Goal: Information Seeking & Learning: Learn about a topic

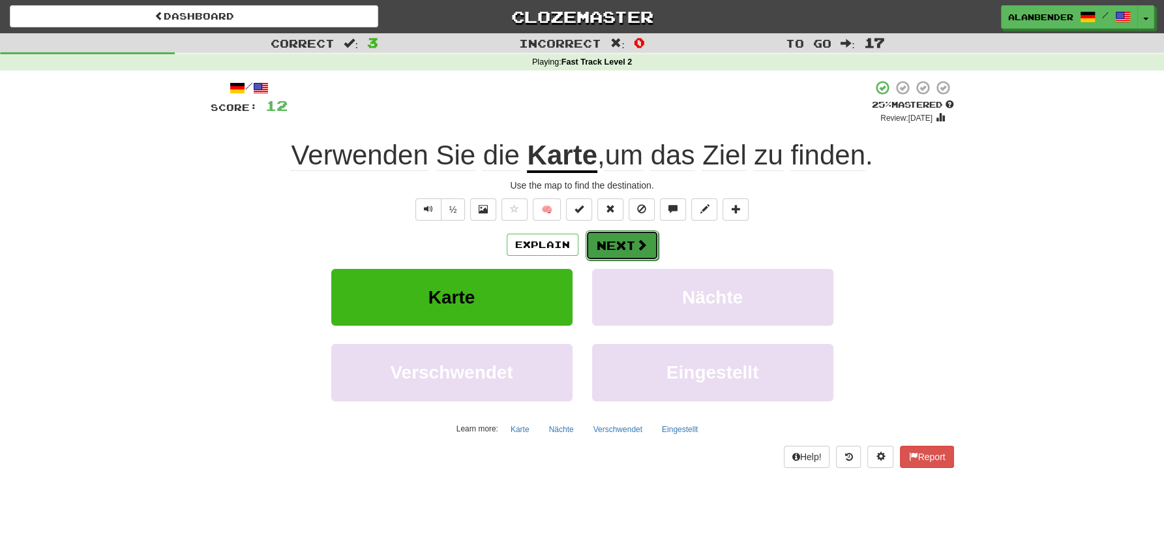
click at [624, 244] on button "Next" at bounding box center [622, 245] width 73 height 30
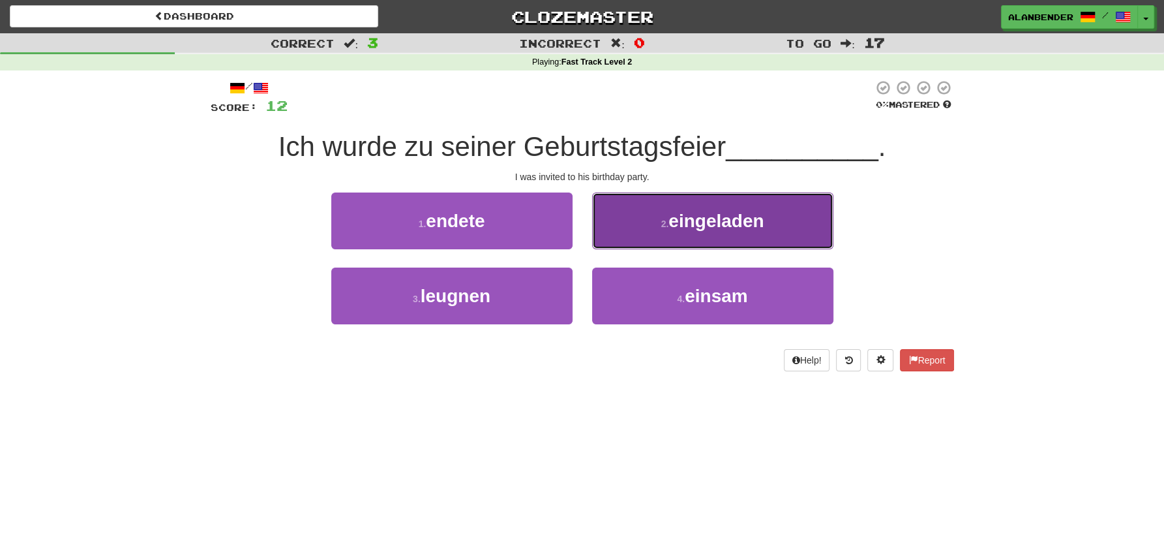
click at [751, 225] on span "eingeladen" at bounding box center [716, 221] width 95 height 20
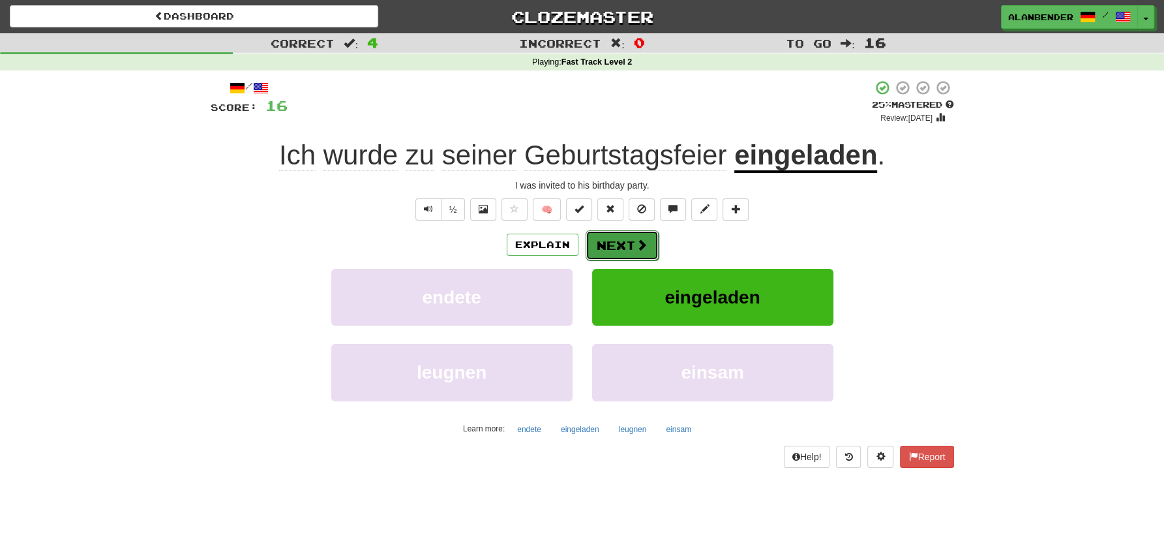
click at [628, 243] on button "Next" at bounding box center [622, 245] width 73 height 30
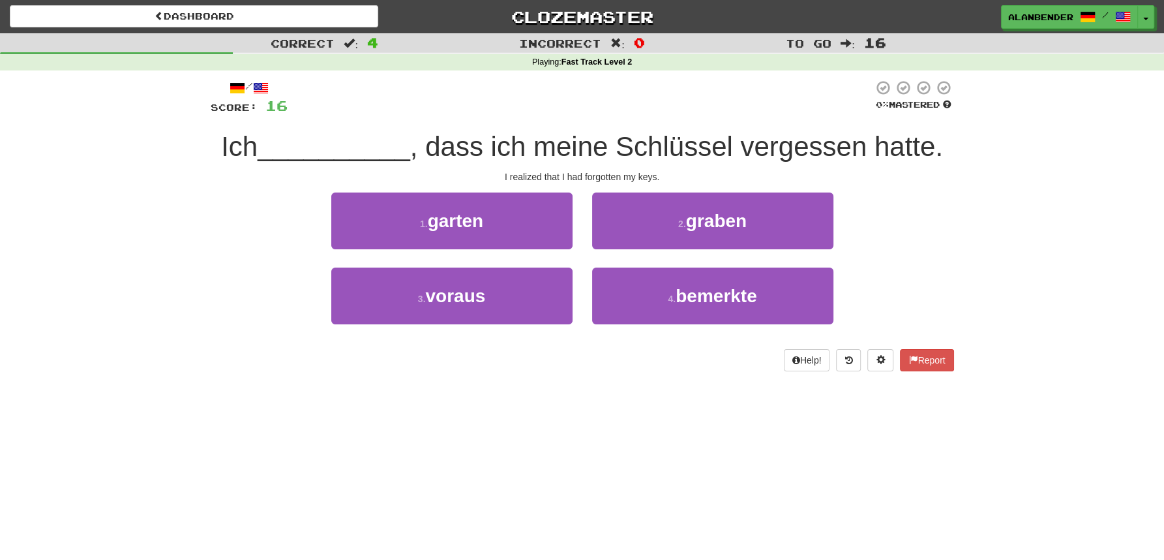
scroll to position [5, 0]
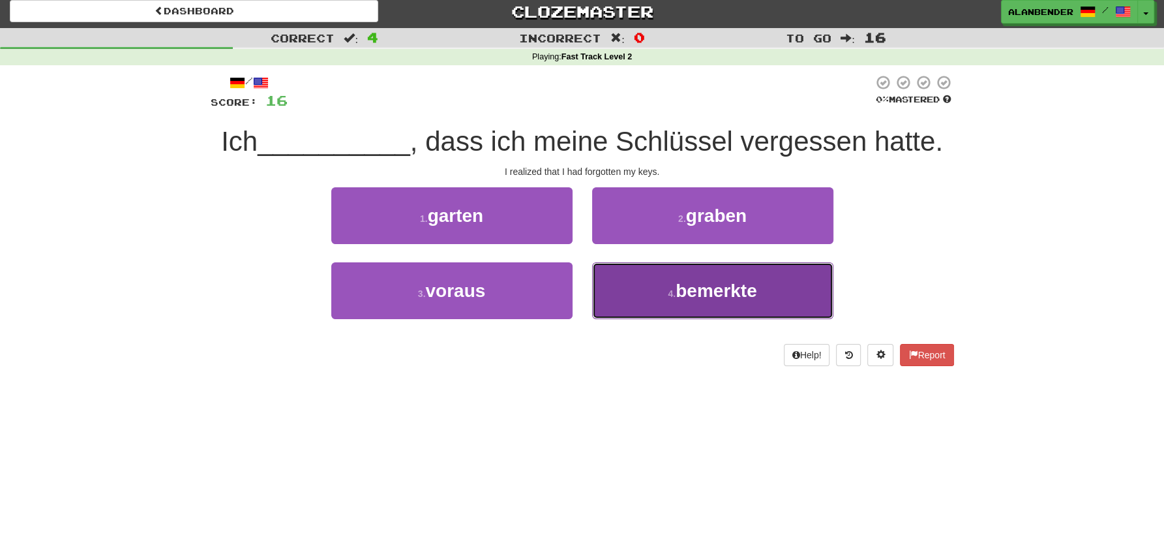
click at [714, 290] on span "bemerkte" at bounding box center [717, 290] width 82 height 20
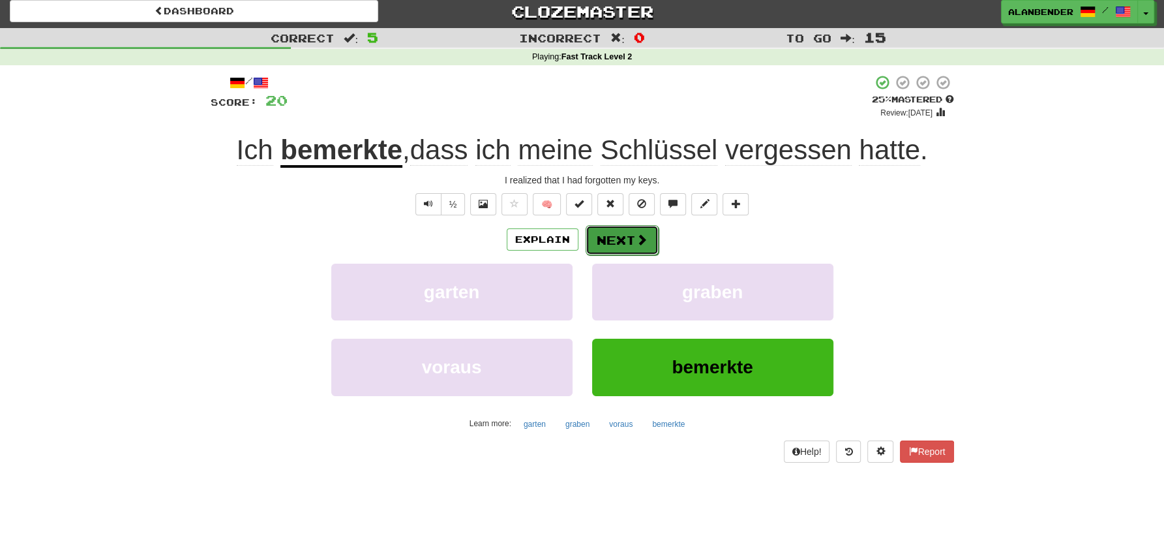
click at [645, 237] on span at bounding box center [642, 240] width 12 height 12
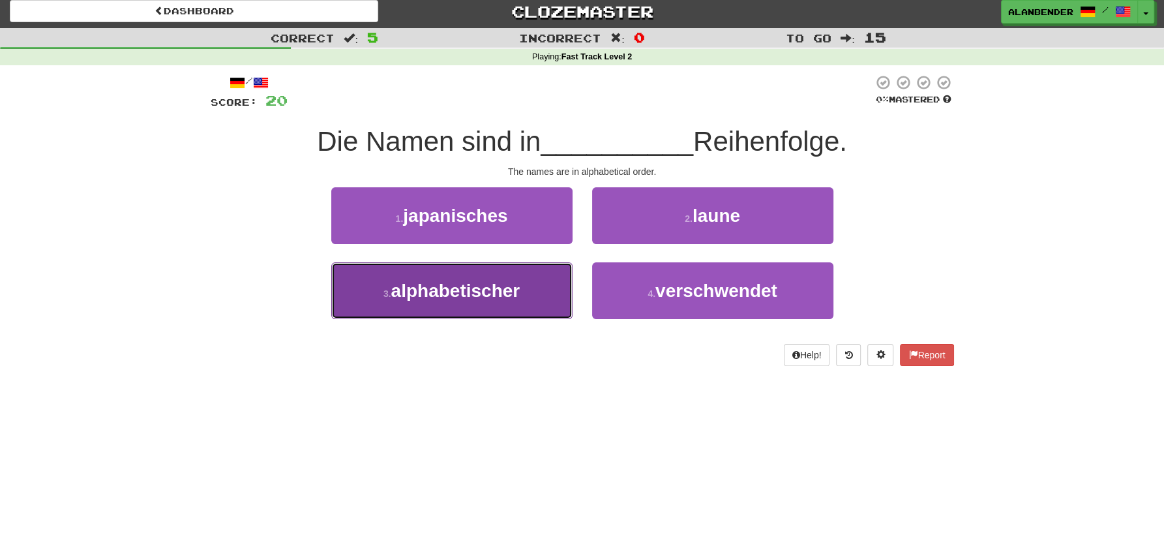
click at [469, 297] on span "alphabetischer" at bounding box center [455, 290] width 129 height 20
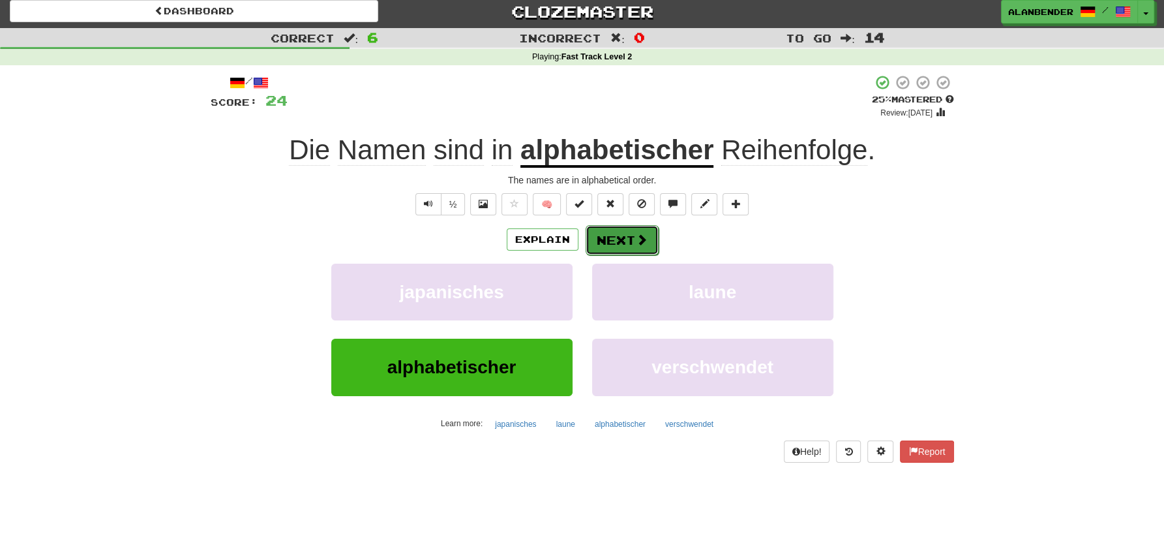
click at [633, 236] on button "Next" at bounding box center [622, 240] width 73 height 30
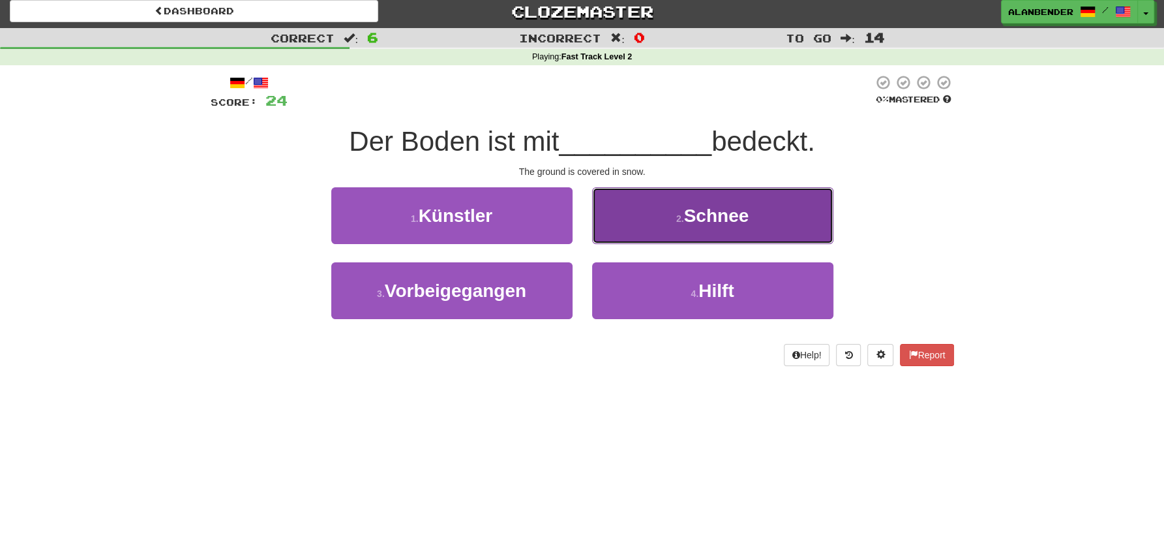
click at [744, 209] on span "Schnee" at bounding box center [716, 215] width 65 height 20
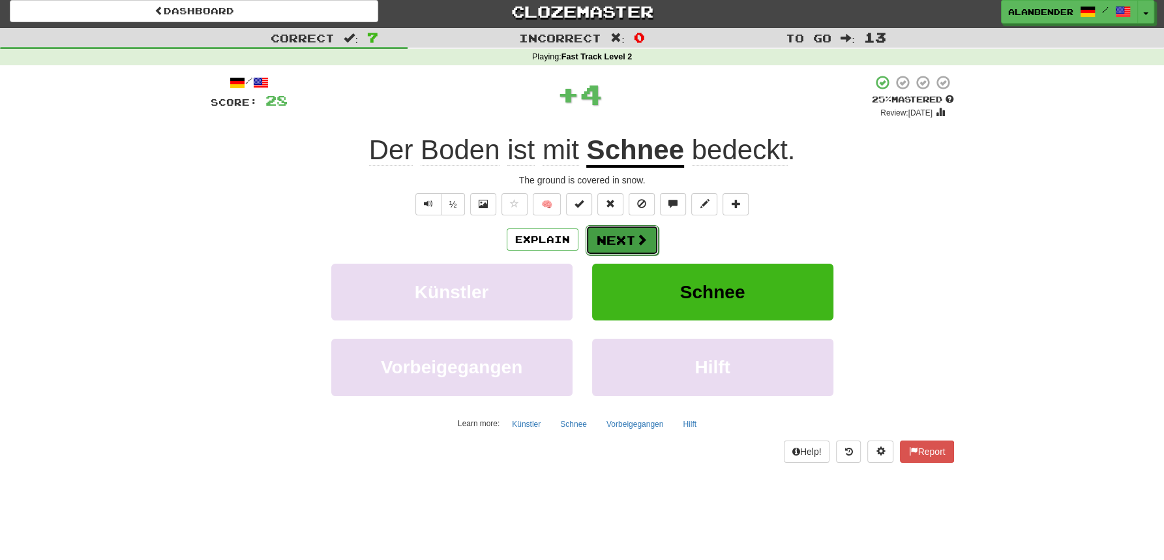
click at [617, 232] on button "Next" at bounding box center [622, 240] width 73 height 30
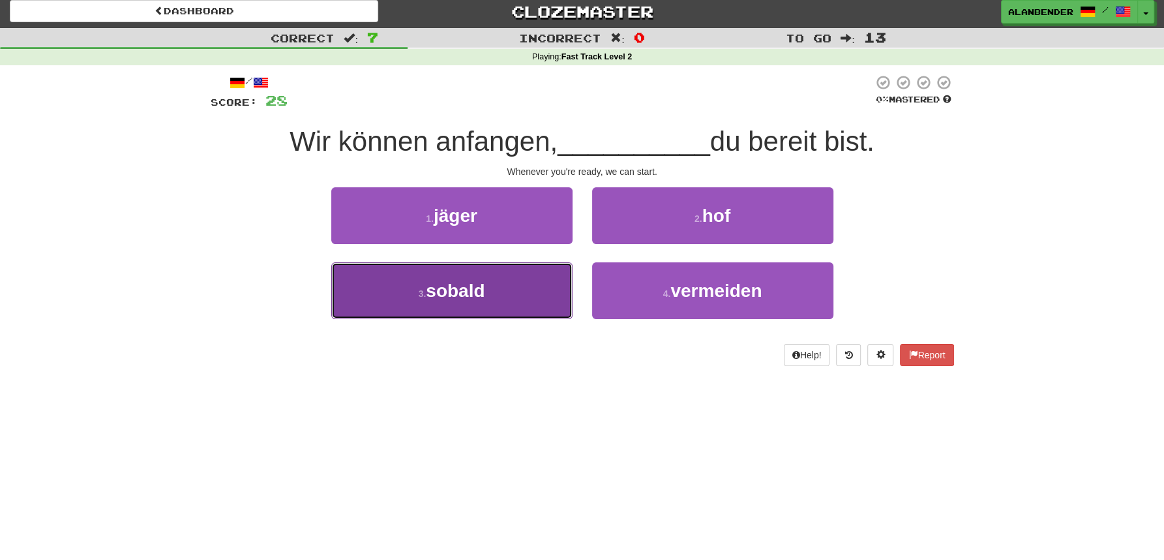
click at [451, 288] on span "sobald" at bounding box center [455, 290] width 59 height 20
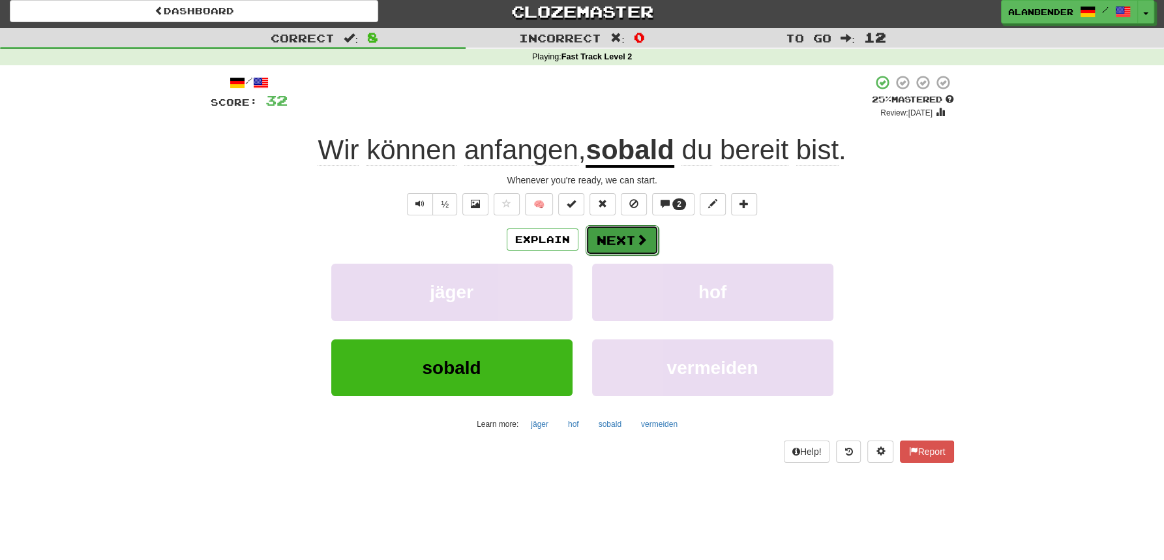
click at [610, 233] on button "Next" at bounding box center [622, 240] width 73 height 30
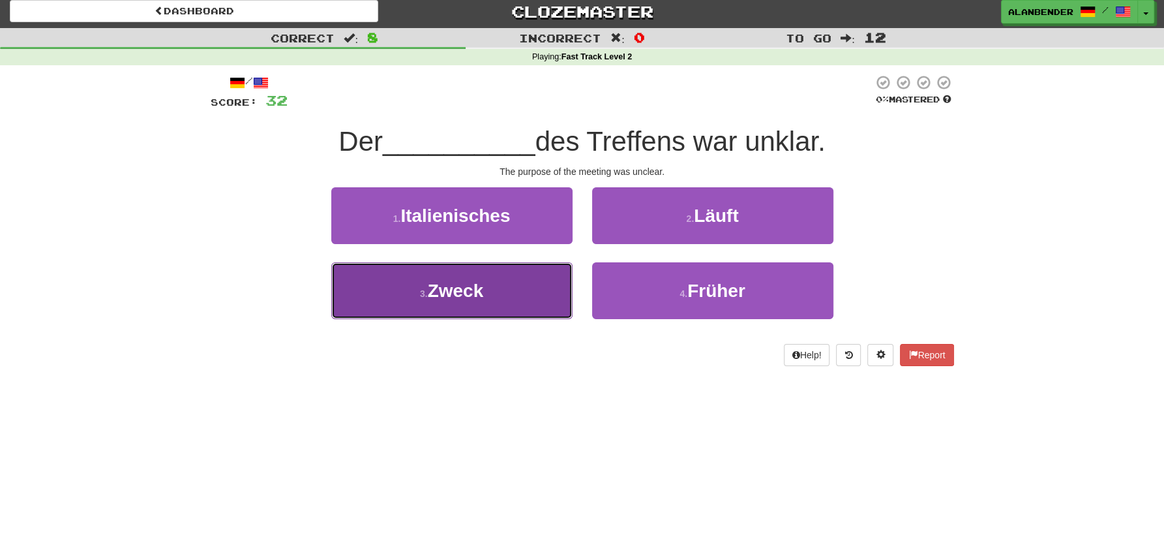
click at [486, 279] on button "3 . [PERSON_NAME]" at bounding box center [451, 290] width 241 height 57
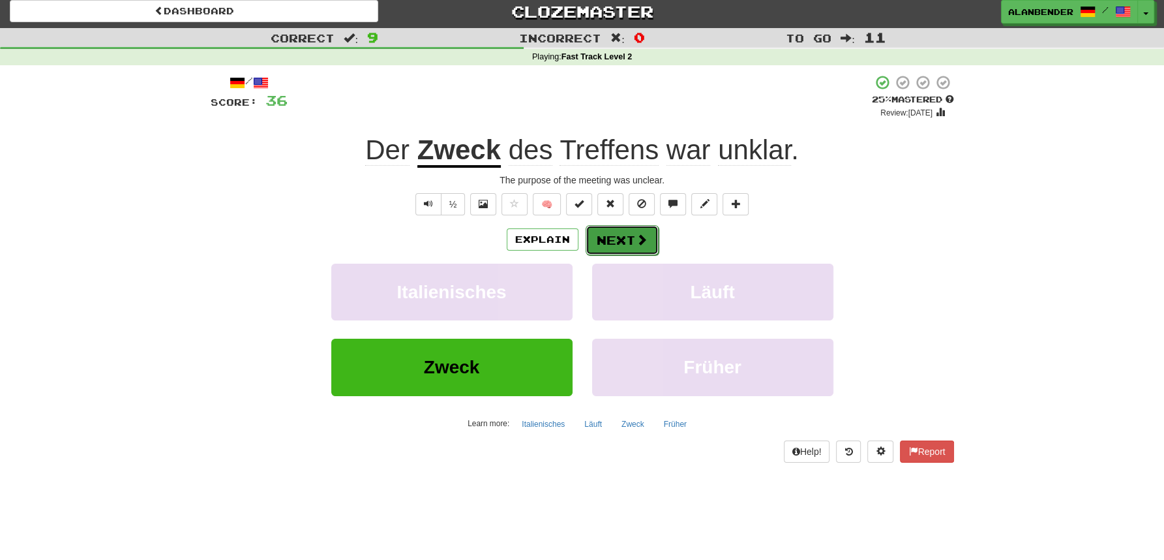
click at [639, 244] on span at bounding box center [642, 240] width 12 height 12
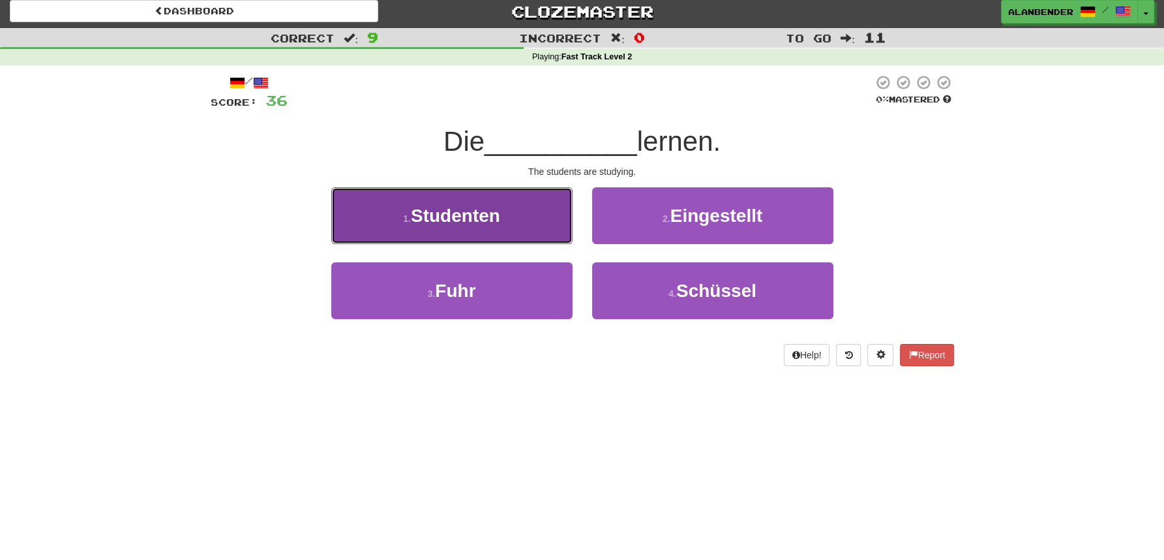
click at [506, 219] on button "1 . Studenten" at bounding box center [451, 215] width 241 height 57
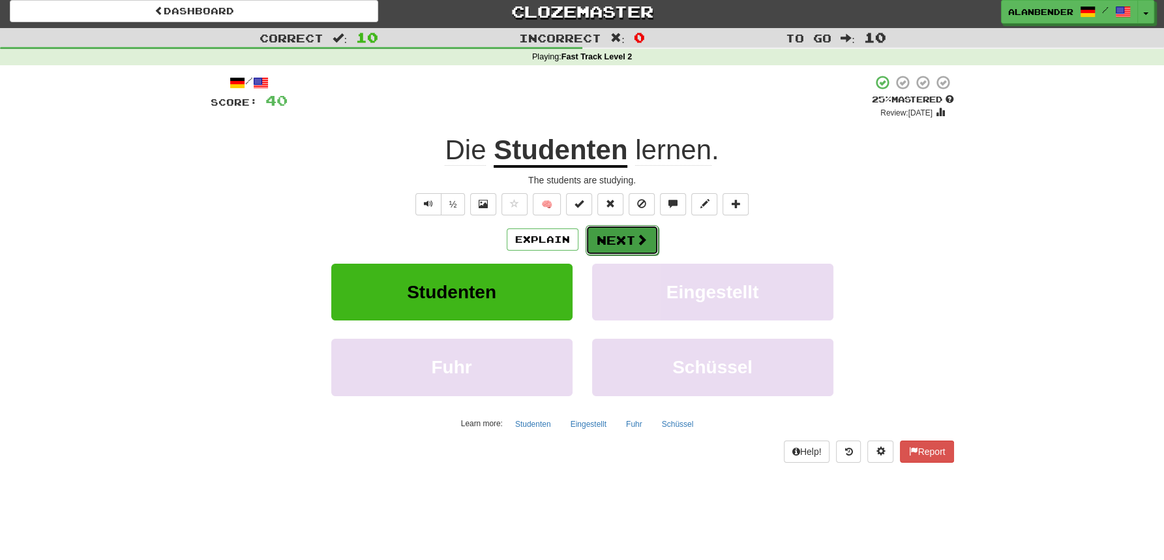
click at [621, 245] on button "Next" at bounding box center [622, 240] width 73 height 30
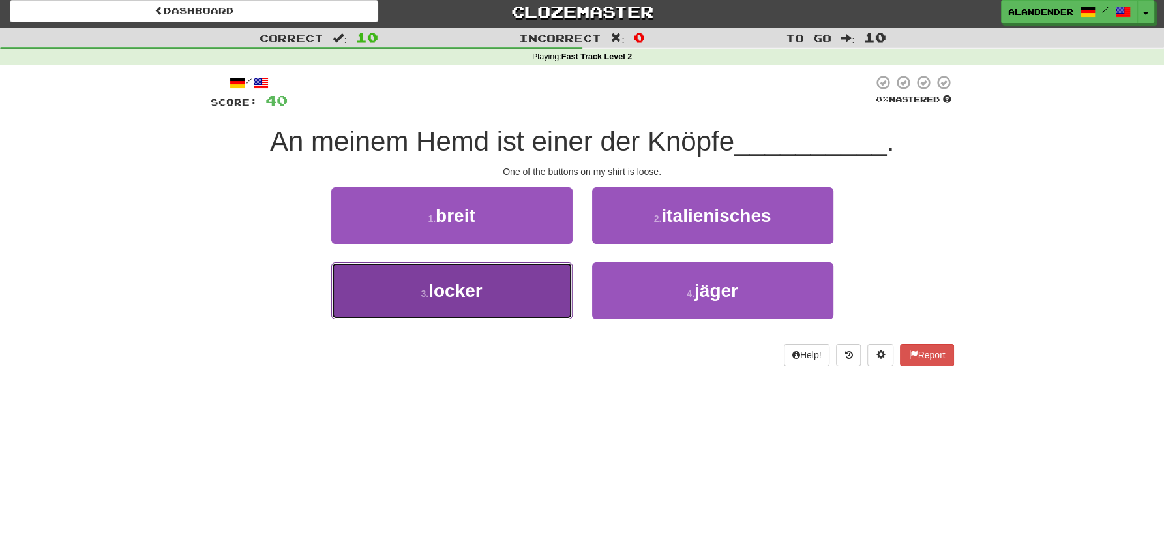
click at [463, 294] on span "locker" at bounding box center [456, 290] width 54 height 20
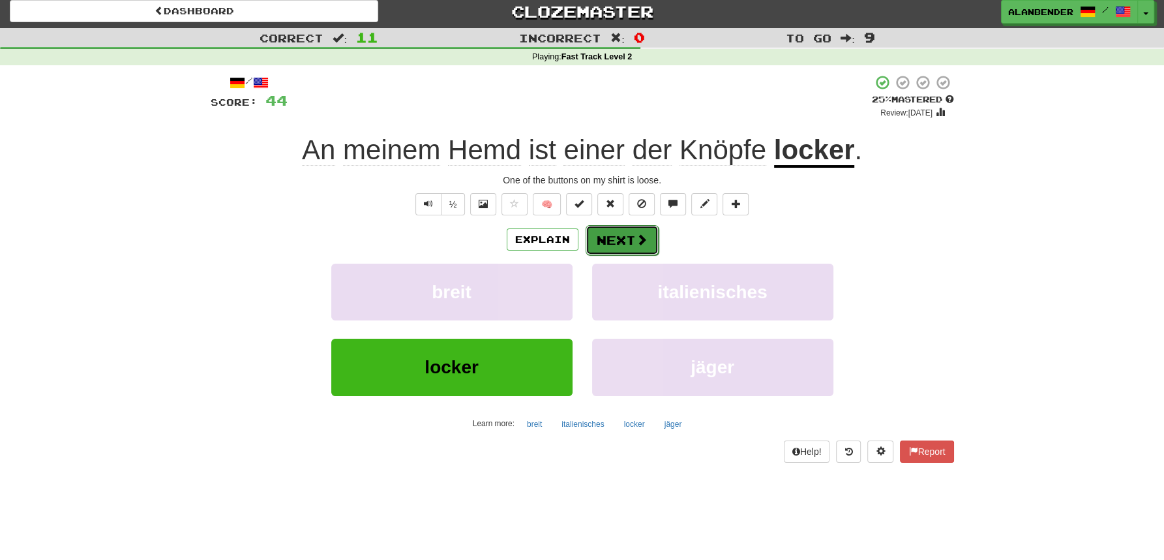
click at [634, 239] on button "Next" at bounding box center [622, 240] width 73 height 30
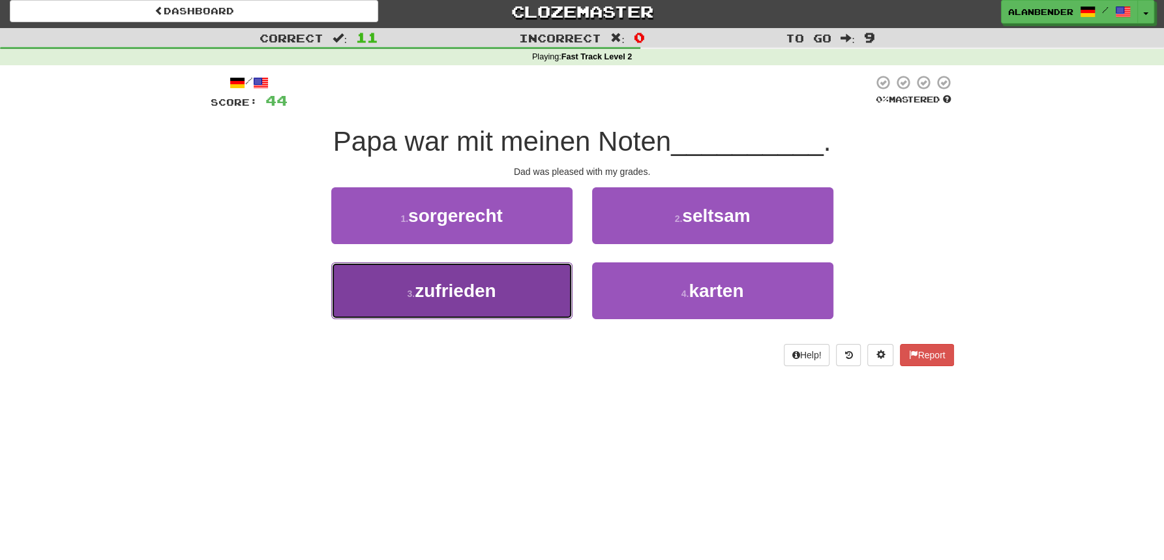
click at [483, 290] on span "zufrieden" at bounding box center [455, 290] width 81 height 20
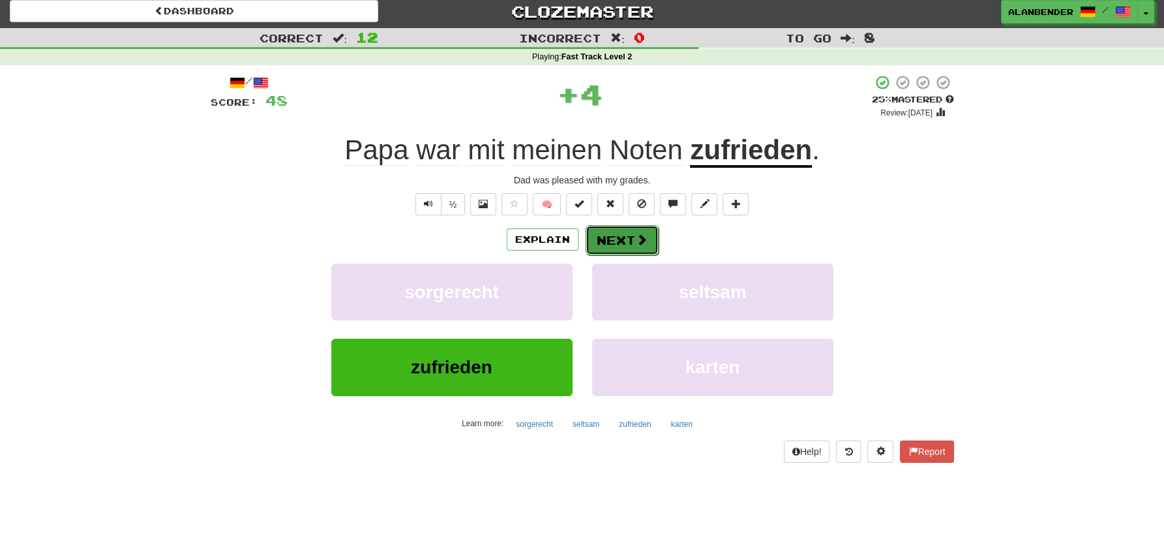
click at [634, 236] on button "Next" at bounding box center [622, 240] width 73 height 30
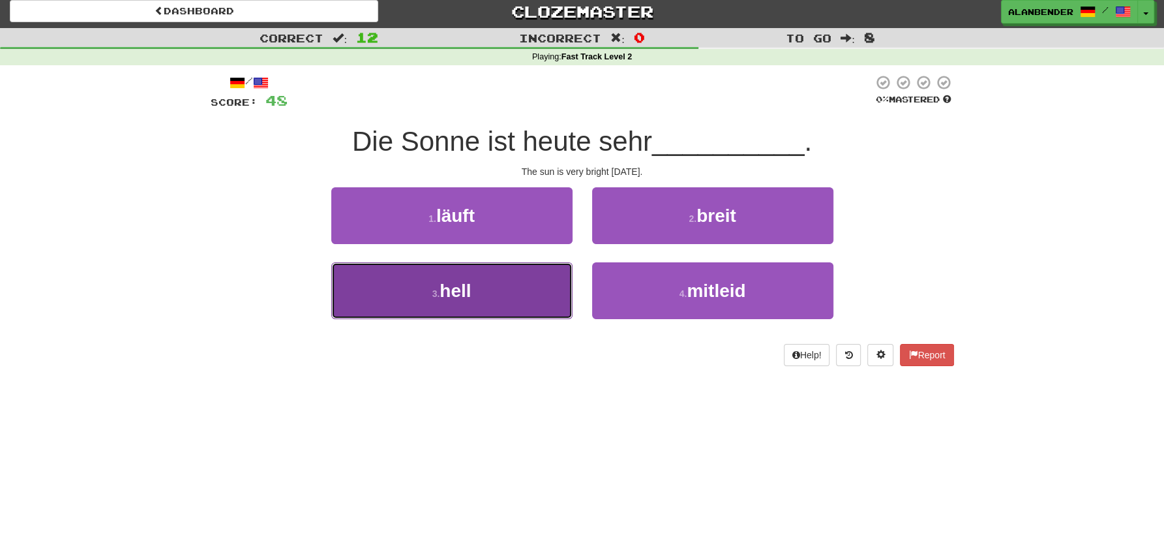
click at [488, 290] on button "3 . hell" at bounding box center [451, 290] width 241 height 57
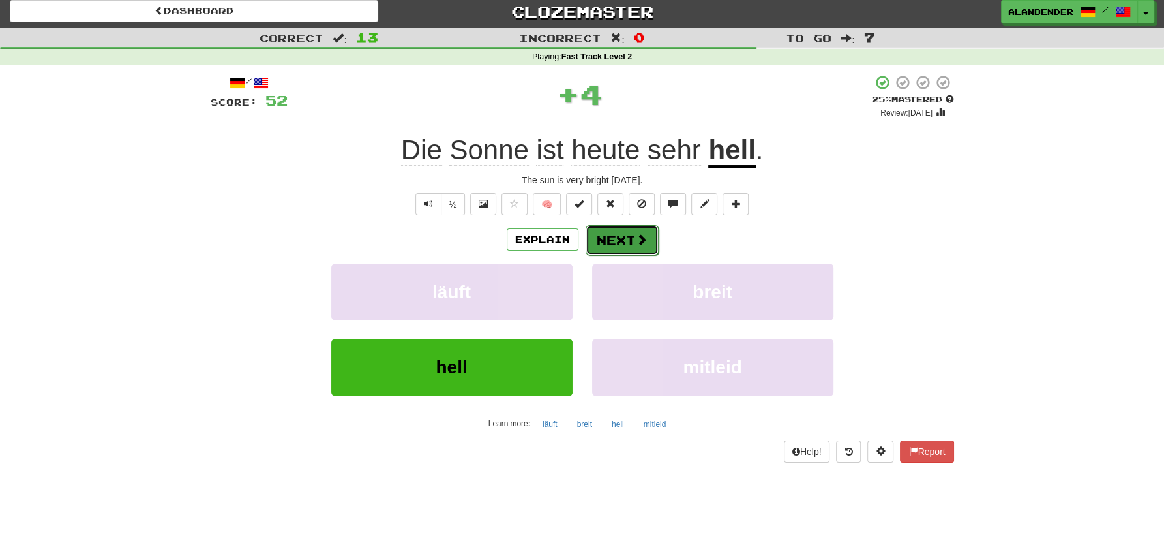
click at [644, 244] on span at bounding box center [642, 240] width 12 height 12
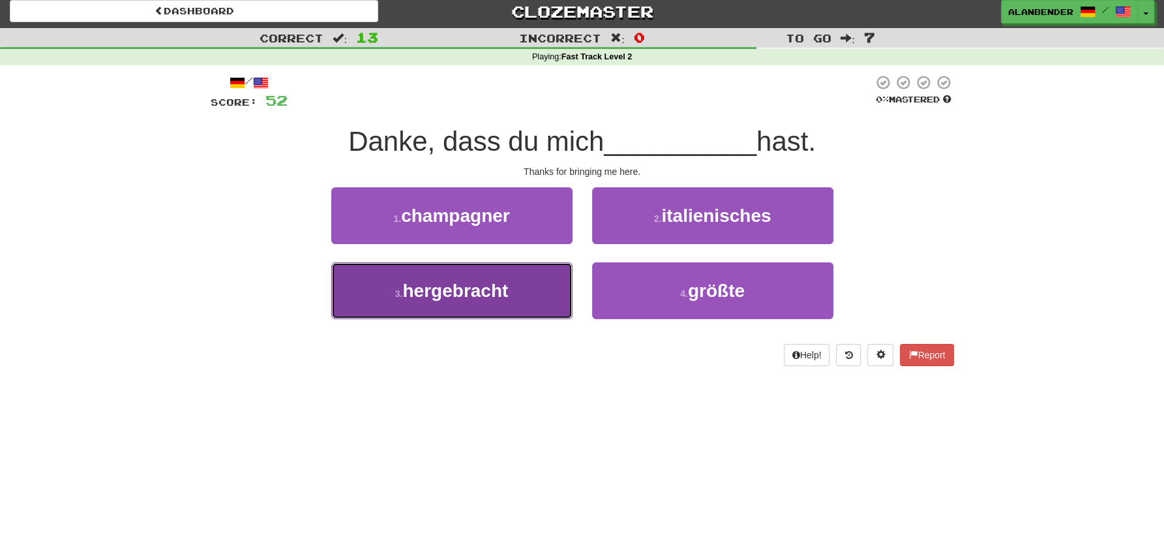
click at [425, 290] on span "hergebracht" at bounding box center [455, 290] width 106 height 20
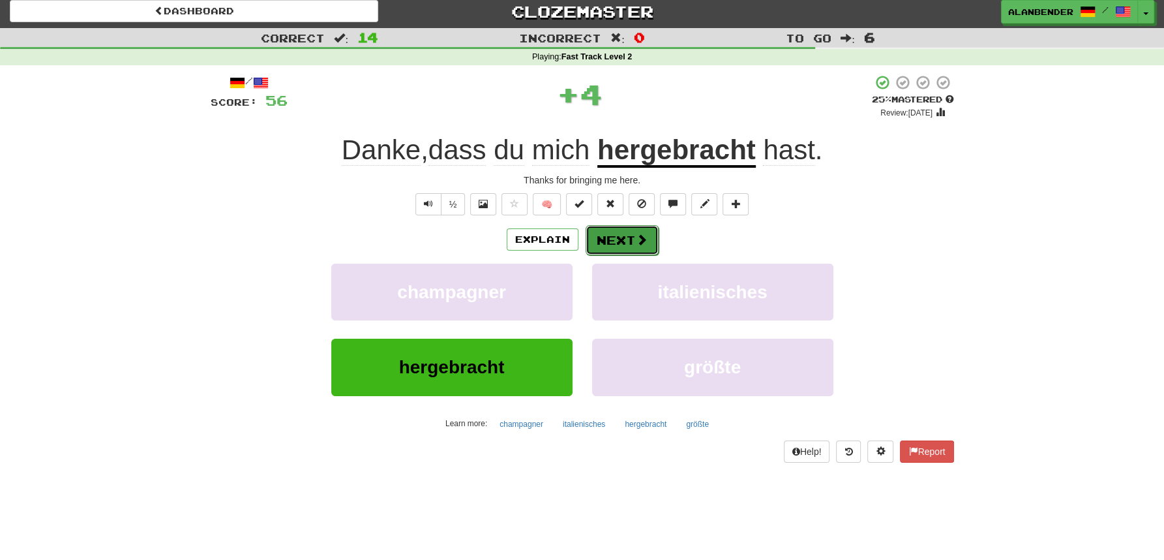
click at [613, 240] on button "Next" at bounding box center [622, 240] width 73 height 30
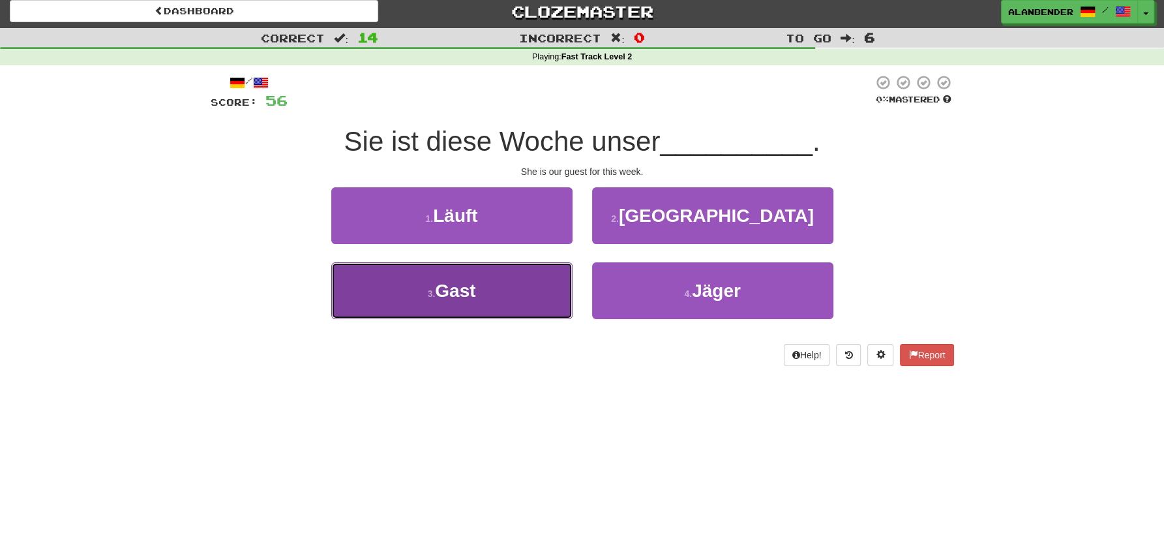
click at [468, 292] on span "Gast" at bounding box center [455, 290] width 40 height 20
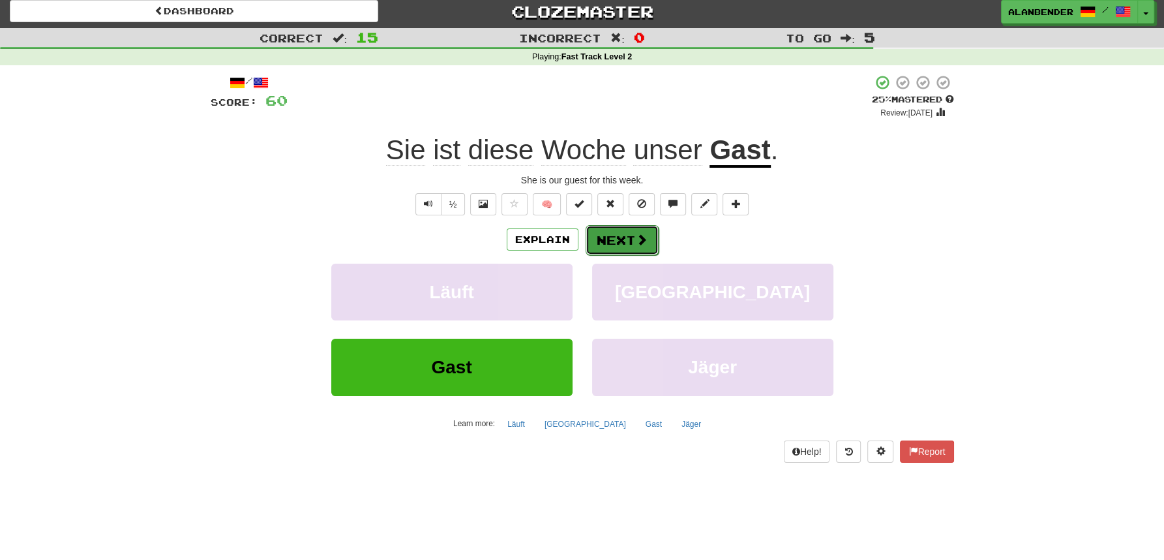
click at [620, 232] on button "Next" at bounding box center [622, 240] width 73 height 30
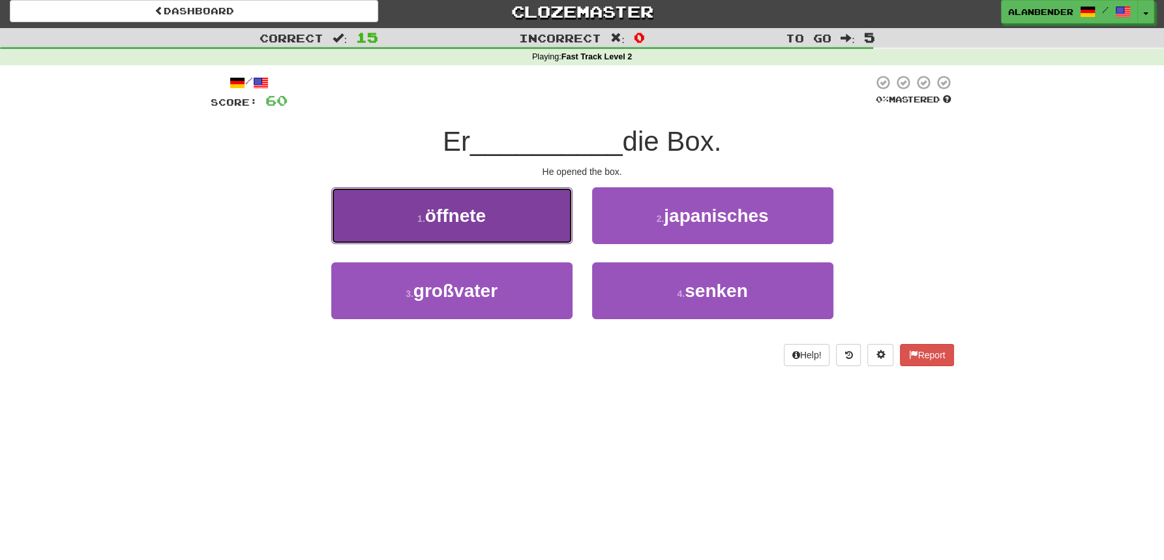
click at [481, 217] on span "öffnete" at bounding box center [455, 215] width 61 height 20
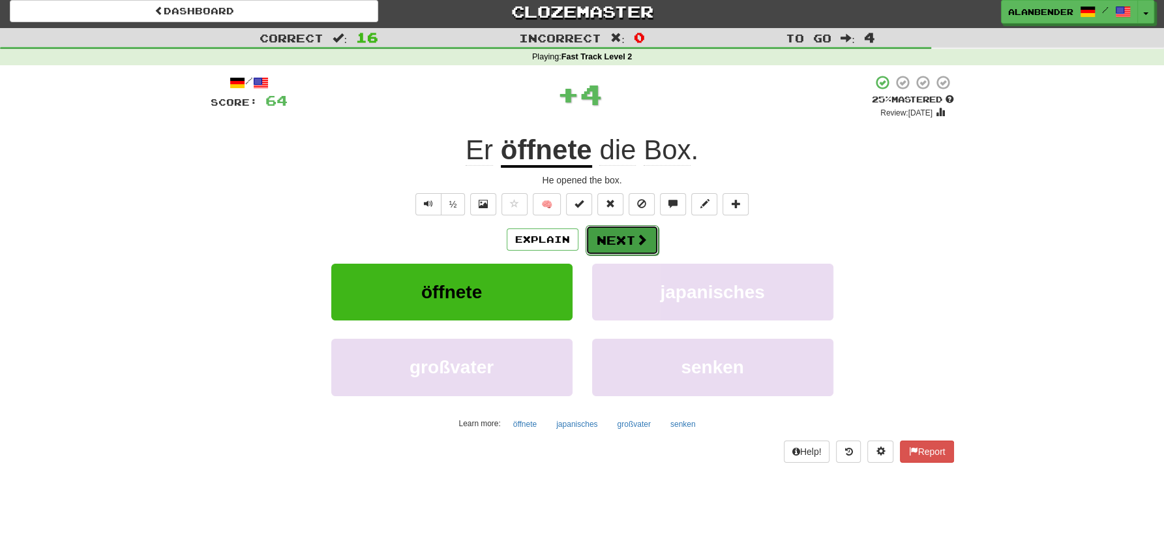
click at [628, 241] on button "Next" at bounding box center [622, 240] width 73 height 30
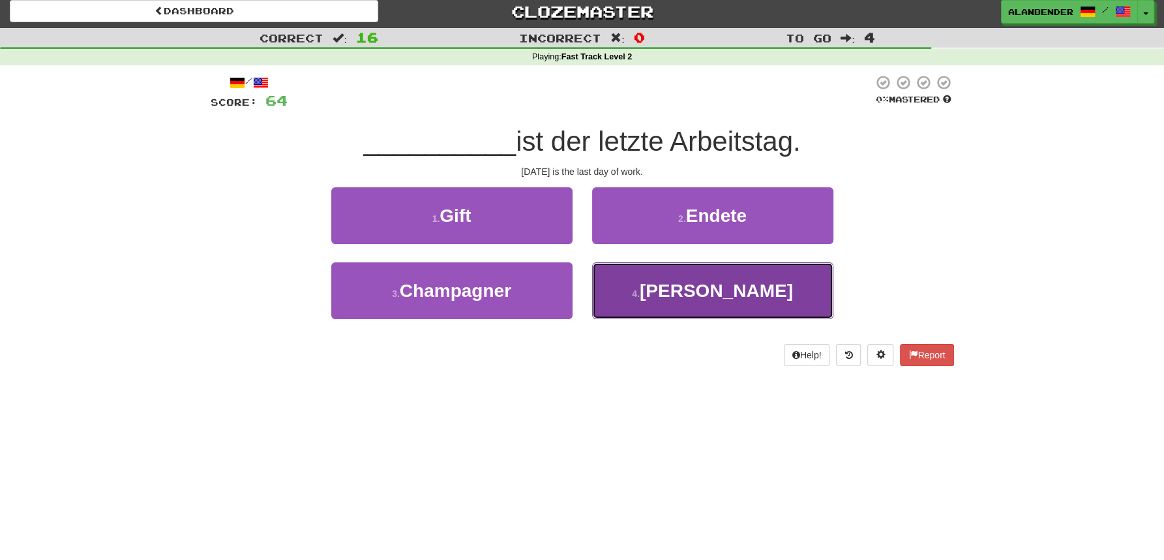
click at [717, 299] on span "[PERSON_NAME]" at bounding box center [716, 290] width 153 height 20
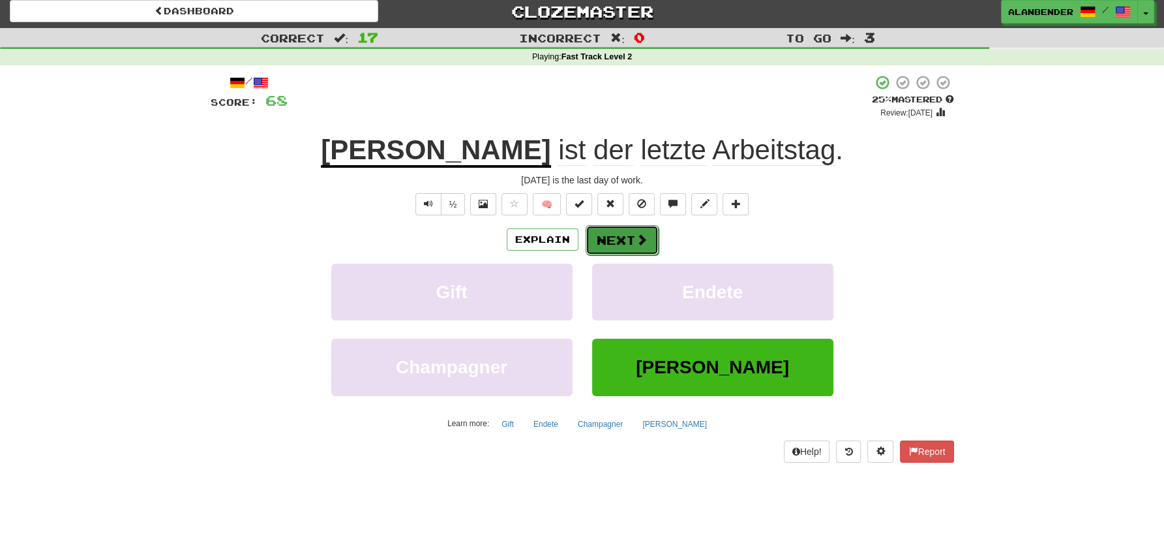
click at [626, 245] on button "Next" at bounding box center [622, 240] width 73 height 30
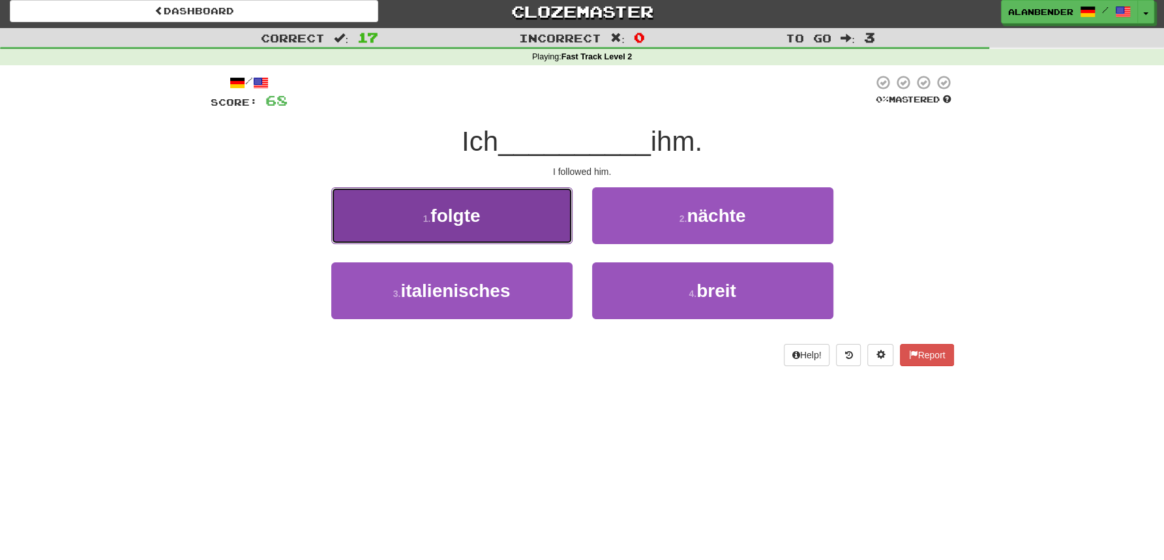
click at [476, 219] on span "folgte" at bounding box center [456, 215] width 50 height 20
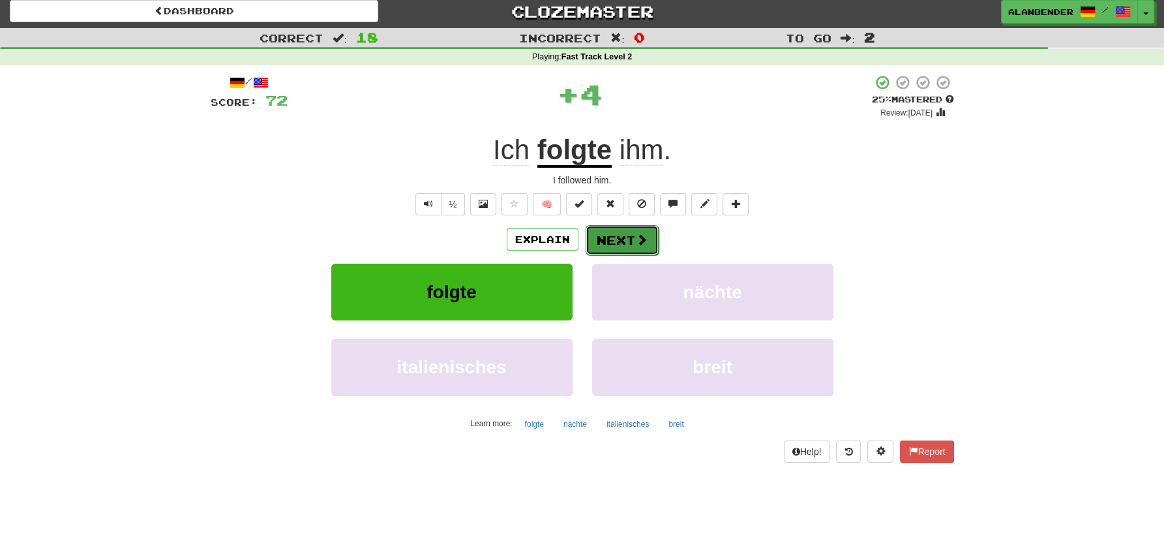
click at [623, 236] on button "Next" at bounding box center [622, 240] width 73 height 30
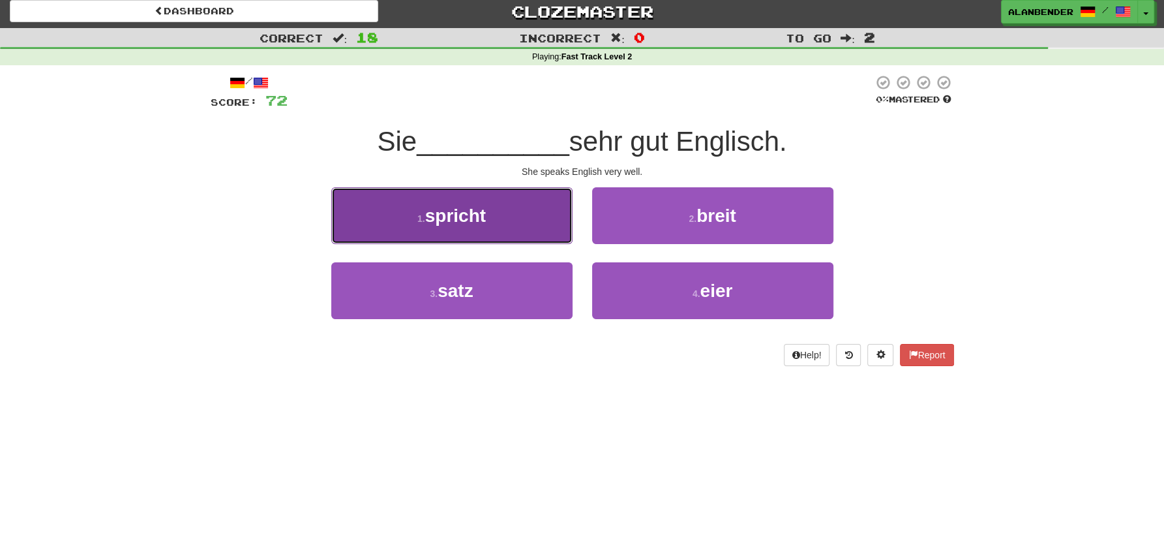
click at [464, 225] on span "spricht" at bounding box center [455, 215] width 61 height 20
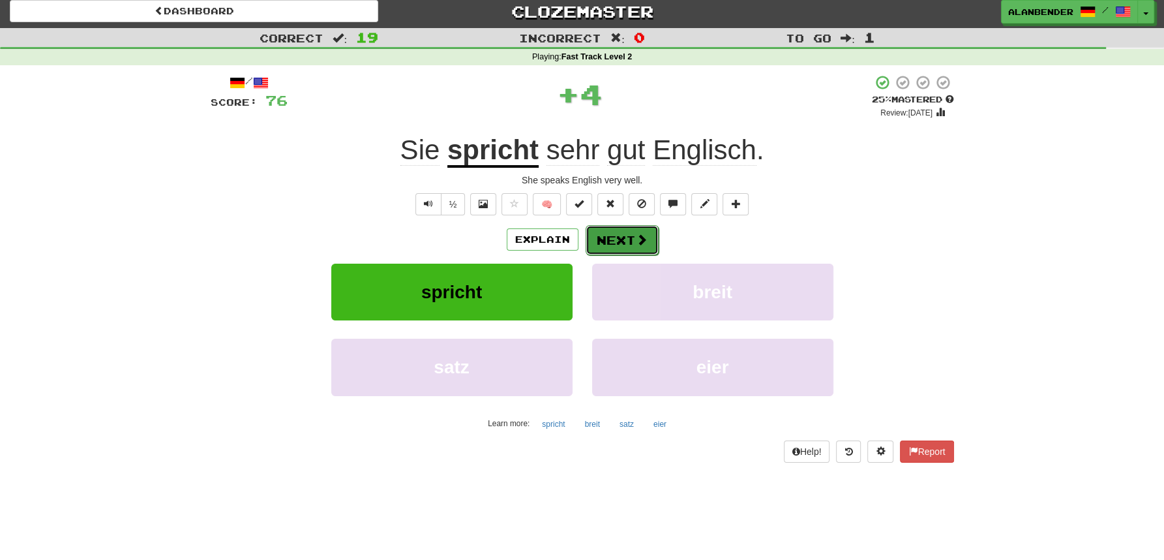
click at [639, 236] on span at bounding box center [642, 240] width 12 height 12
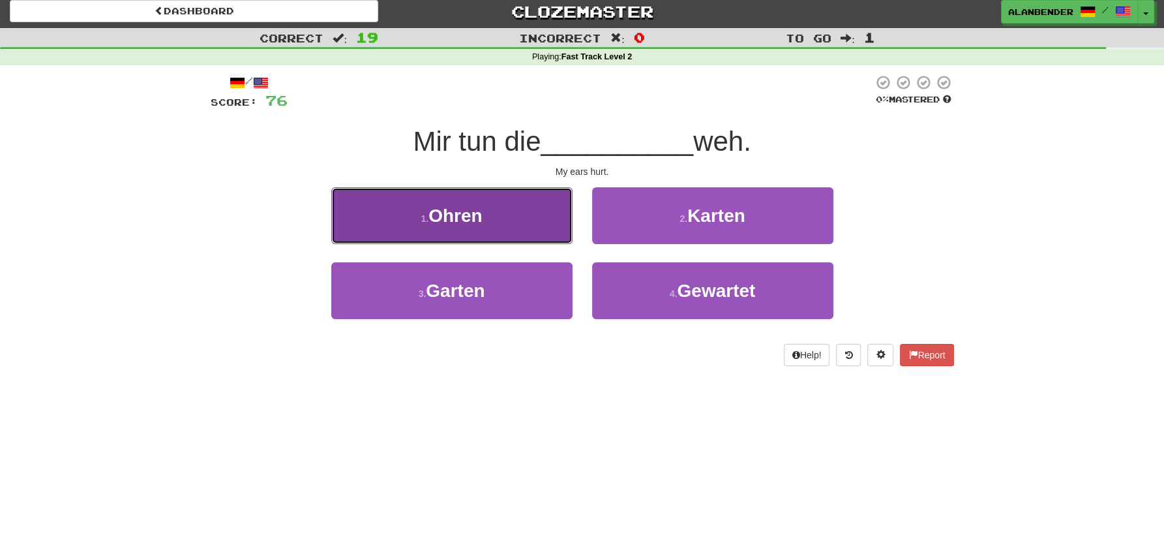
click at [476, 225] on span "Ohren" at bounding box center [455, 215] width 53 height 20
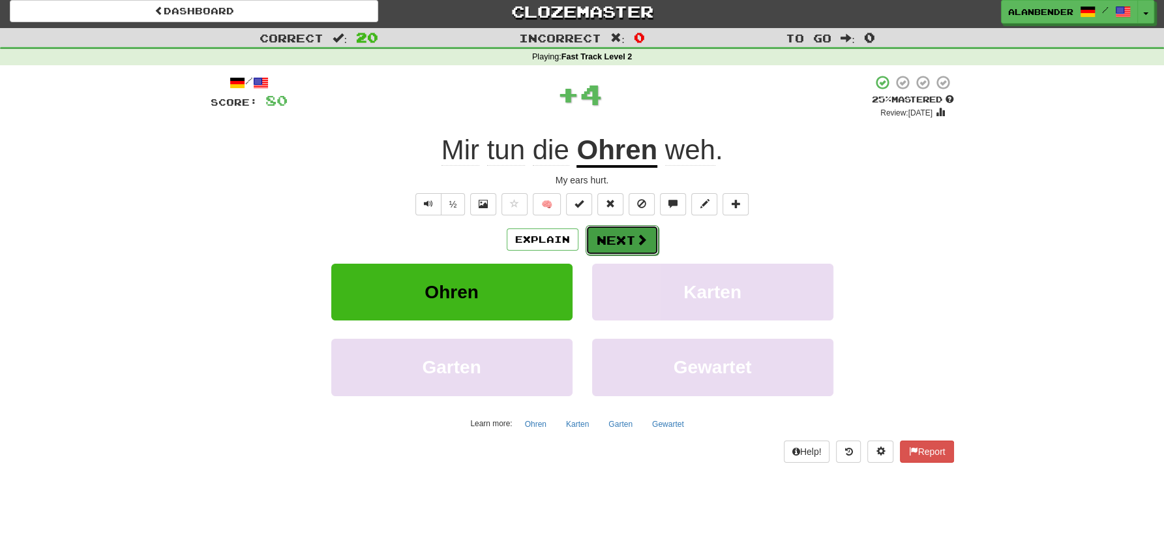
click at [634, 243] on button "Next" at bounding box center [622, 240] width 73 height 30
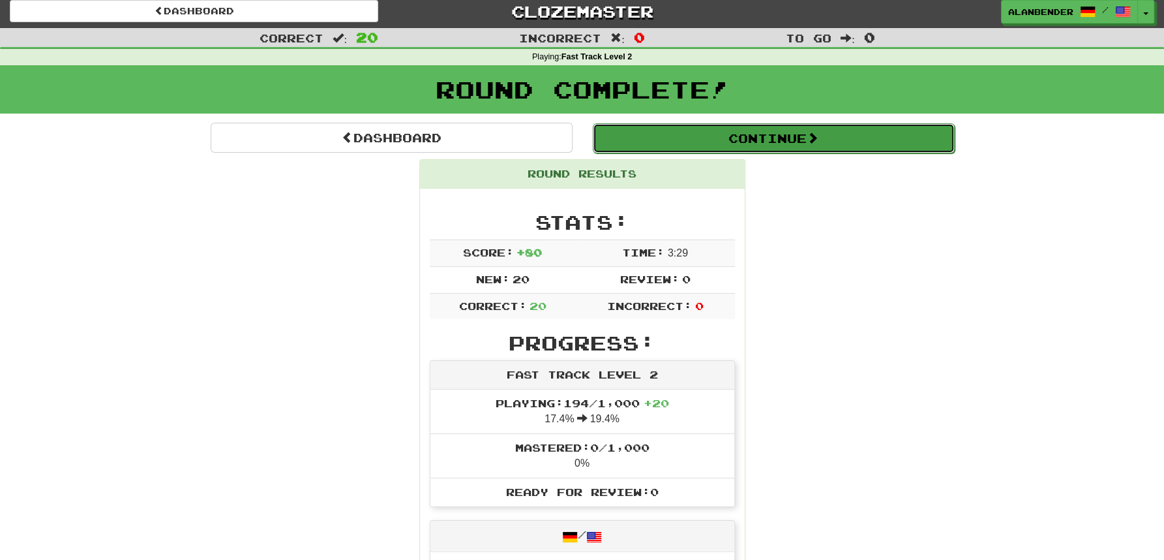
click at [846, 141] on button "Continue" at bounding box center [774, 138] width 362 height 30
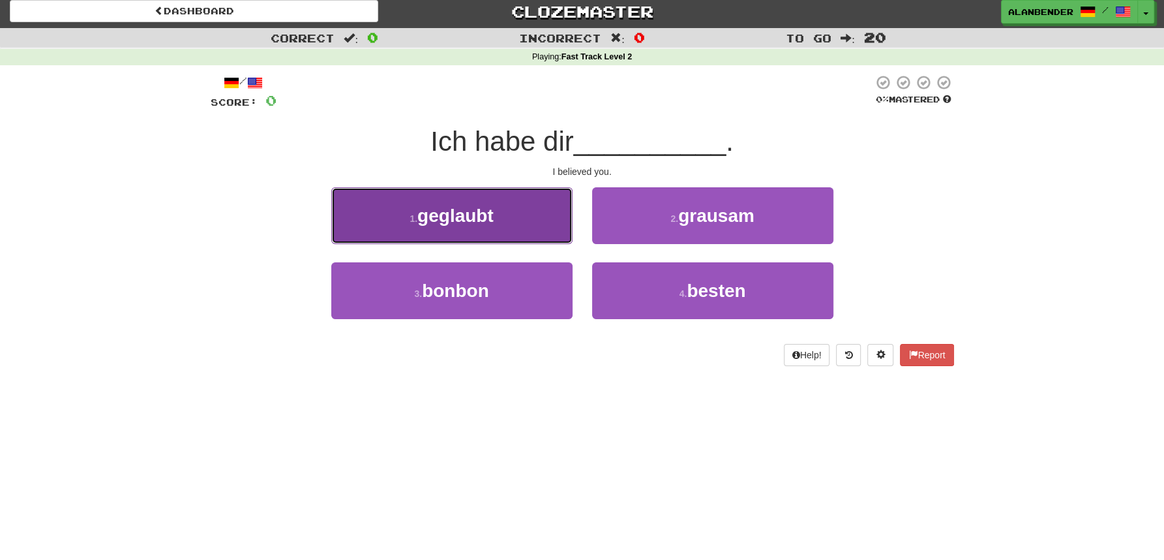
click at [474, 209] on span "geglaubt" at bounding box center [455, 215] width 76 height 20
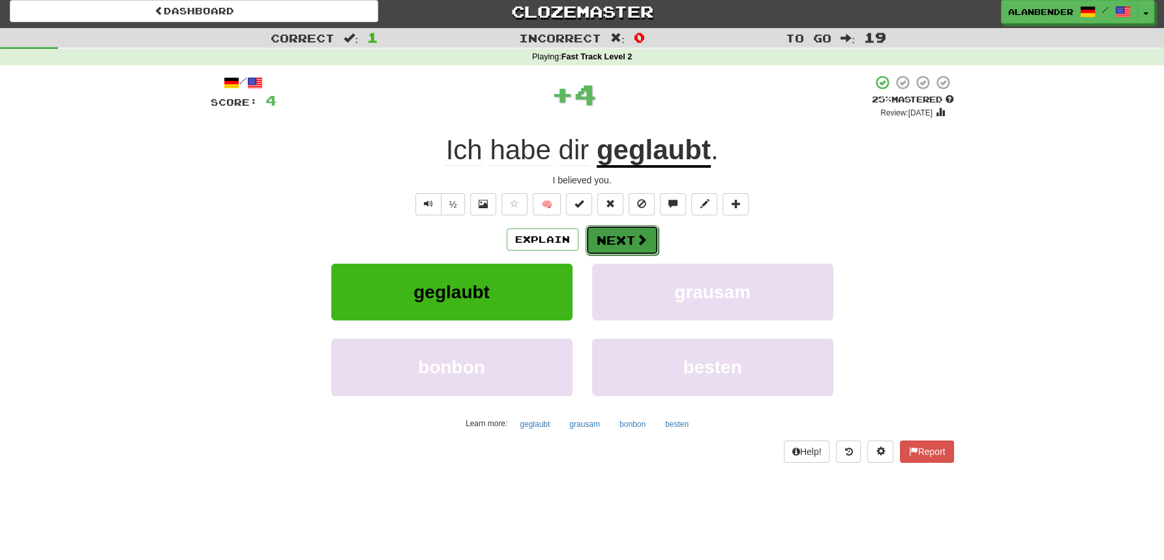
click at [626, 238] on button "Next" at bounding box center [622, 240] width 73 height 30
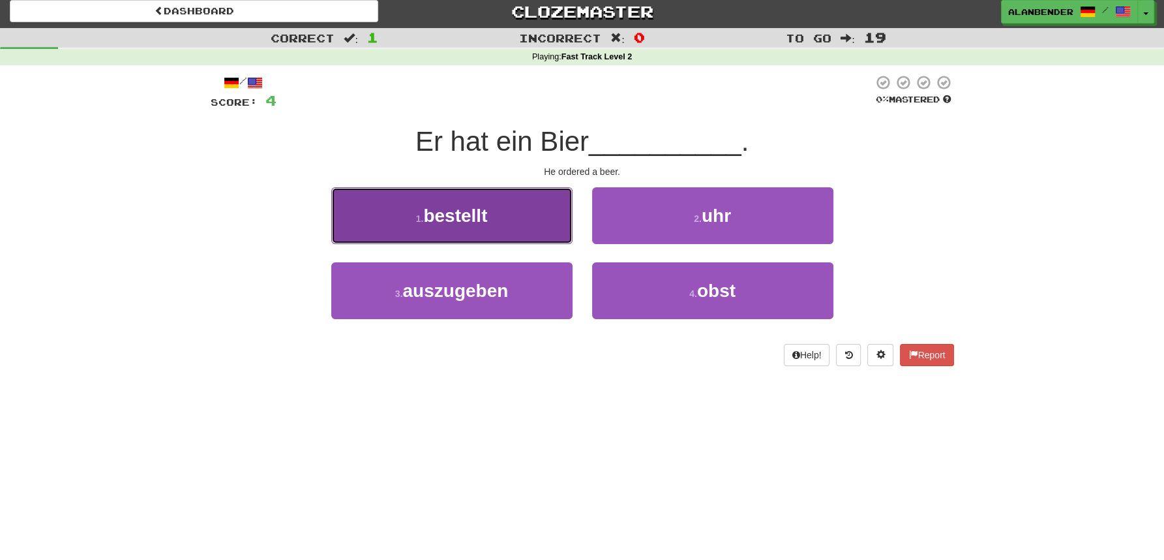
click at [502, 216] on button "1 . bestellt" at bounding box center [451, 215] width 241 height 57
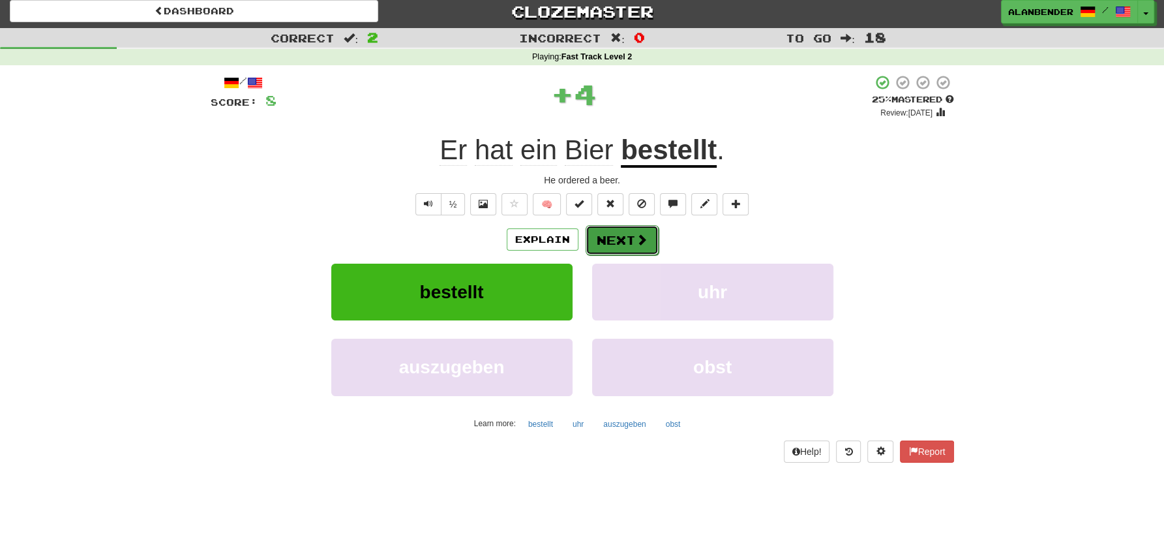
click at [631, 240] on button "Next" at bounding box center [622, 240] width 73 height 30
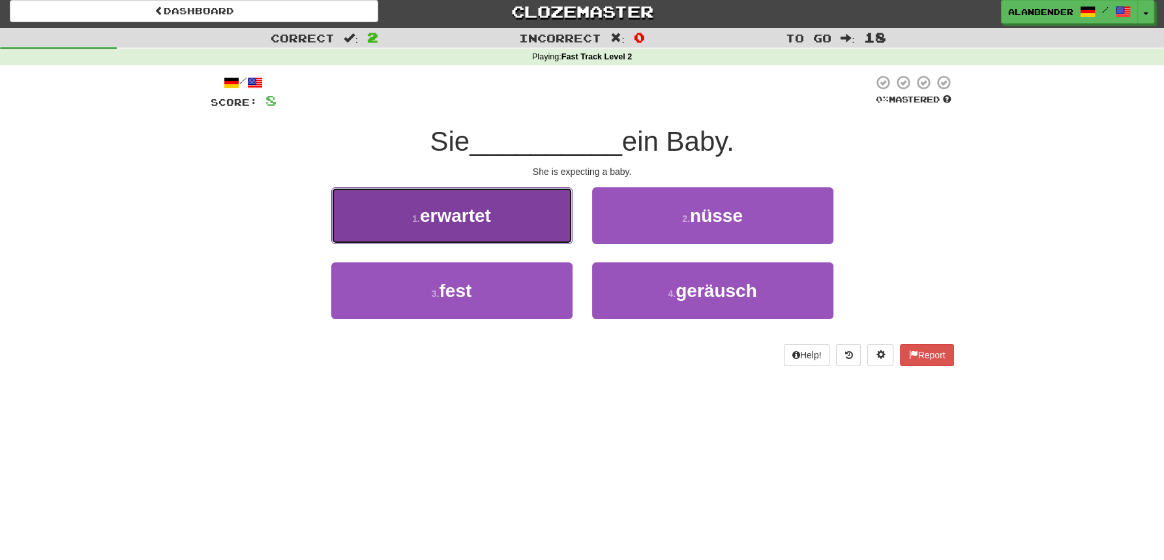
click at [479, 226] on span "erwartet" at bounding box center [455, 215] width 71 height 20
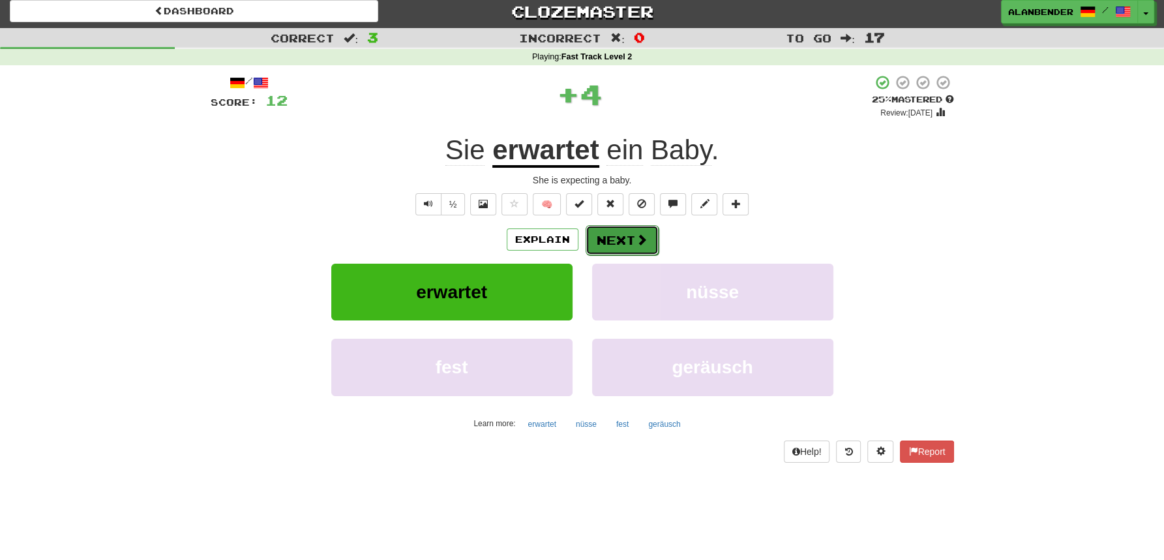
click at [627, 237] on button "Next" at bounding box center [622, 240] width 73 height 30
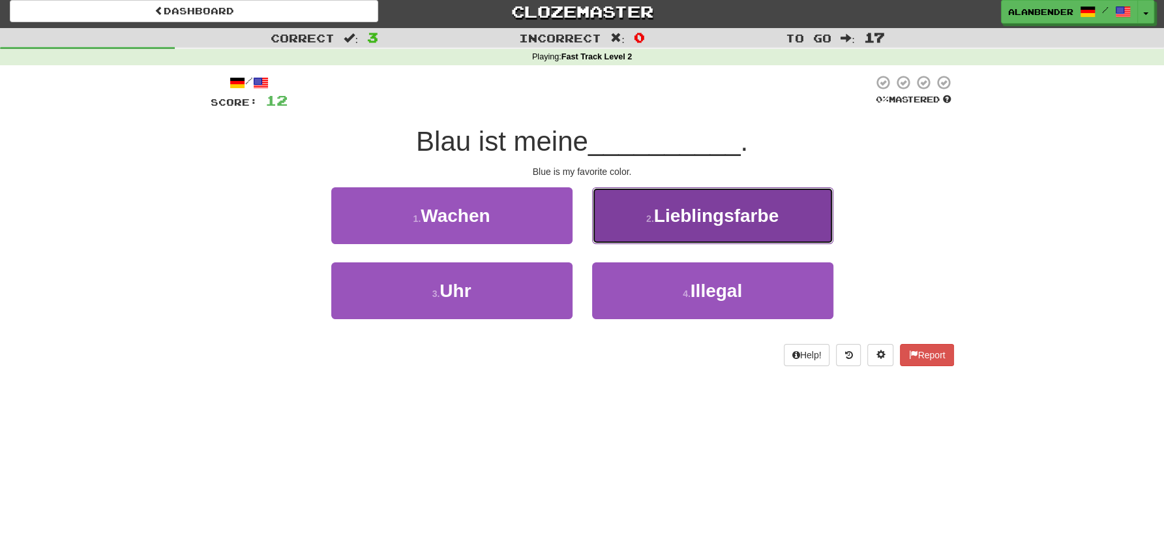
click at [750, 213] on span "Lieblingsfarbe" at bounding box center [716, 215] width 125 height 20
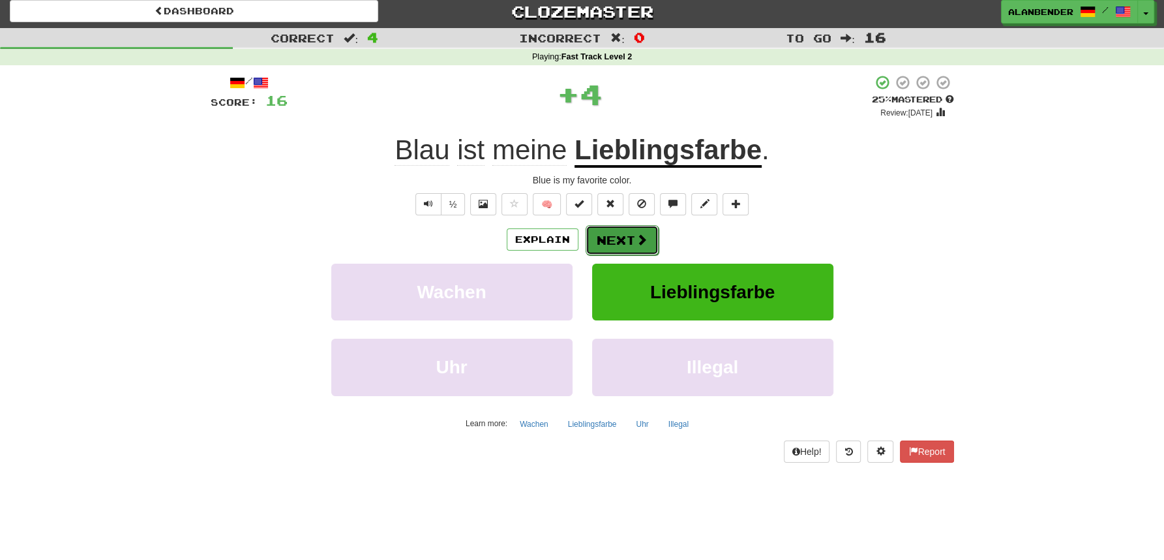
click at [641, 234] on span at bounding box center [642, 240] width 12 height 12
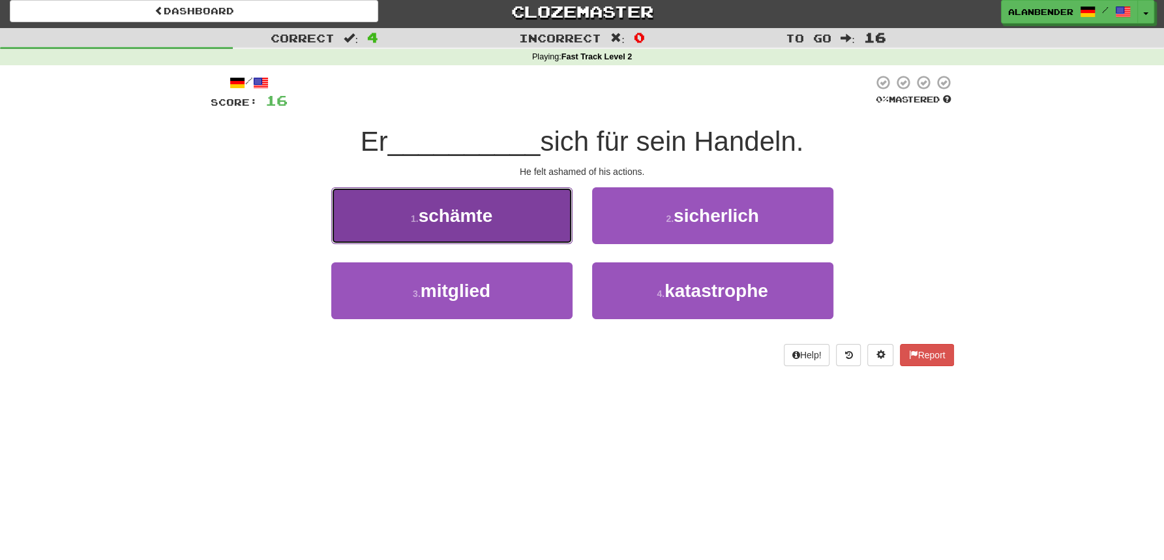
click at [469, 222] on span "schämte" at bounding box center [456, 215] width 74 height 20
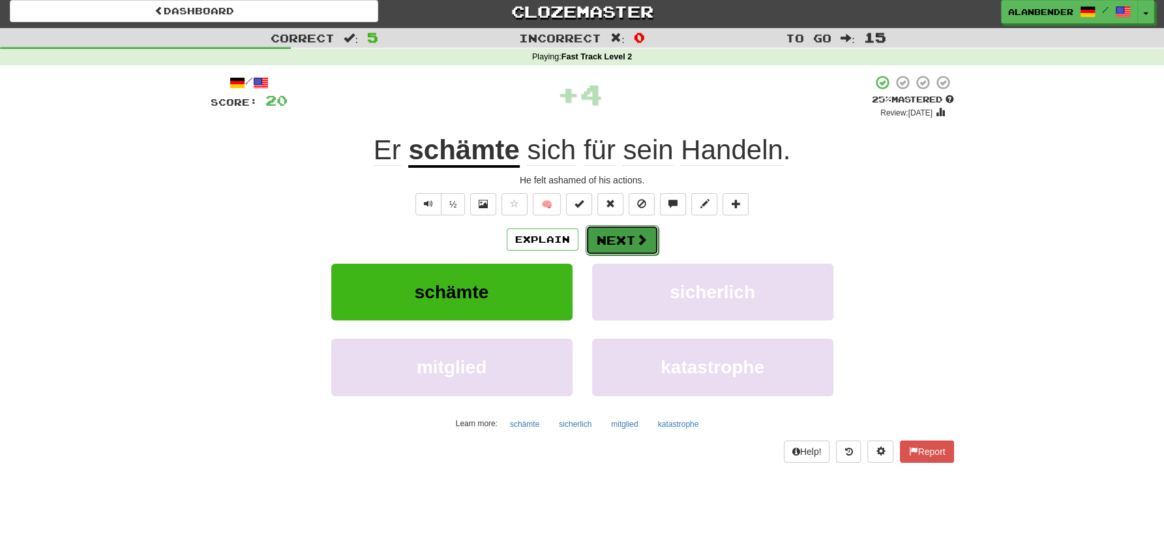
click at [648, 235] on button "Next" at bounding box center [622, 240] width 73 height 30
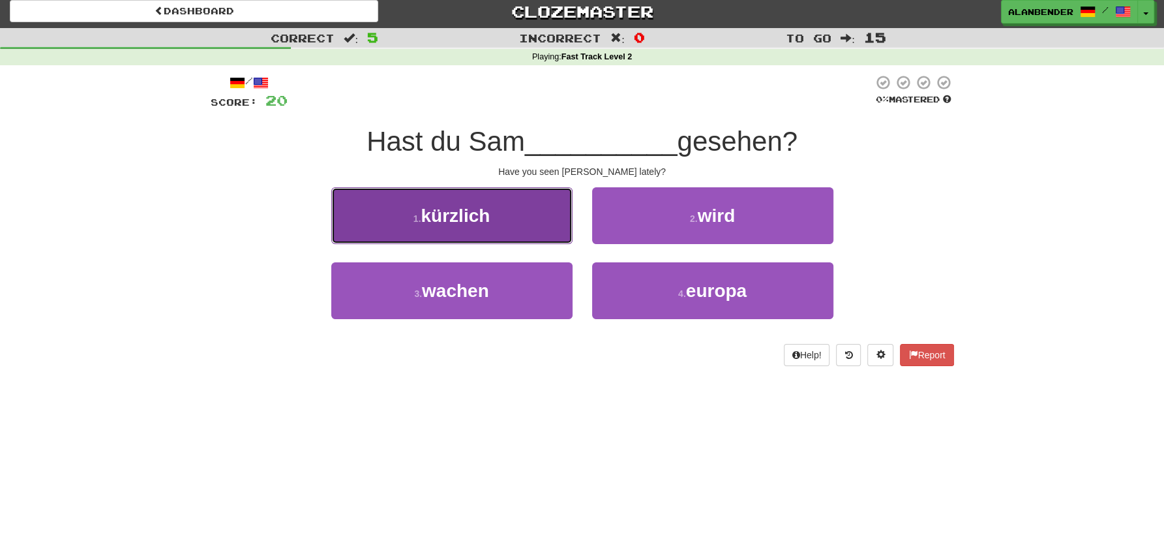
click at [476, 217] on span "kürzlich" at bounding box center [455, 215] width 69 height 20
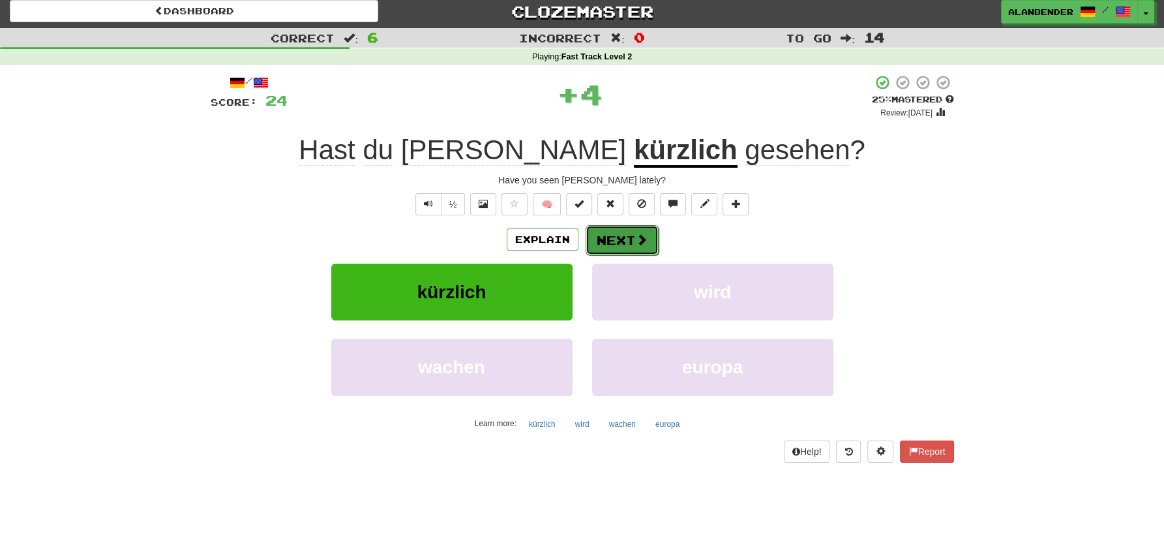
click at [637, 239] on span at bounding box center [642, 240] width 12 height 12
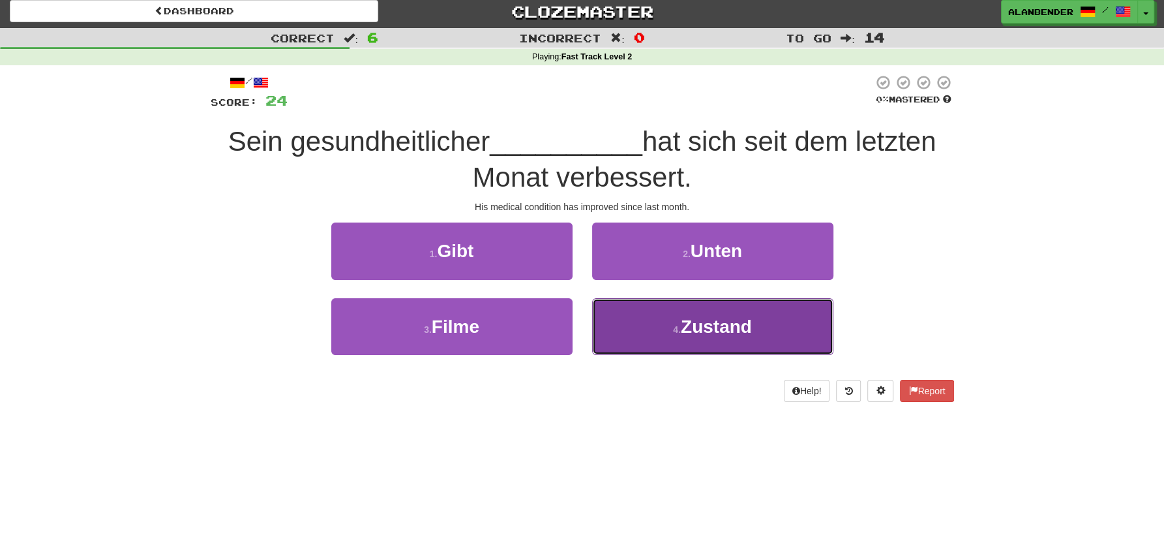
click at [718, 325] on span "Zustand" at bounding box center [716, 326] width 71 height 20
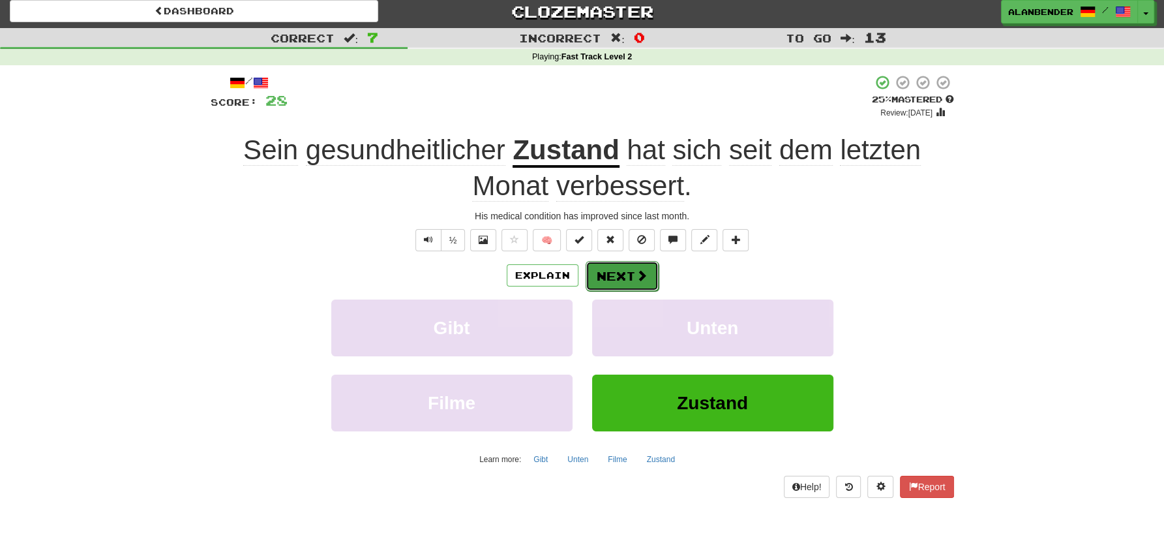
click at [625, 273] on button "Next" at bounding box center [622, 276] width 73 height 30
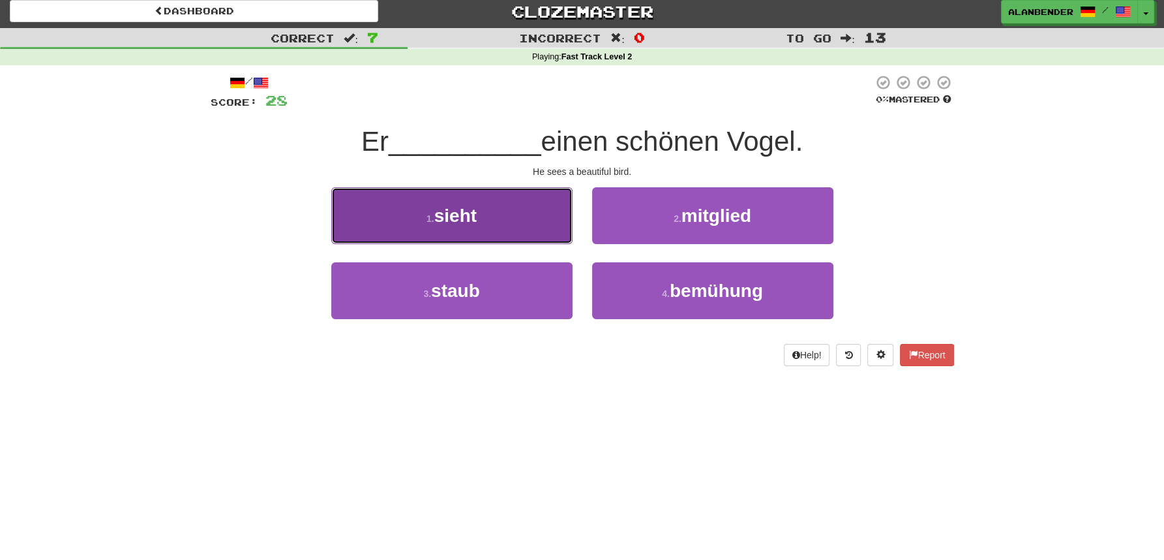
click at [466, 214] on span "sieht" at bounding box center [455, 215] width 42 height 20
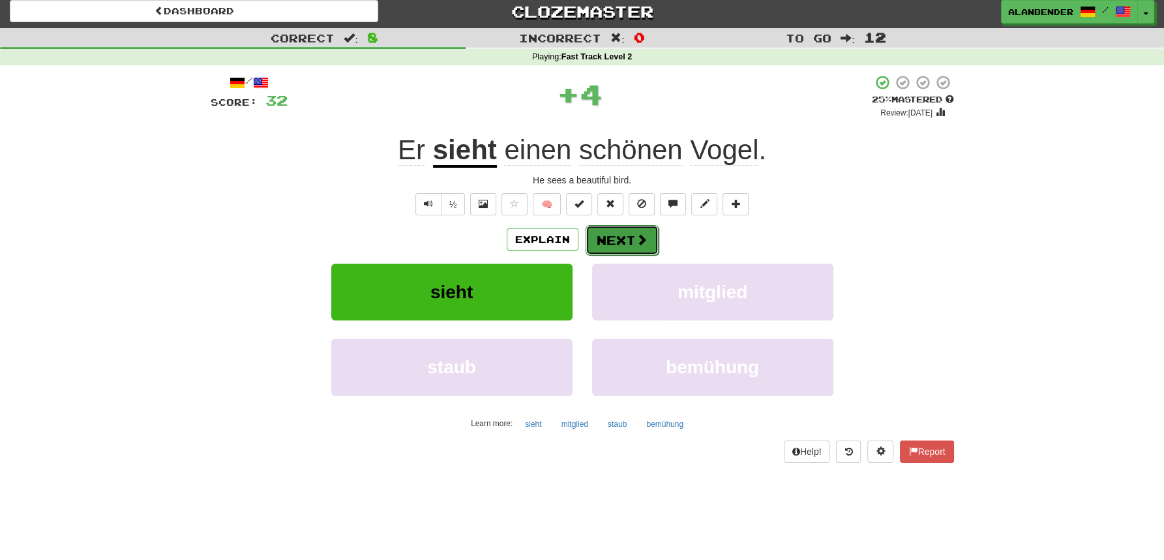
click at [620, 237] on button "Next" at bounding box center [622, 240] width 73 height 30
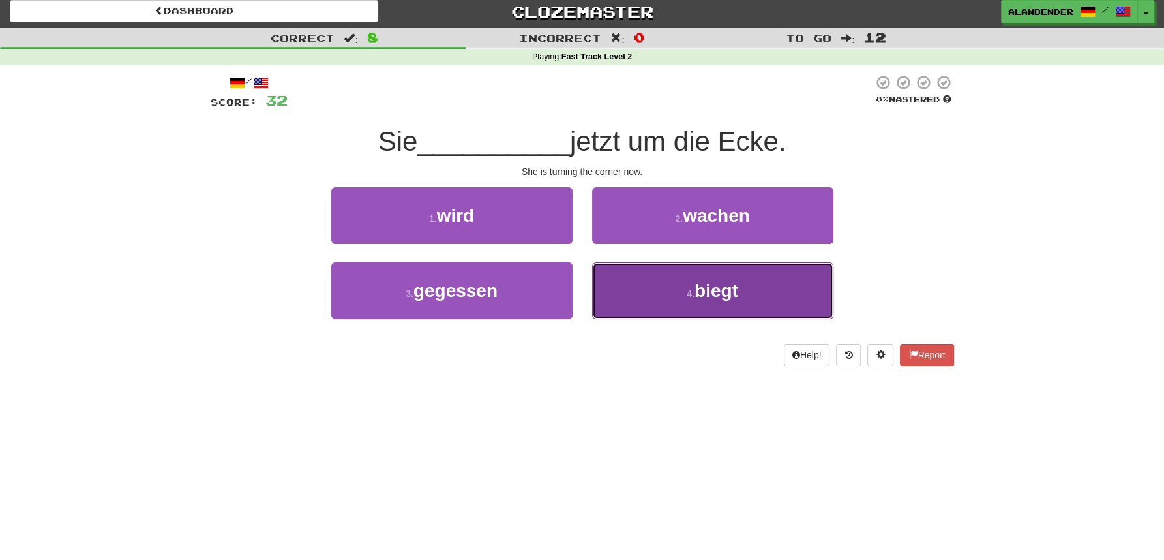
click at [738, 286] on span "biegt" at bounding box center [717, 290] width 44 height 20
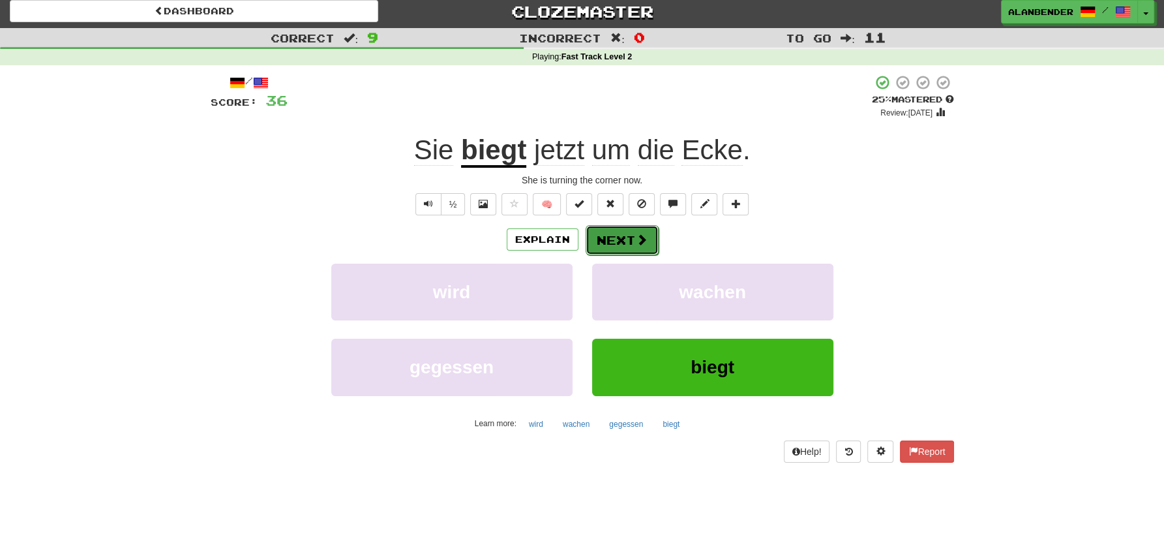
click at [639, 242] on span at bounding box center [642, 240] width 12 height 12
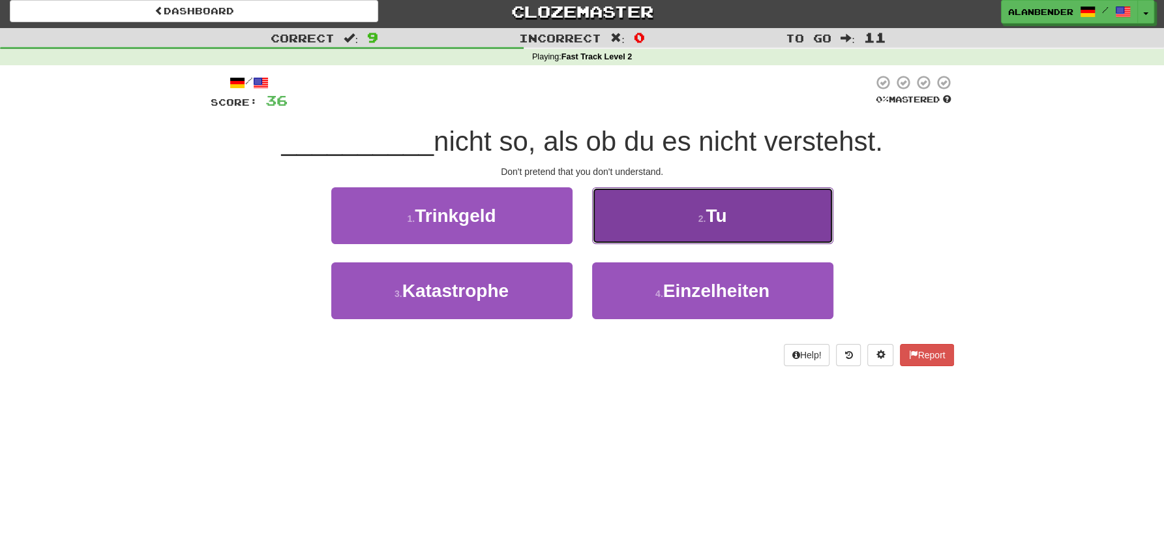
click at [715, 213] on span "Tu" at bounding box center [716, 215] width 21 height 20
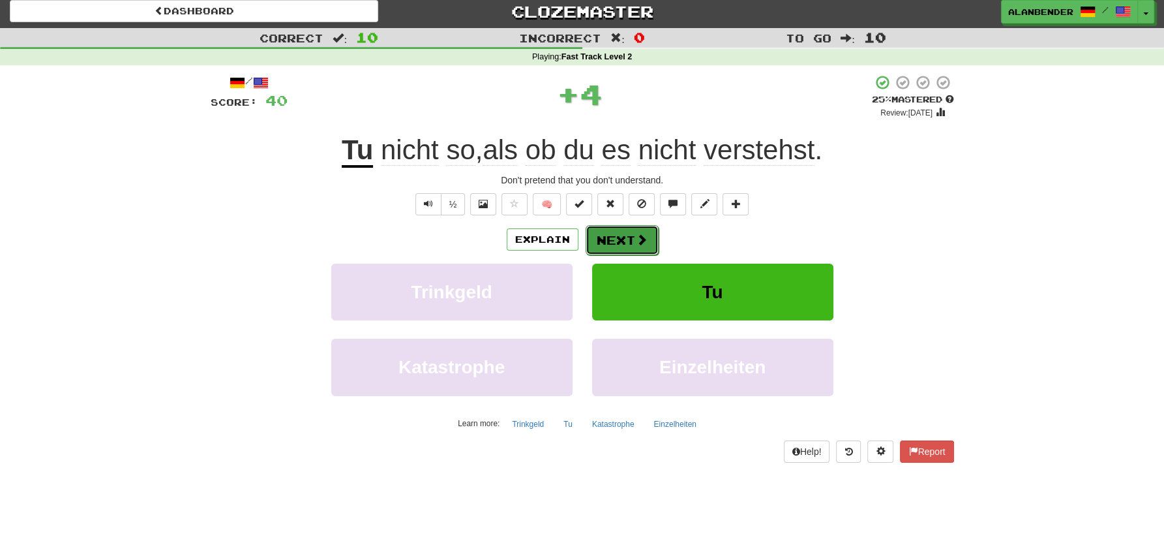
click at [616, 244] on button "Next" at bounding box center [622, 240] width 73 height 30
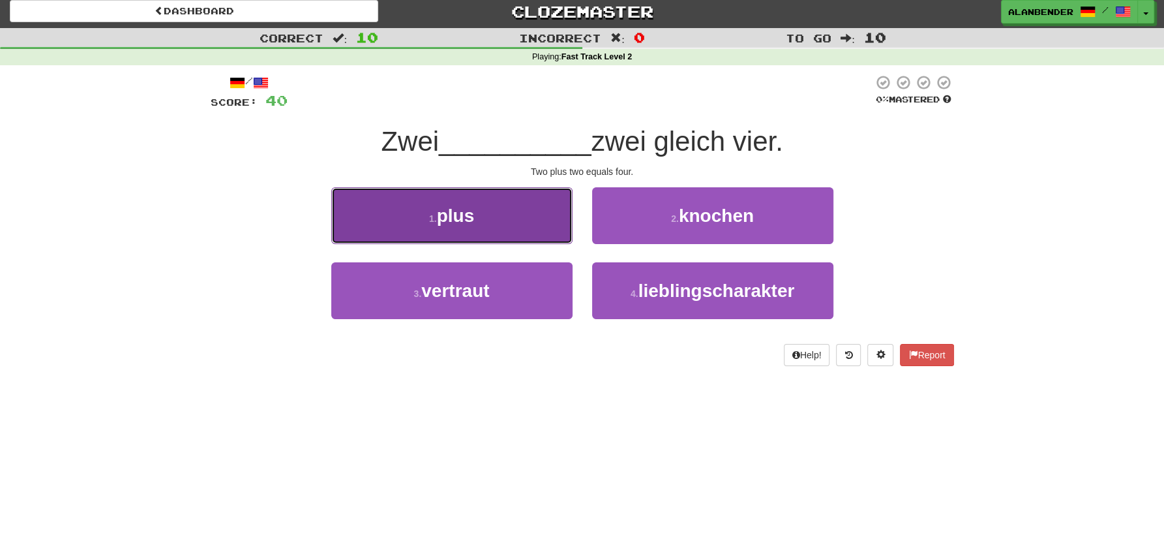
click at [477, 232] on button "1 . plus" at bounding box center [451, 215] width 241 height 57
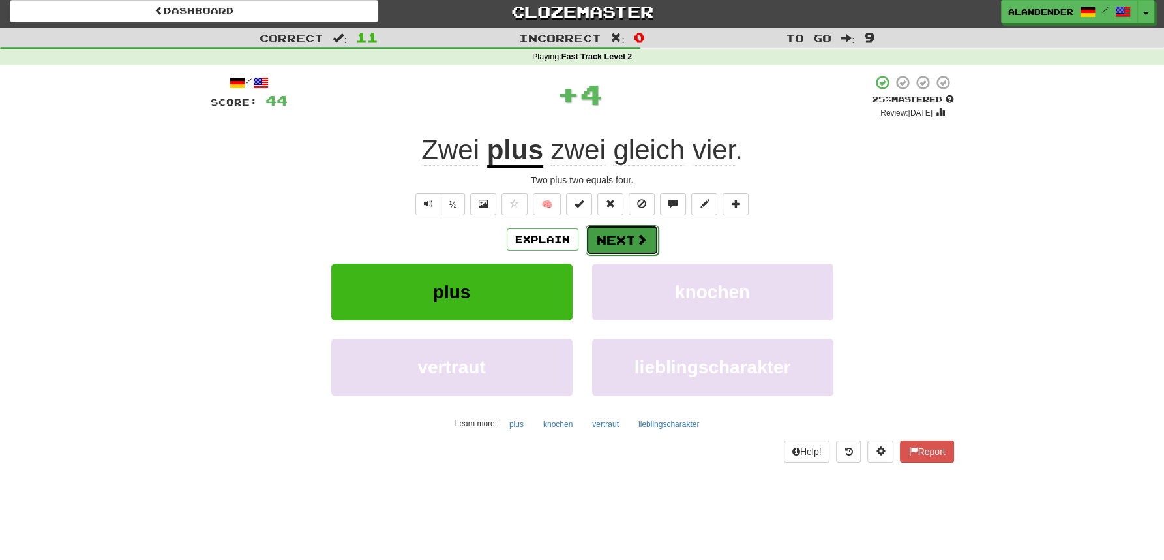
click at [619, 238] on button "Next" at bounding box center [622, 240] width 73 height 30
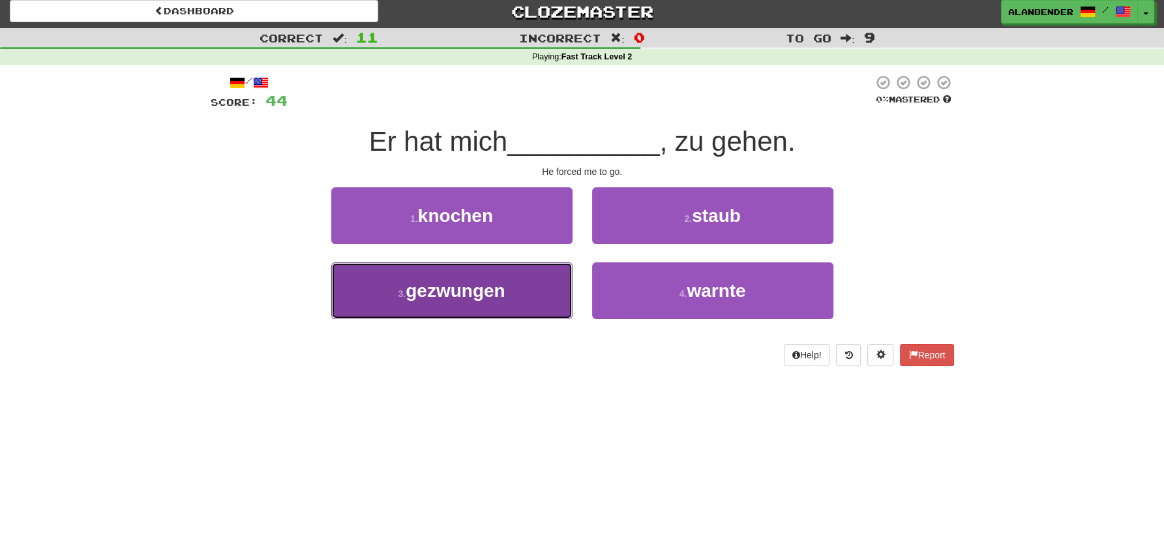
click at [478, 295] on span "gezwungen" at bounding box center [455, 290] width 99 height 20
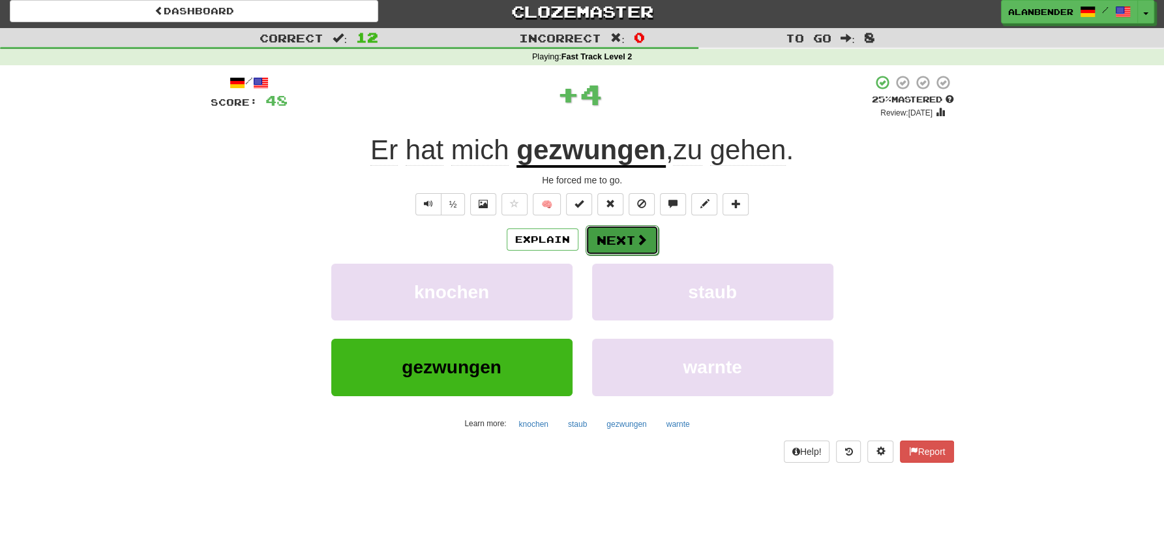
click at [620, 242] on button "Next" at bounding box center [622, 240] width 73 height 30
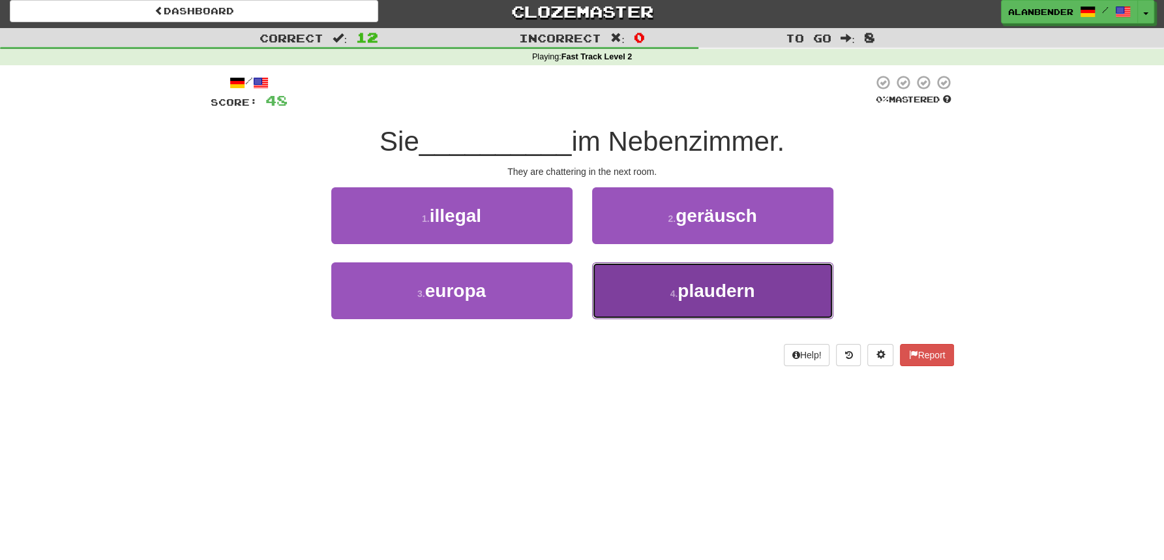
click at [697, 289] on span "plaudern" at bounding box center [716, 290] width 77 height 20
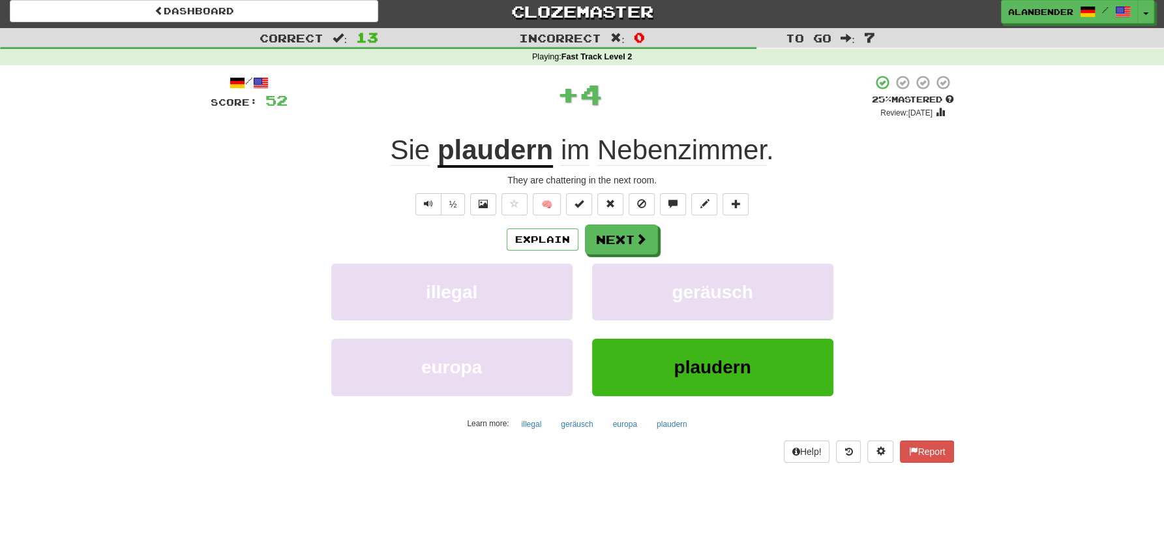
click at [524, 151] on u "plaudern" at bounding box center [495, 150] width 115 height 33
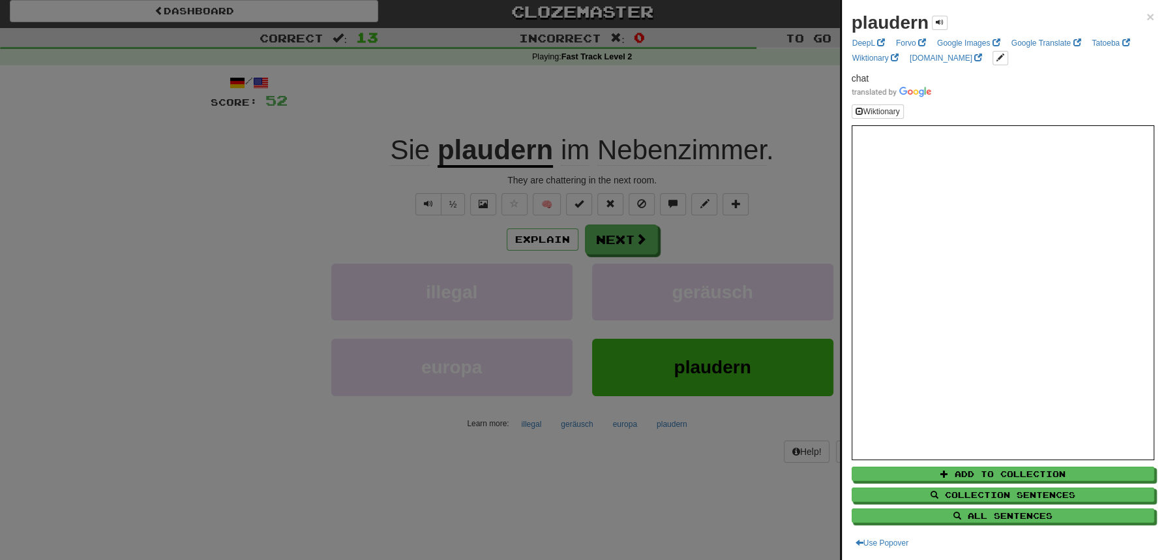
click at [517, 82] on div at bounding box center [582, 280] width 1164 height 560
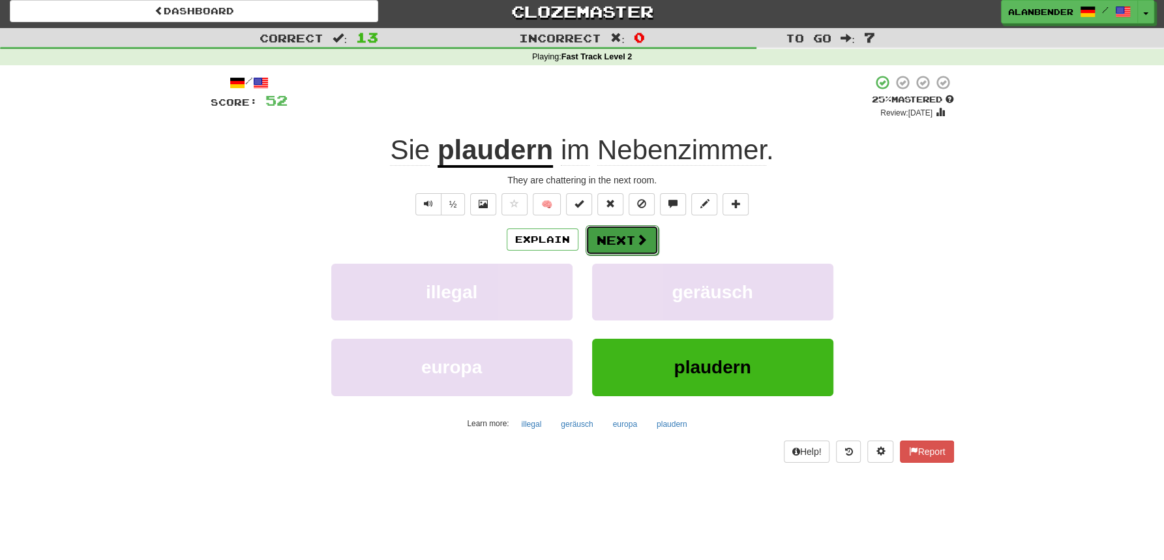
click at [623, 243] on button "Next" at bounding box center [622, 240] width 73 height 30
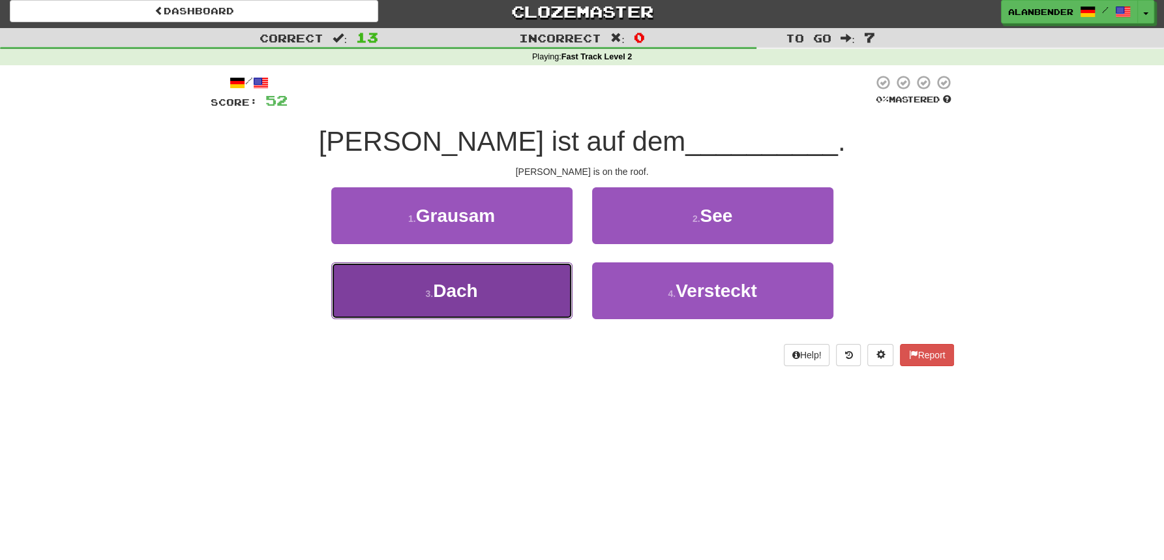
click at [487, 290] on button "3 . Dach" at bounding box center [451, 290] width 241 height 57
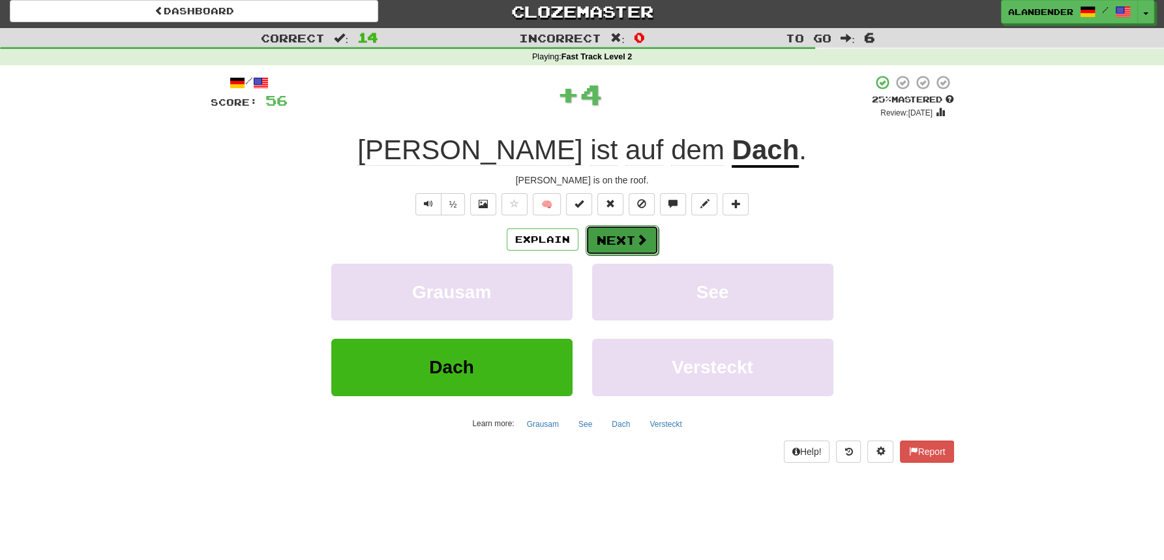
click at [630, 238] on button "Next" at bounding box center [622, 240] width 73 height 30
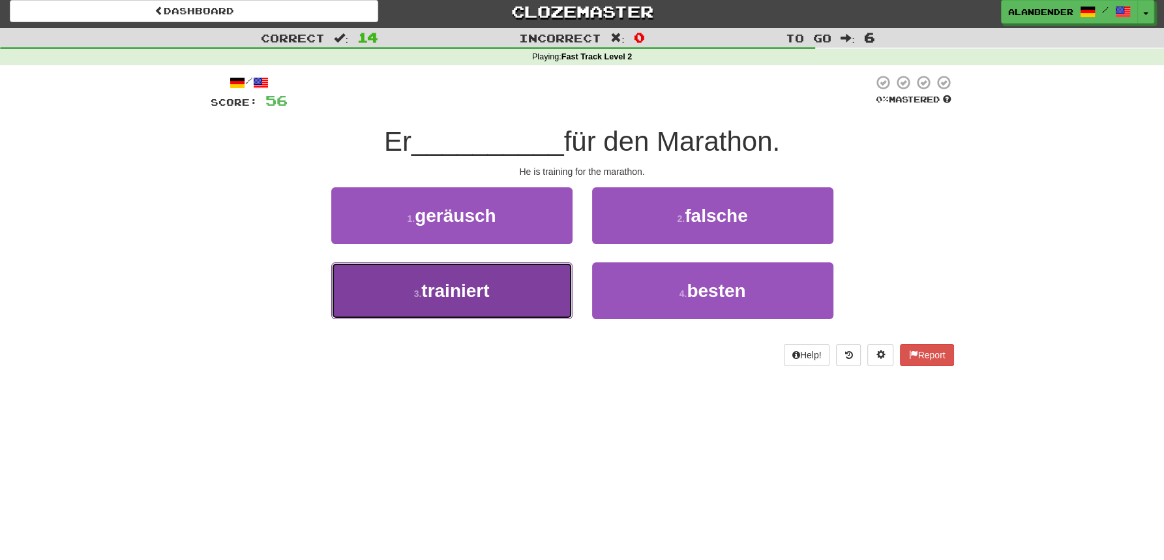
click at [460, 305] on button "3 . trainiert" at bounding box center [451, 290] width 241 height 57
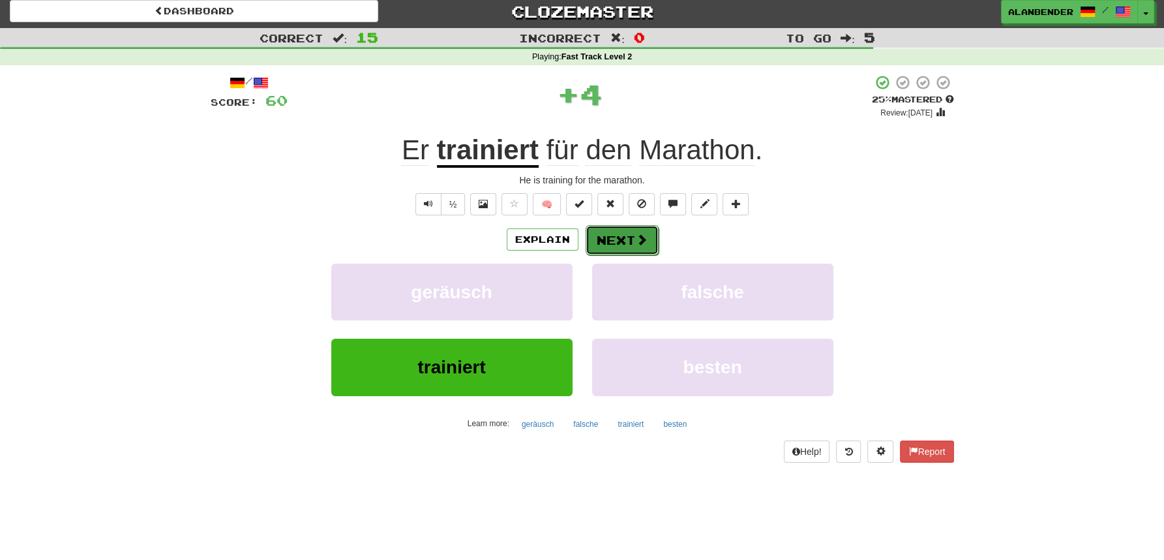
click at [611, 242] on button "Next" at bounding box center [622, 240] width 73 height 30
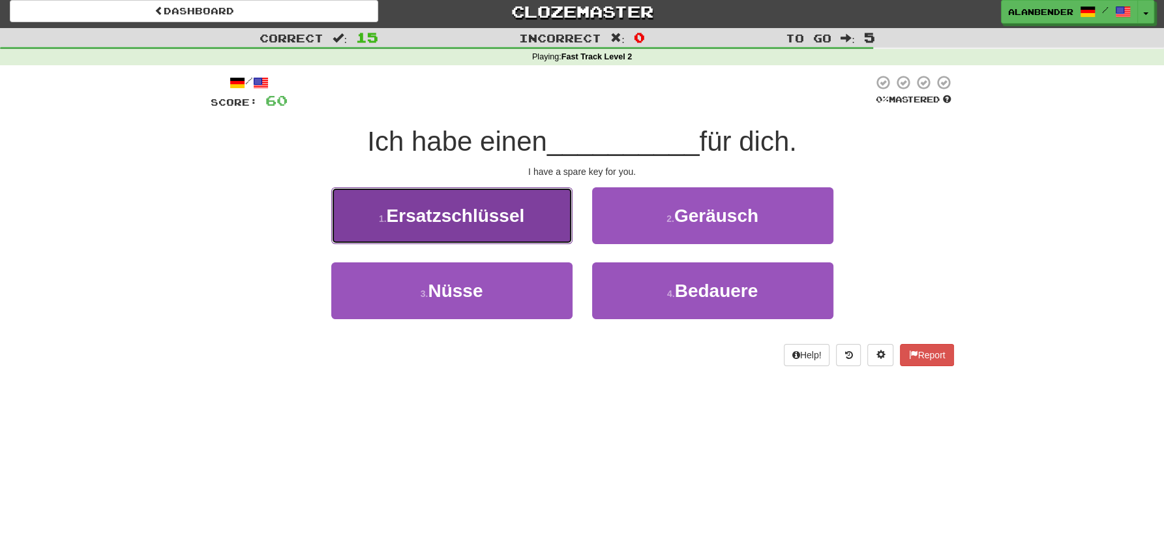
click at [512, 223] on span "Ersatzschlüssel" at bounding box center [456, 215] width 138 height 20
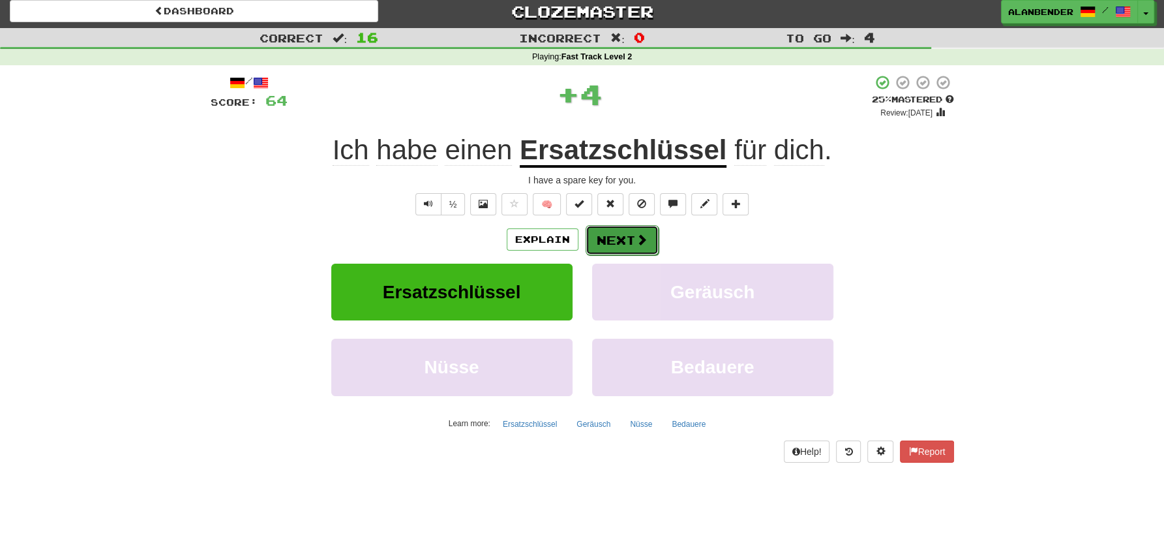
click at [618, 238] on button "Next" at bounding box center [622, 240] width 73 height 30
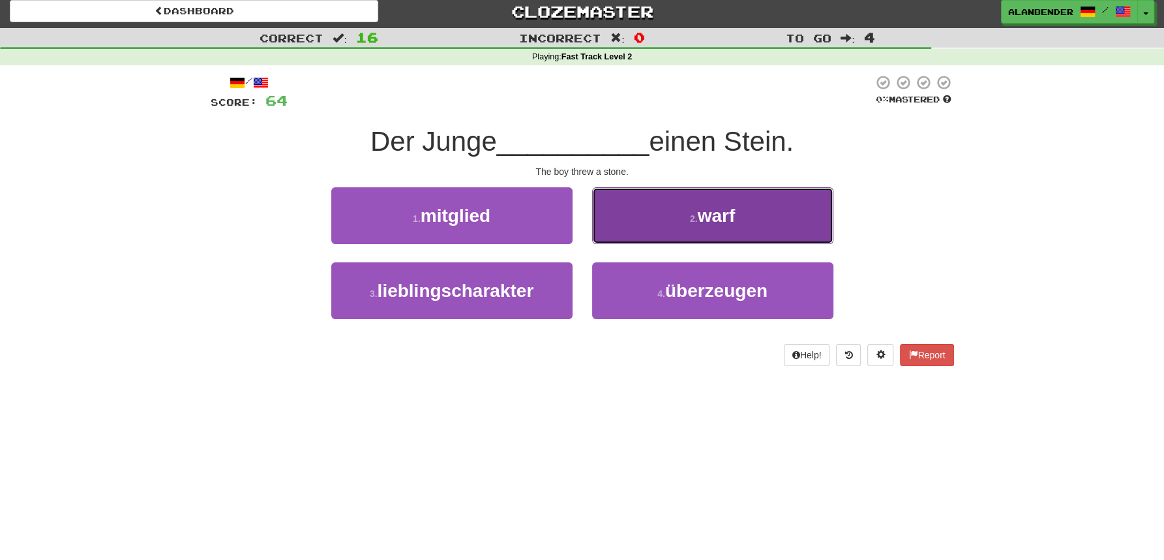
click at [726, 196] on button "2 . [PERSON_NAME]" at bounding box center [712, 215] width 241 height 57
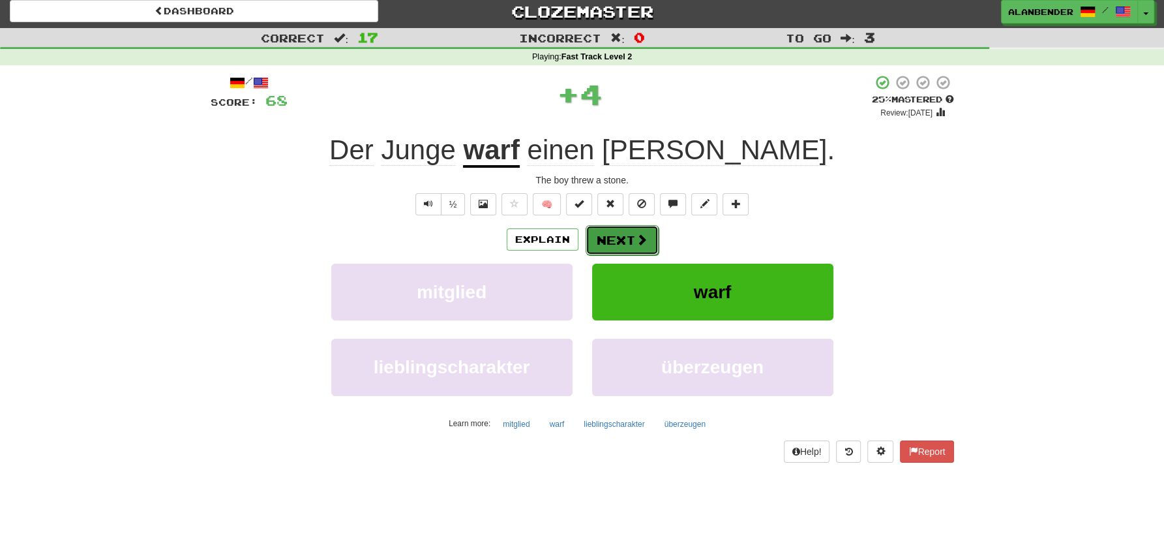
click at [614, 235] on button "Next" at bounding box center [622, 240] width 73 height 30
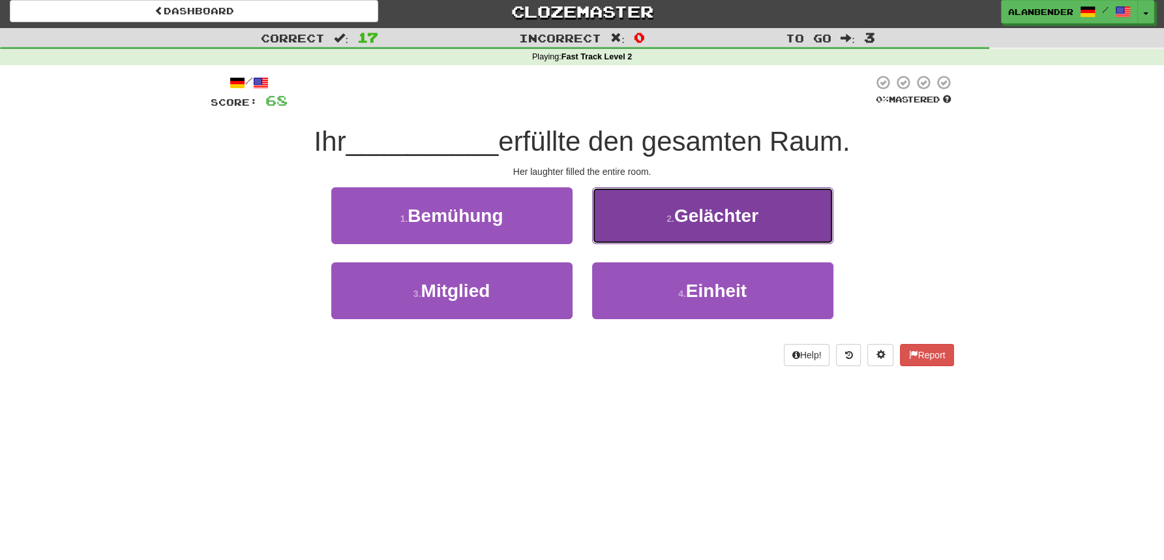
click at [740, 214] on span "Gelächter" at bounding box center [716, 215] width 84 height 20
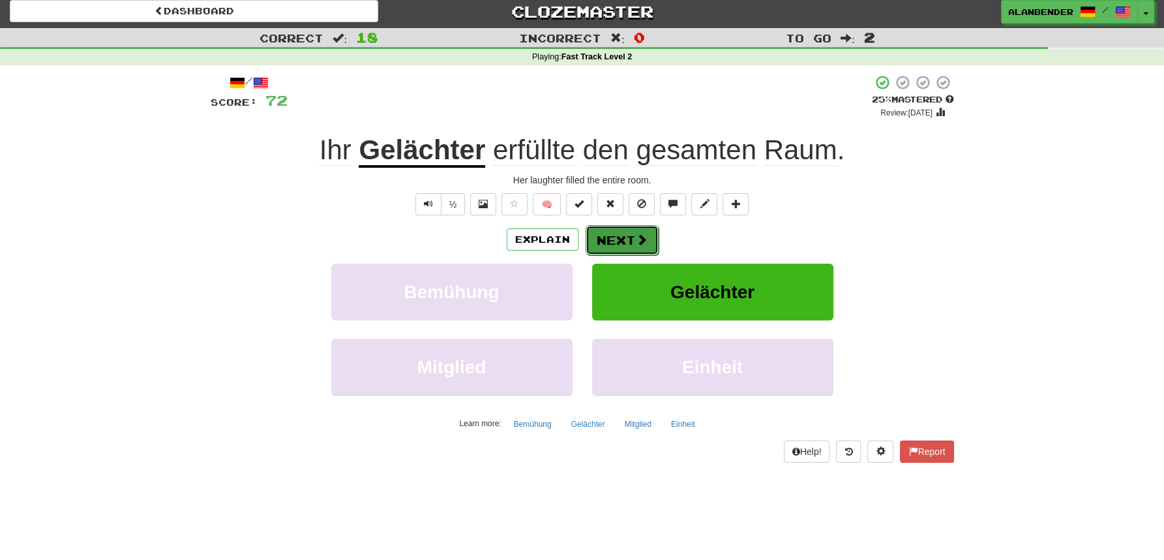
click at [622, 232] on button "Next" at bounding box center [622, 240] width 73 height 30
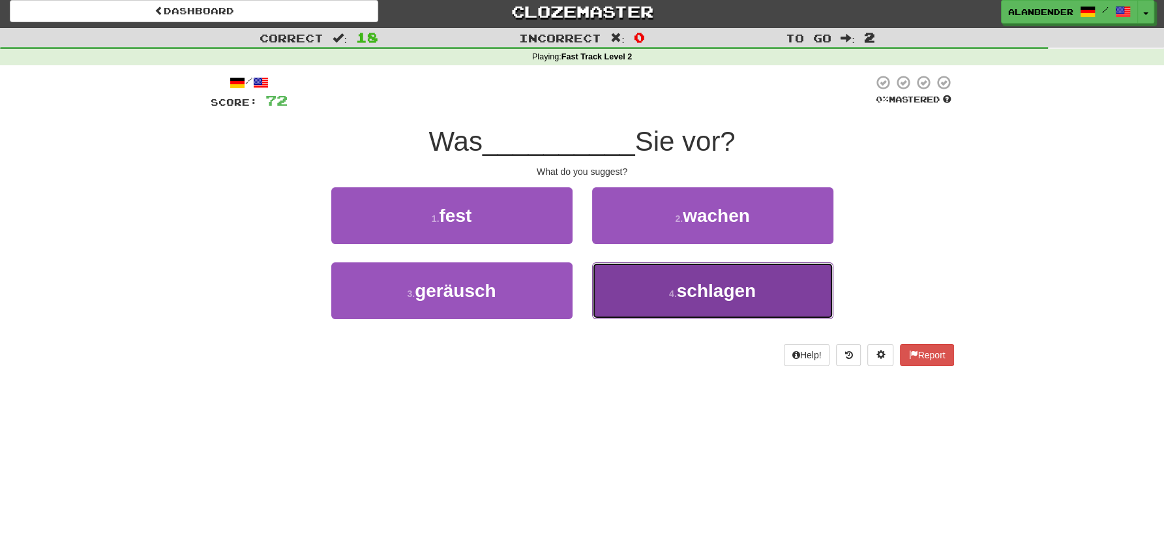
click at [716, 299] on span "schlagen" at bounding box center [716, 290] width 79 height 20
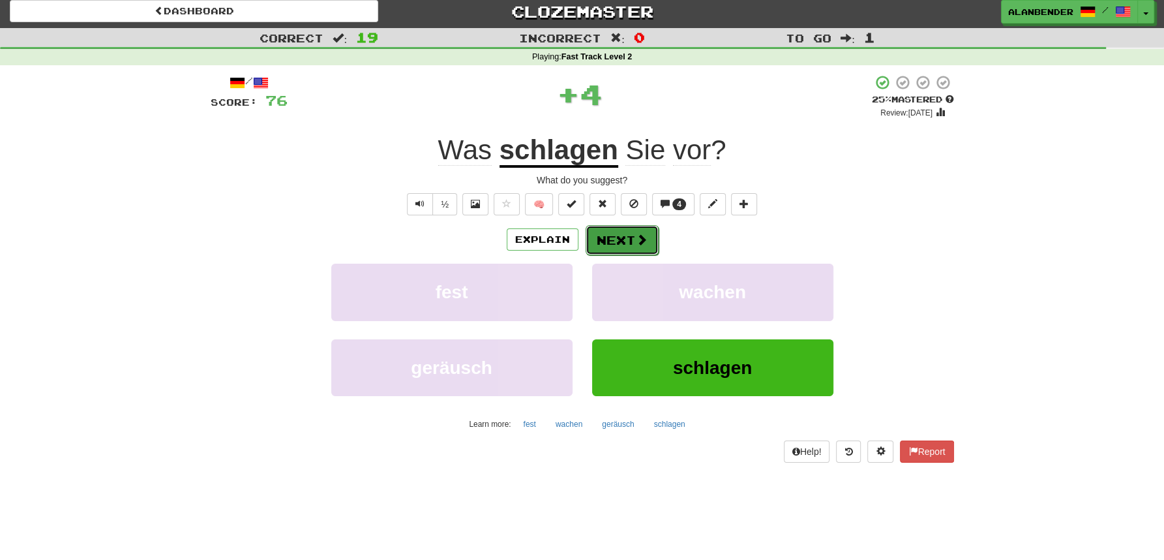
click at [637, 234] on span at bounding box center [642, 240] width 12 height 12
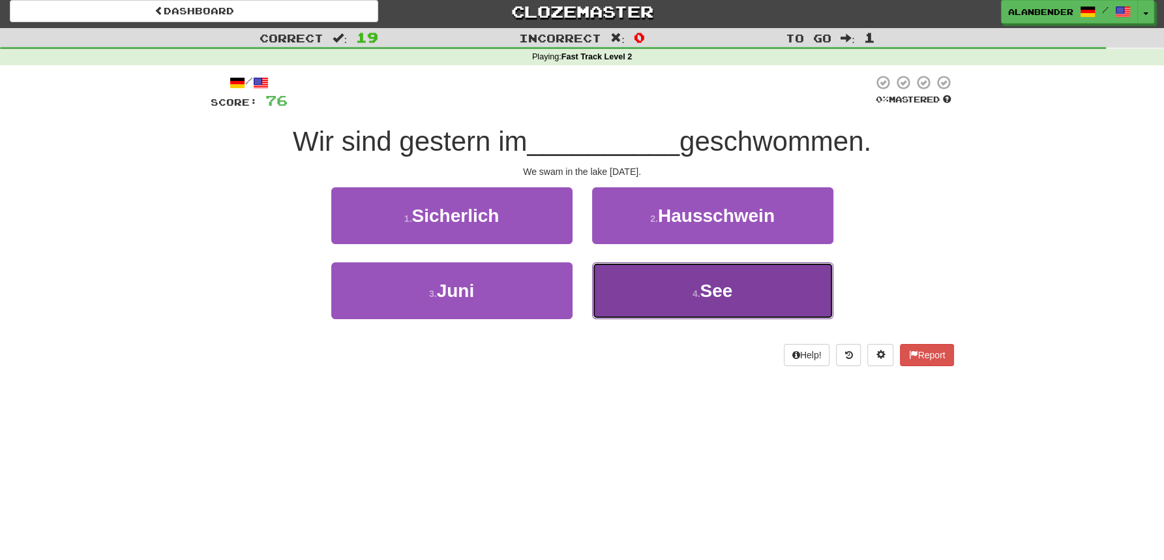
click at [738, 288] on button "4 . See" at bounding box center [712, 290] width 241 height 57
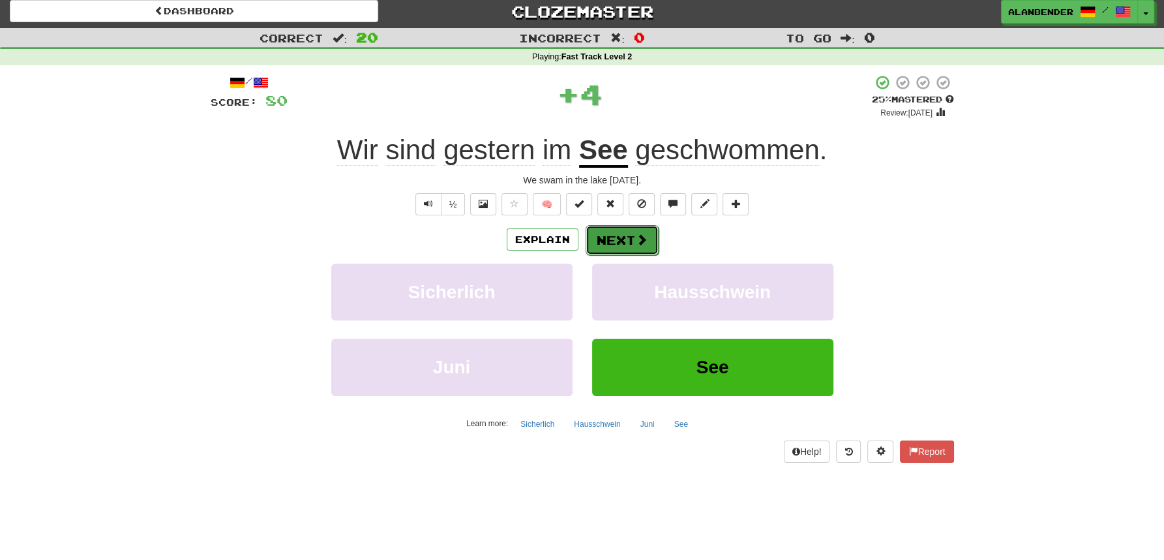
click at [629, 230] on button "Next" at bounding box center [622, 240] width 73 height 30
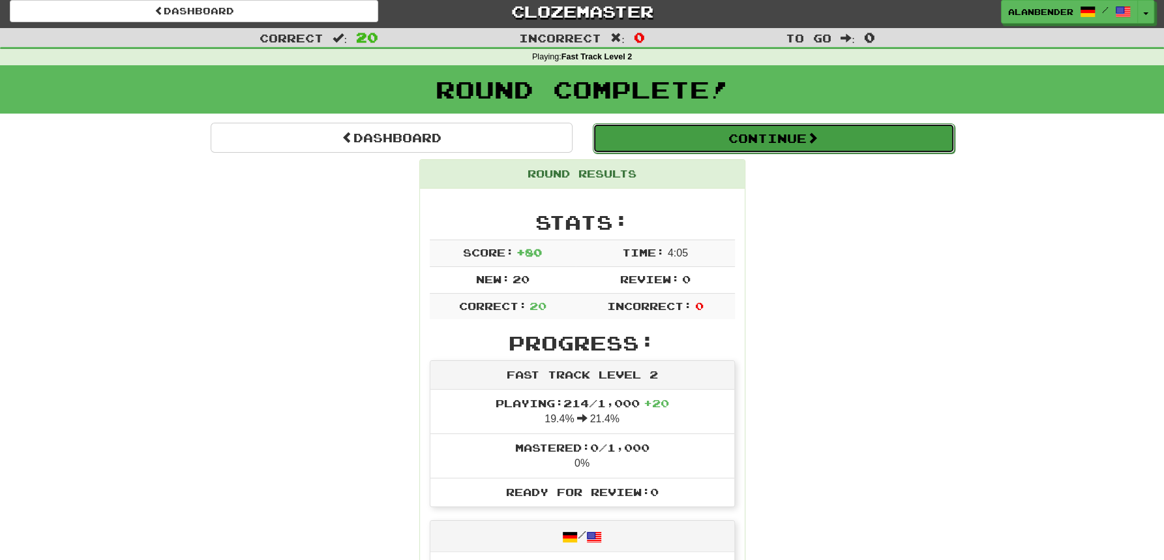
click at [793, 136] on button "Continue" at bounding box center [774, 138] width 362 height 30
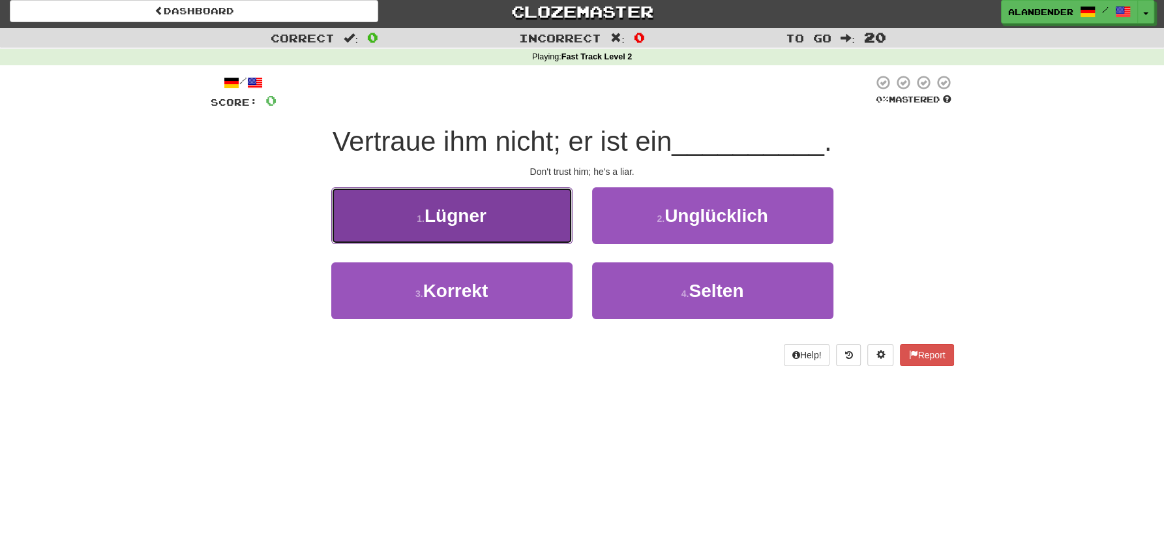
click at [473, 213] on span "Lügner" at bounding box center [456, 215] width 62 height 20
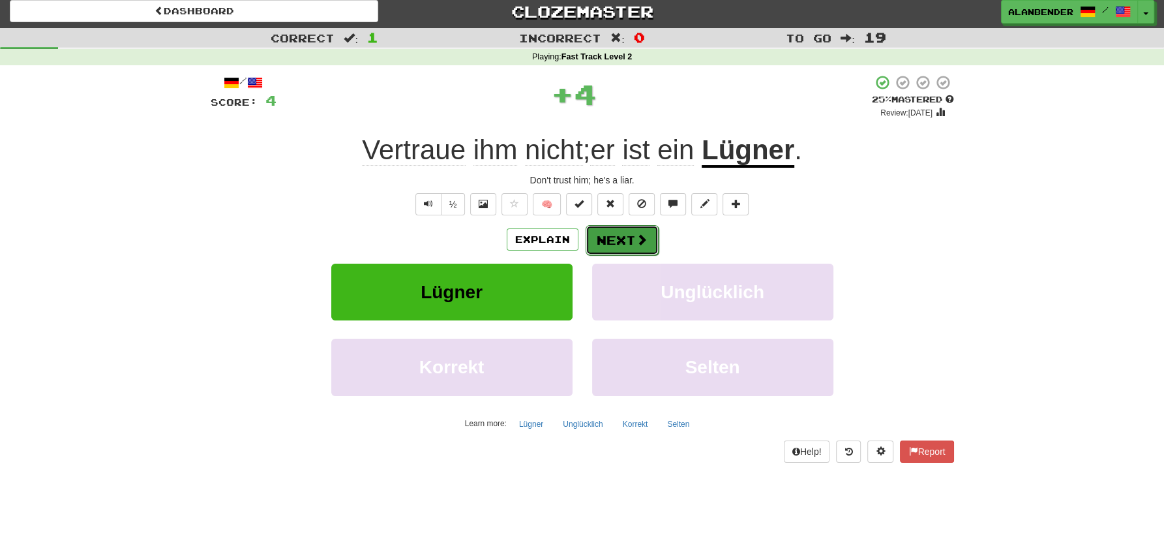
click at [637, 243] on span at bounding box center [642, 240] width 12 height 12
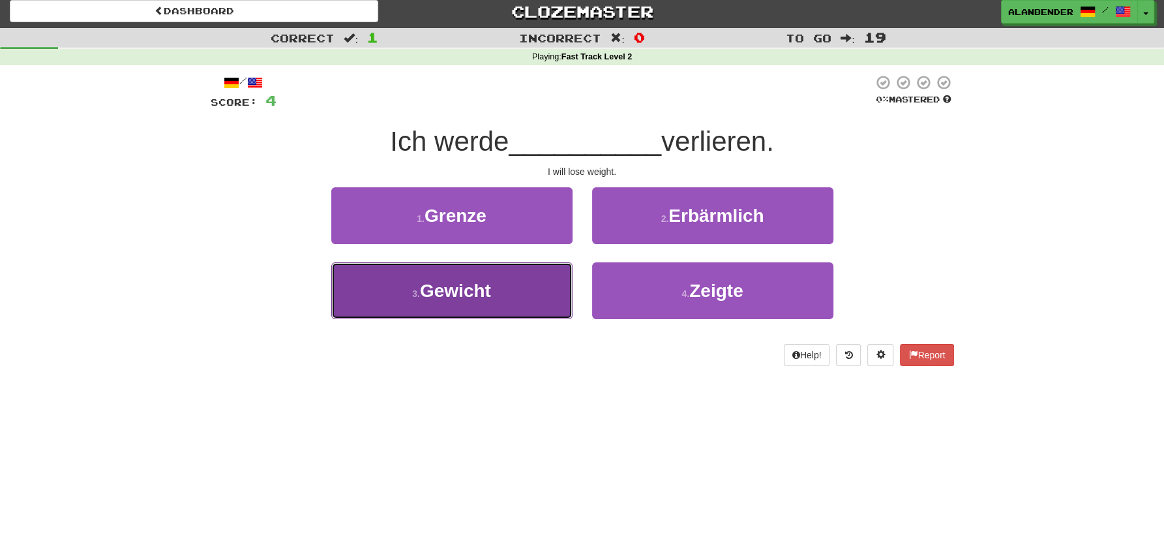
click at [477, 299] on span "Gewicht" at bounding box center [455, 290] width 71 height 20
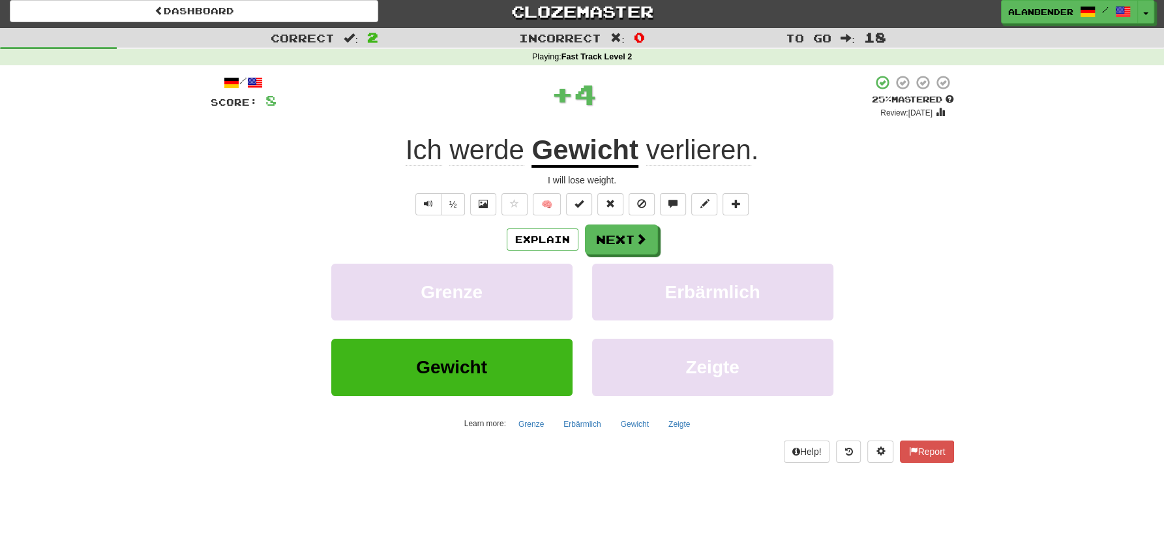
click at [589, 153] on u "Gewicht" at bounding box center [585, 150] width 106 height 33
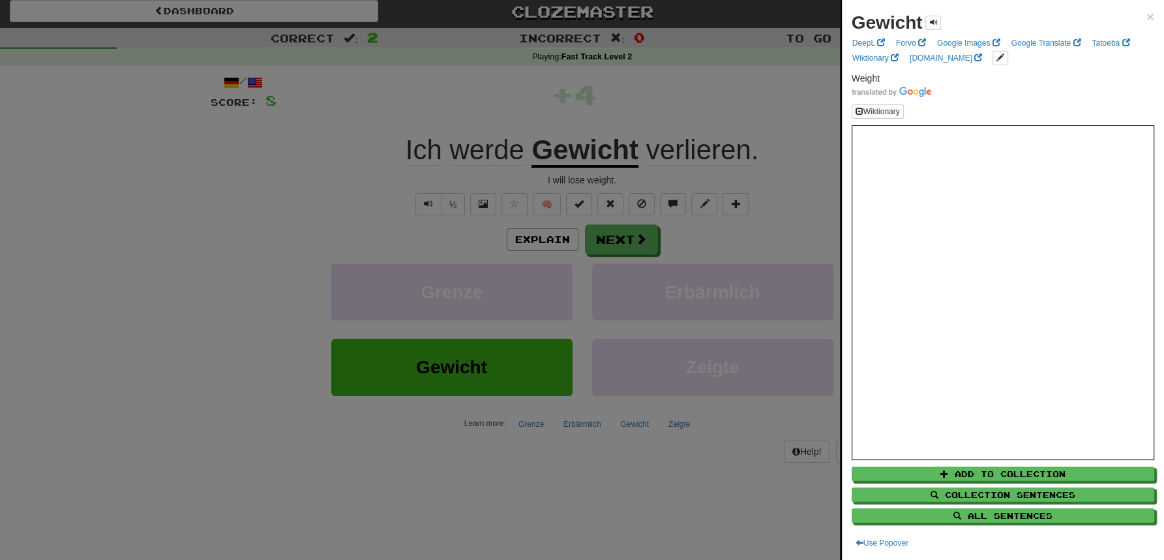
click at [683, 96] on div at bounding box center [582, 280] width 1164 height 560
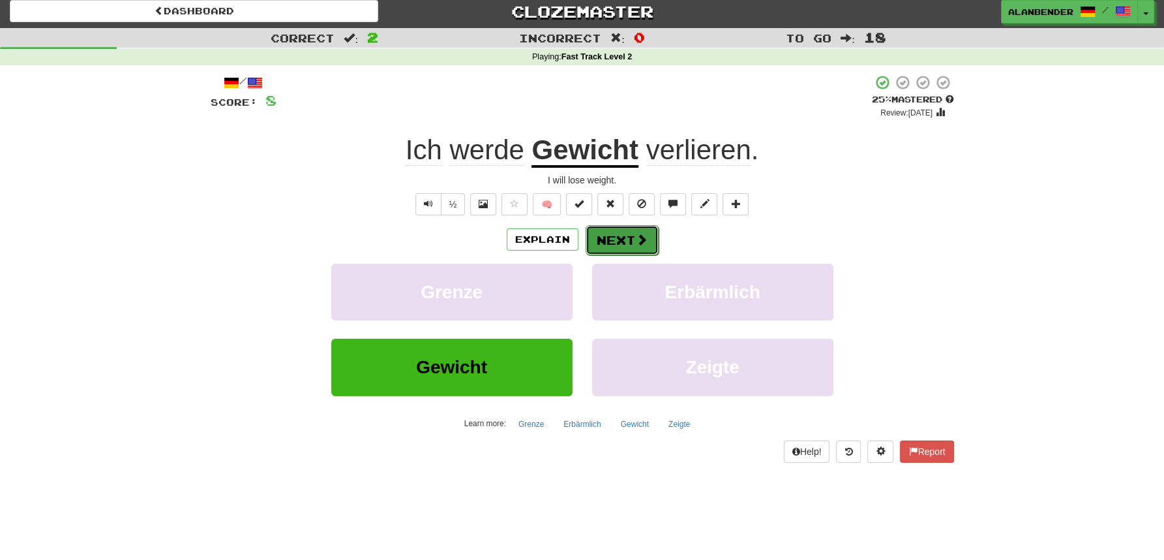
click at [629, 242] on button "Next" at bounding box center [622, 240] width 73 height 30
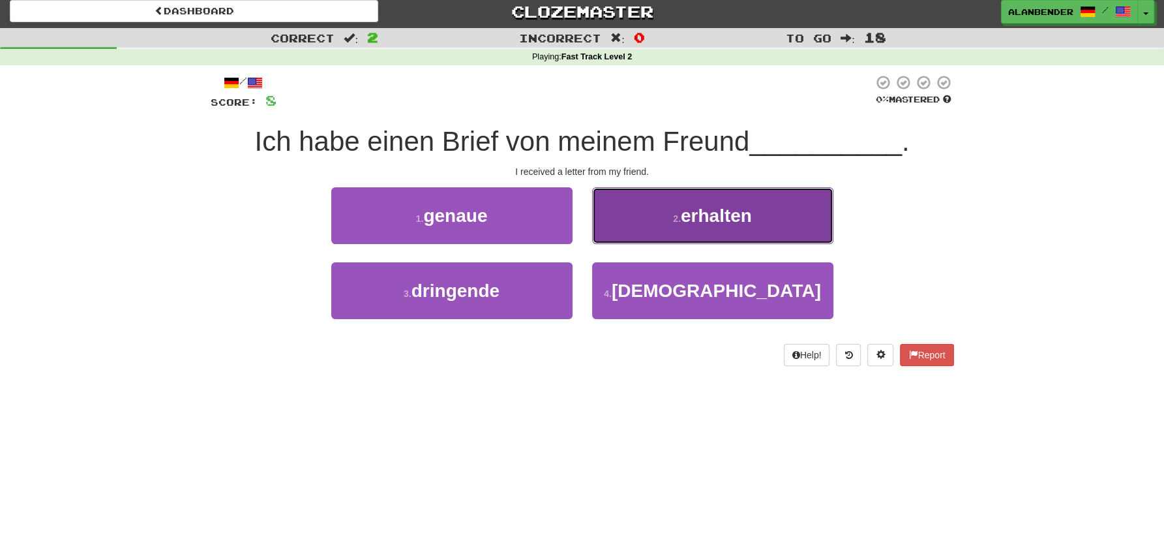
click at [739, 213] on span "erhalten" at bounding box center [716, 215] width 71 height 20
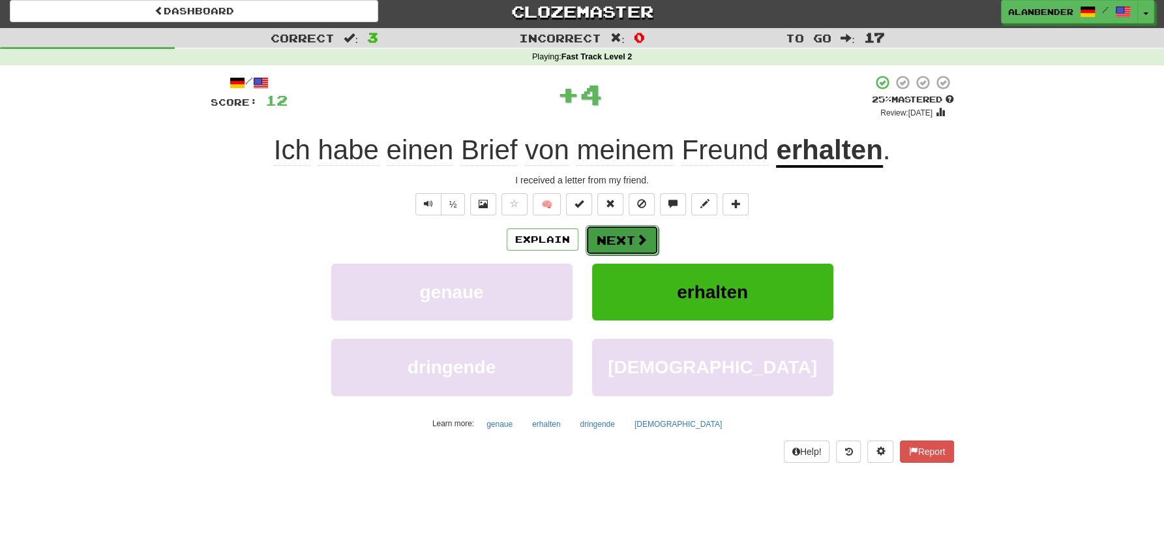
click at [621, 235] on button "Next" at bounding box center [622, 240] width 73 height 30
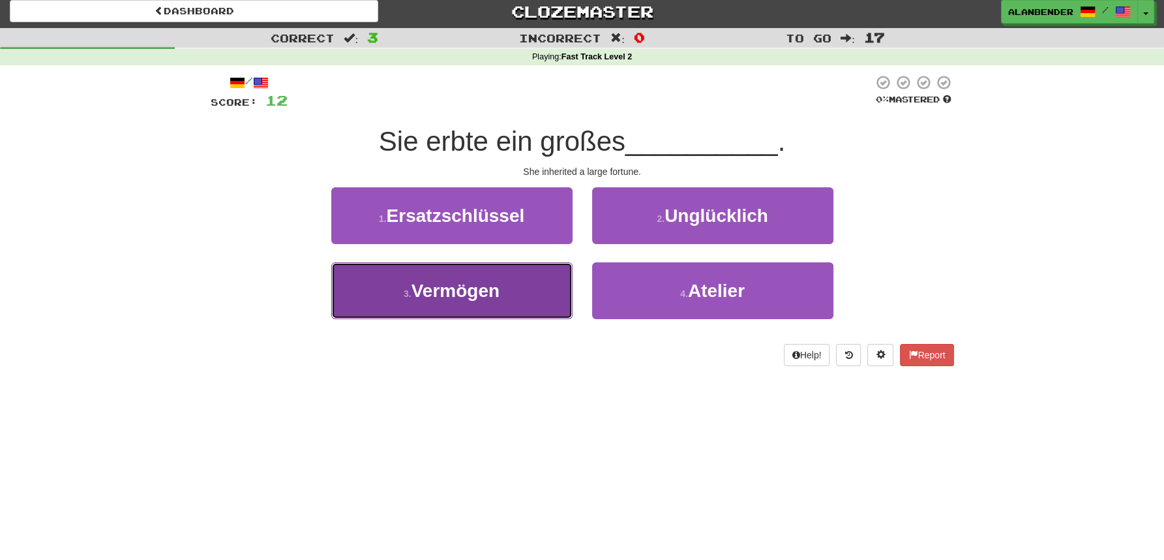
click at [514, 279] on button "3 . Vermögen" at bounding box center [451, 290] width 241 height 57
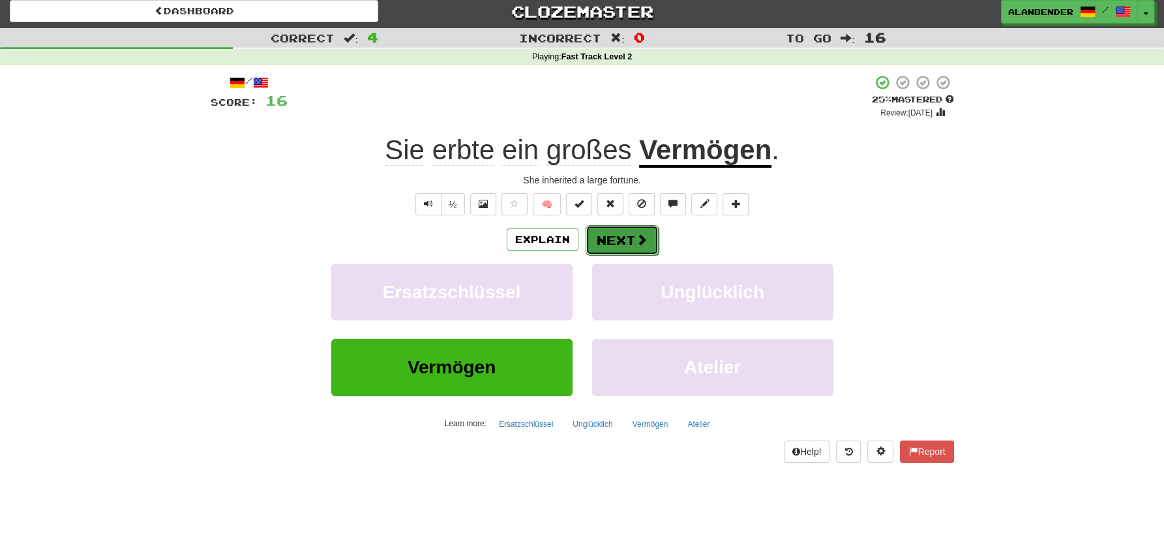
click at [614, 245] on button "Next" at bounding box center [622, 240] width 73 height 30
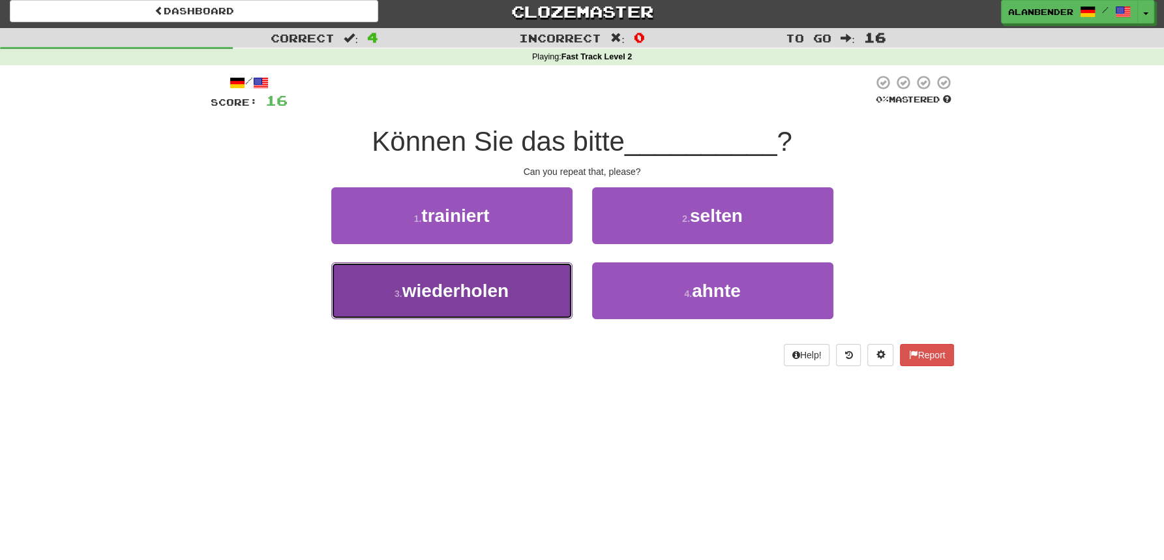
click at [502, 287] on span "wiederholen" at bounding box center [455, 290] width 106 height 20
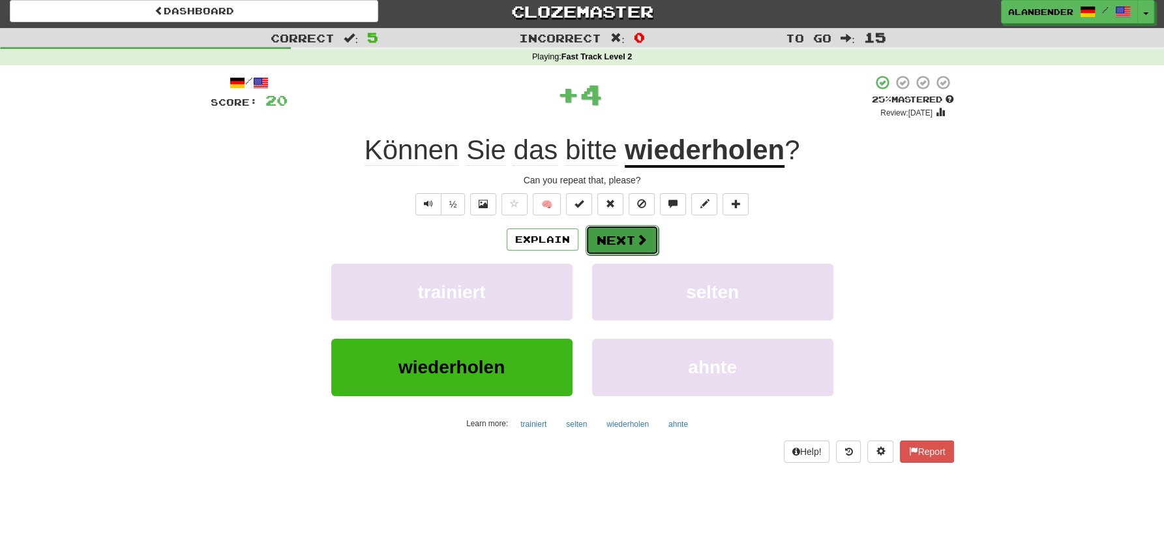
click at [625, 238] on button "Next" at bounding box center [622, 240] width 73 height 30
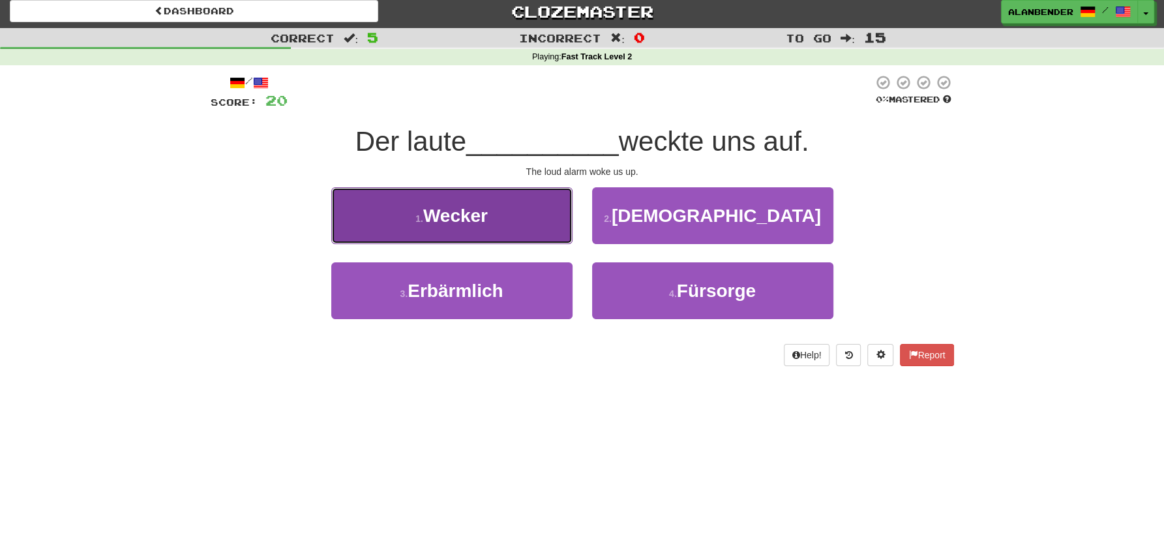
click at [507, 228] on button "1 . [PERSON_NAME]" at bounding box center [451, 215] width 241 height 57
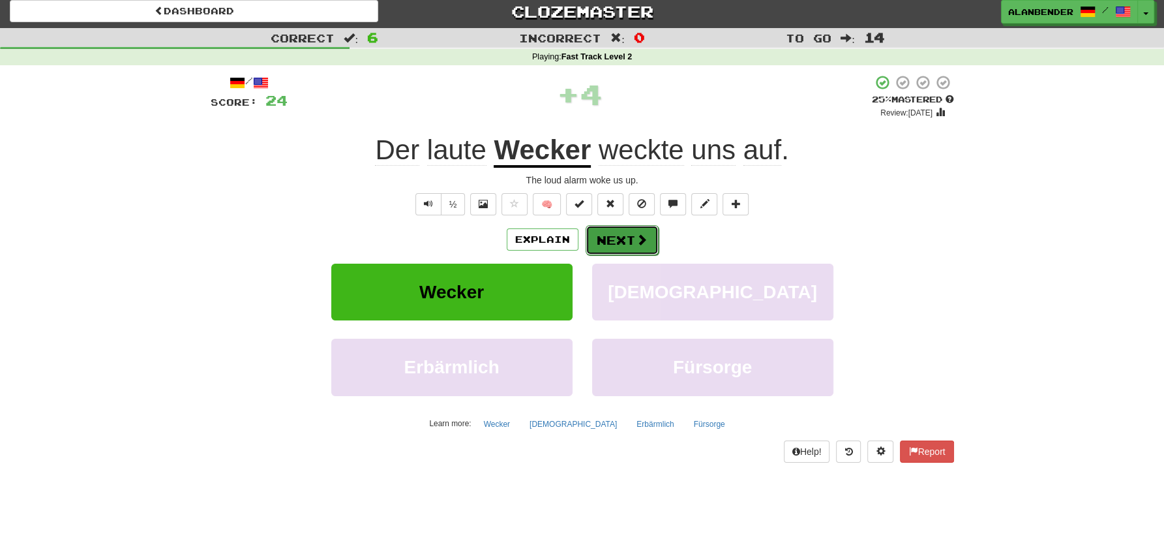
click at [641, 239] on span at bounding box center [642, 240] width 12 height 12
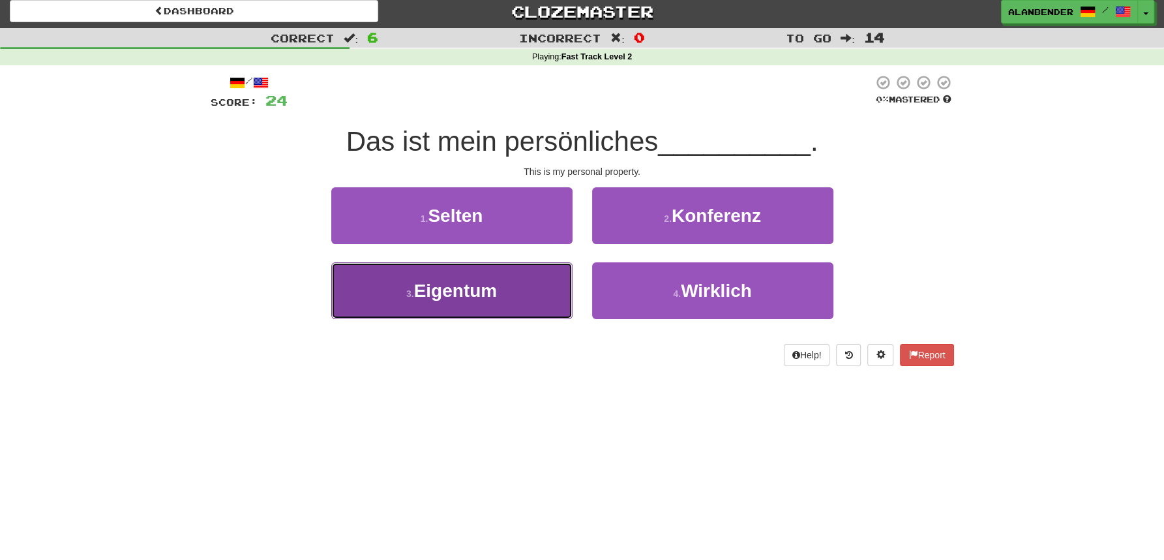
click at [453, 298] on span "Eigentum" at bounding box center [455, 290] width 83 height 20
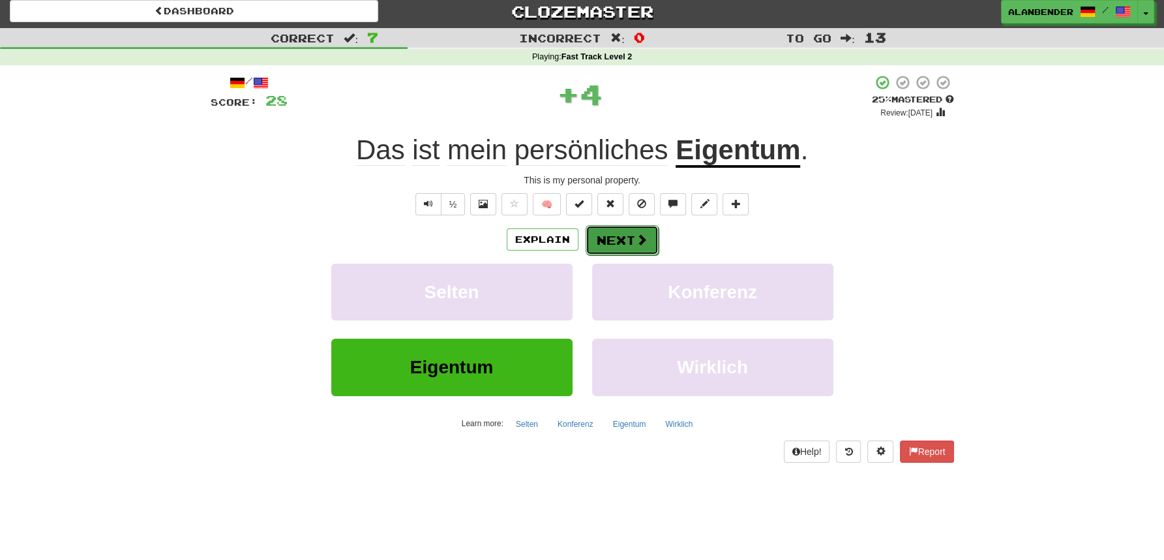
click at [629, 232] on button "Next" at bounding box center [622, 240] width 73 height 30
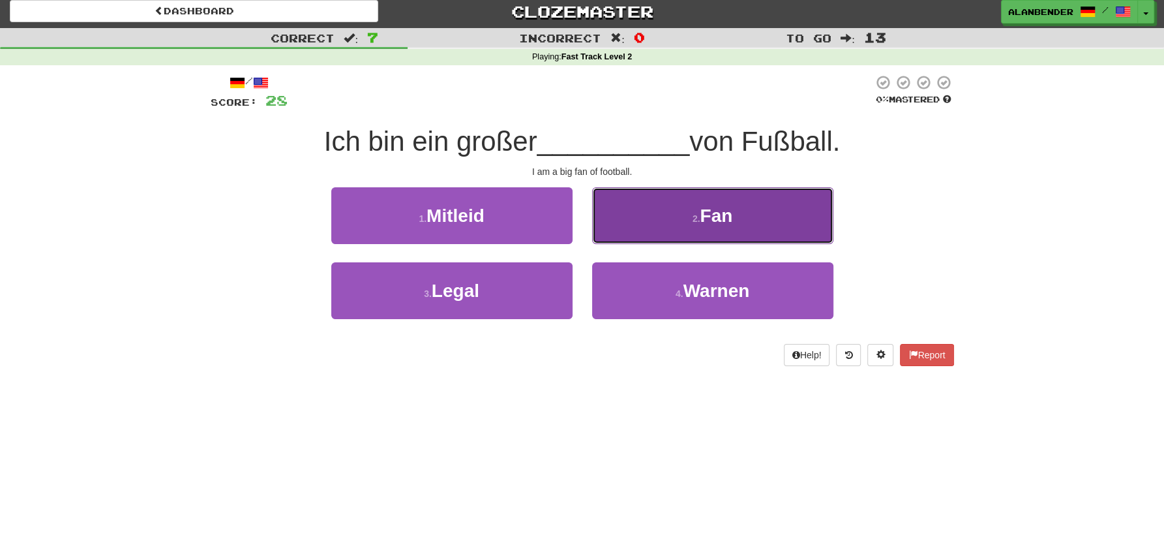
click at [710, 219] on span "Fan" at bounding box center [716, 215] width 33 height 20
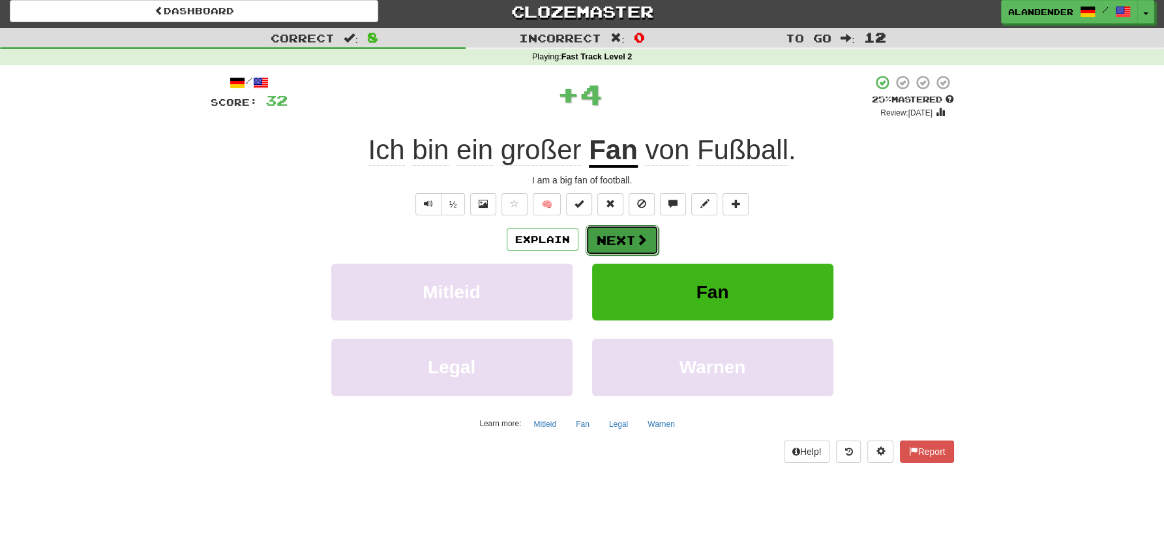
click at [642, 234] on span at bounding box center [642, 240] width 12 height 12
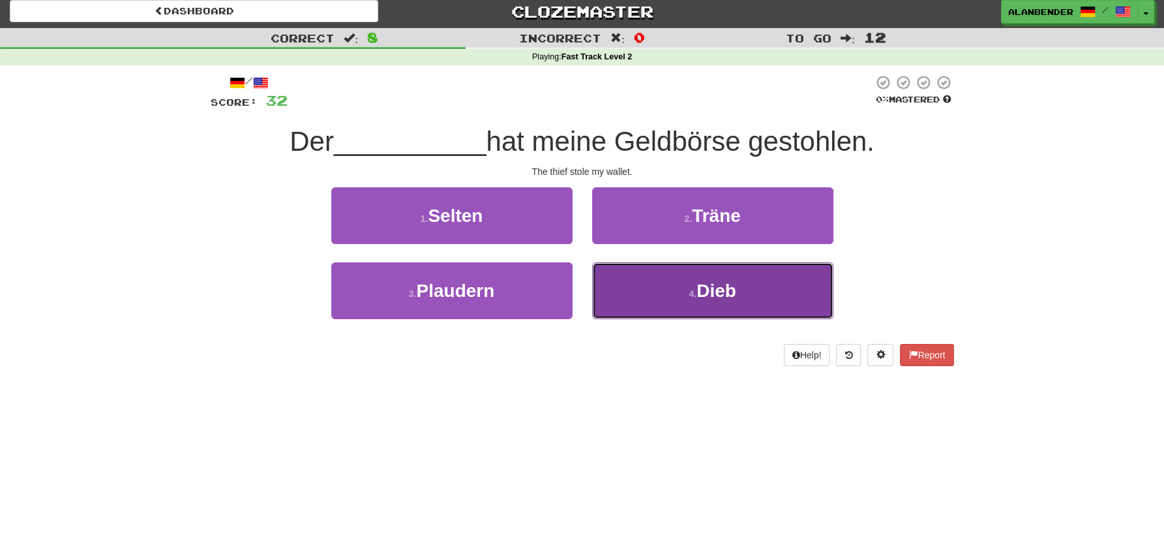
click at [701, 294] on span "Dieb" at bounding box center [717, 290] width 40 height 20
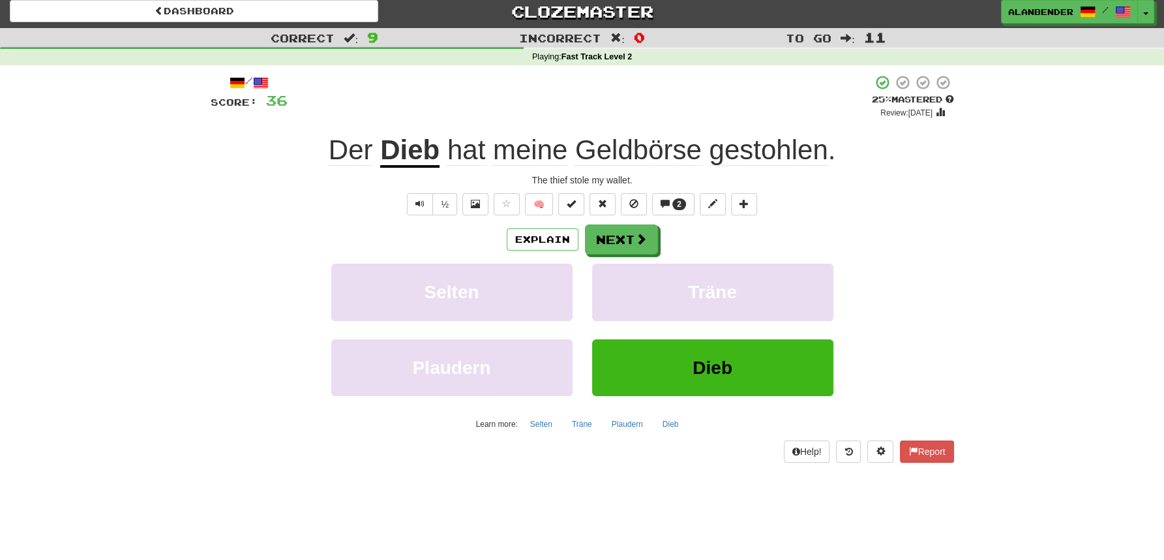
click at [644, 153] on span "Geldbörse" at bounding box center [638, 149] width 127 height 31
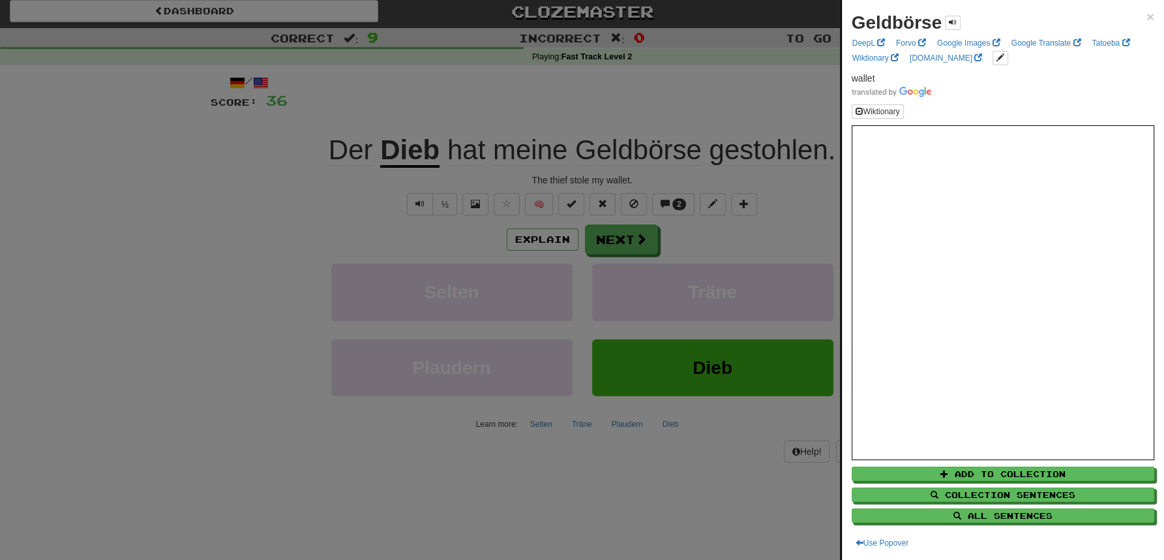
click at [676, 109] on div at bounding box center [582, 280] width 1164 height 560
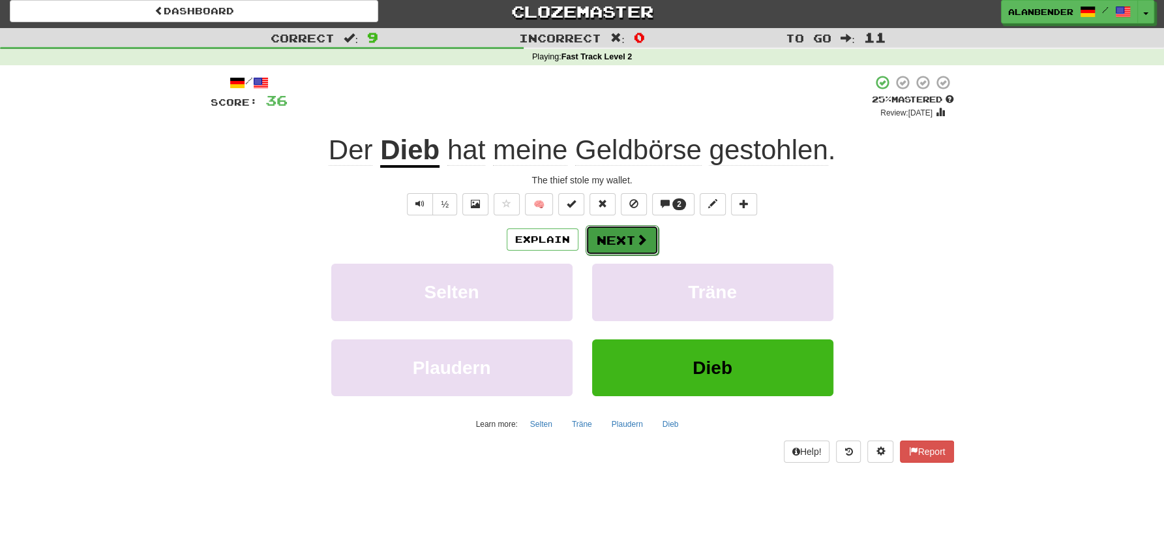
click at [619, 234] on button "Next" at bounding box center [622, 240] width 73 height 30
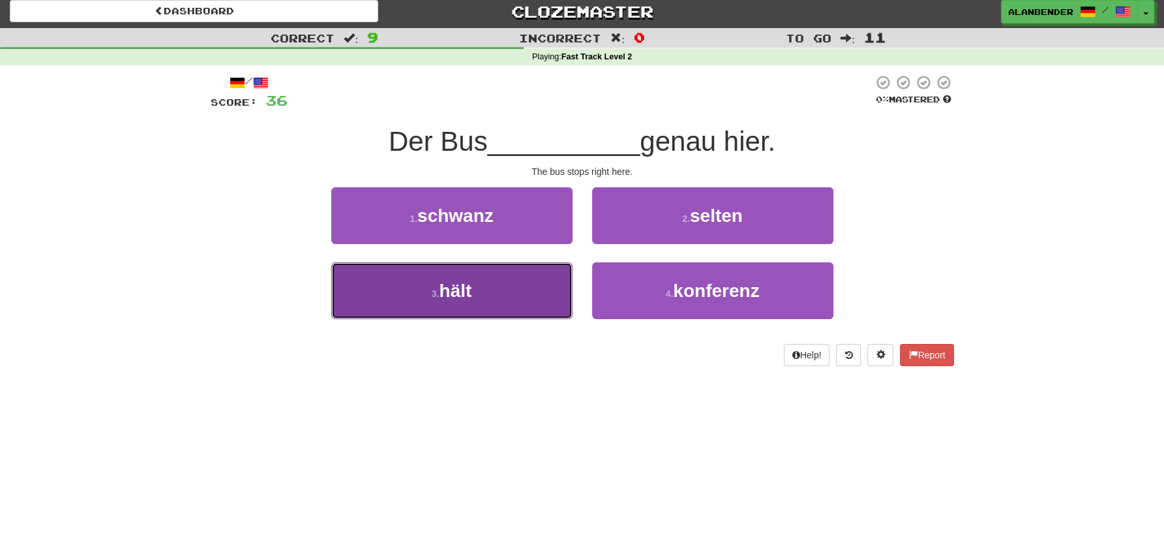
click at [470, 294] on span "hält" at bounding box center [455, 290] width 33 height 20
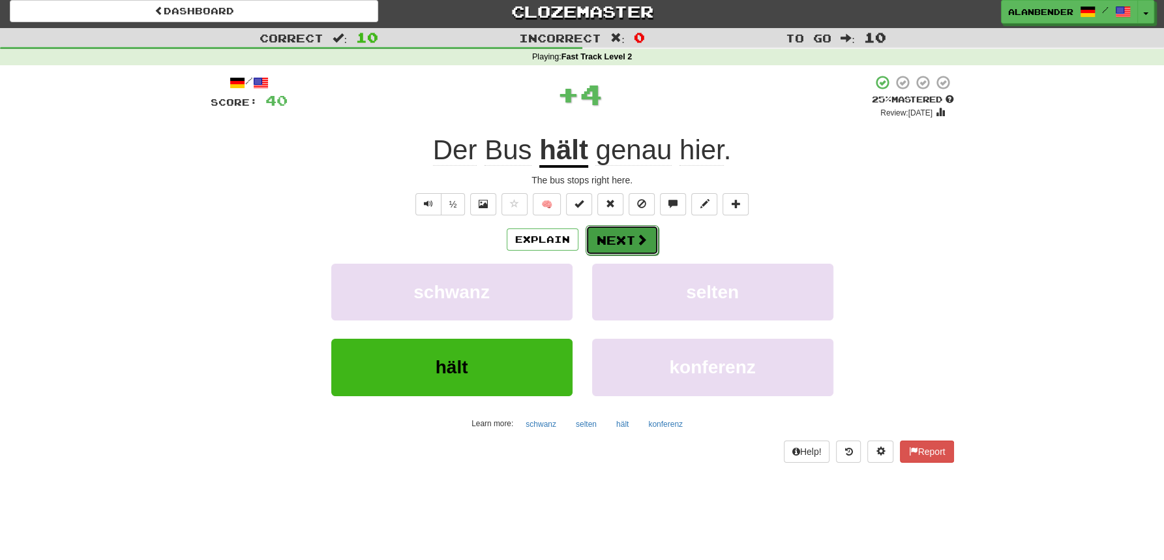
click at [639, 241] on span at bounding box center [642, 240] width 12 height 12
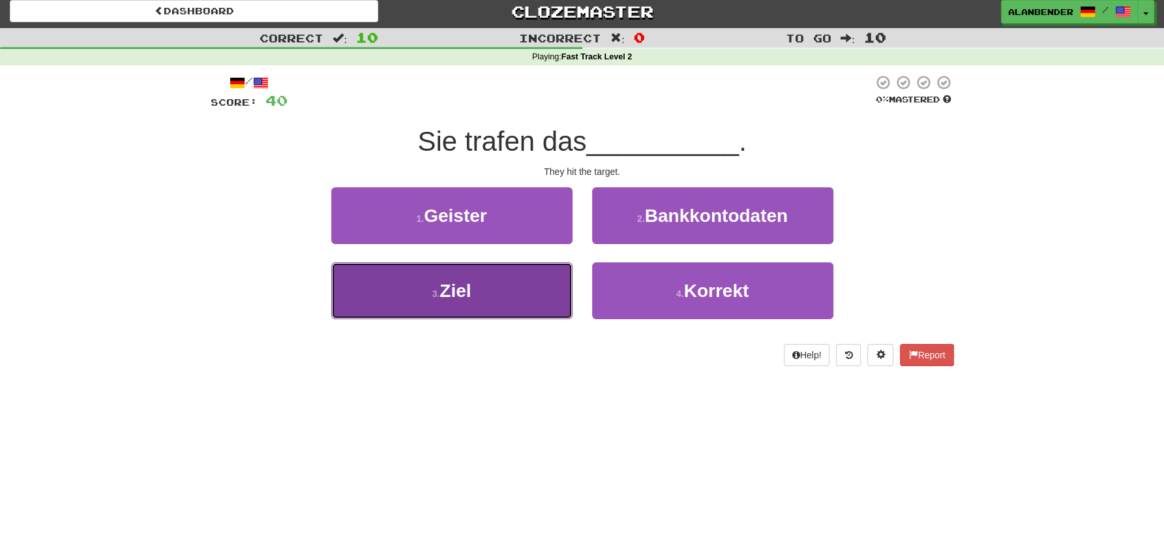
click at [467, 290] on span "Ziel" at bounding box center [455, 290] width 31 height 20
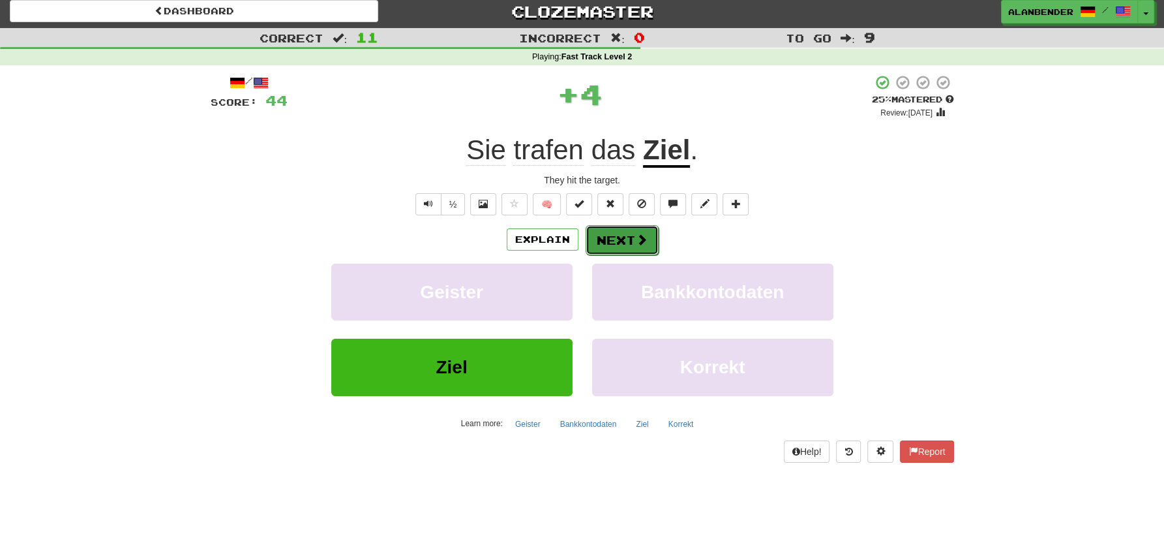
click at [630, 241] on button "Next" at bounding box center [622, 240] width 73 height 30
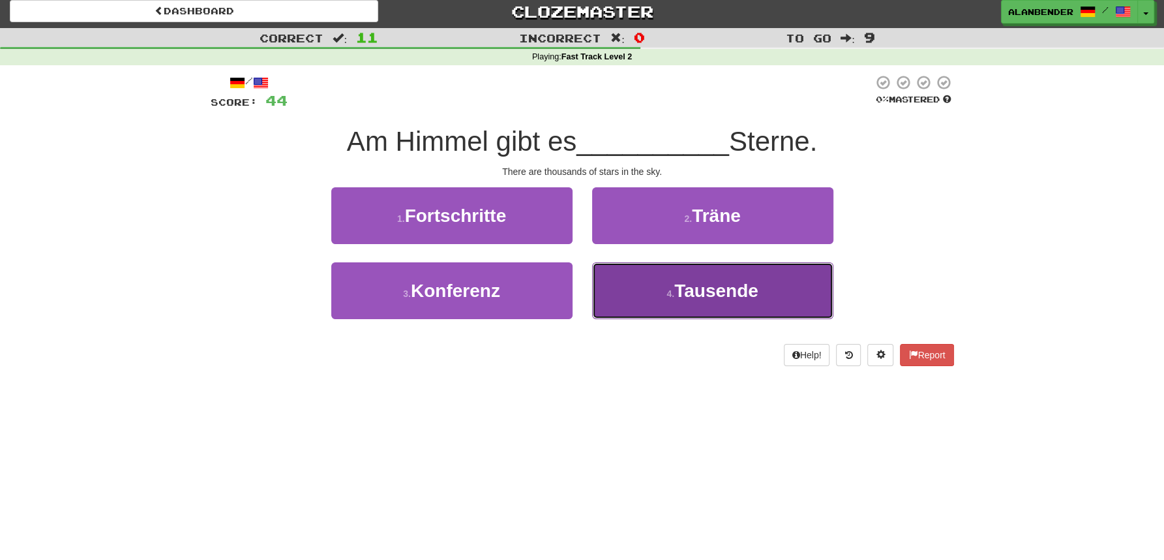
click at [665, 292] on button "4 . Tausende" at bounding box center [712, 290] width 241 height 57
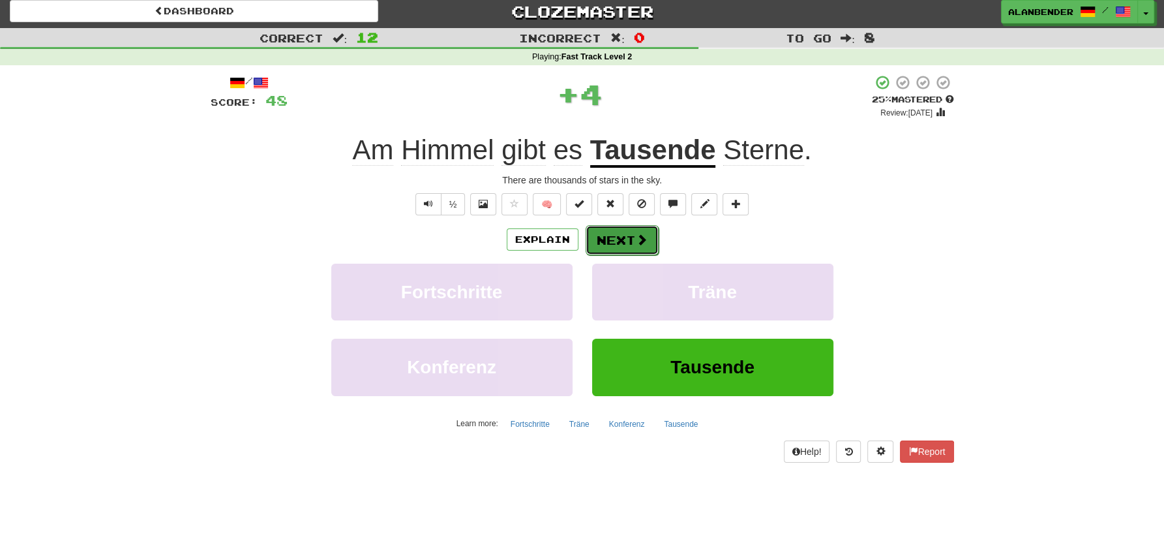
click at [612, 239] on button "Next" at bounding box center [622, 240] width 73 height 30
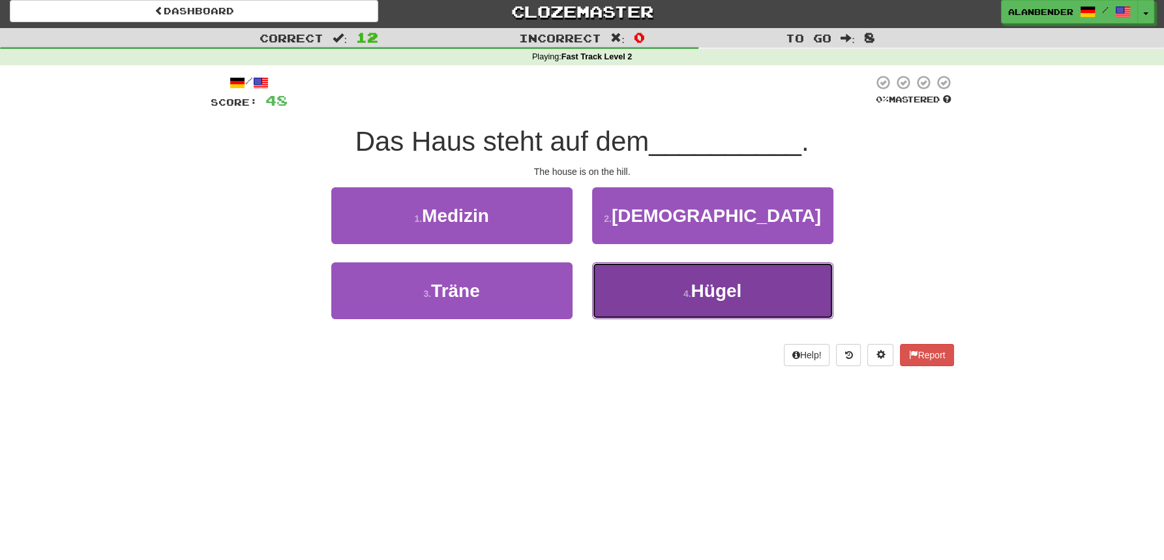
click at [700, 295] on span "Hügel" at bounding box center [716, 290] width 51 height 20
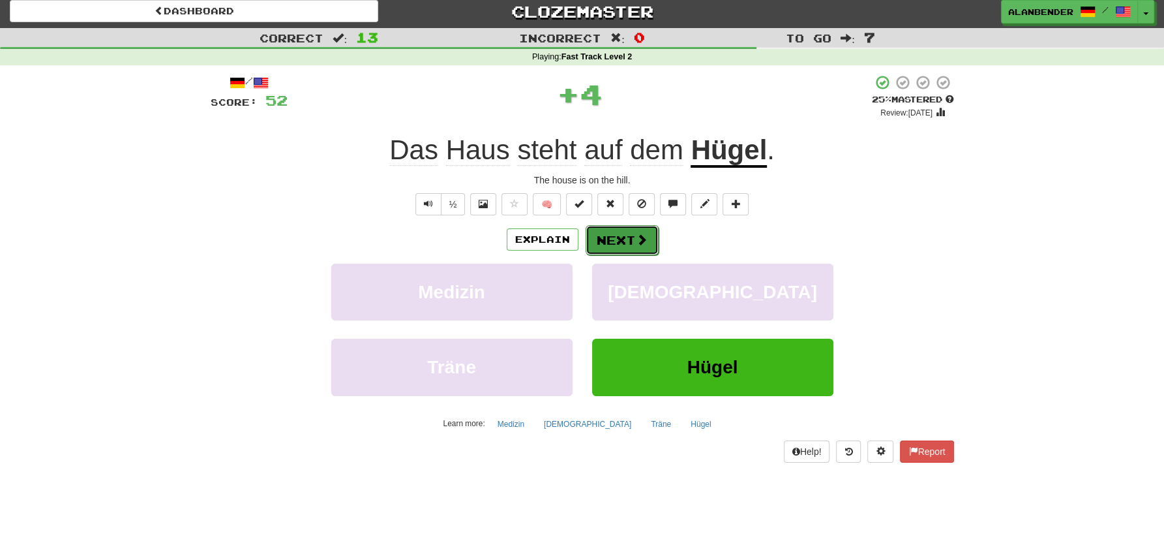
click at [624, 241] on button "Next" at bounding box center [622, 240] width 73 height 30
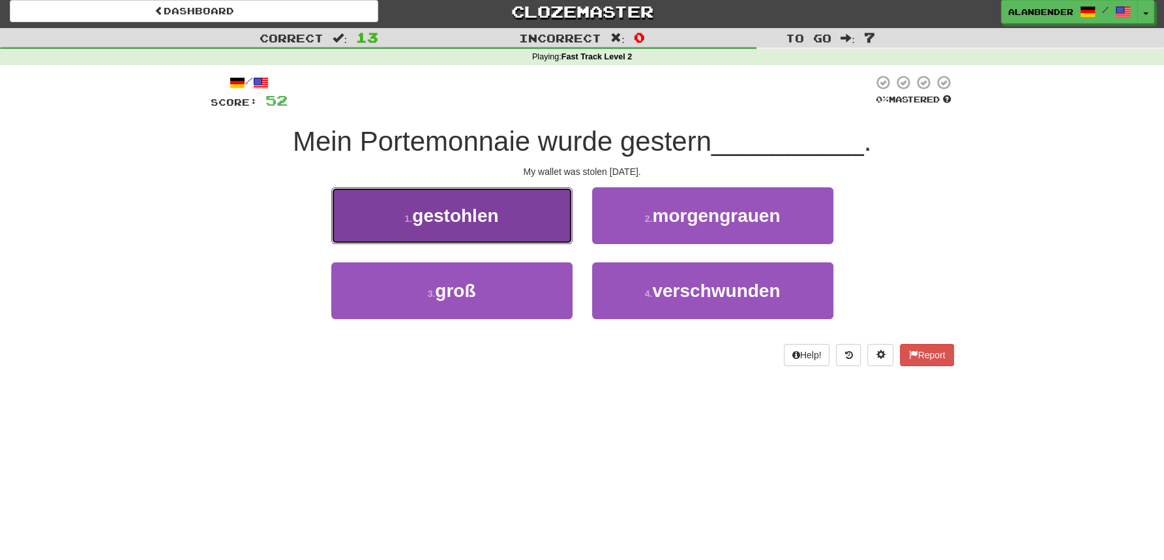
click at [491, 222] on span "gestohlen" at bounding box center [455, 215] width 86 height 20
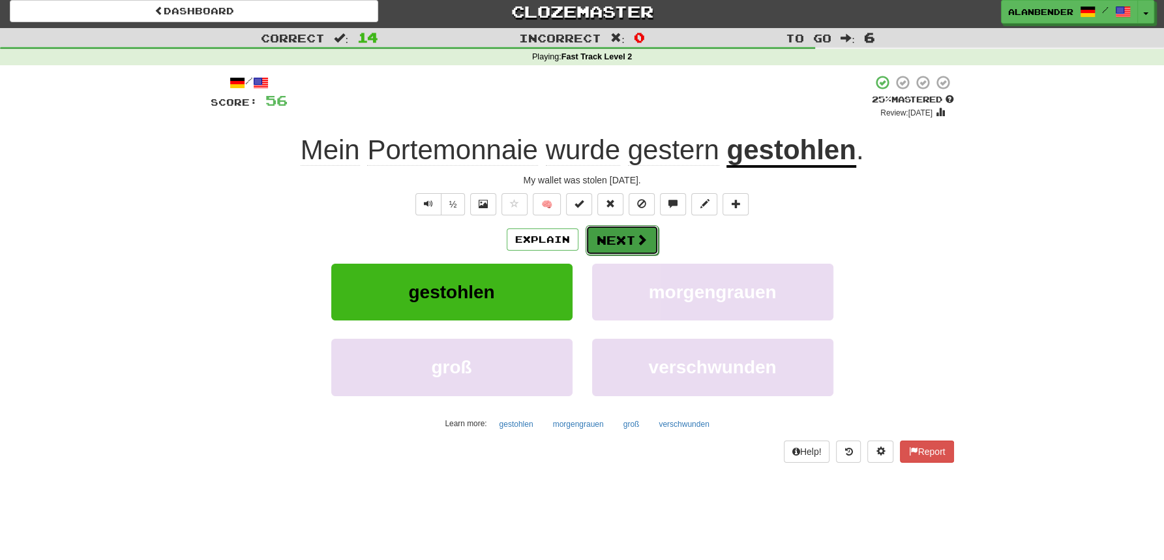
click at [620, 237] on button "Next" at bounding box center [622, 240] width 73 height 30
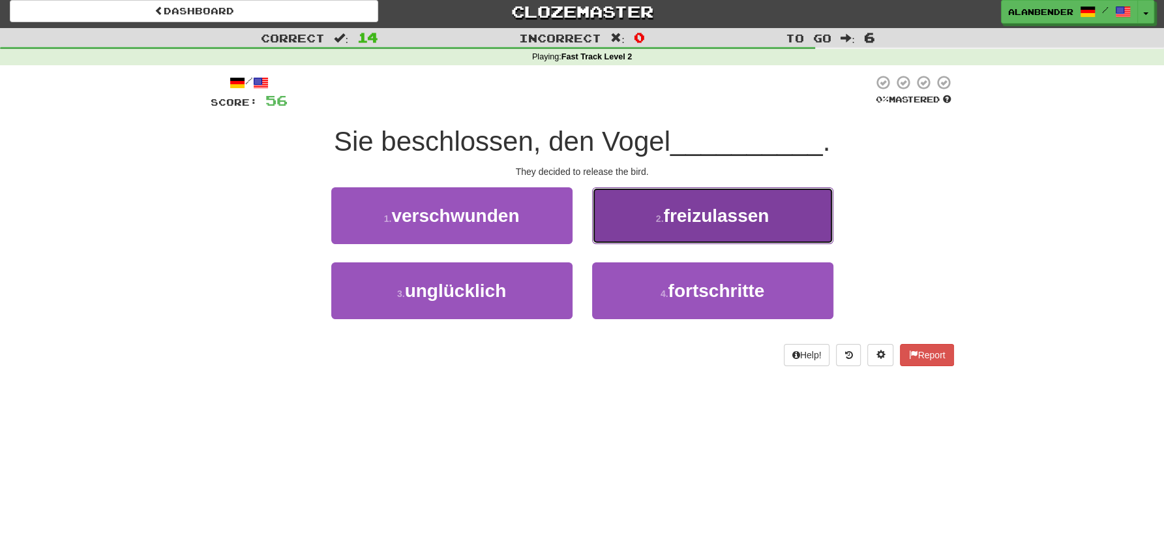
click at [728, 209] on span "freizulassen" at bounding box center [716, 215] width 106 height 20
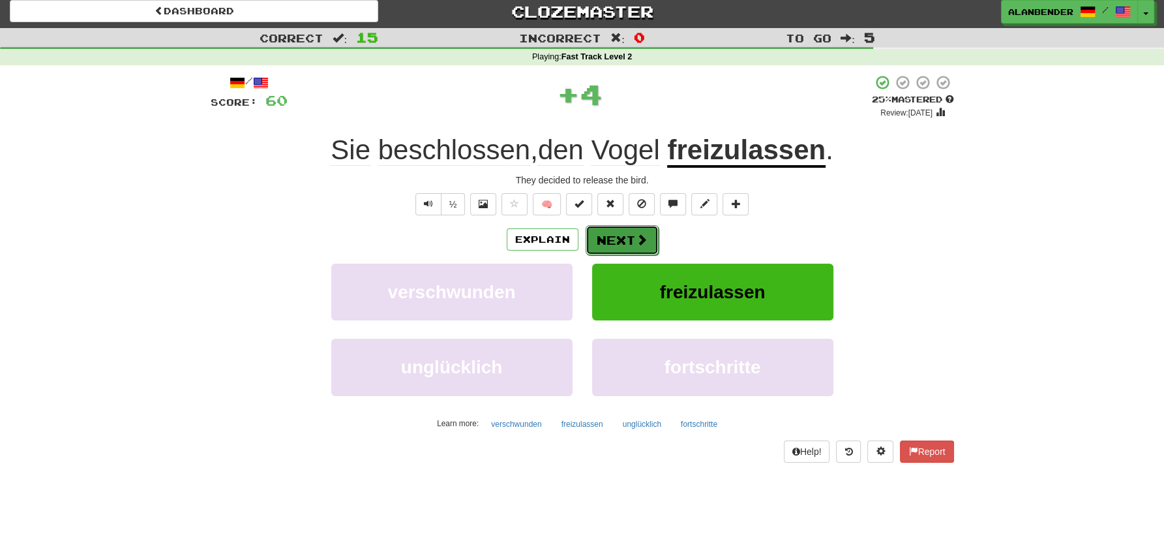
click at [631, 242] on button "Next" at bounding box center [622, 240] width 73 height 30
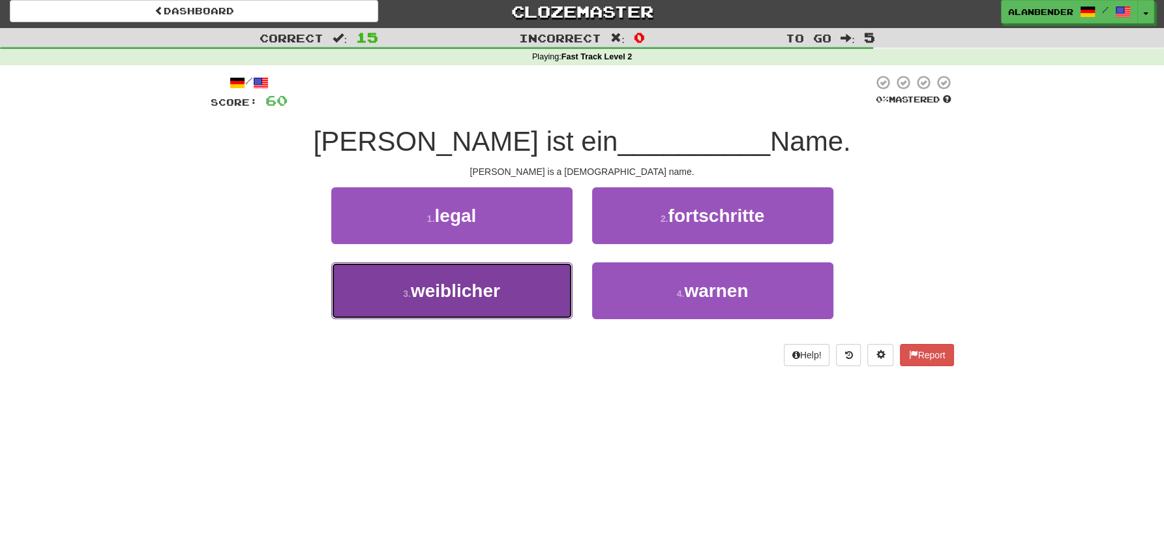
click at [481, 295] on span "weiblicher" at bounding box center [455, 290] width 89 height 20
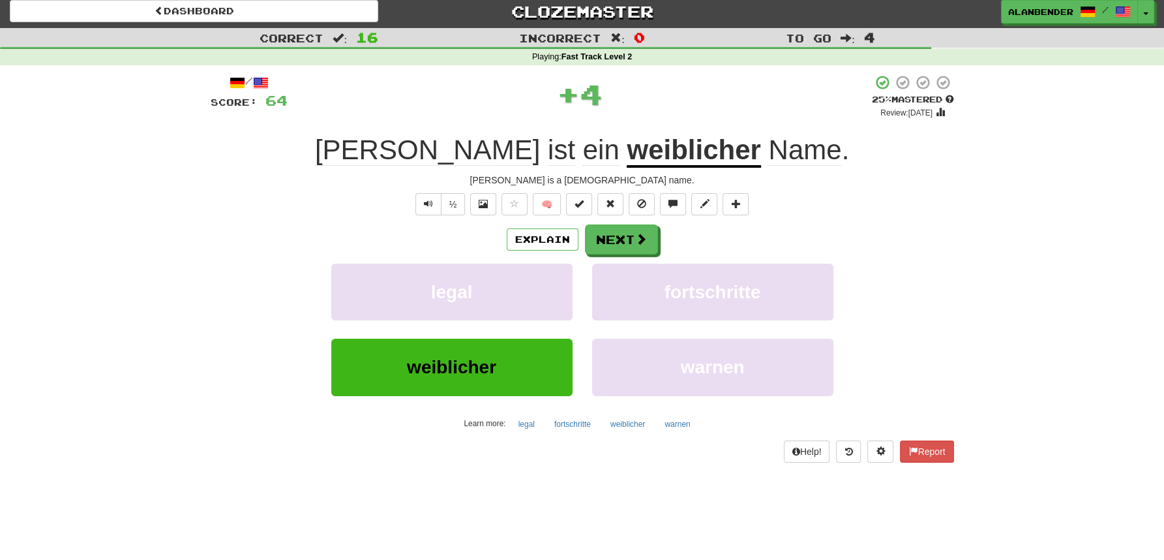
click at [627, 153] on u "weiblicher" at bounding box center [694, 150] width 134 height 33
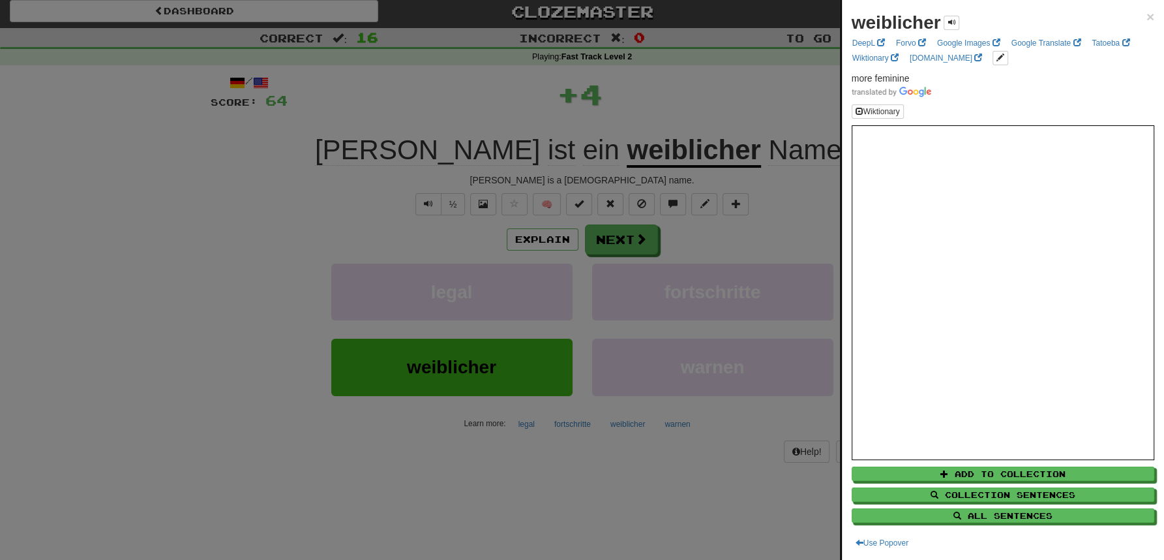
click at [690, 95] on div at bounding box center [582, 280] width 1164 height 560
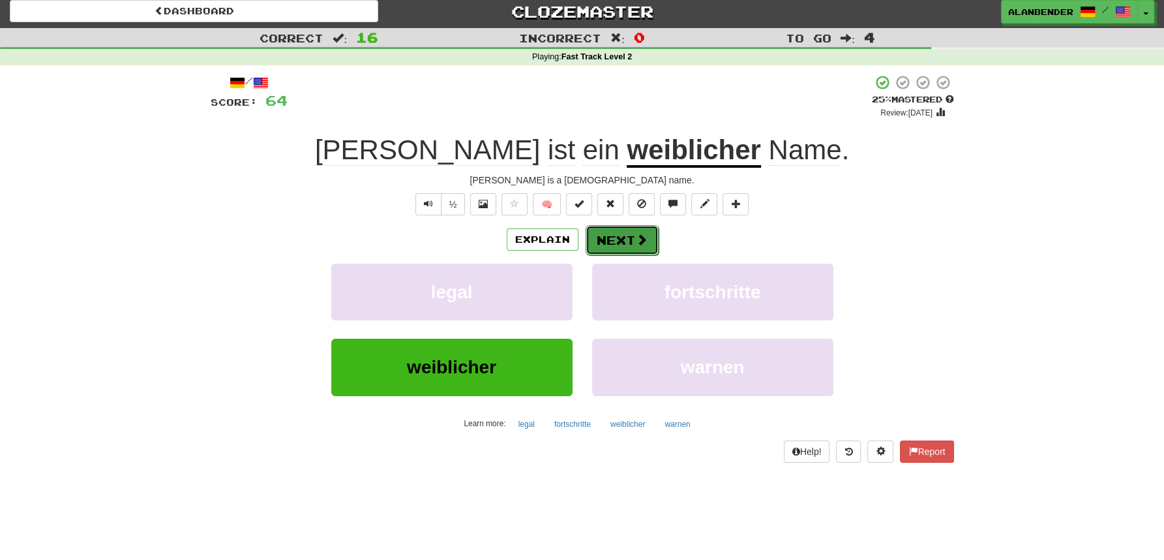
click at [639, 235] on span at bounding box center [642, 240] width 12 height 12
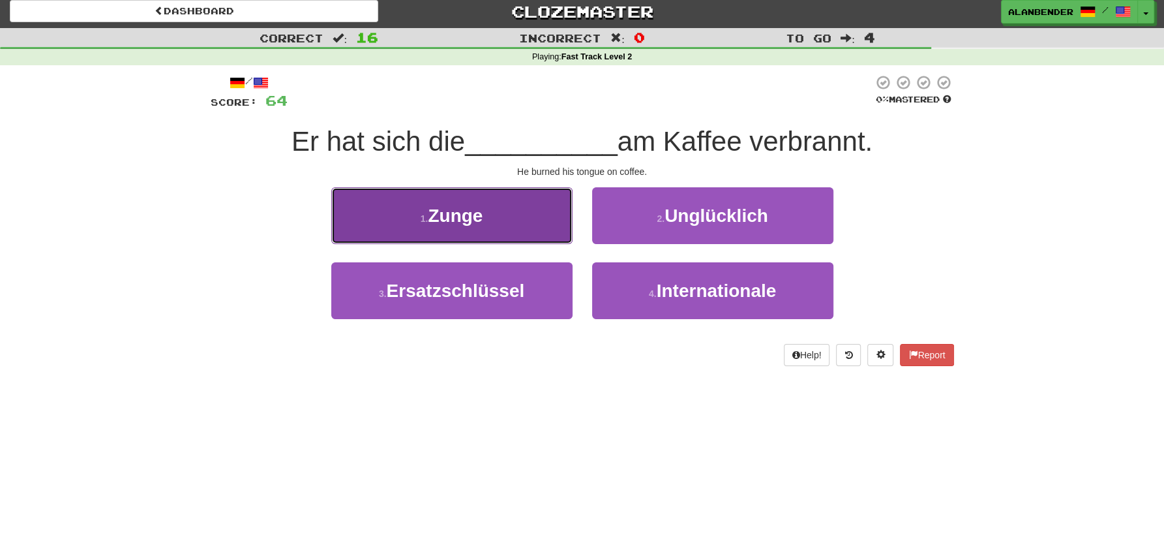
click at [481, 217] on span "Zunge" at bounding box center [455, 215] width 55 height 20
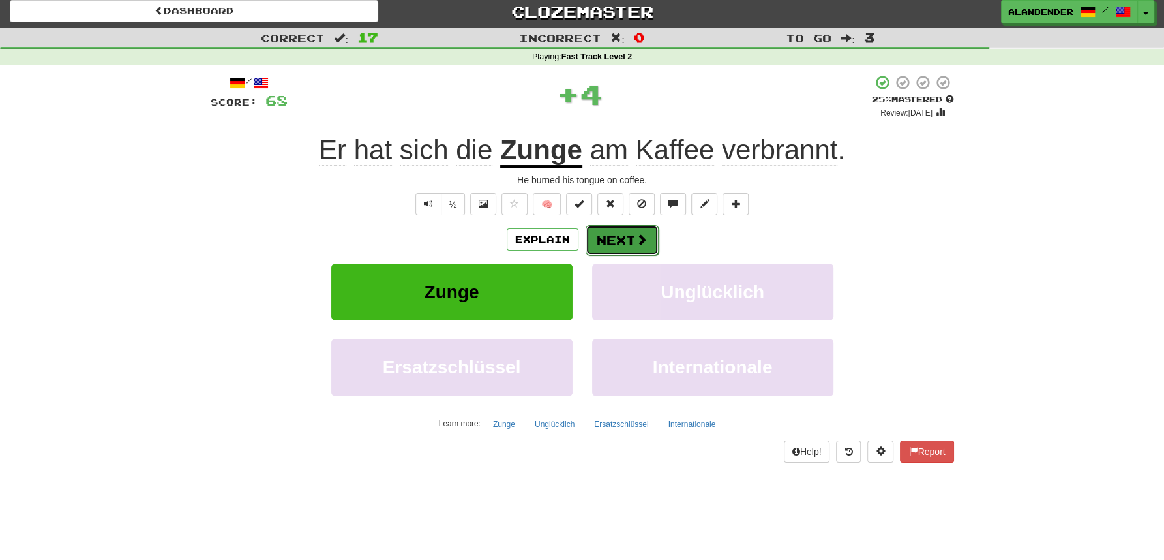
click at [616, 238] on button "Next" at bounding box center [622, 240] width 73 height 30
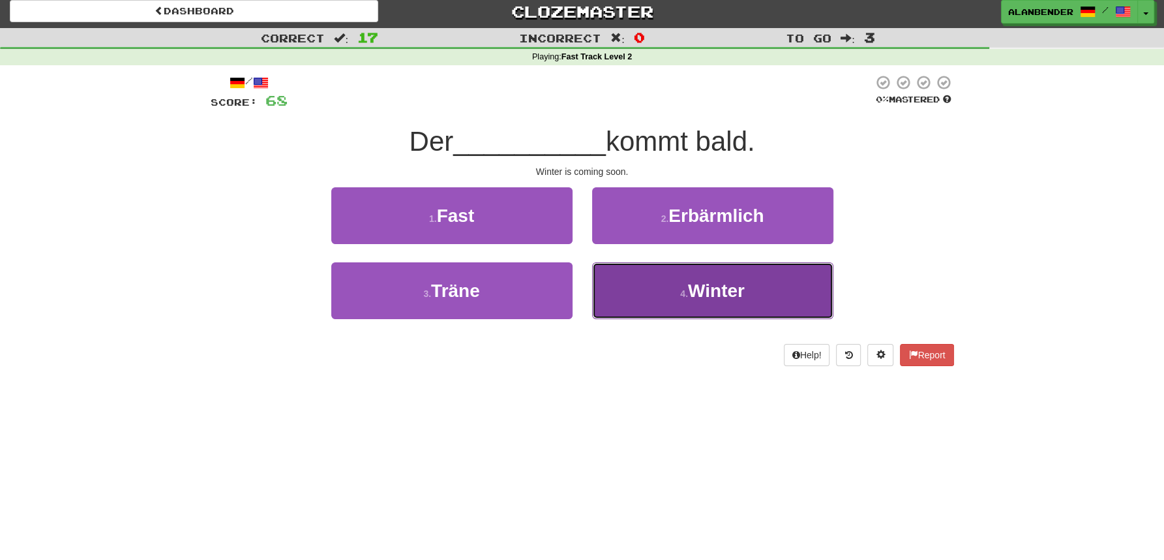
click at [736, 297] on span "Winter" at bounding box center [716, 290] width 57 height 20
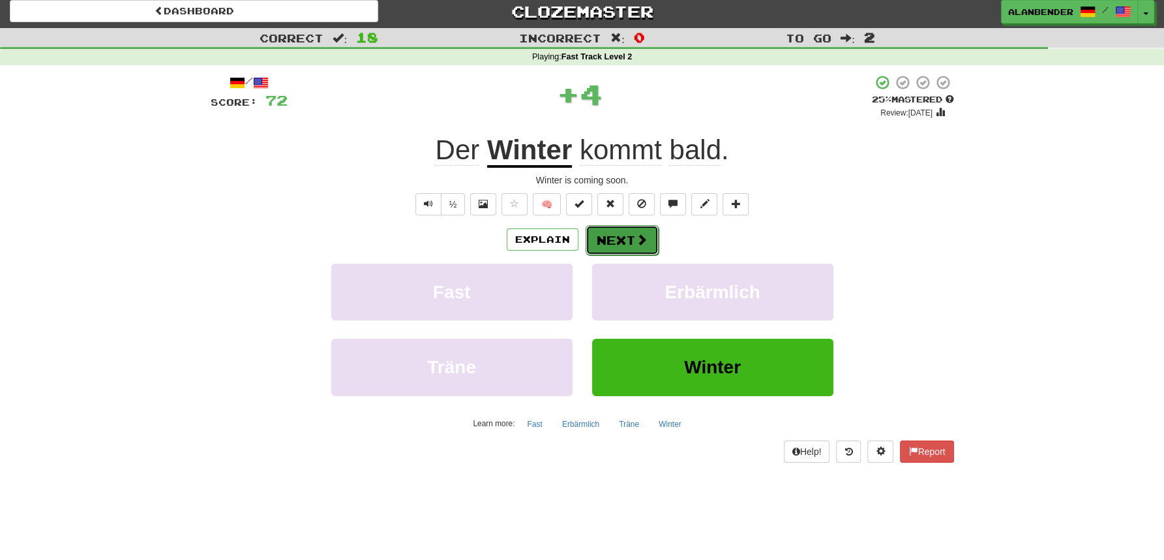
click at [614, 246] on button "Next" at bounding box center [622, 240] width 73 height 30
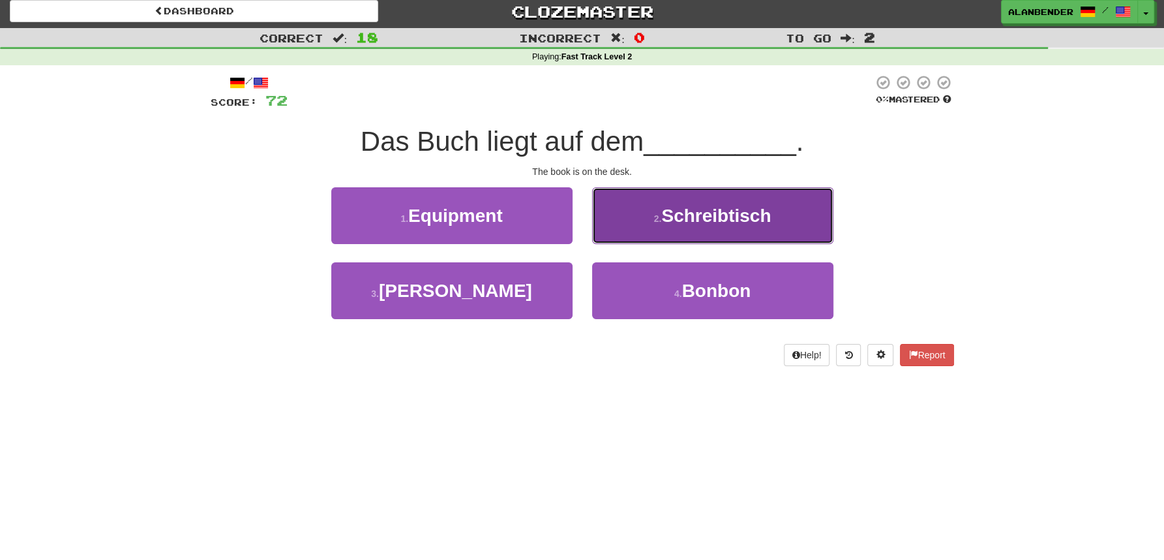
click at [747, 218] on span "Schreibtisch" at bounding box center [716, 215] width 110 height 20
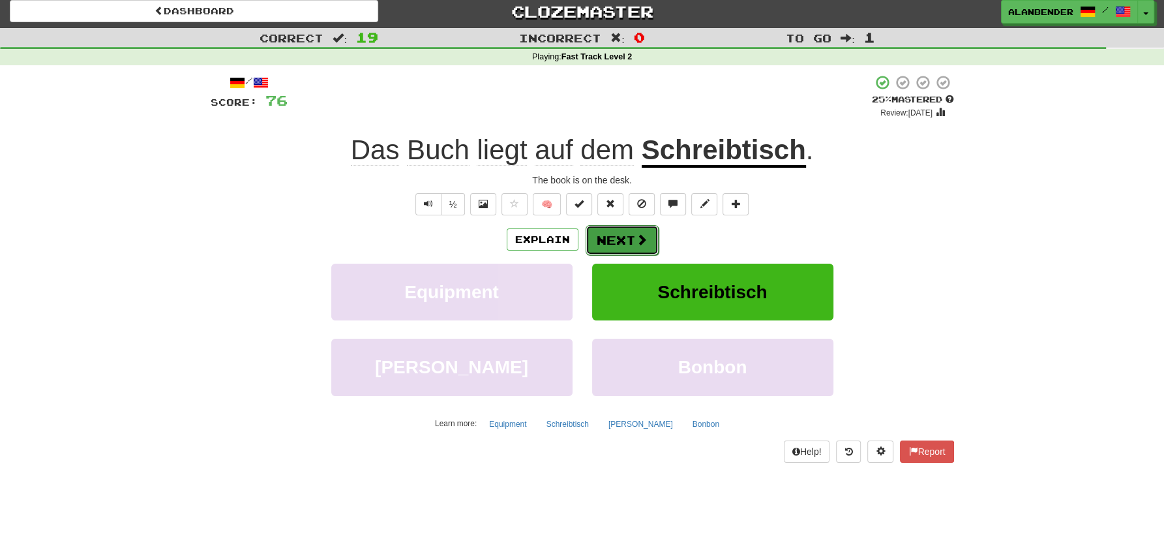
click at [625, 238] on button "Next" at bounding box center [622, 240] width 73 height 30
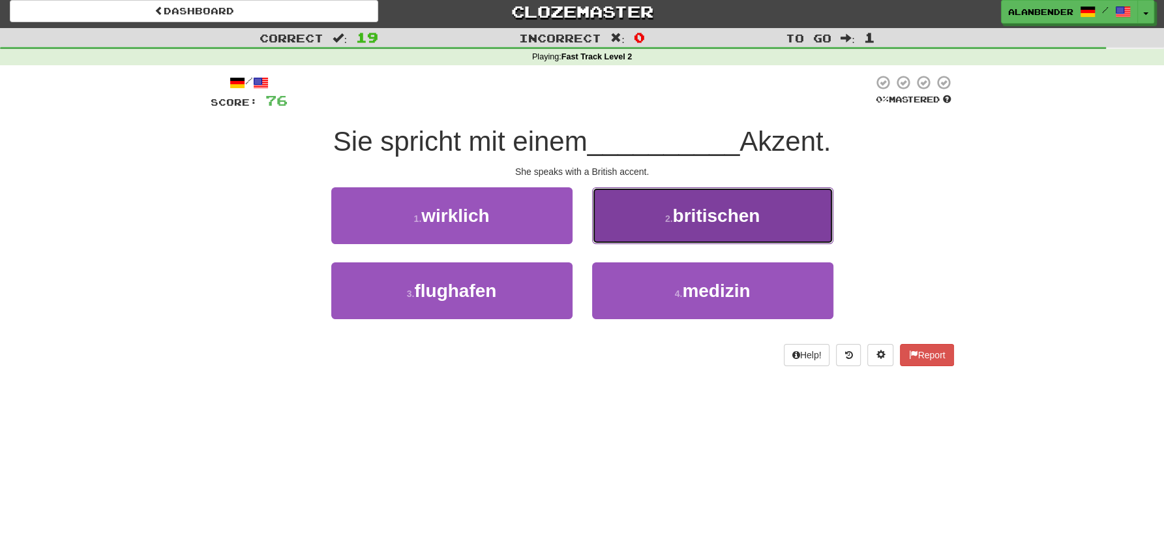
click at [721, 213] on span "britischen" at bounding box center [716, 215] width 87 height 20
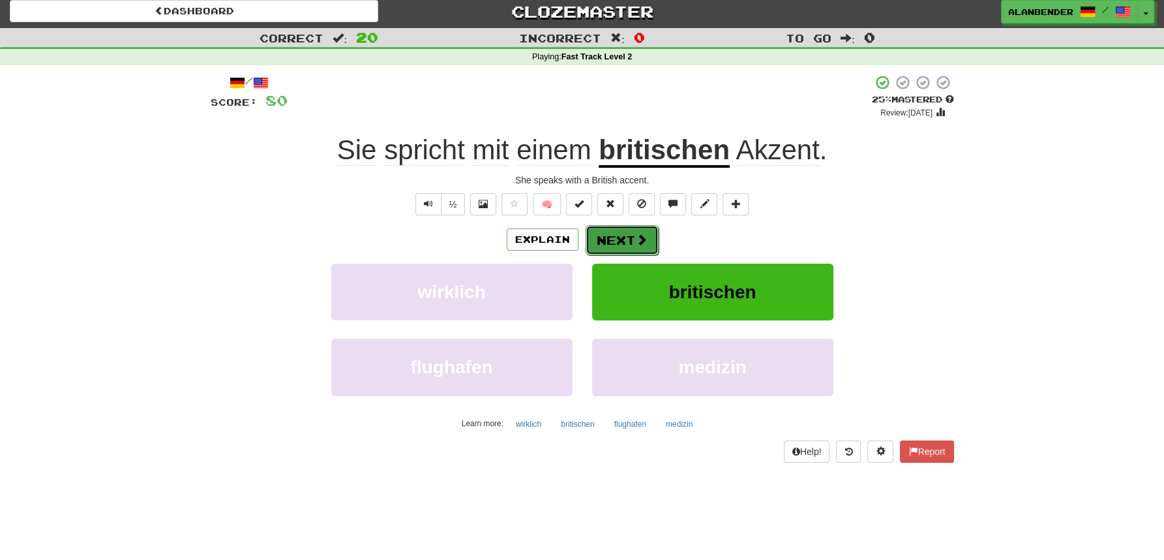
click at [636, 245] on span at bounding box center [642, 240] width 12 height 12
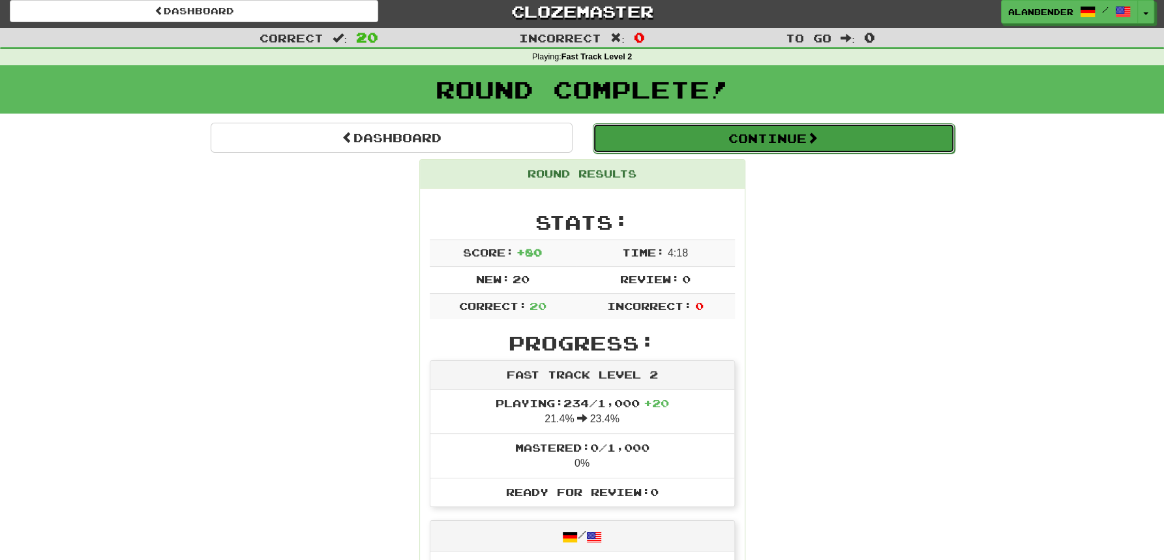
click at [754, 134] on button "Continue" at bounding box center [774, 138] width 362 height 30
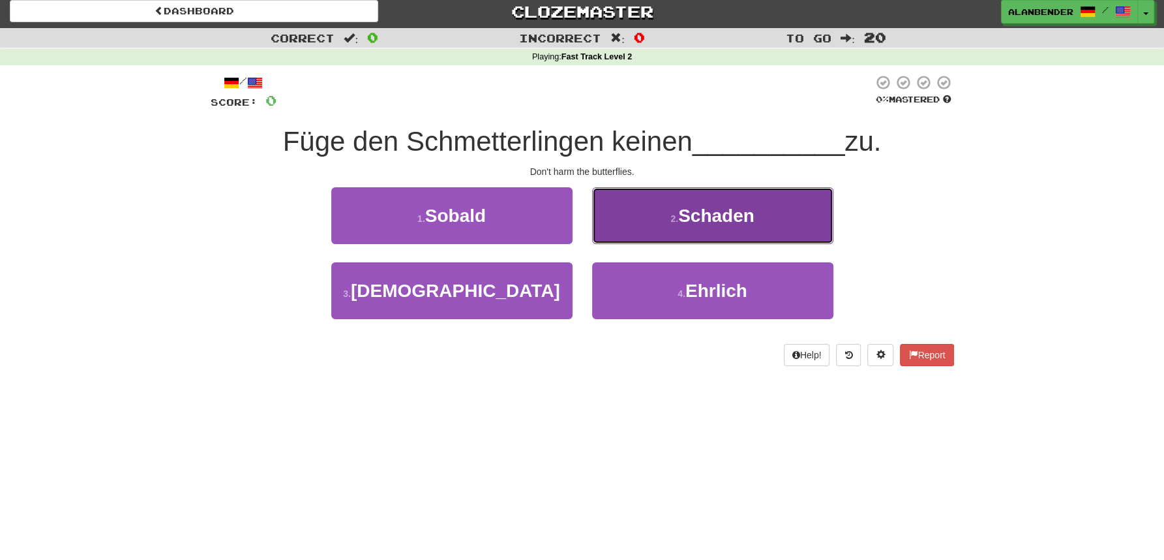
click at [721, 225] on span "Schaden" at bounding box center [716, 215] width 76 height 20
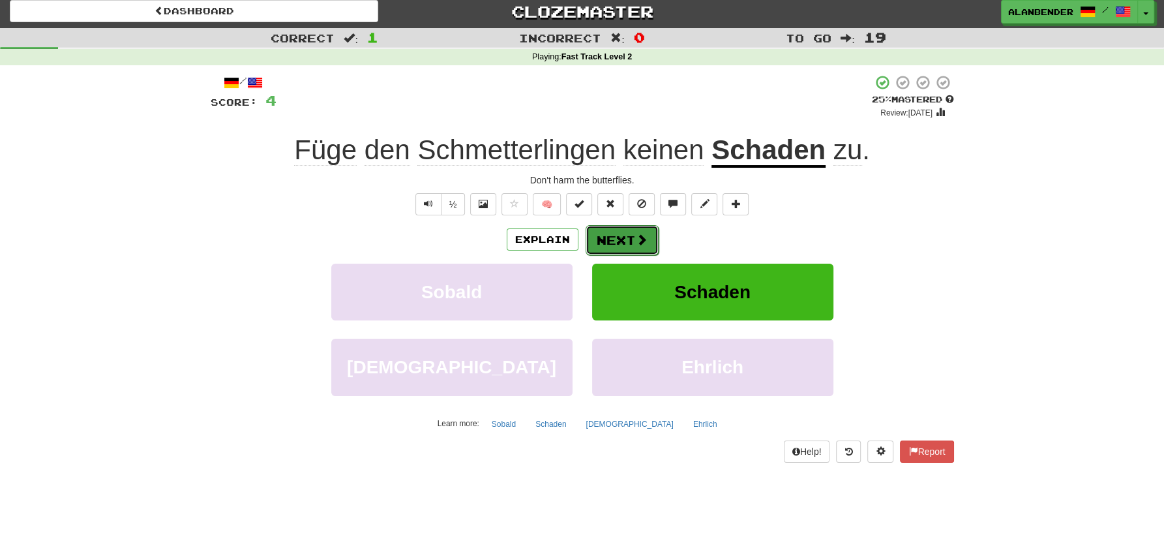
click at [605, 242] on button "Next" at bounding box center [622, 240] width 73 height 30
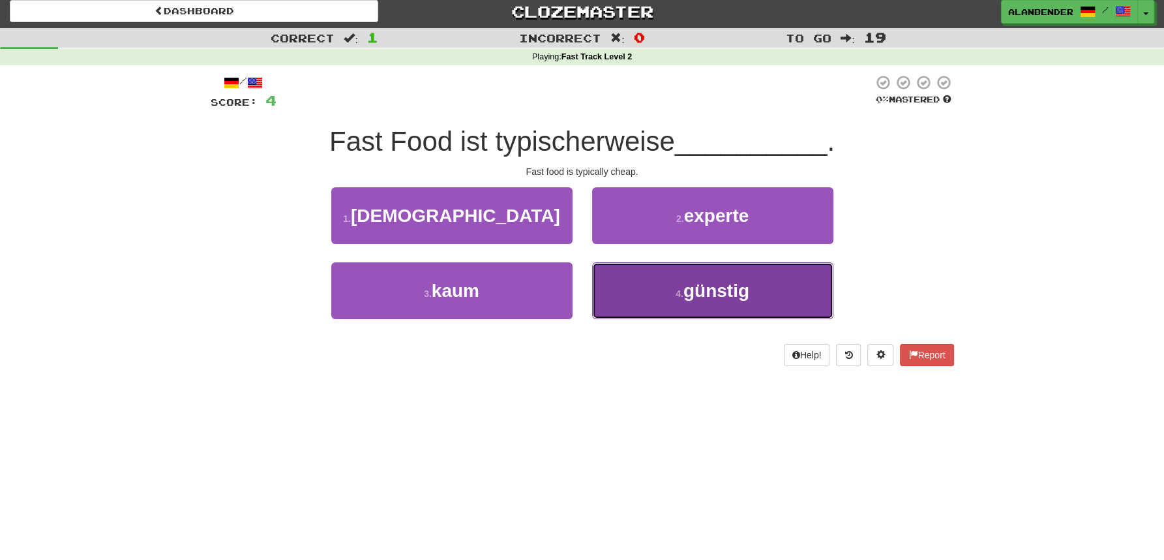
click at [736, 297] on span "günstig" at bounding box center [717, 290] width 66 height 20
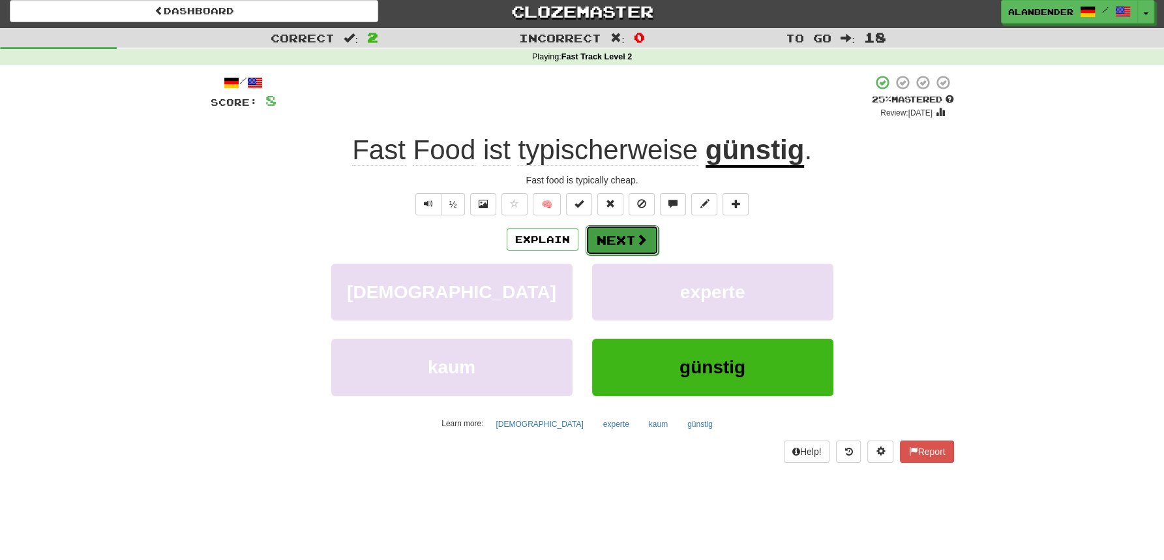
click at [628, 237] on button "Next" at bounding box center [622, 240] width 73 height 30
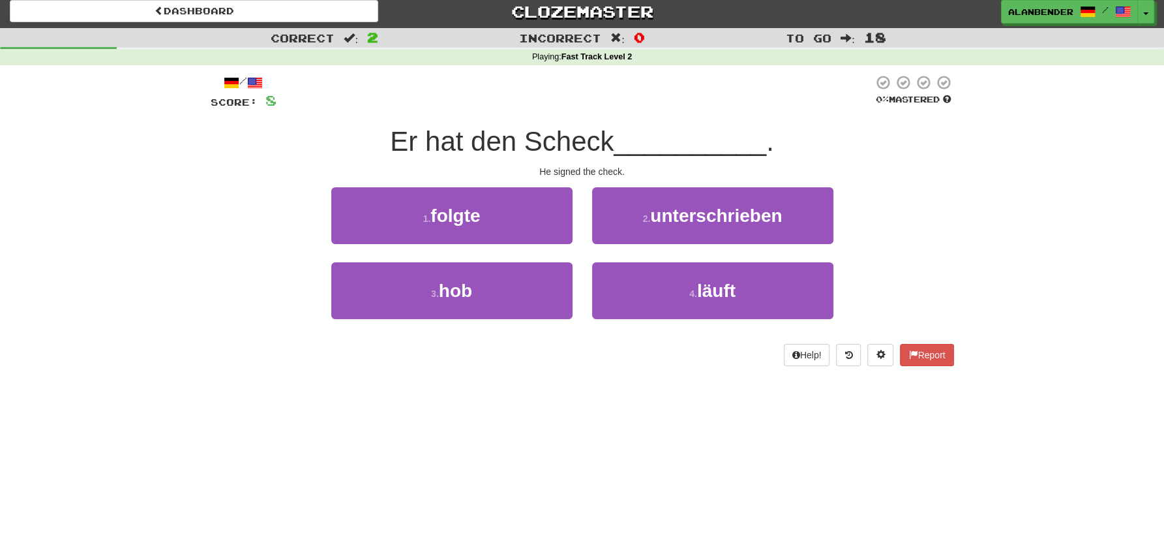
click at [588, 417] on div "Dashboard Clozemaster AlanBender / Toggle Dropdown Dashboard Leaderboard Activi…" at bounding box center [582, 275] width 1164 height 560
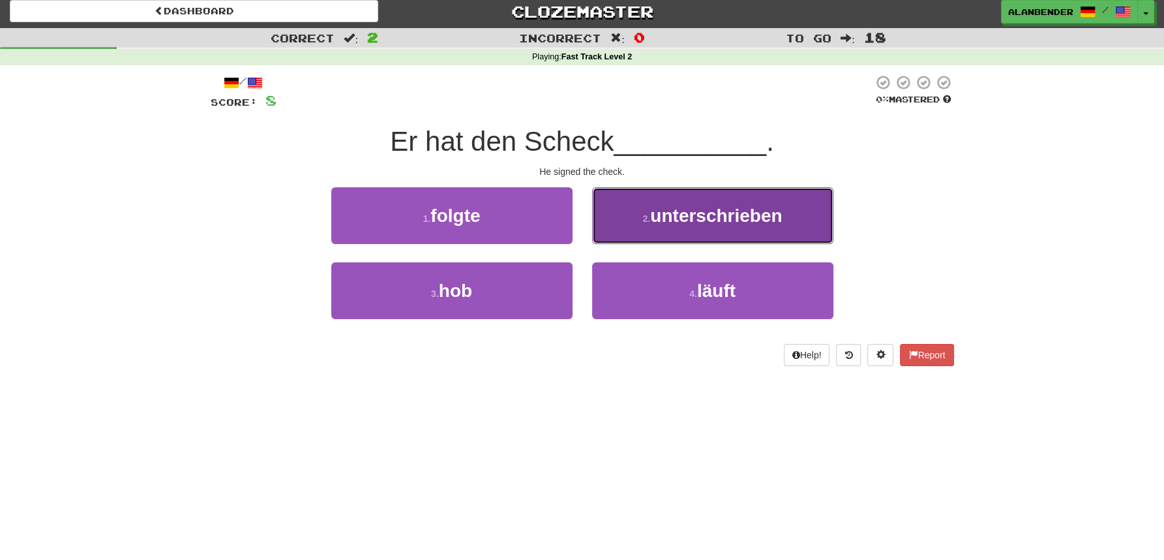
click at [732, 220] on span "unterschrieben" at bounding box center [716, 215] width 132 height 20
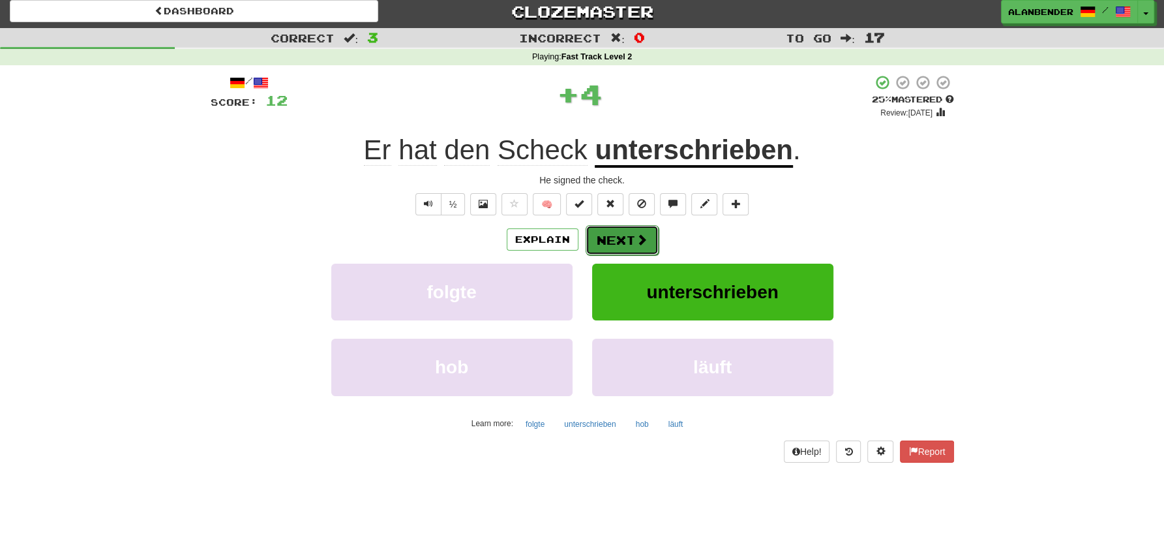
click at [634, 245] on button "Next" at bounding box center [622, 240] width 73 height 30
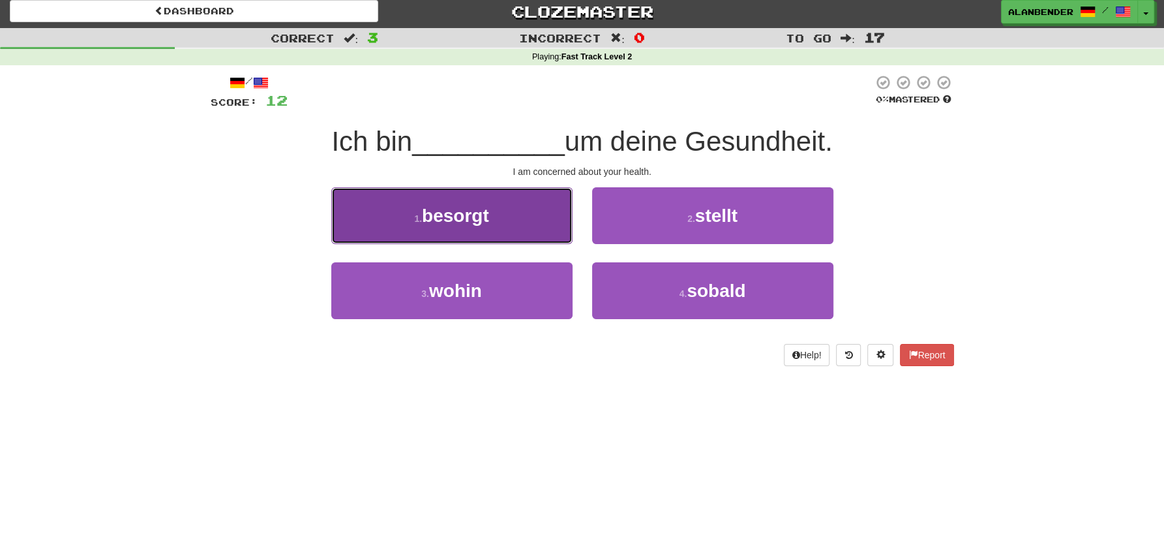
click at [477, 215] on span "besorgt" at bounding box center [455, 215] width 67 height 20
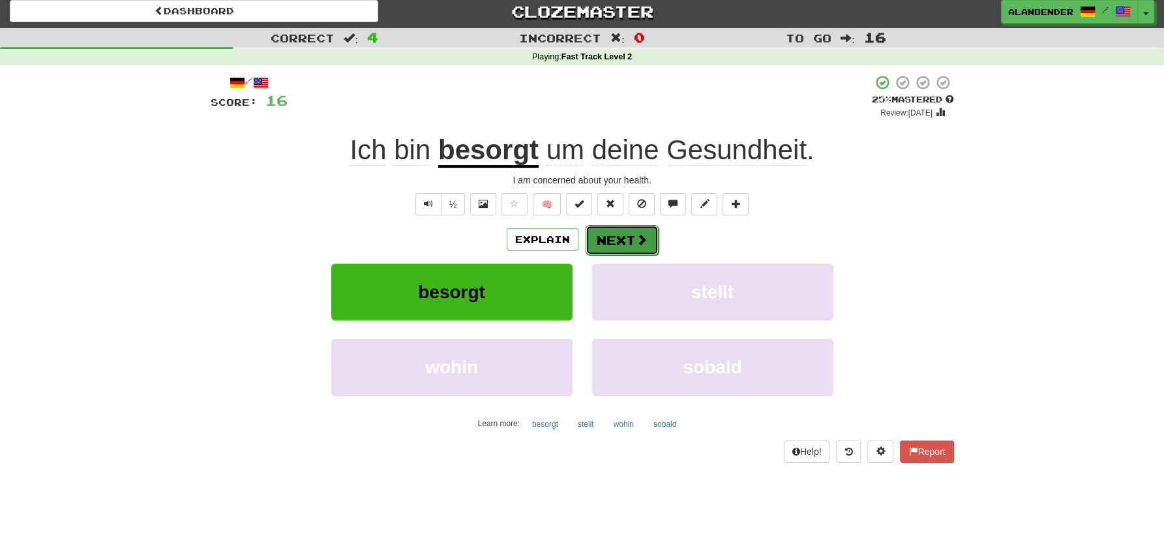
click at [636, 243] on span at bounding box center [642, 240] width 12 height 12
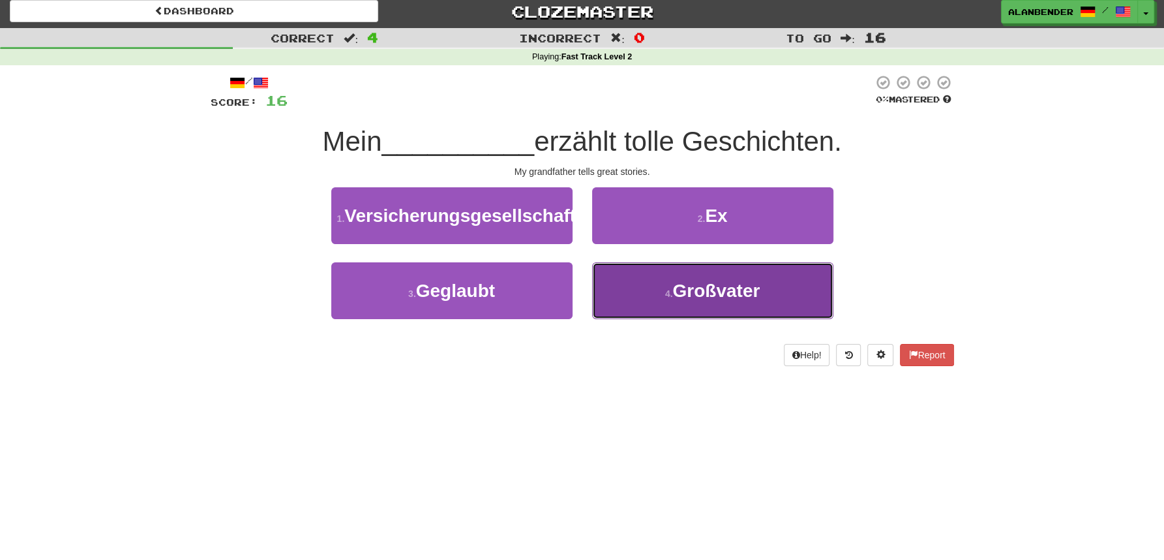
click at [704, 301] on span "Großvater" at bounding box center [716, 290] width 87 height 20
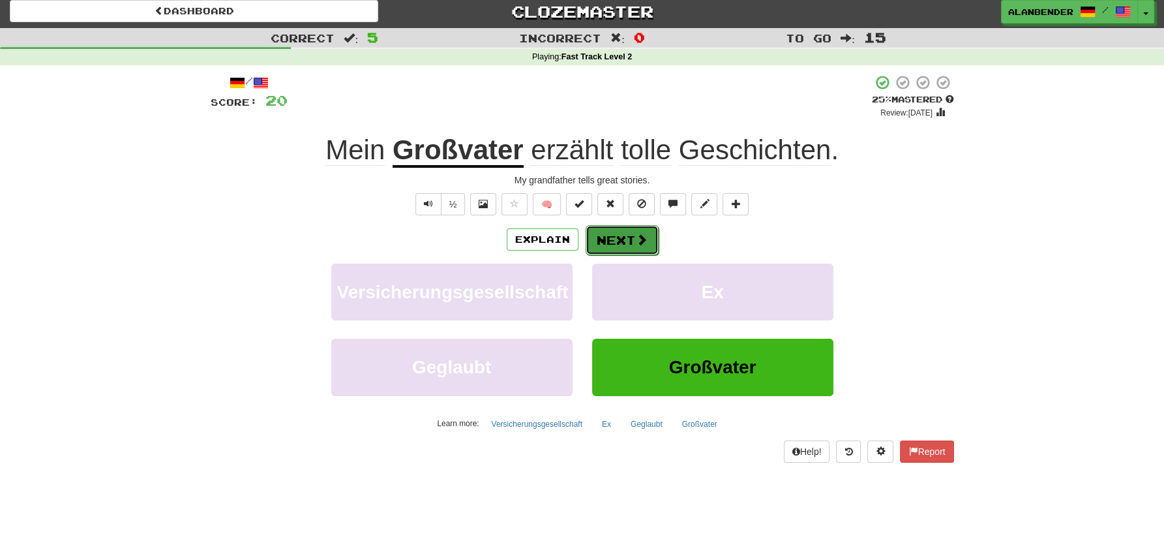
click at [613, 234] on button "Next" at bounding box center [622, 240] width 73 height 30
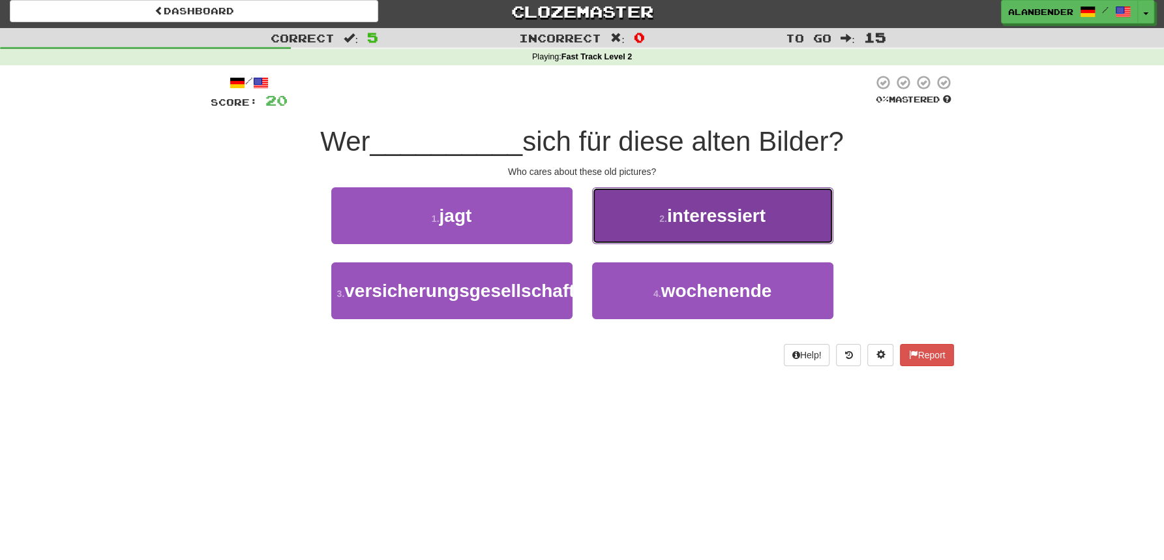
click at [729, 222] on span "interessiert" at bounding box center [716, 215] width 98 height 20
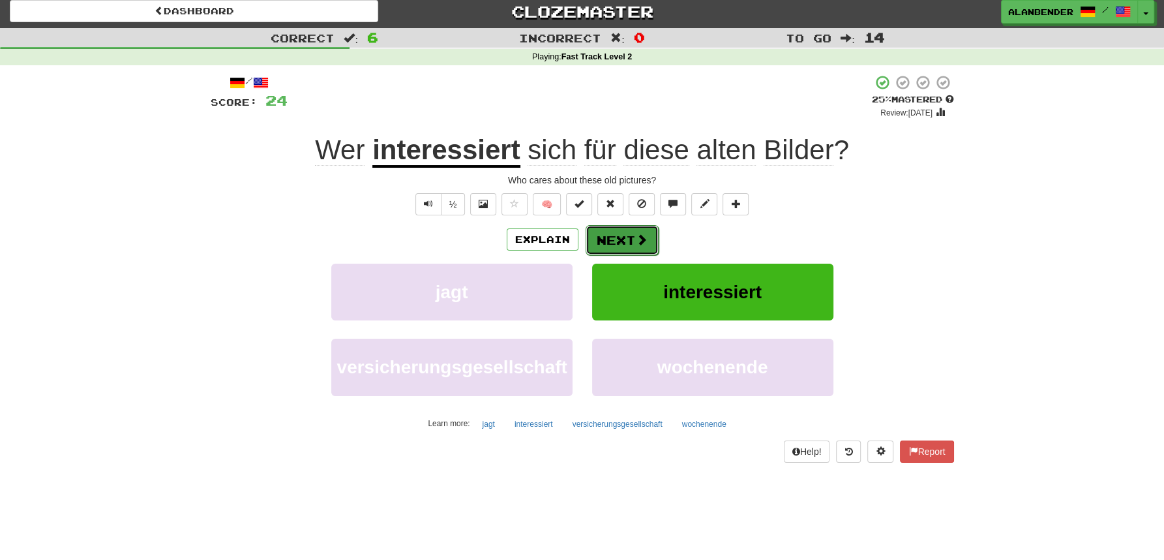
click at [624, 239] on button "Next" at bounding box center [622, 240] width 73 height 30
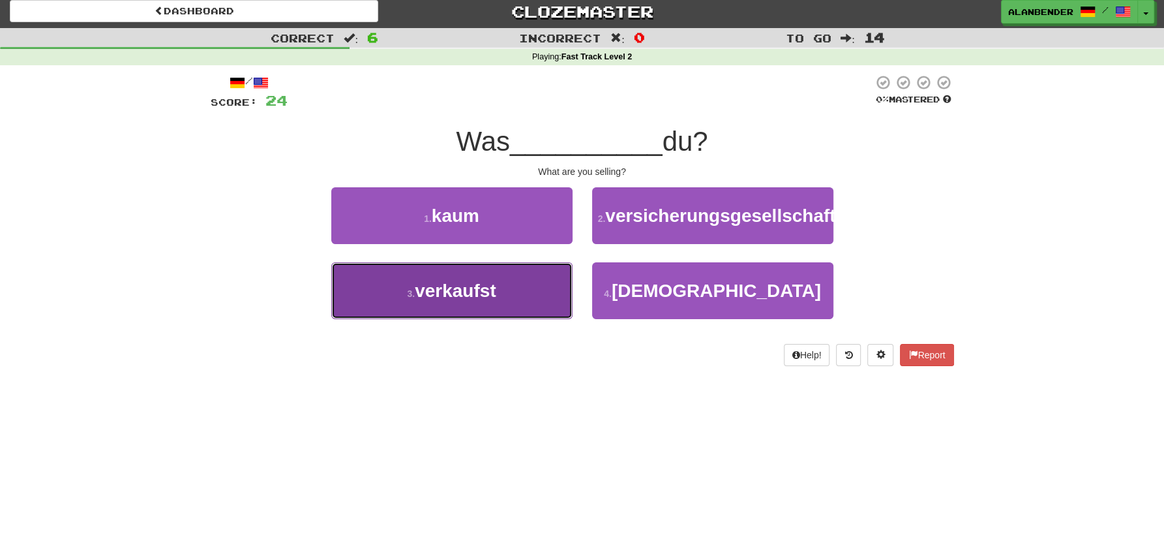
click at [430, 301] on span "verkaufst" at bounding box center [456, 290] width 82 height 20
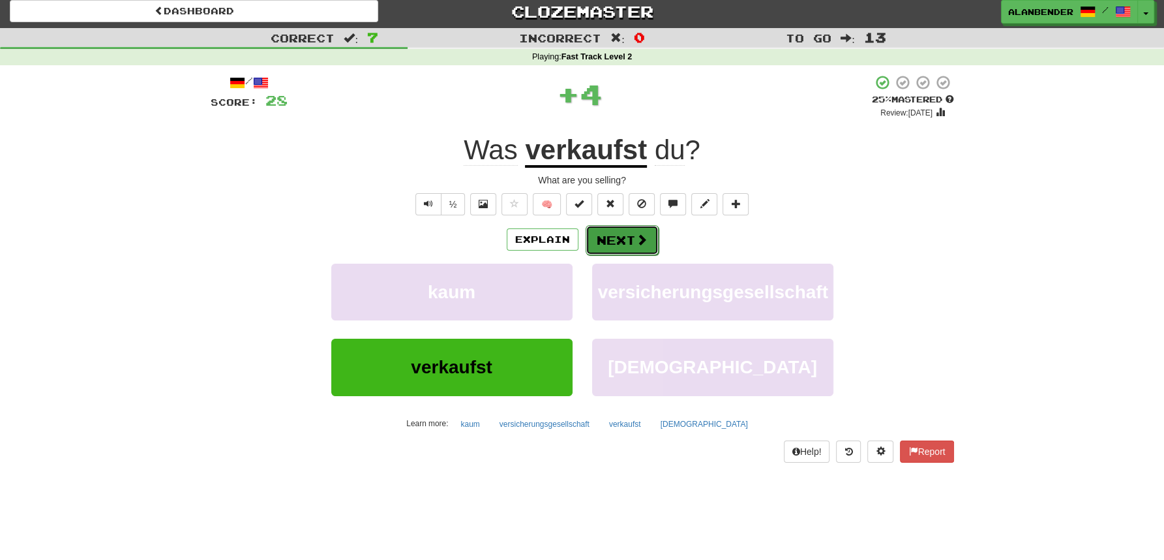
click at [608, 243] on button "Next" at bounding box center [622, 240] width 73 height 30
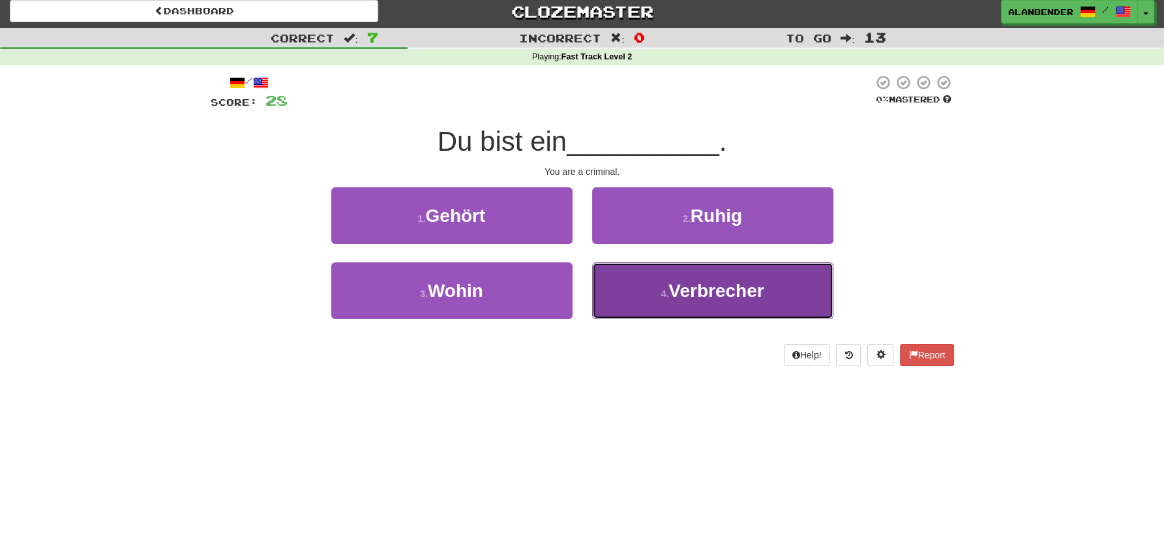
click at [723, 299] on span "Verbrecher" at bounding box center [716, 290] width 95 height 20
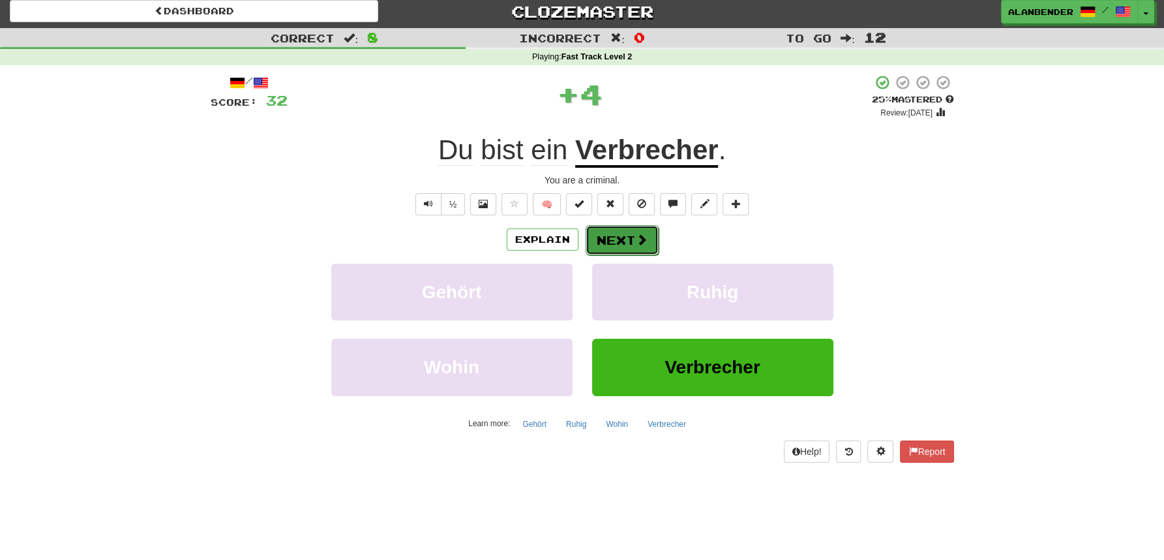
click at [633, 236] on button "Next" at bounding box center [622, 240] width 73 height 30
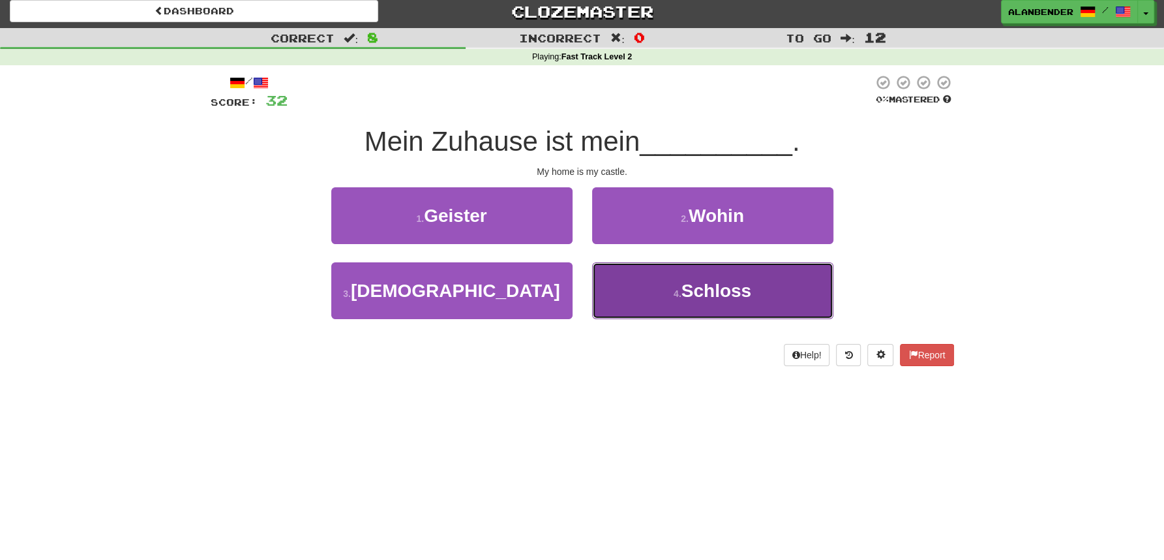
click at [722, 292] on span "Schloss" at bounding box center [717, 290] width 70 height 20
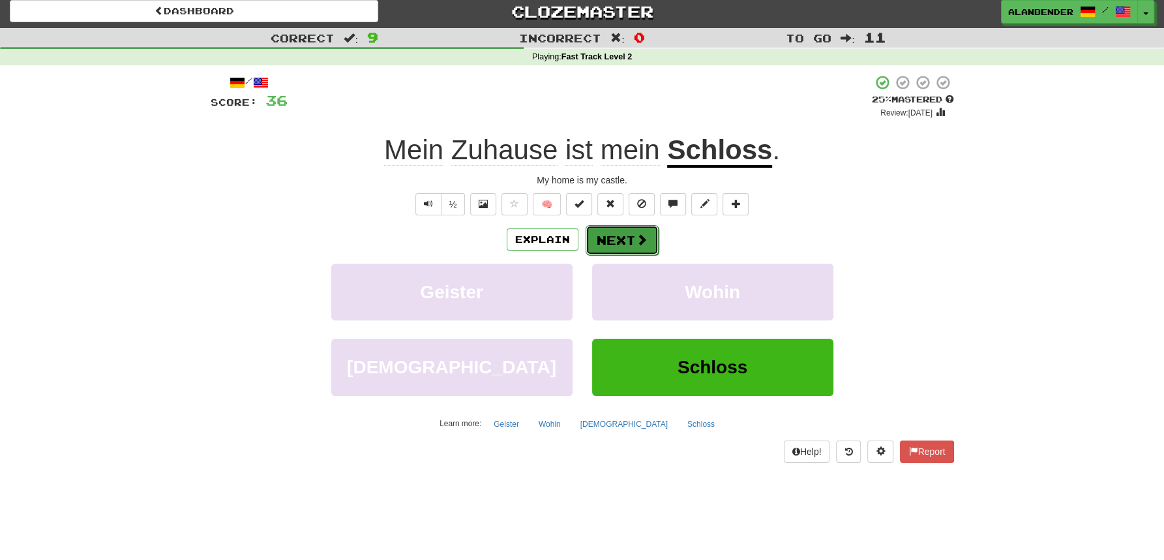
click at [622, 235] on button "Next" at bounding box center [622, 240] width 73 height 30
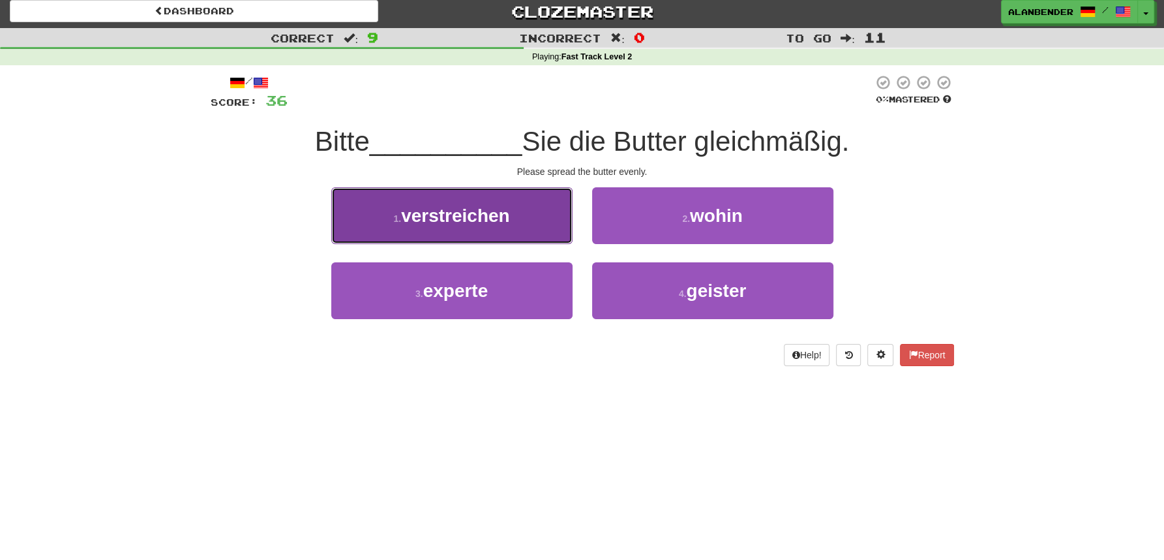
click at [479, 212] on span "verstreichen" at bounding box center [455, 215] width 109 height 20
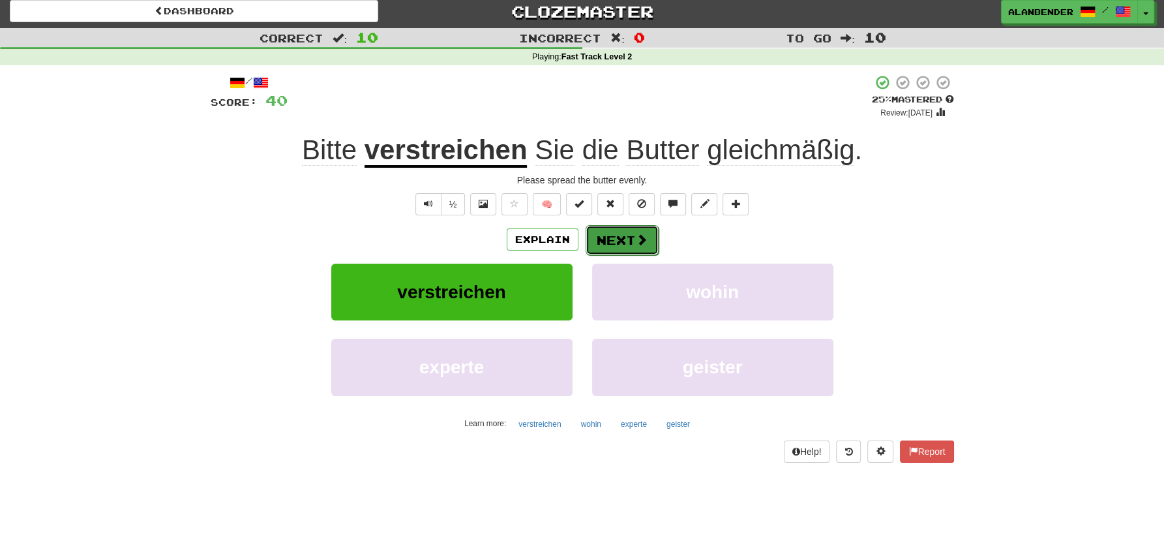
click at [625, 243] on button "Next" at bounding box center [622, 240] width 73 height 30
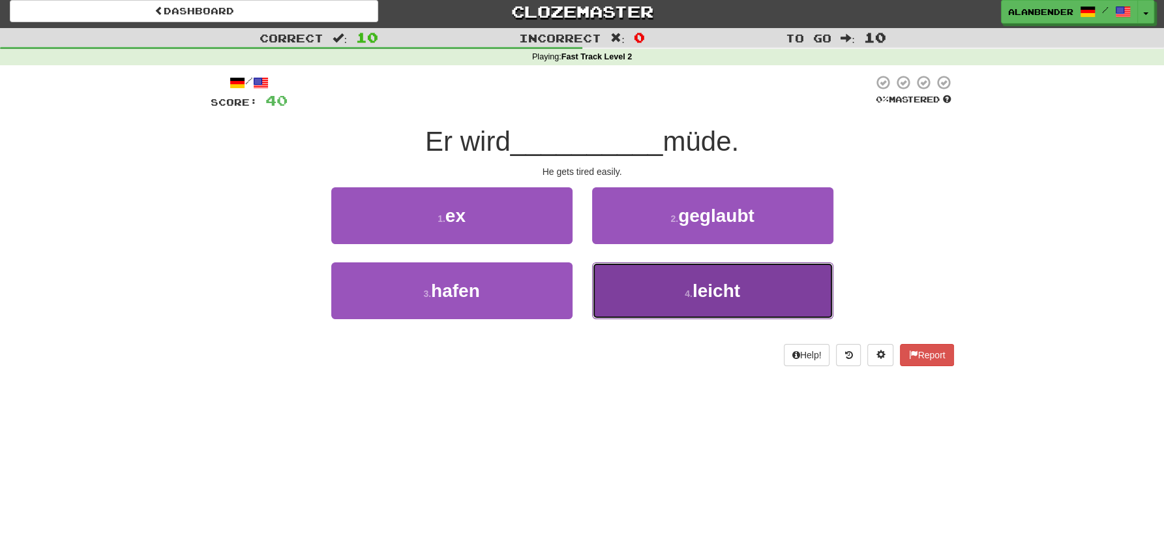
click at [711, 294] on span "leicht" at bounding box center [717, 290] width 48 height 20
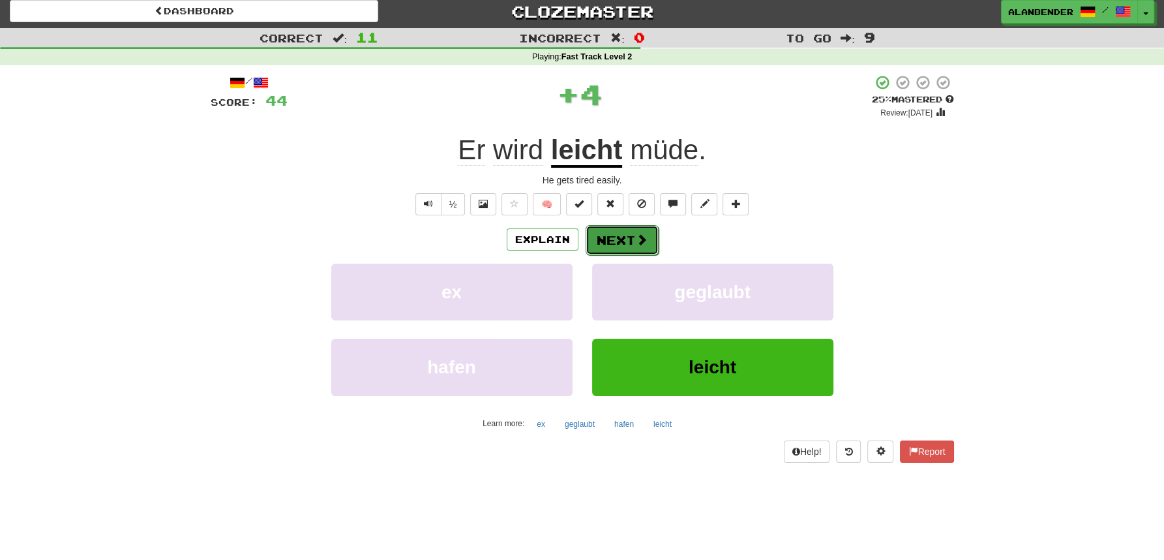
click at [616, 239] on button "Next" at bounding box center [622, 240] width 73 height 30
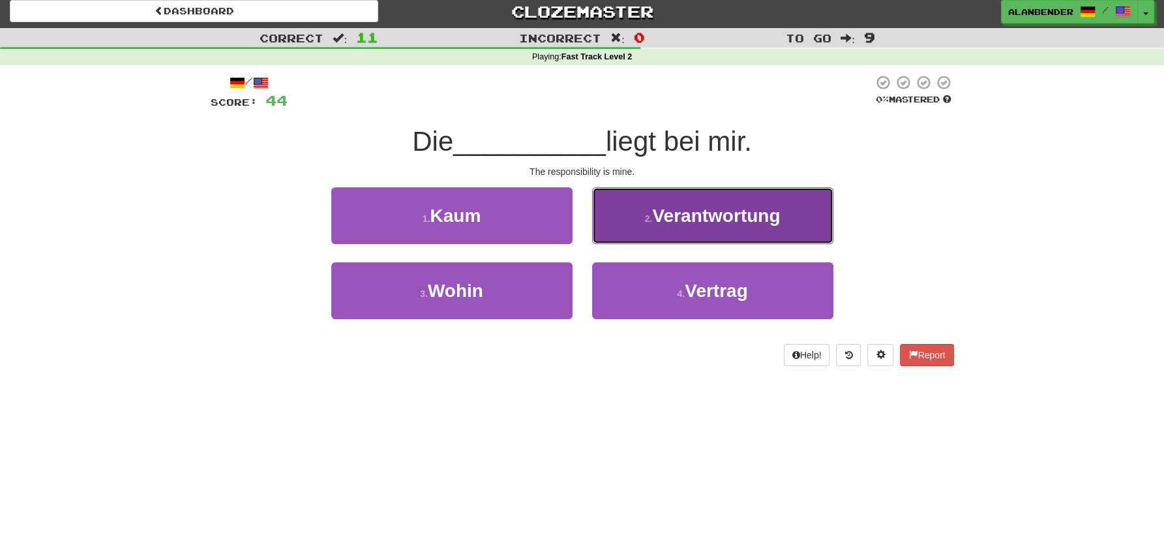
click at [741, 219] on span "Verantwortung" at bounding box center [716, 215] width 128 height 20
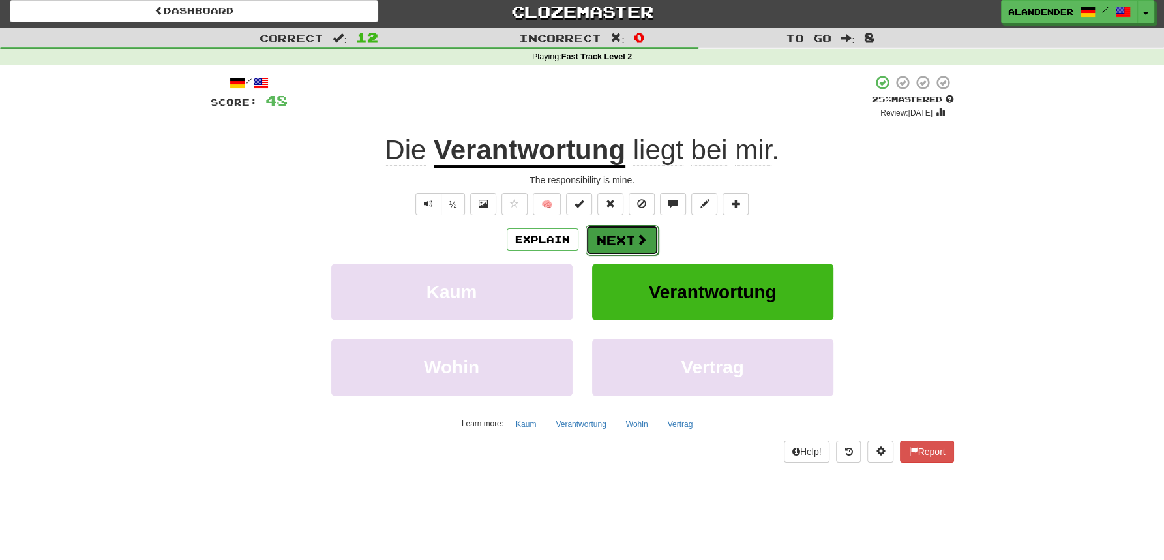
click at [622, 235] on button "Next" at bounding box center [622, 240] width 73 height 30
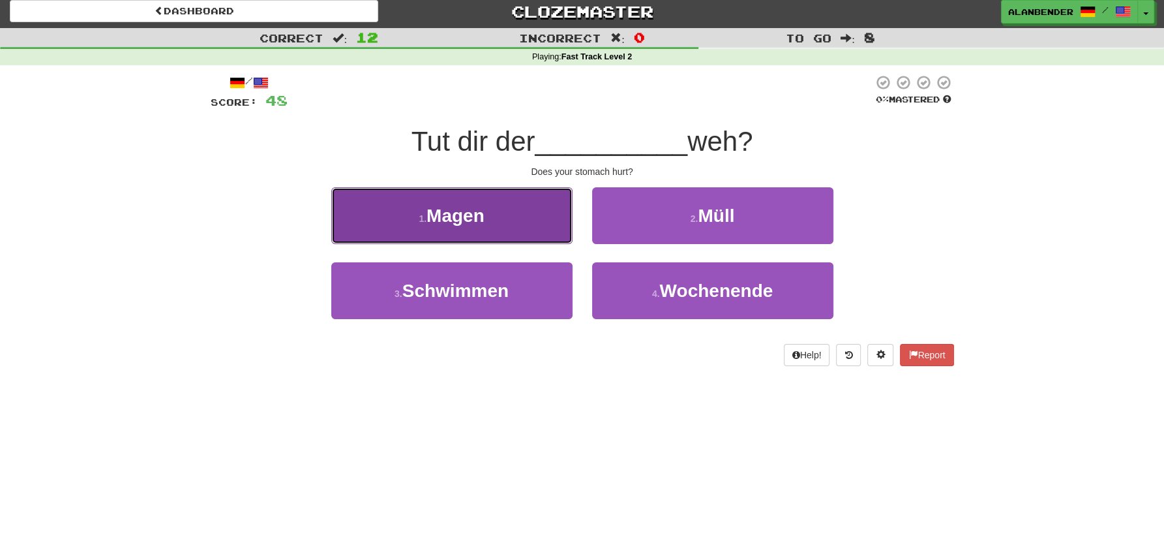
click at [476, 219] on span "Magen" at bounding box center [456, 215] width 58 height 20
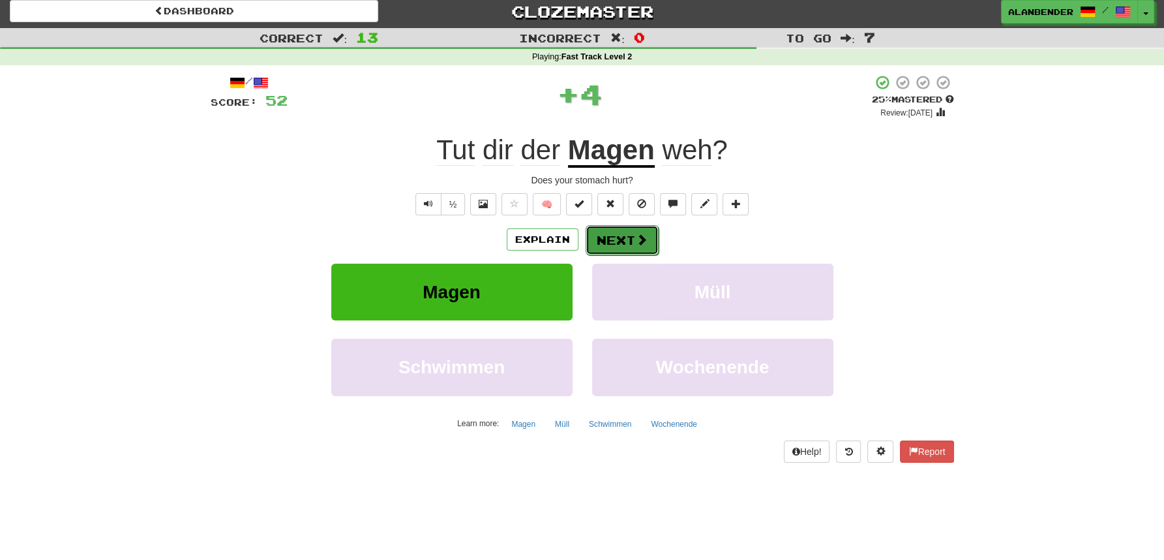
click at [646, 236] on span at bounding box center [642, 240] width 12 height 12
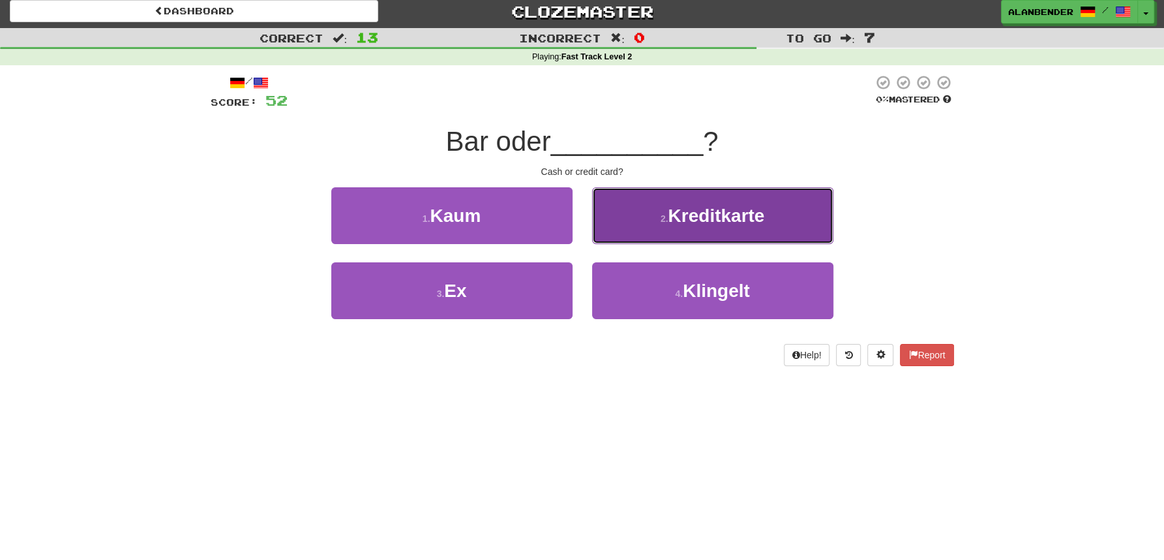
click at [701, 219] on span "Kreditkarte" at bounding box center [716, 215] width 97 height 20
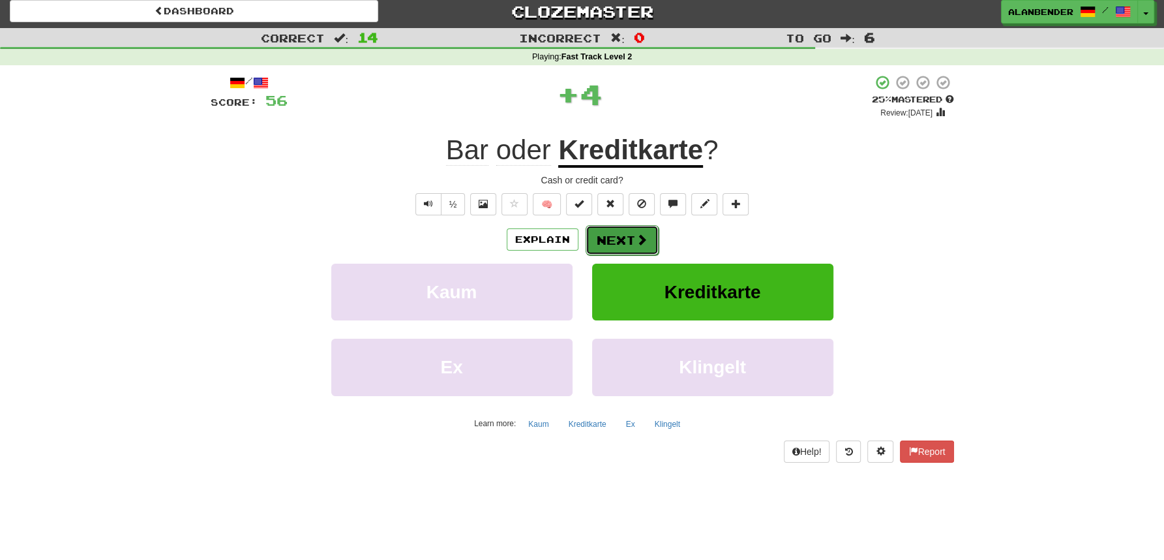
click at [608, 238] on button "Next" at bounding box center [622, 240] width 73 height 30
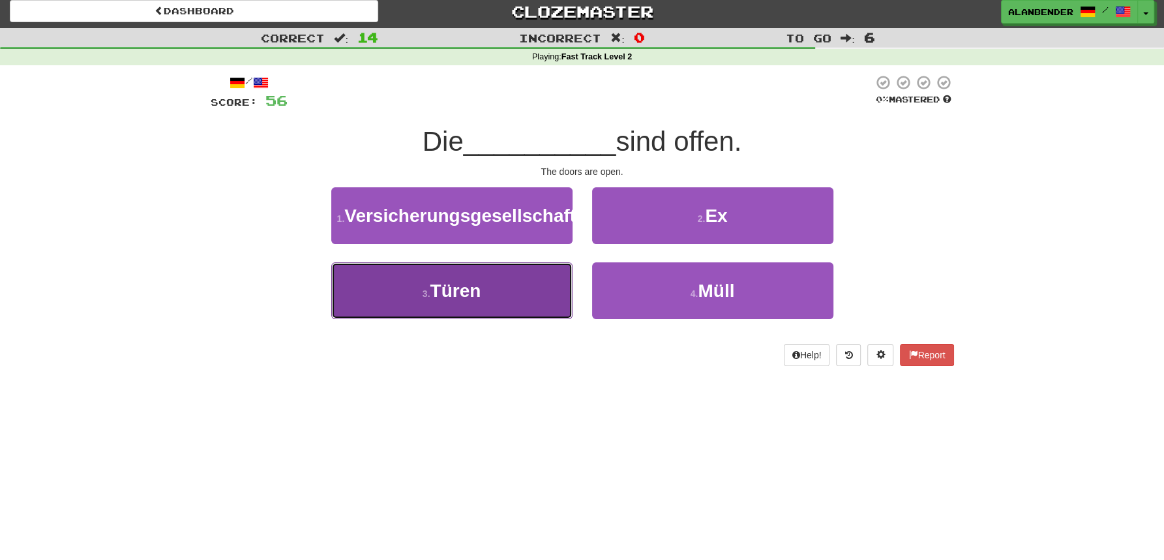
click at [482, 312] on button "3 . Türen" at bounding box center [451, 290] width 241 height 57
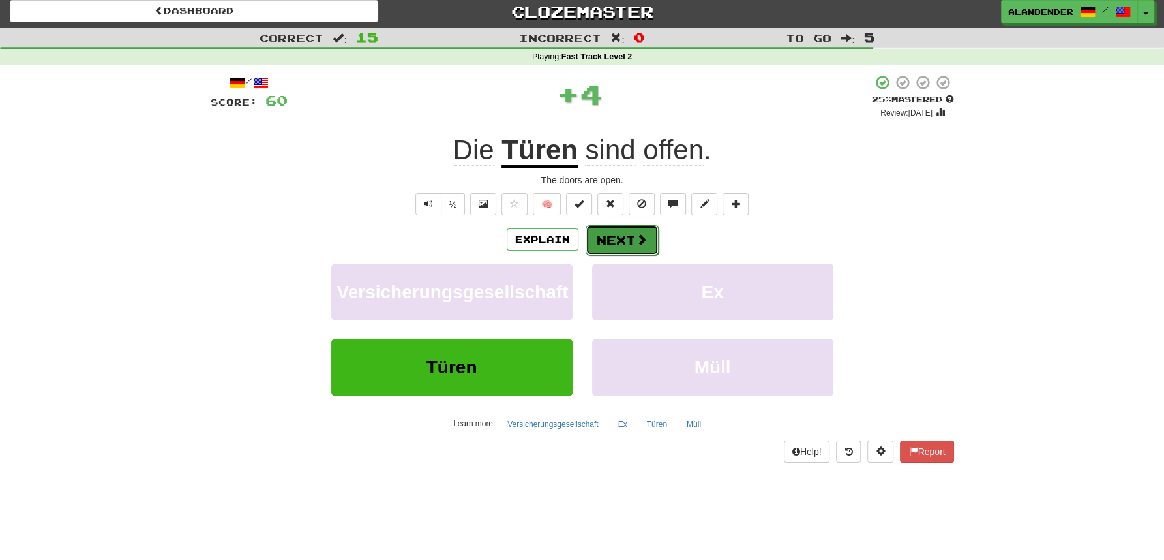
click at [625, 238] on button "Next" at bounding box center [622, 240] width 73 height 30
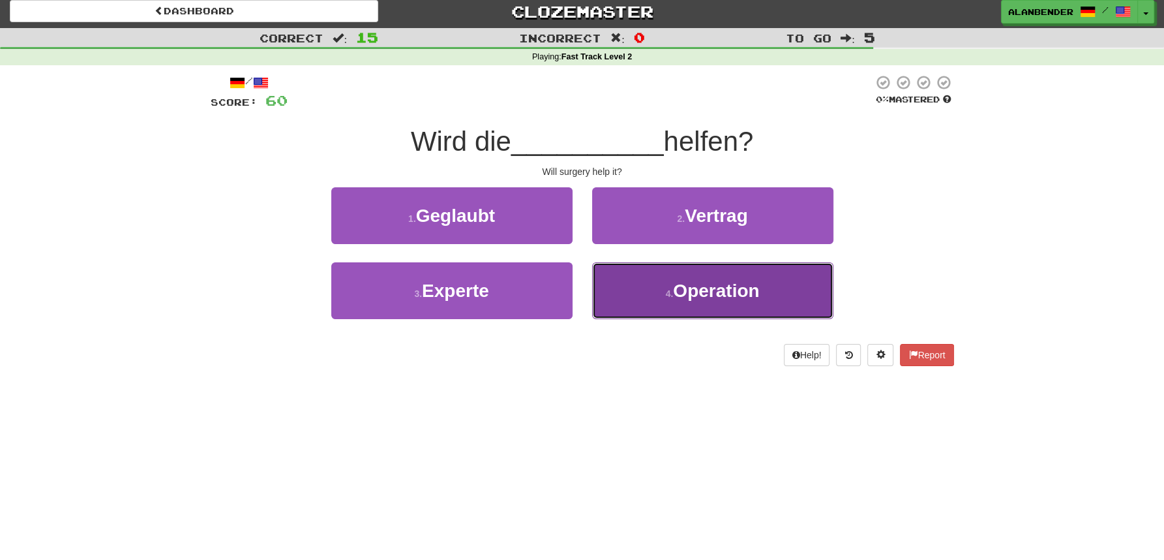
click at [718, 297] on span "Operation" at bounding box center [716, 290] width 86 height 20
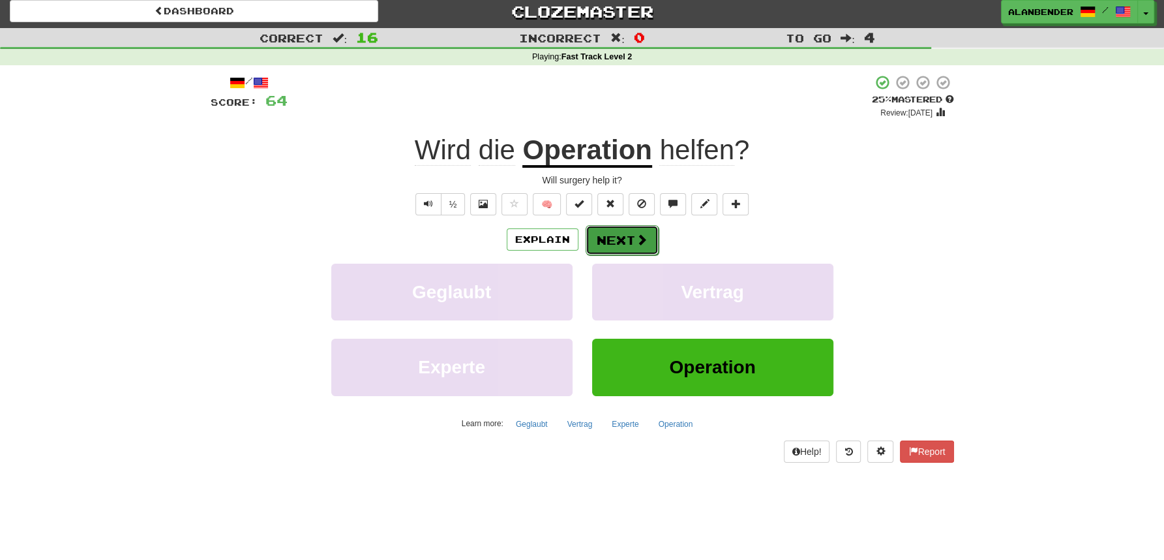
click at [625, 238] on button "Next" at bounding box center [622, 240] width 73 height 30
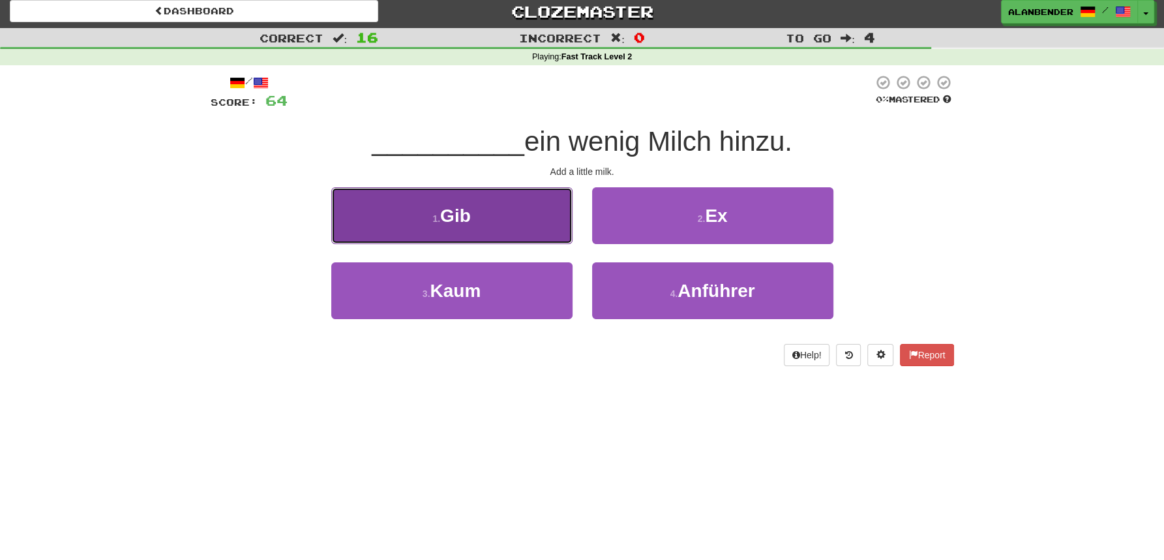
click at [447, 232] on button "1 . Gib" at bounding box center [451, 215] width 241 height 57
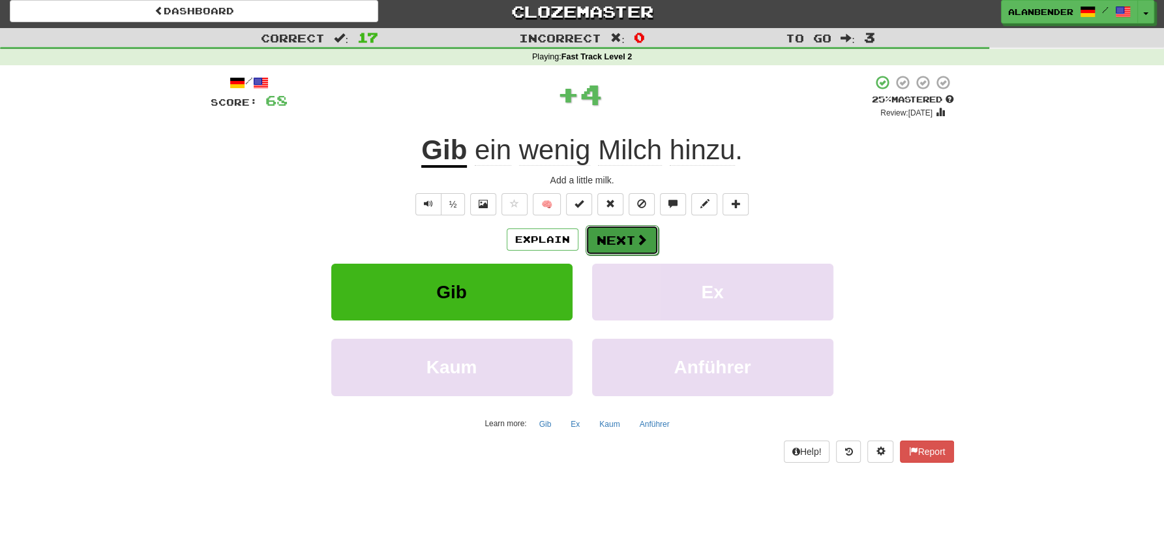
click at [632, 233] on button "Next" at bounding box center [622, 240] width 73 height 30
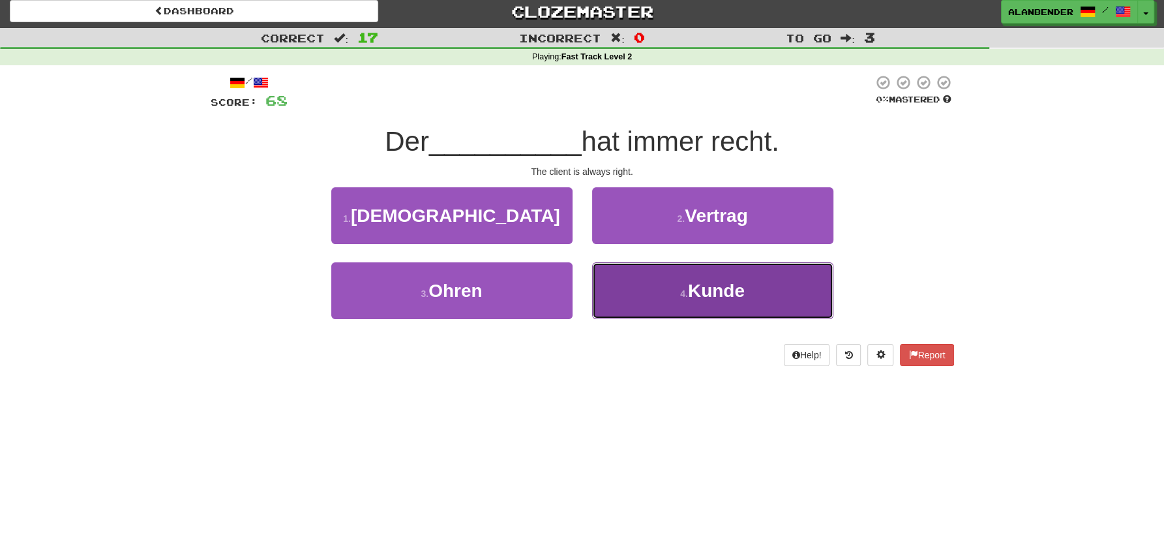
click at [736, 282] on span "Kunde" at bounding box center [716, 290] width 57 height 20
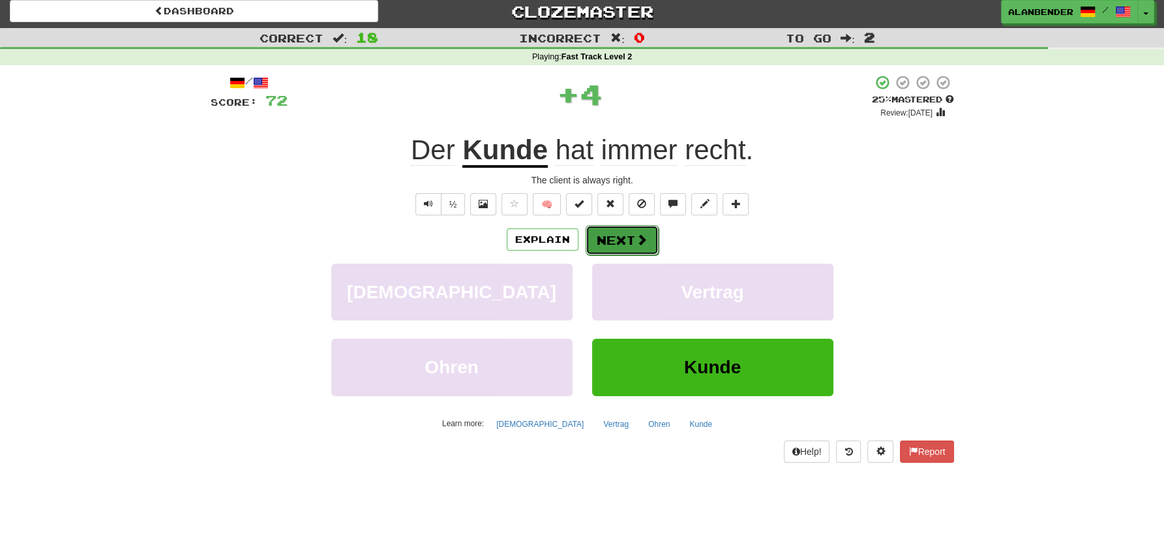
click at [637, 238] on span at bounding box center [642, 240] width 12 height 12
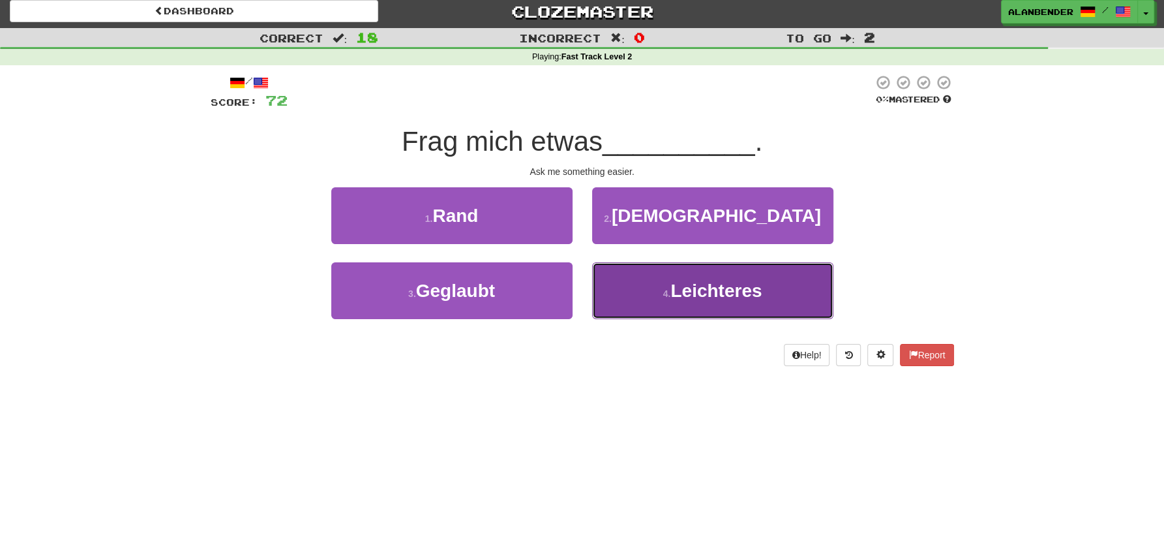
click at [671, 290] on small "4 ." at bounding box center [667, 293] width 8 height 10
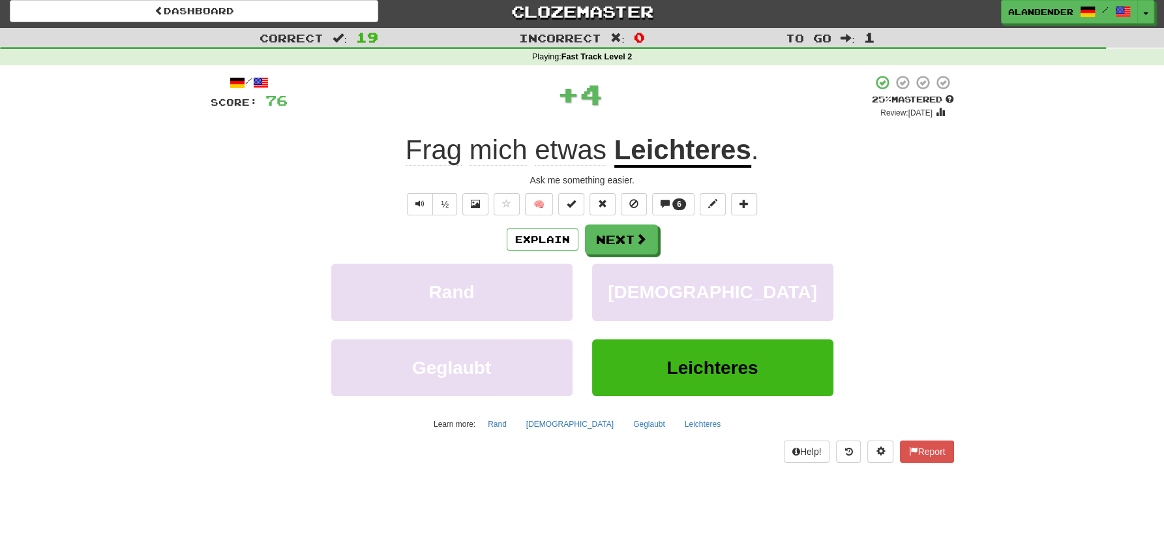
click at [675, 147] on u "Leichteres" at bounding box center [682, 150] width 137 height 33
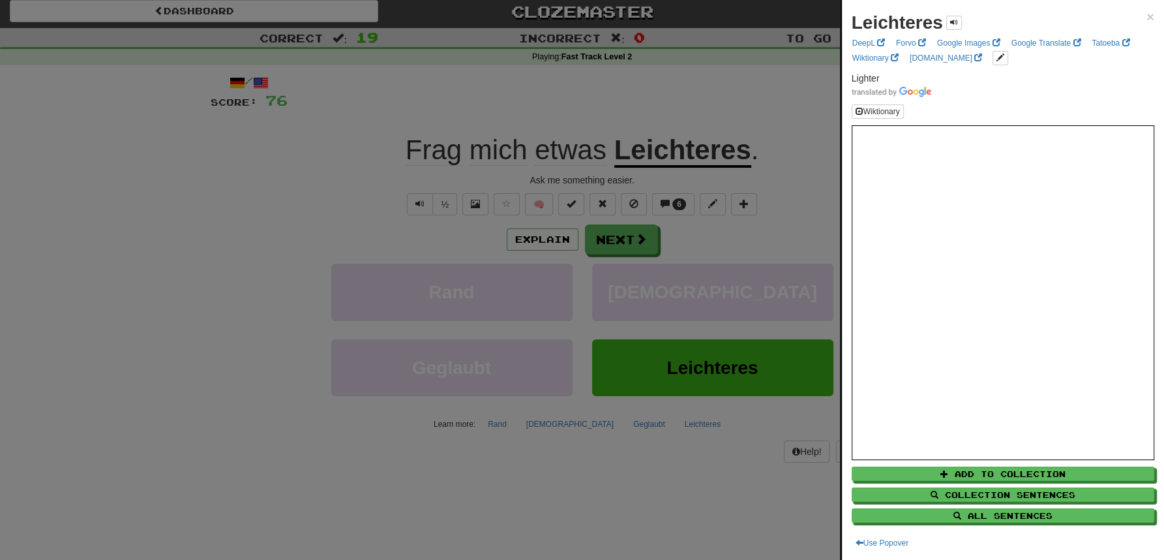
click at [706, 72] on div at bounding box center [582, 280] width 1164 height 560
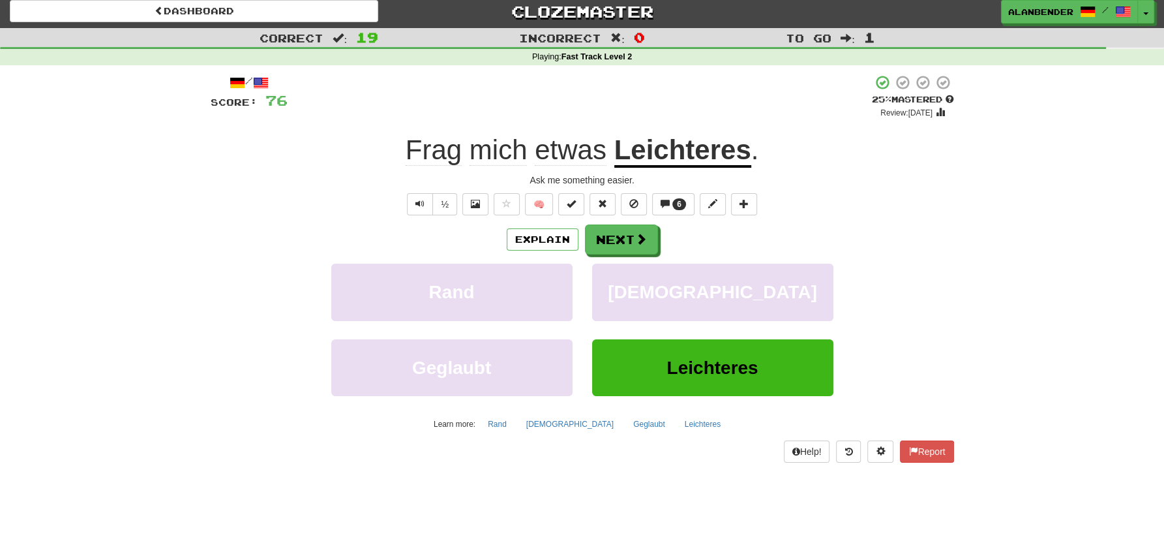
click at [657, 160] on u "Leichteres" at bounding box center [682, 150] width 137 height 33
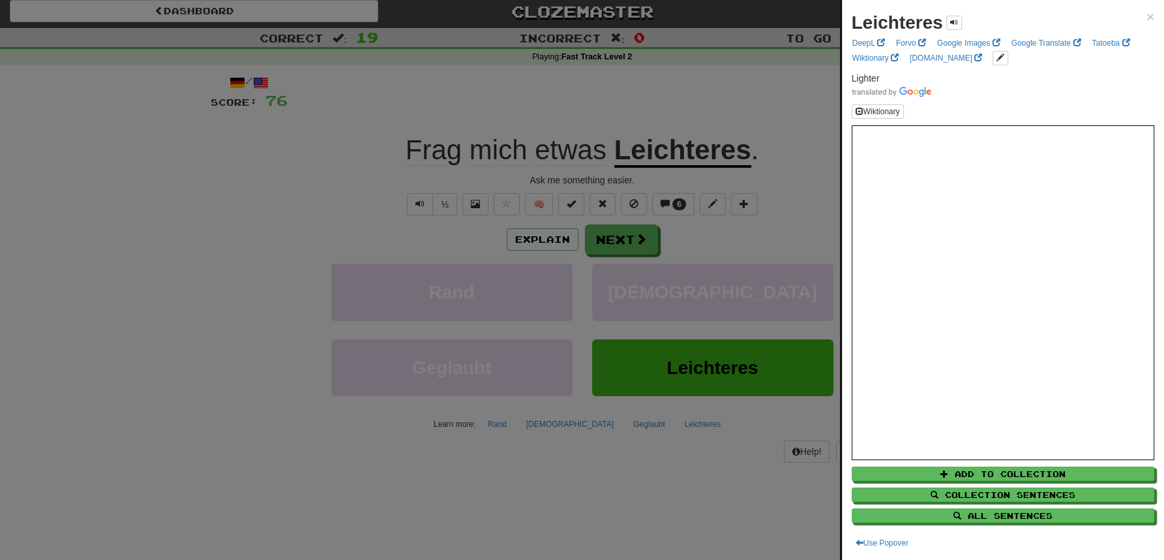
click at [674, 95] on div at bounding box center [582, 280] width 1164 height 560
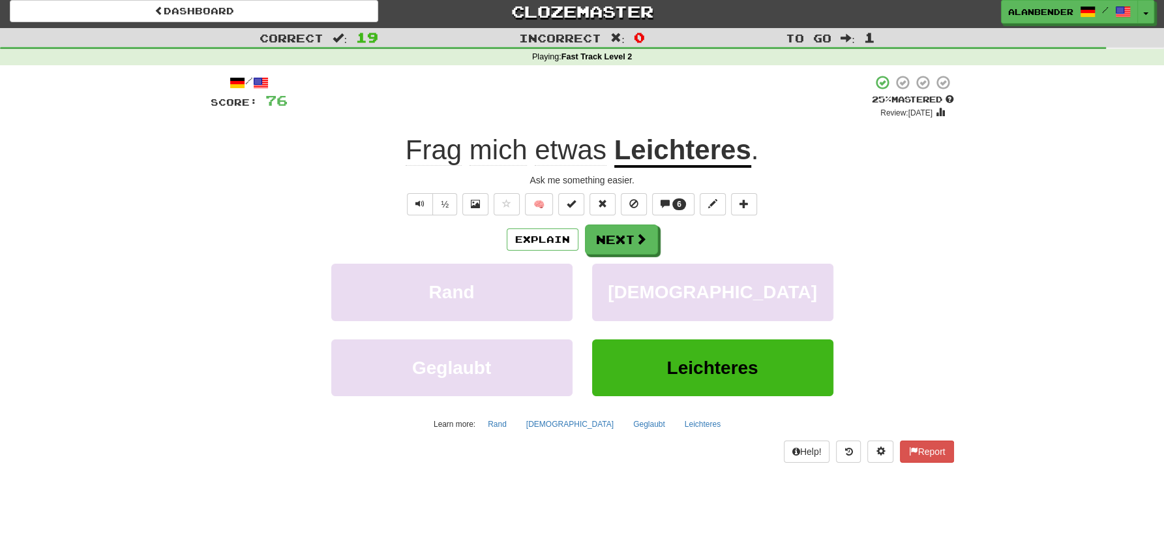
click at [690, 147] on u "Leichteres" at bounding box center [682, 150] width 137 height 33
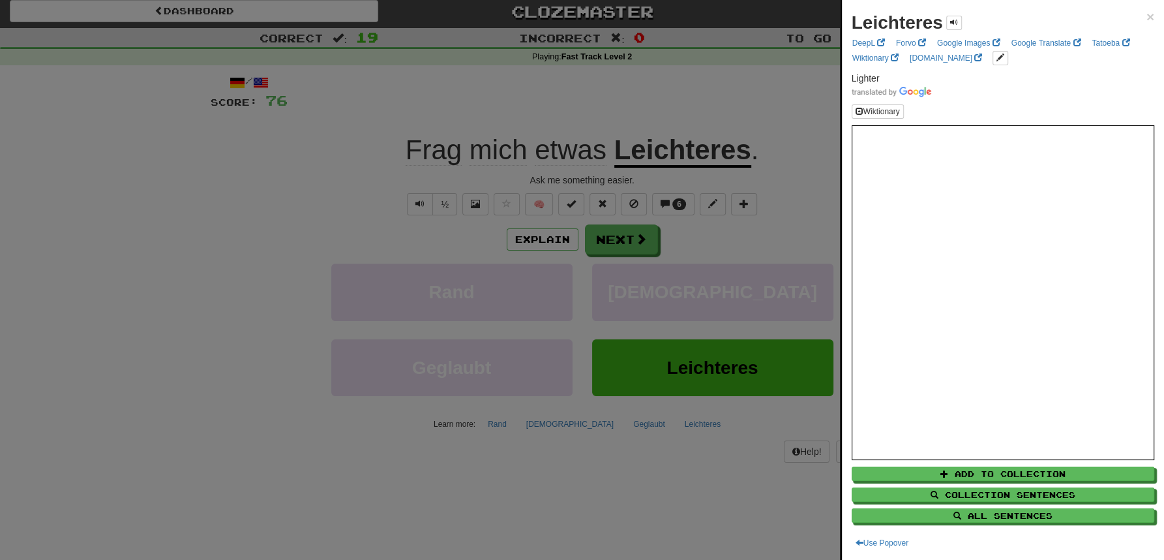
click at [712, 95] on div at bounding box center [582, 280] width 1164 height 560
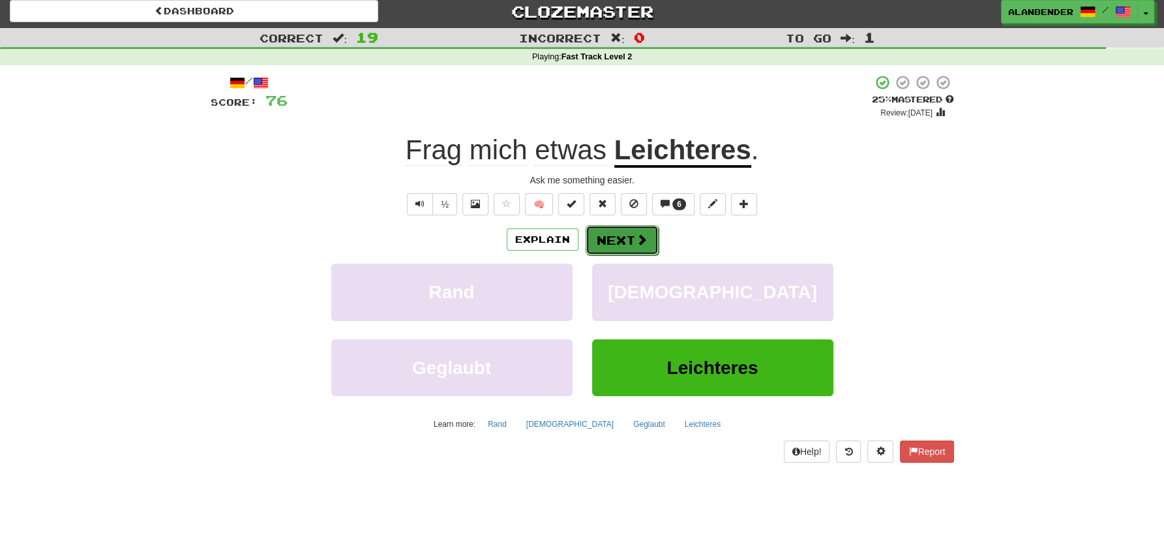
click at [609, 237] on button "Next" at bounding box center [622, 240] width 73 height 30
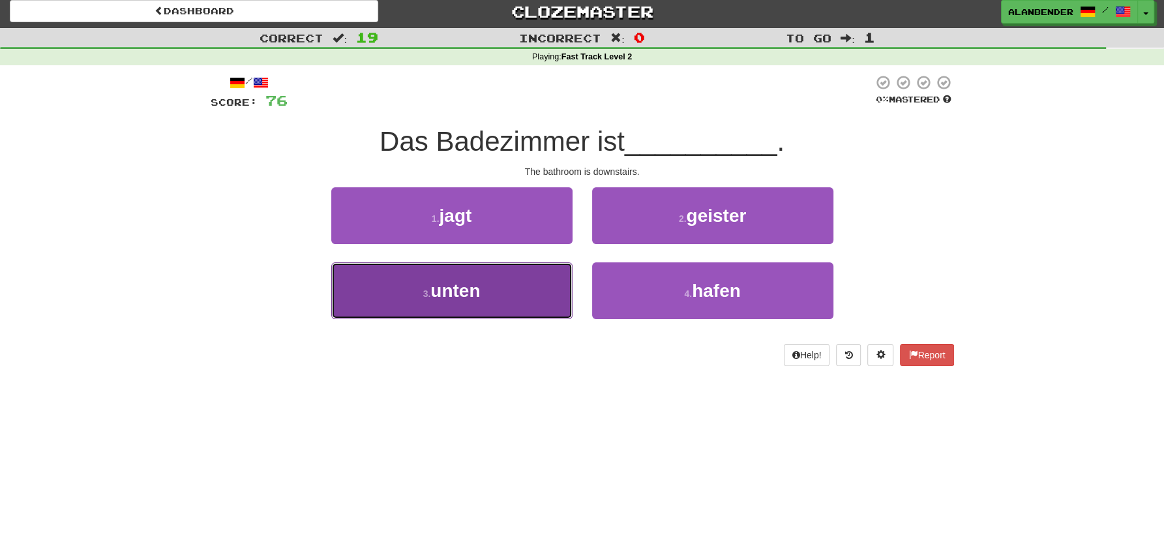
click at [483, 290] on button "3 . unten" at bounding box center [451, 290] width 241 height 57
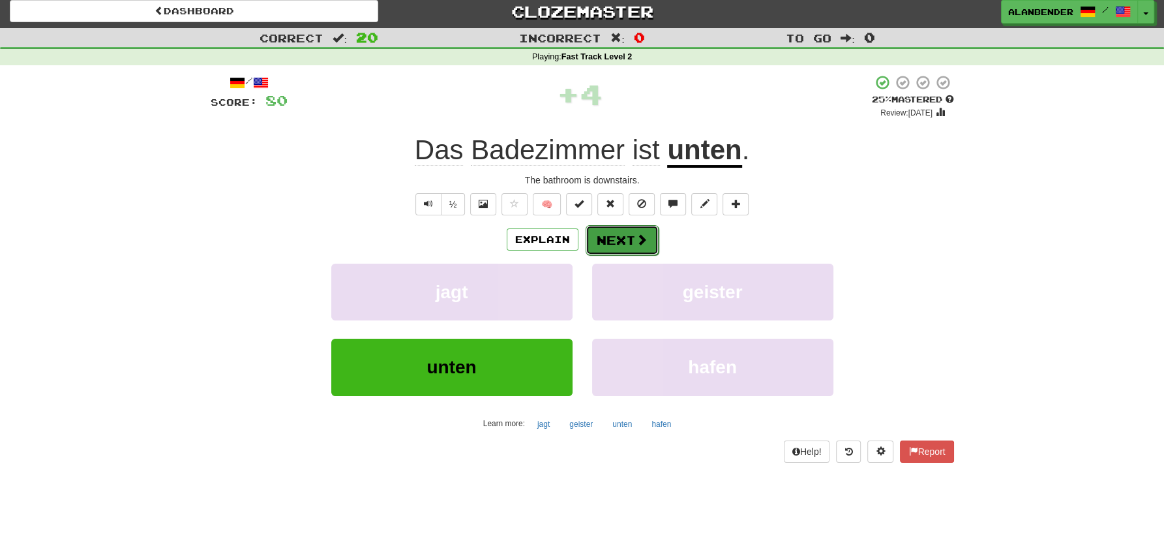
click at [646, 236] on button "Next" at bounding box center [622, 240] width 73 height 30
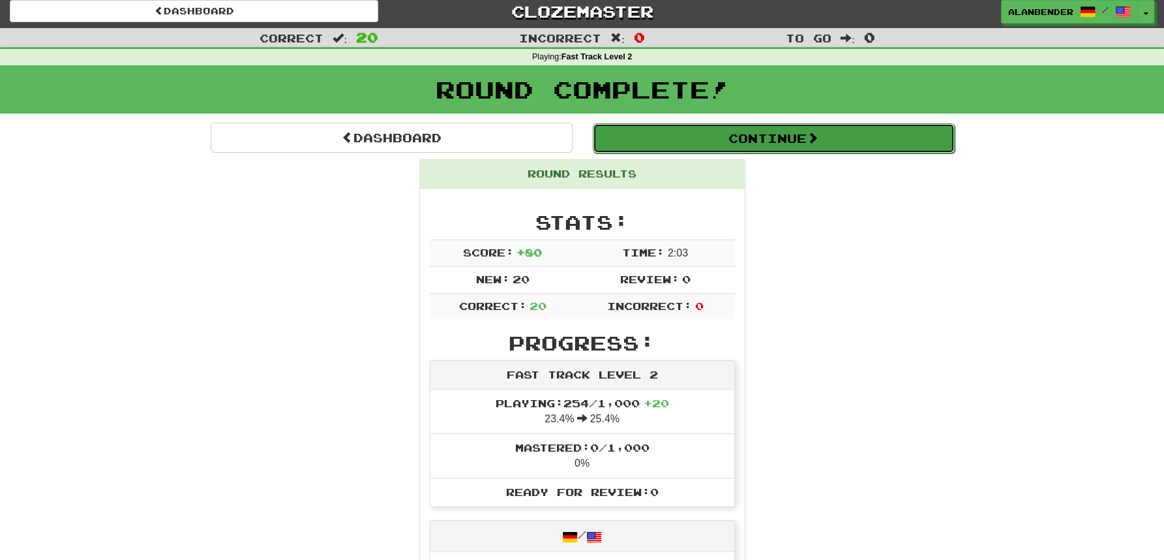
click at [744, 143] on button "Continue" at bounding box center [774, 138] width 362 height 30
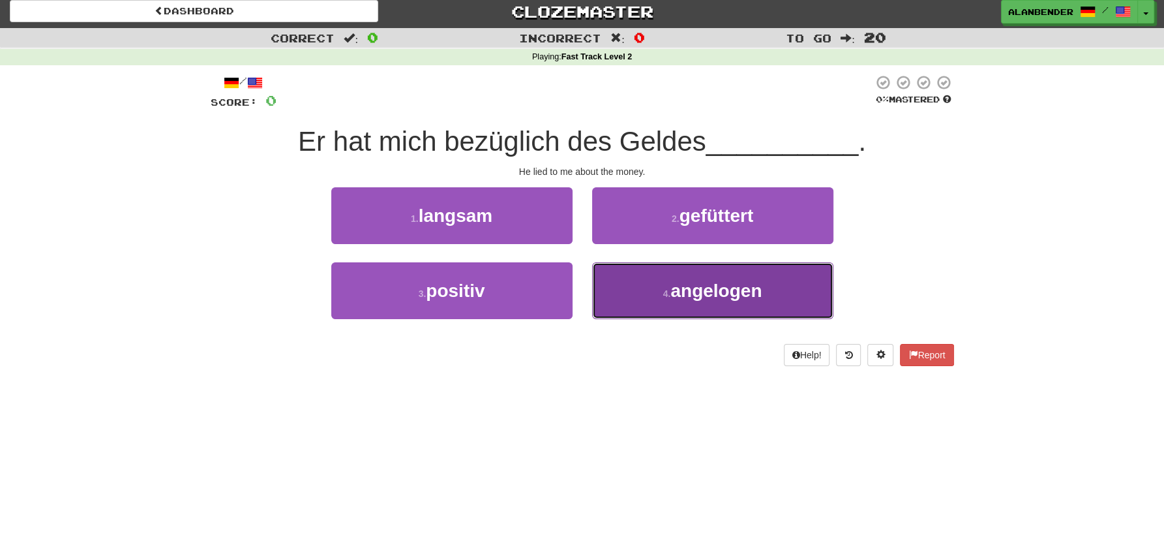
click at [738, 292] on span "angelogen" at bounding box center [716, 290] width 91 height 20
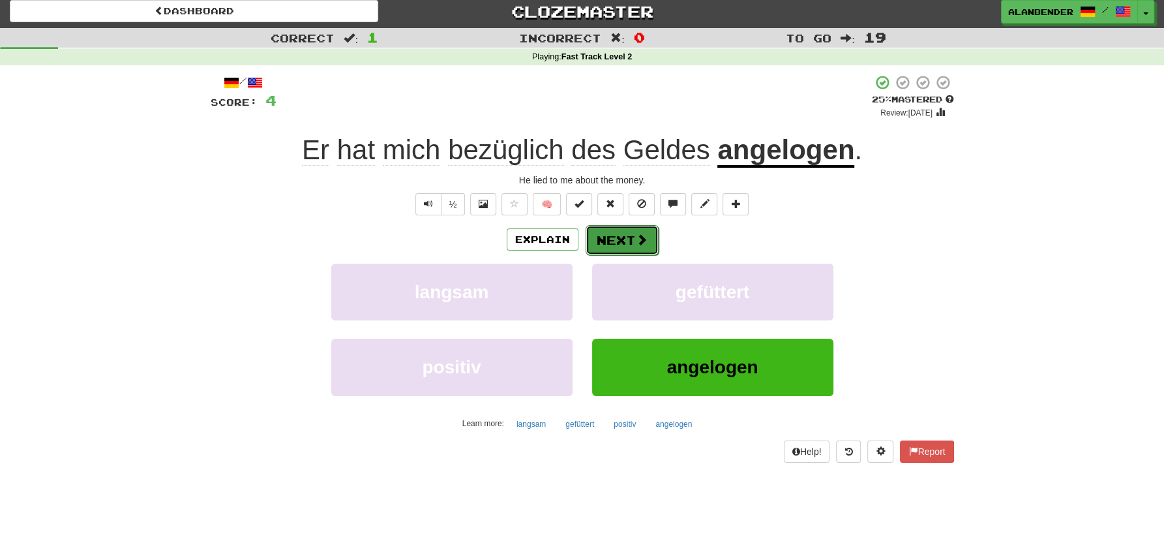
click at [613, 239] on button "Next" at bounding box center [622, 240] width 73 height 30
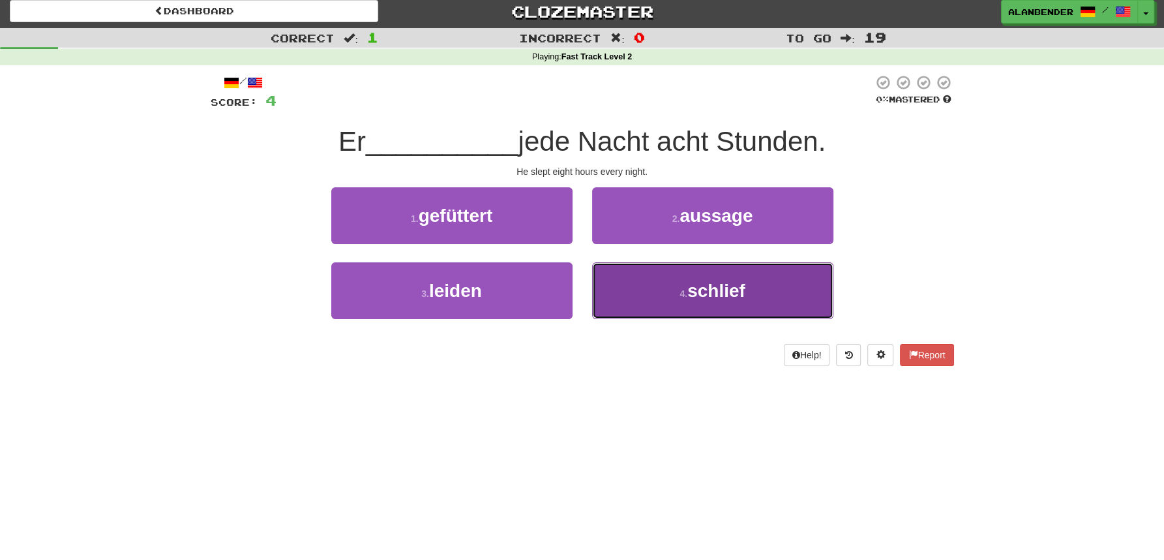
click at [727, 286] on span "schlief" at bounding box center [717, 290] width 58 height 20
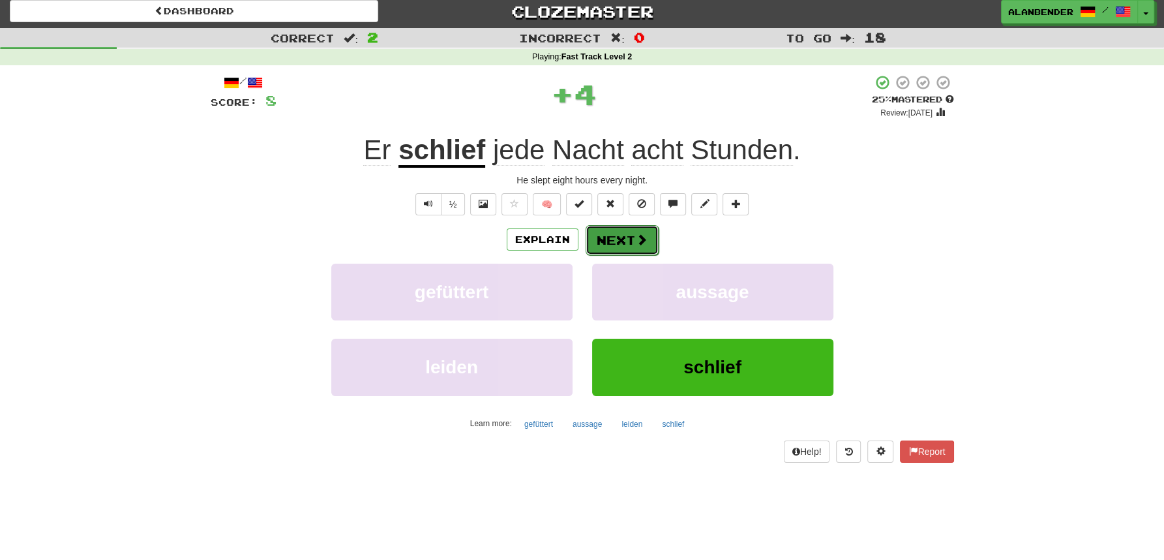
click at [612, 234] on button "Next" at bounding box center [622, 240] width 73 height 30
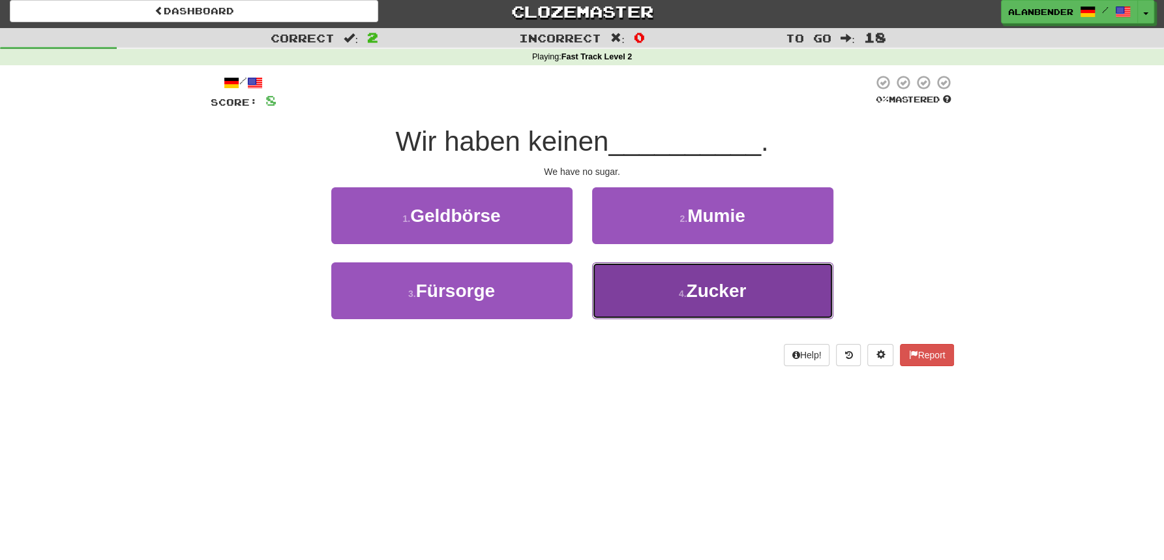
click at [698, 287] on span "Zucker" at bounding box center [716, 290] width 60 height 20
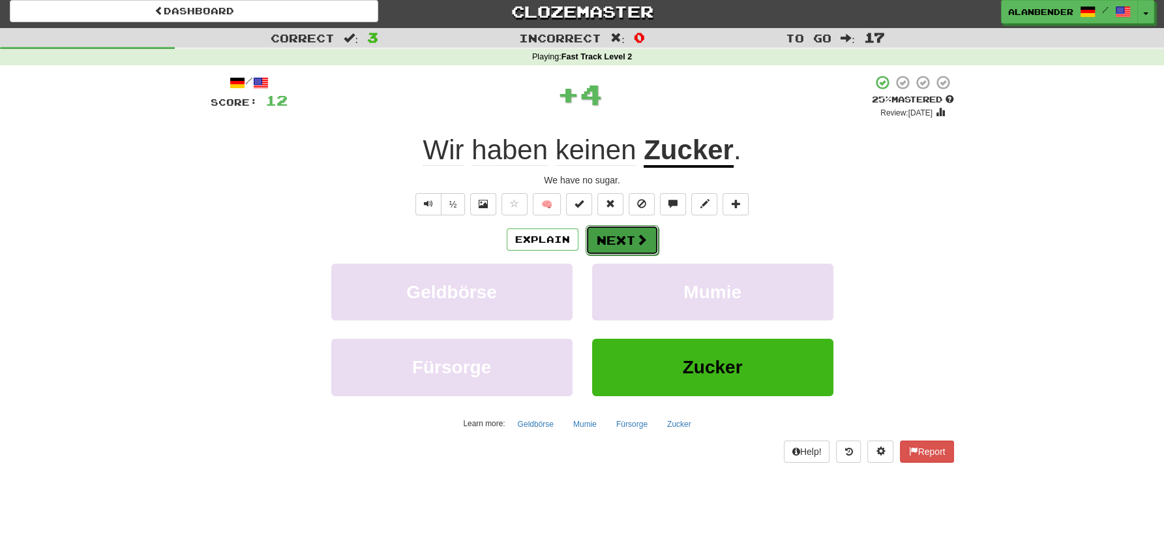
click at [609, 239] on button "Next" at bounding box center [622, 240] width 73 height 30
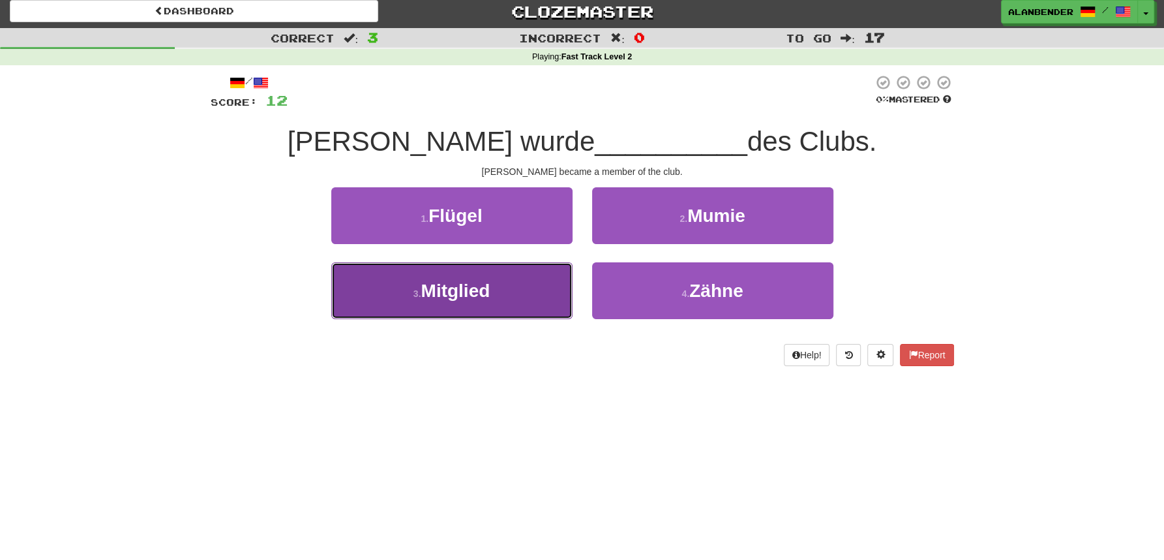
click at [495, 295] on button "3 . Mitglied" at bounding box center [451, 290] width 241 height 57
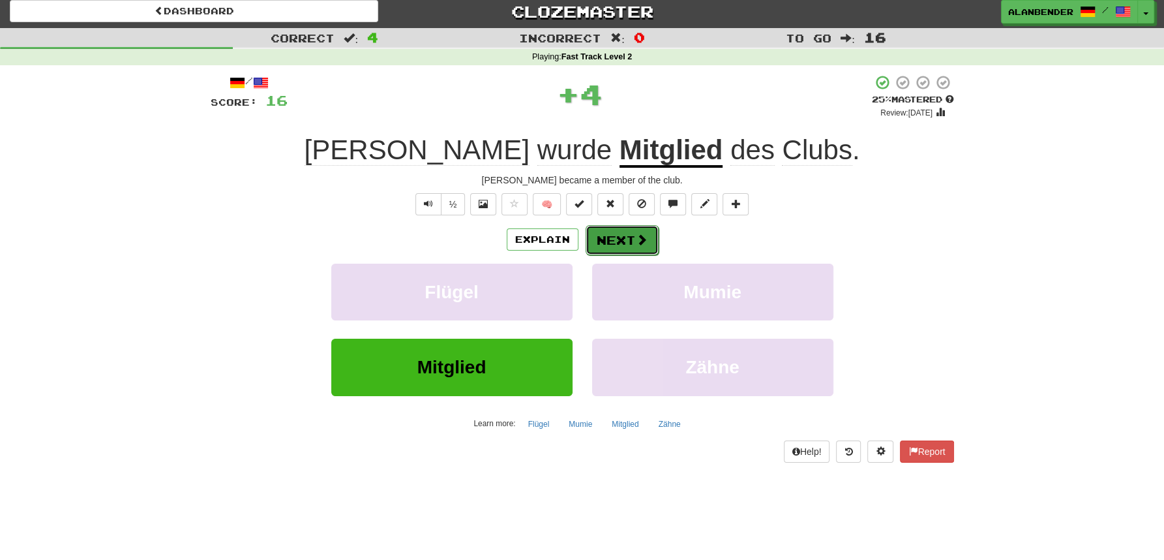
click at [628, 236] on button "Next" at bounding box center [622, 240] width 73 height 30
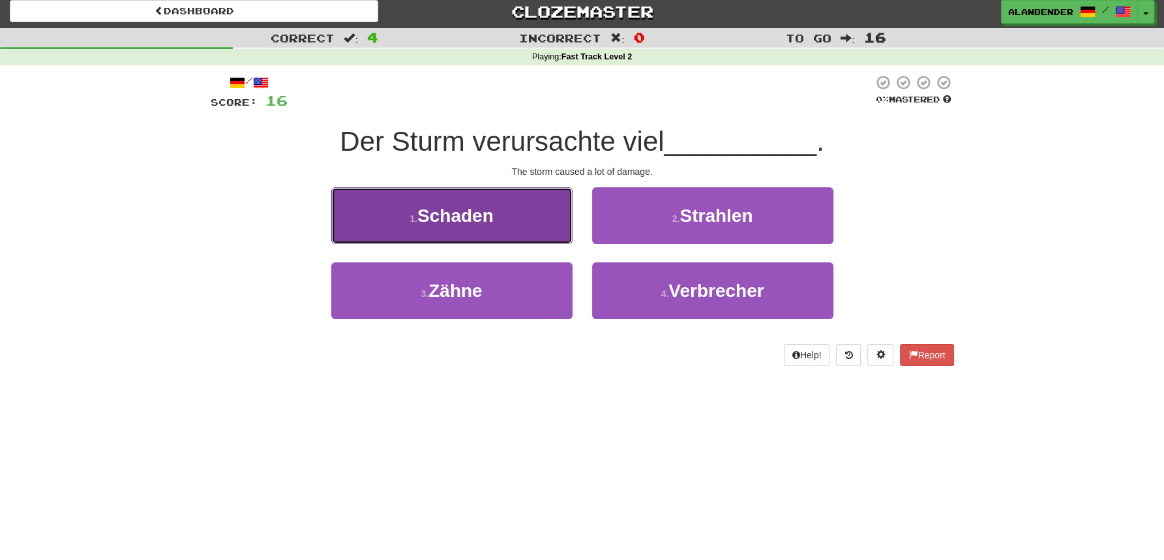
click at [485, 217] on span "Schaden" at bounding box center [455, 215] width 76 height 20
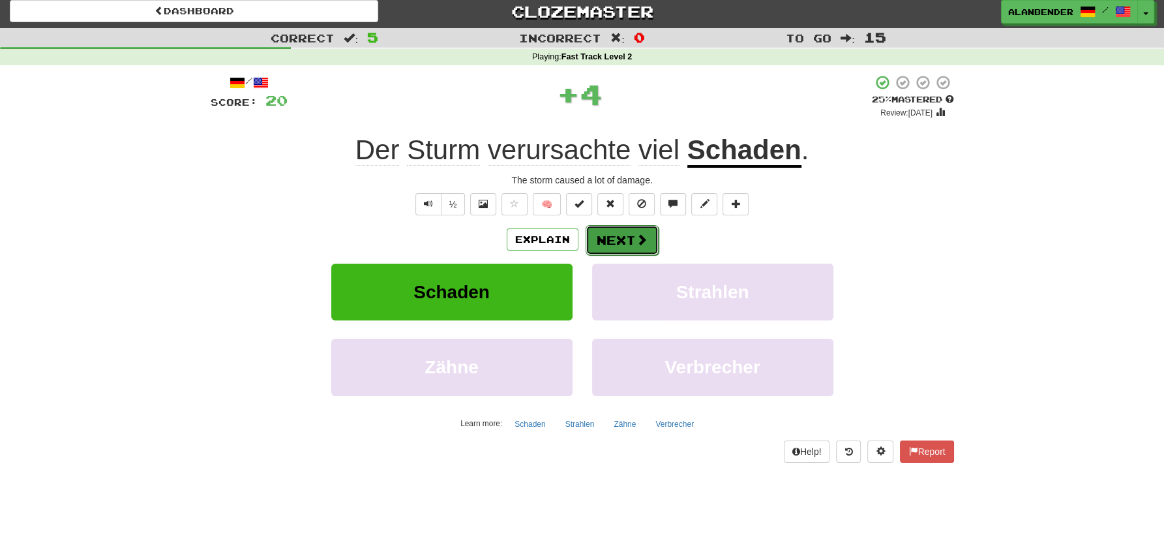
click at [633, 235] on button "Next" at bounding box center [622, 240] width 73 height 30
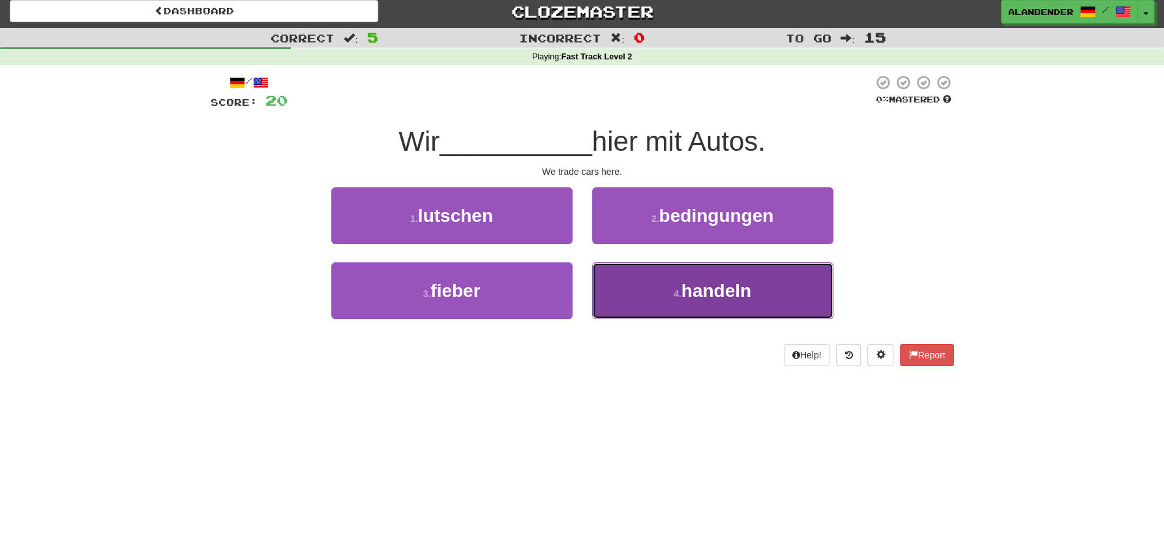
click at [742, 300] on span "handeln" at bounding box center [717, 290] width 70 height 20
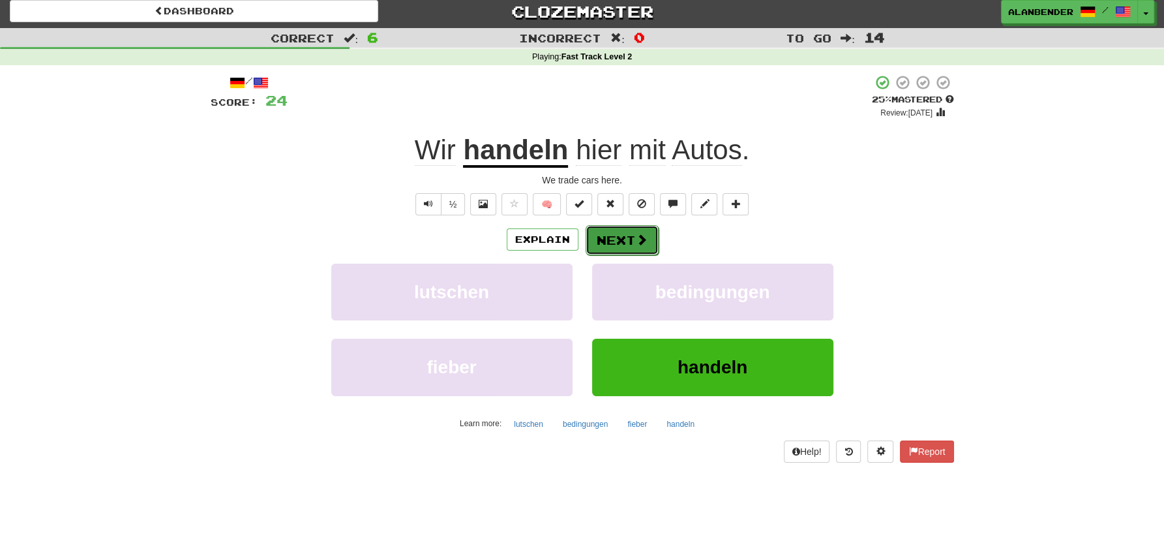
click at [611, 239] on button "Next" at bounding box center [622, 240] width 73 height 30
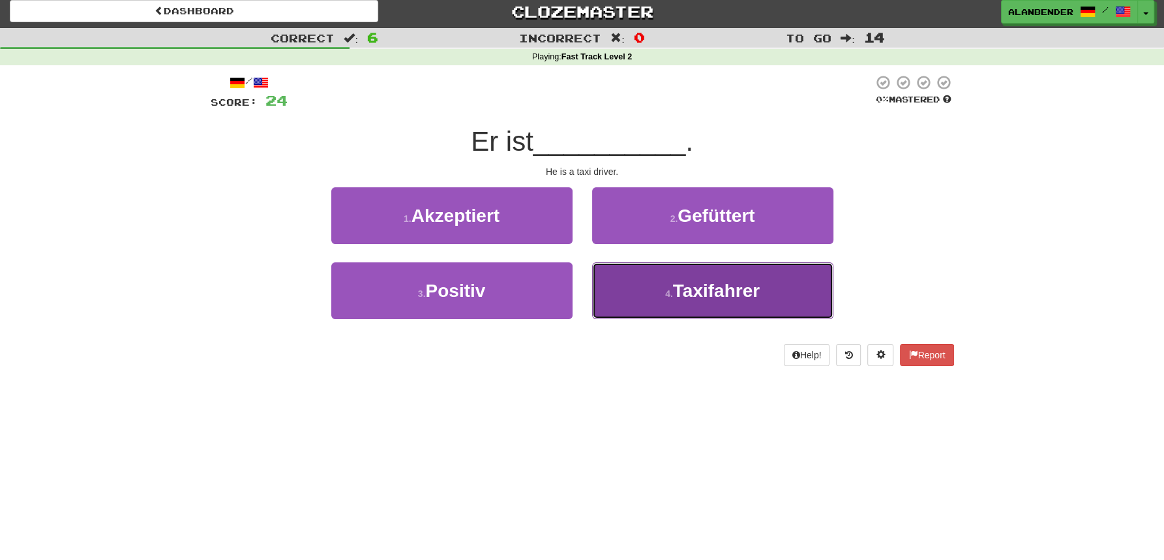
click at [734, 295] on span "Taxifahrer" at bounding box center [716, 290] width 87 height 20
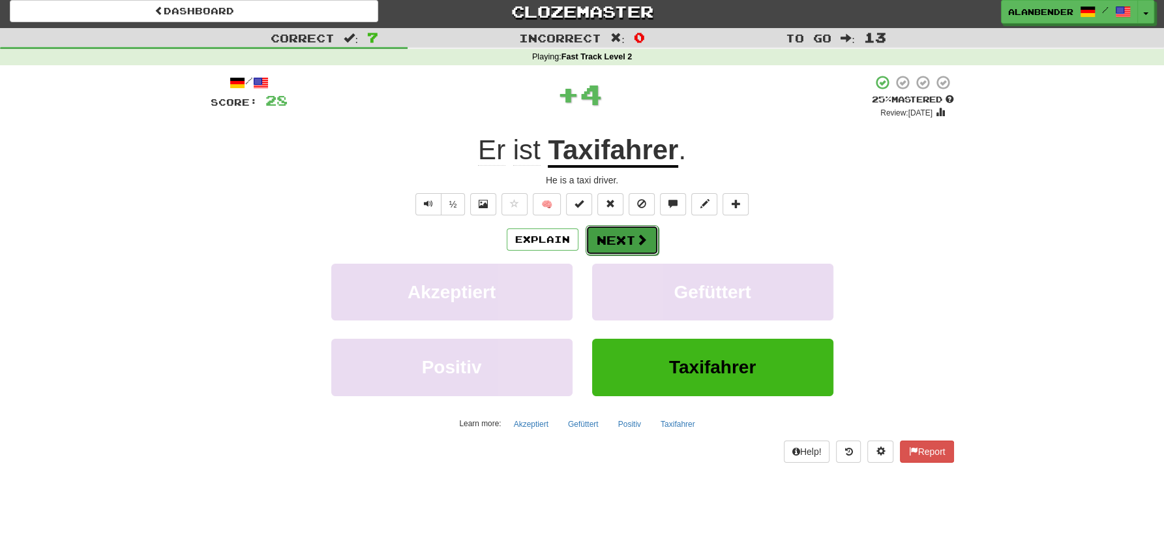
click at [629, 236] on button "Next" at bounding box center [622, 240] width 73 height 30
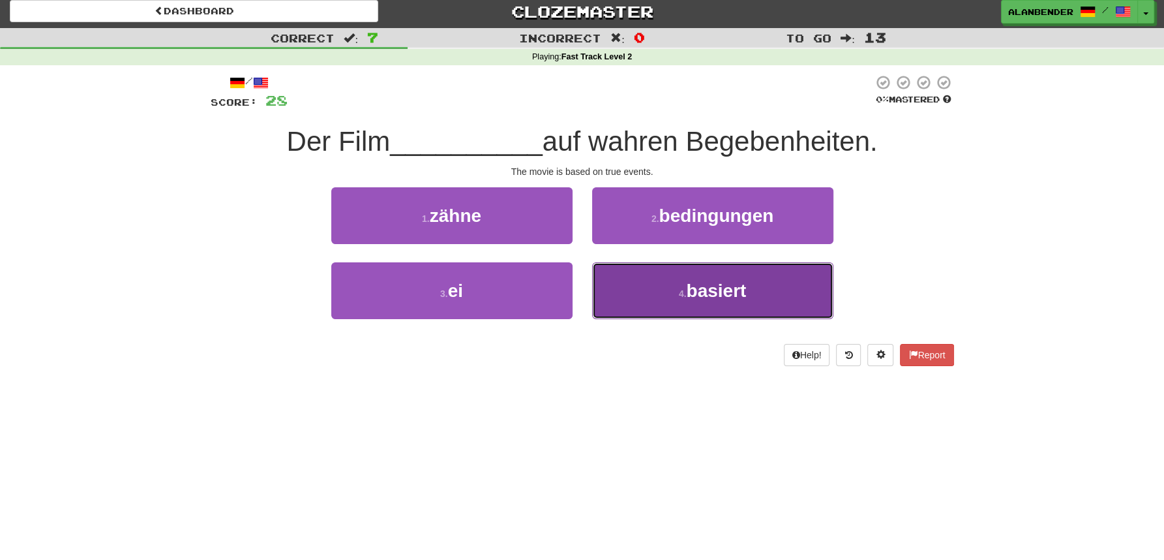
click at [736, 283] on span "basiert" at bounding box center [716, 290] width 60 height 20
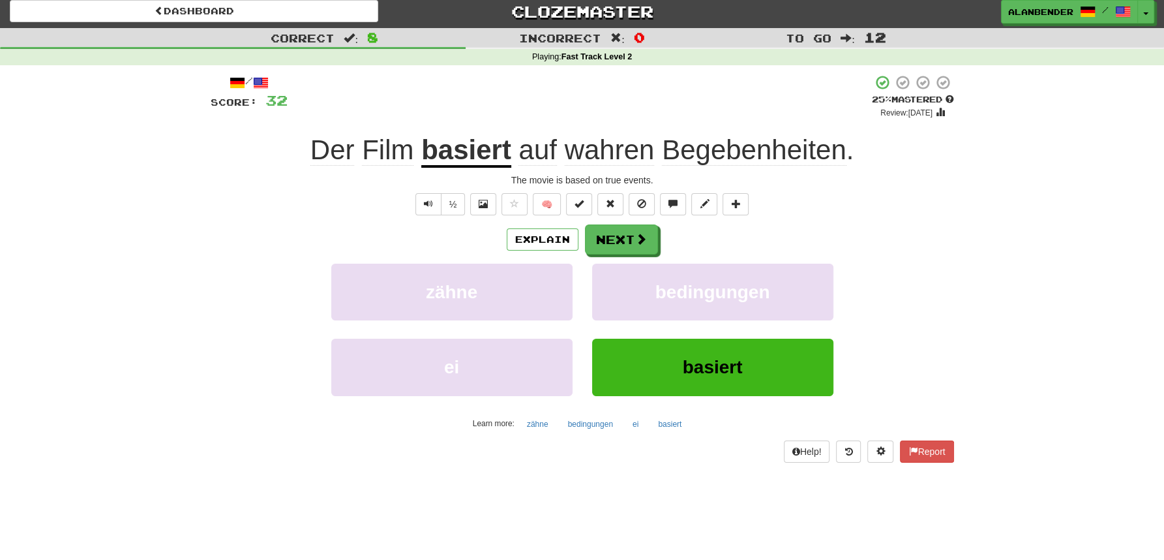
click at [719, 149] on span "Begebenheiten" at bounding box center [754, 149] width 185 height 31
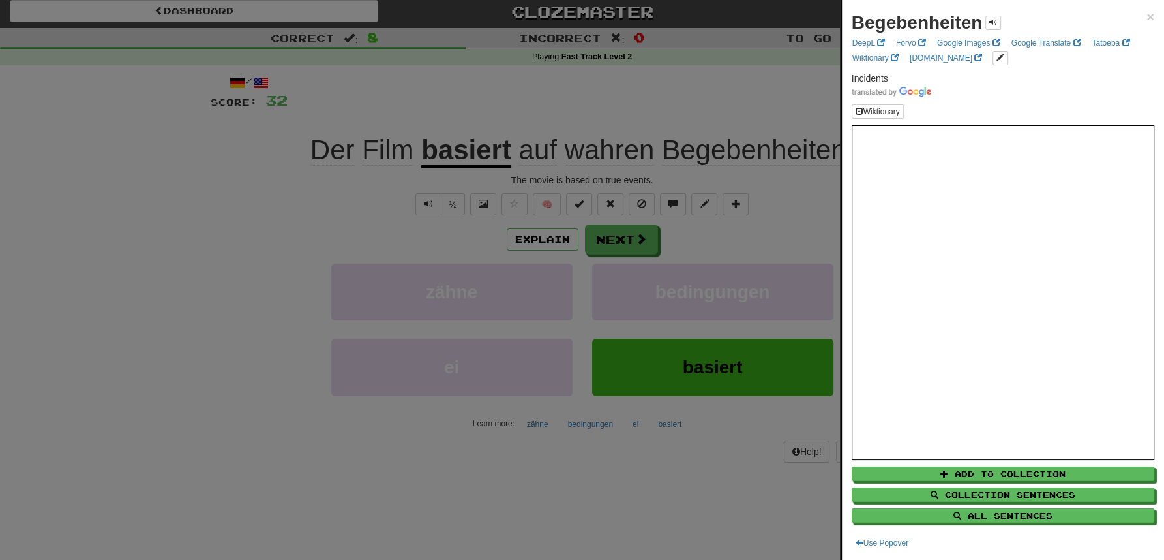
click at [687, 74] on div at bounding box center [582, 280] width 1164 height 560
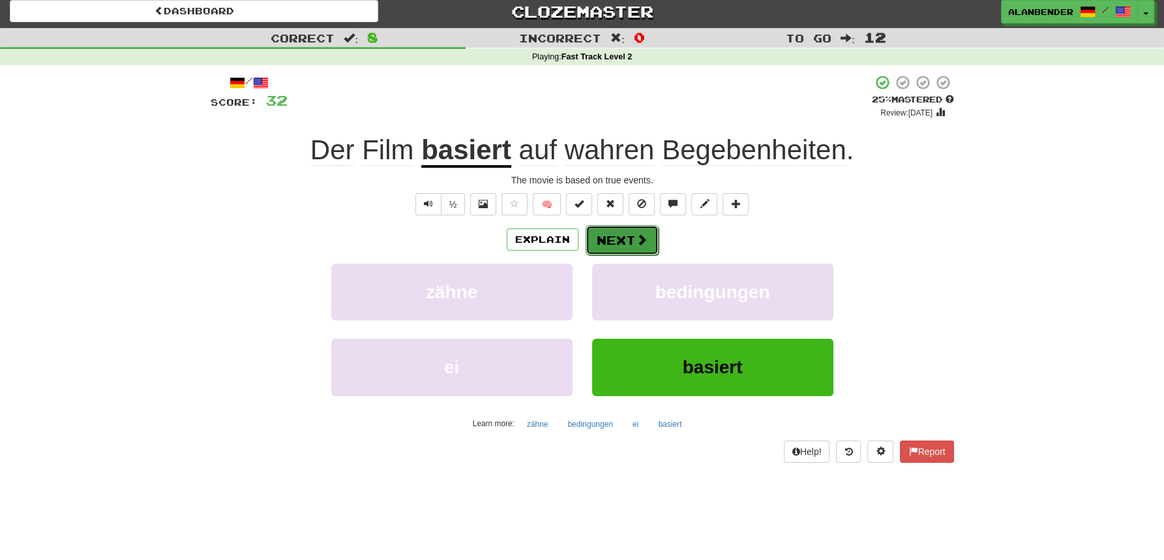
click at [622, 241] on button "Next" at bounding box center [622, 240] width 73 height 30
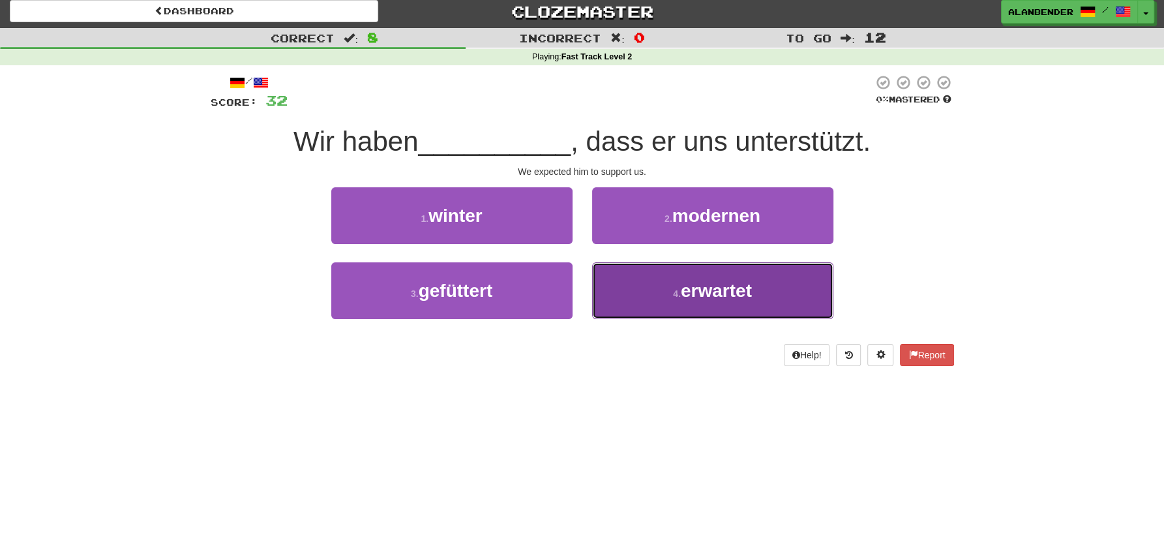
click at [703, 295] on span "erwartet" at bounding box center [716, 290] width 71 height 20
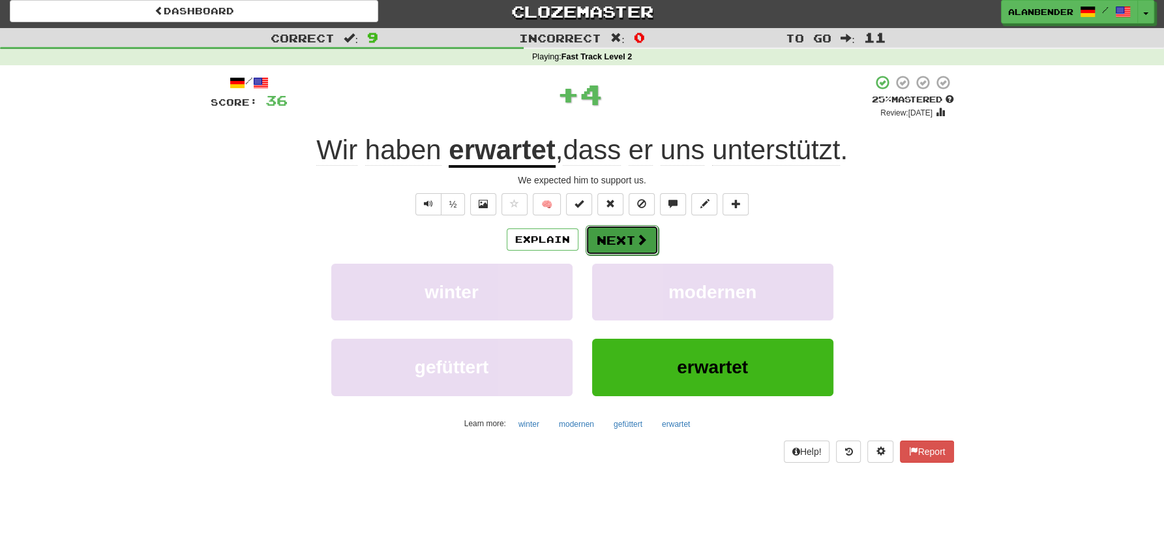
click at [602, 236] on button "Next" at bounding box center [622, 240] width 73 height 30
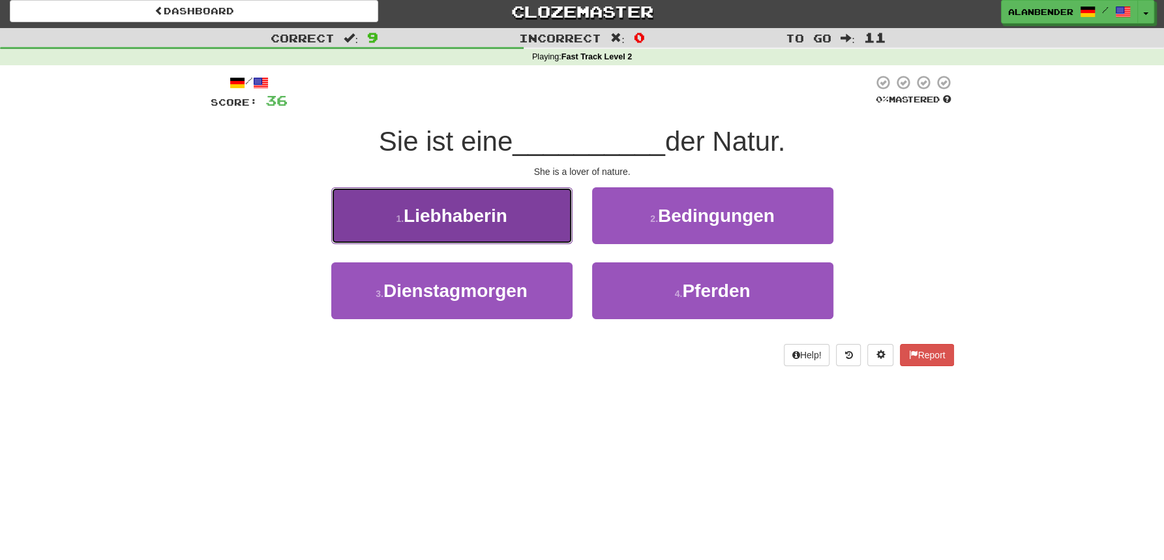
click at [489, 220] on span "Liebhaberin" at bounding box center [456, 215] width 104 height 20
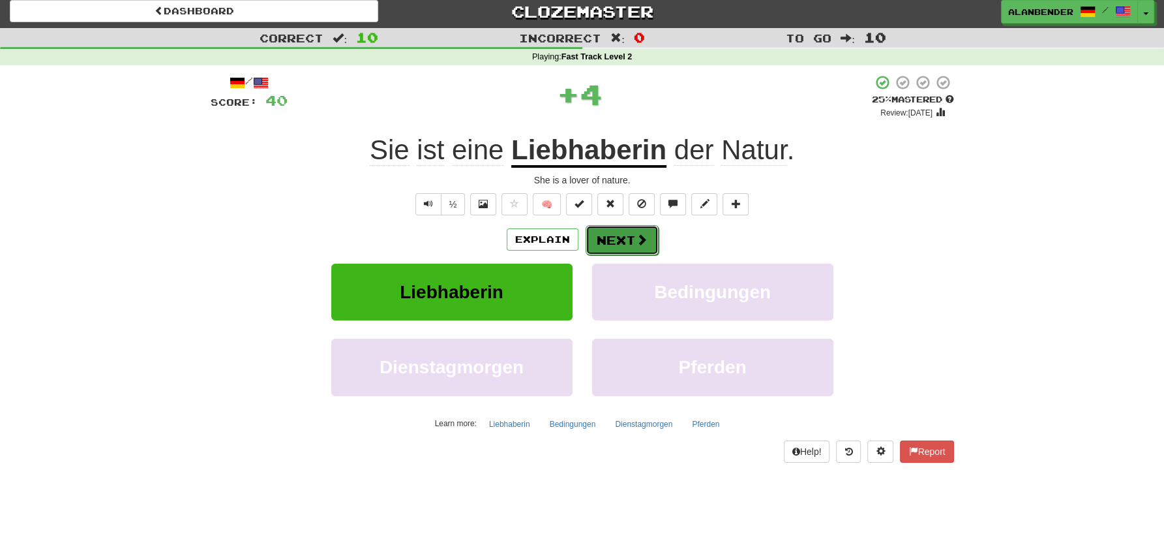
click at [630, 235] on button "Next" at bounding box center [622, 240] width 73 height 30
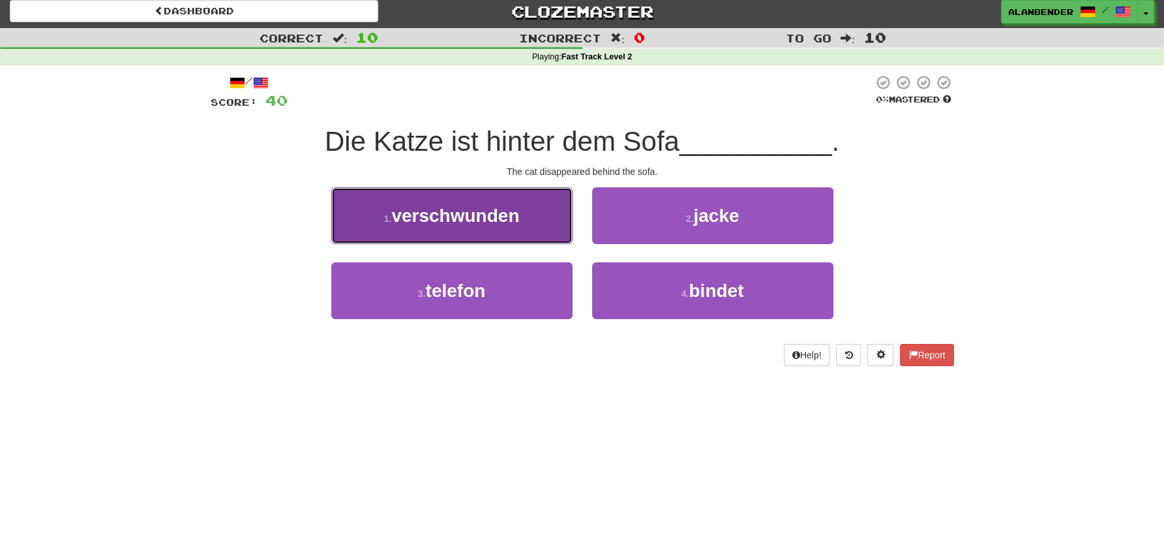
click at [494, 217] on span "verschwunden" at bounding box center [455, 215] width 128 height 20
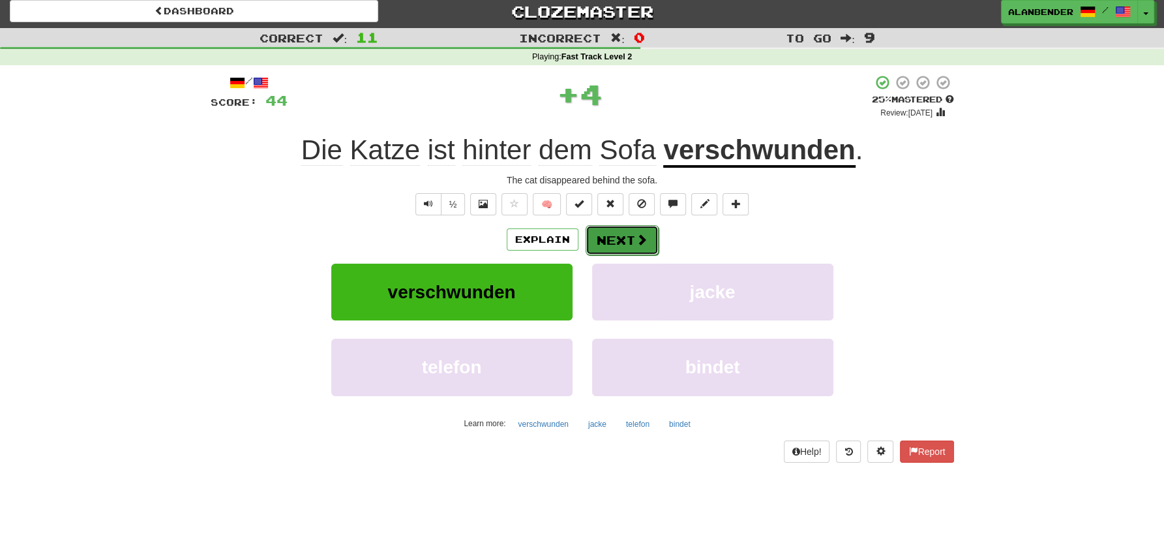
click at [636, 234] on span at bounding box center [642, 240] width 12 height 12
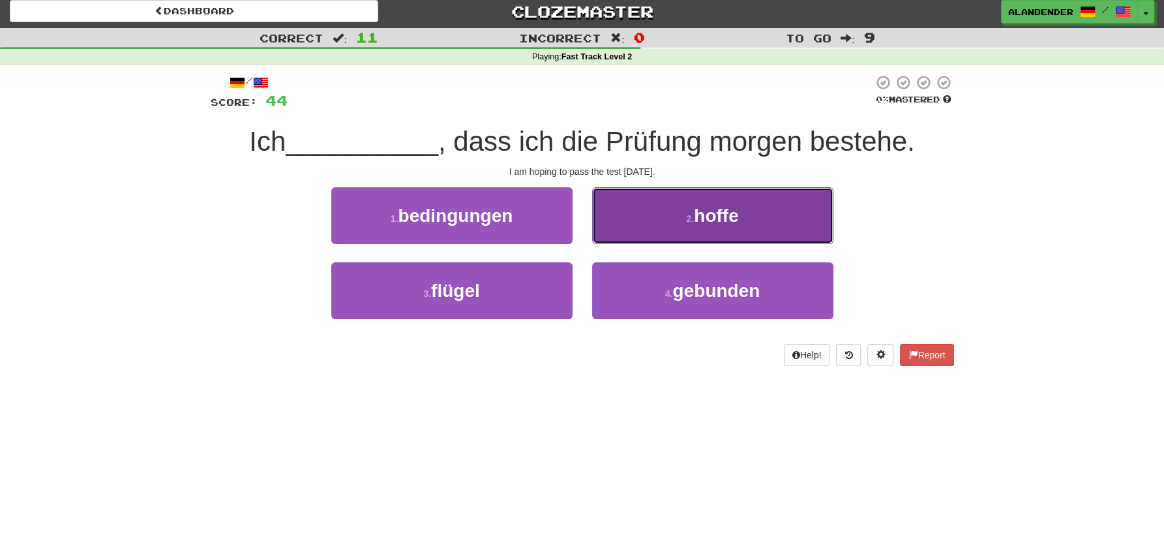
click at [764, 211] on button "2 . hoffe" at bounding box center [712, 215] width 241 height 57
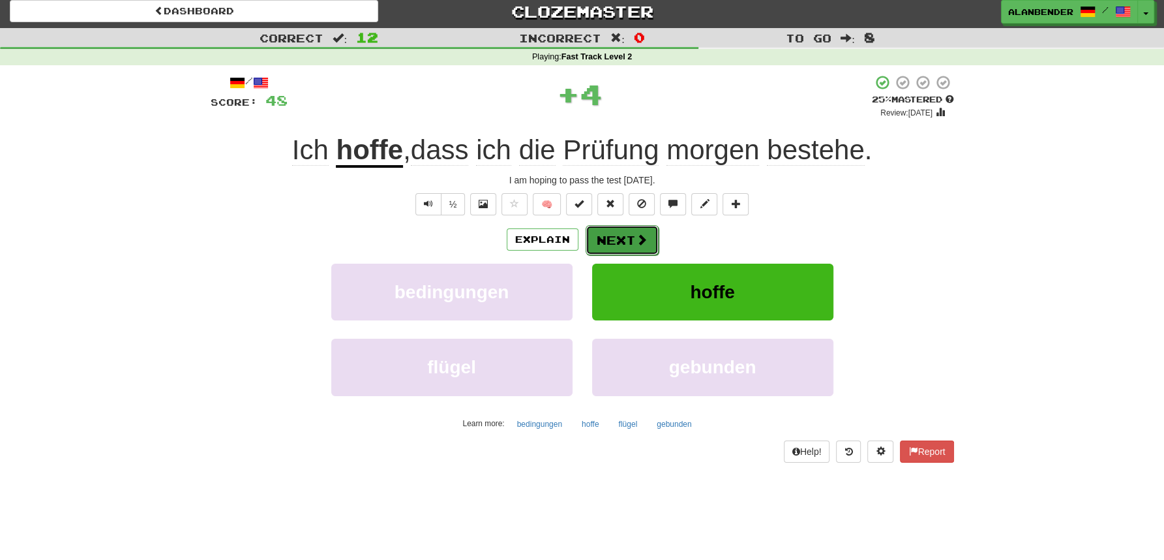
click at [626, 234] on button "Next" at bounding box center [622, 240] width 73 height 30
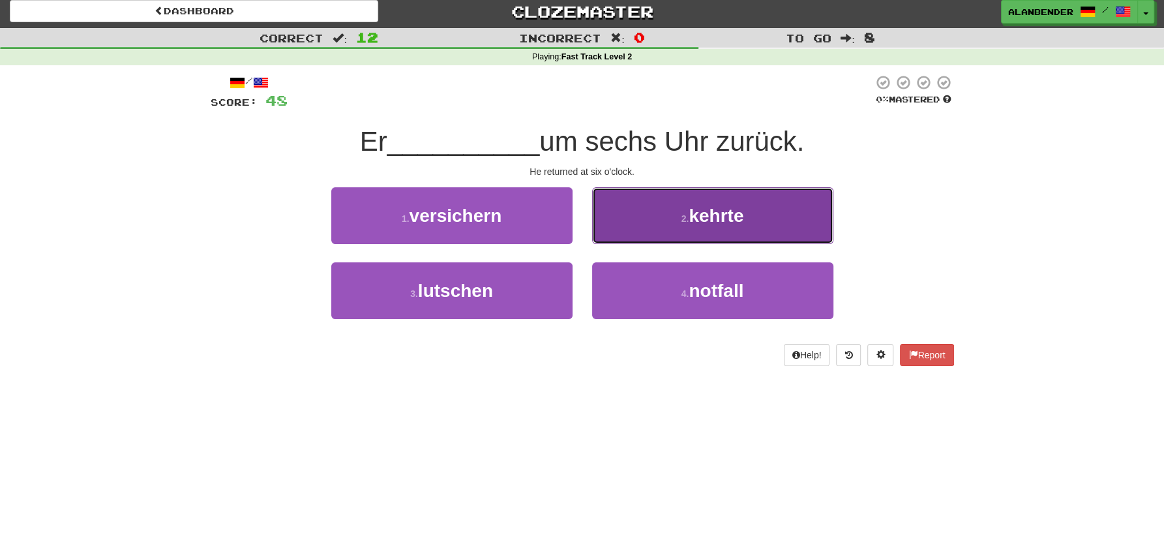
click at [733, 226] on span "kehrte" at bounding box center [716, 215] width 55 height 20
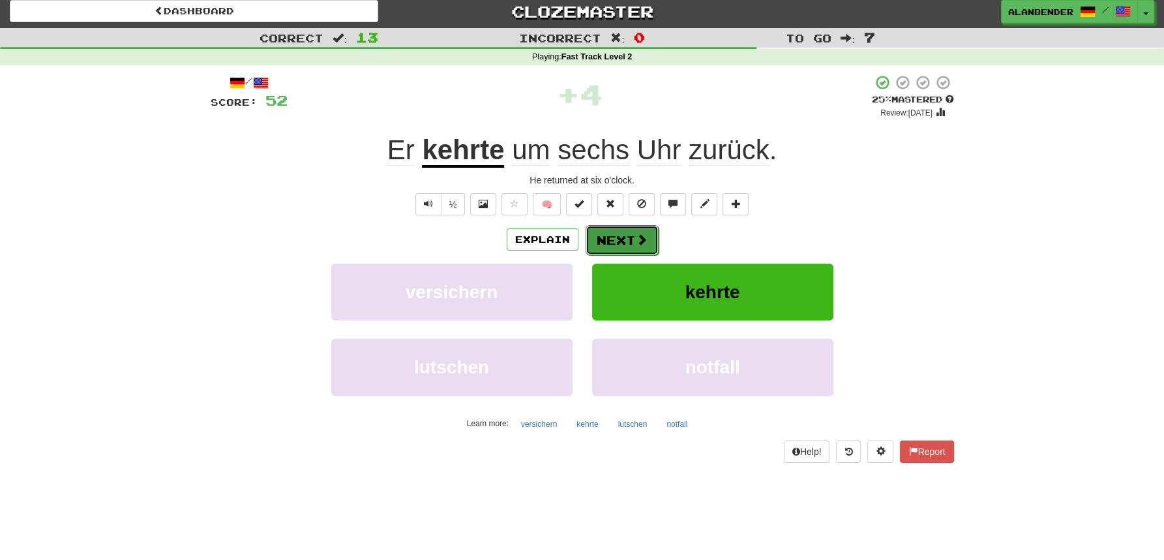
click at [636, 236] on span at bounding box center [642, 240] width 12 height 12
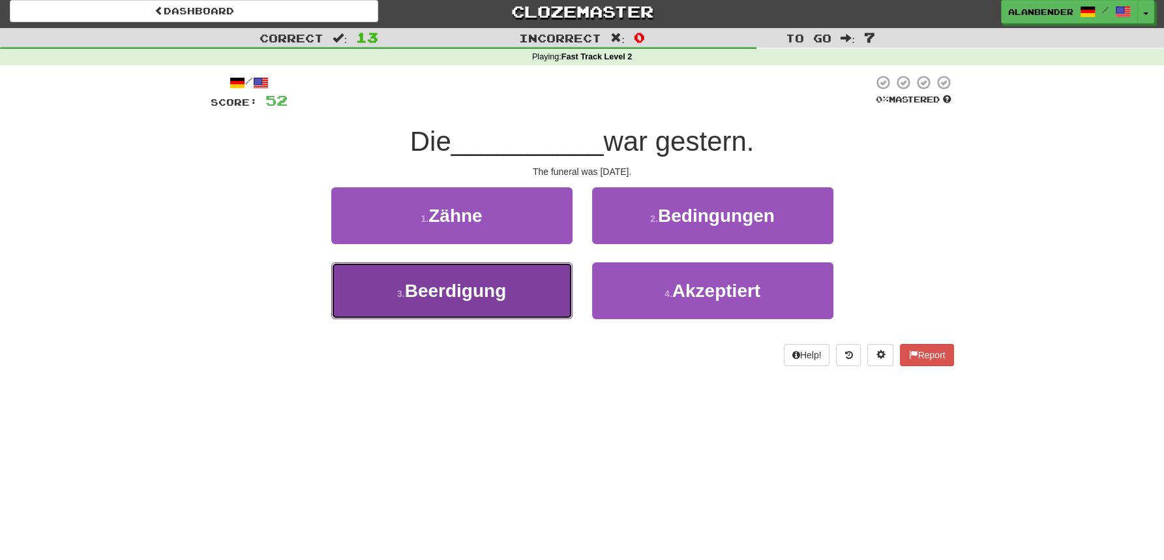
click at [455, 295] on span "Beerdigung" at bounding box center [456, 290] width 102 height 20
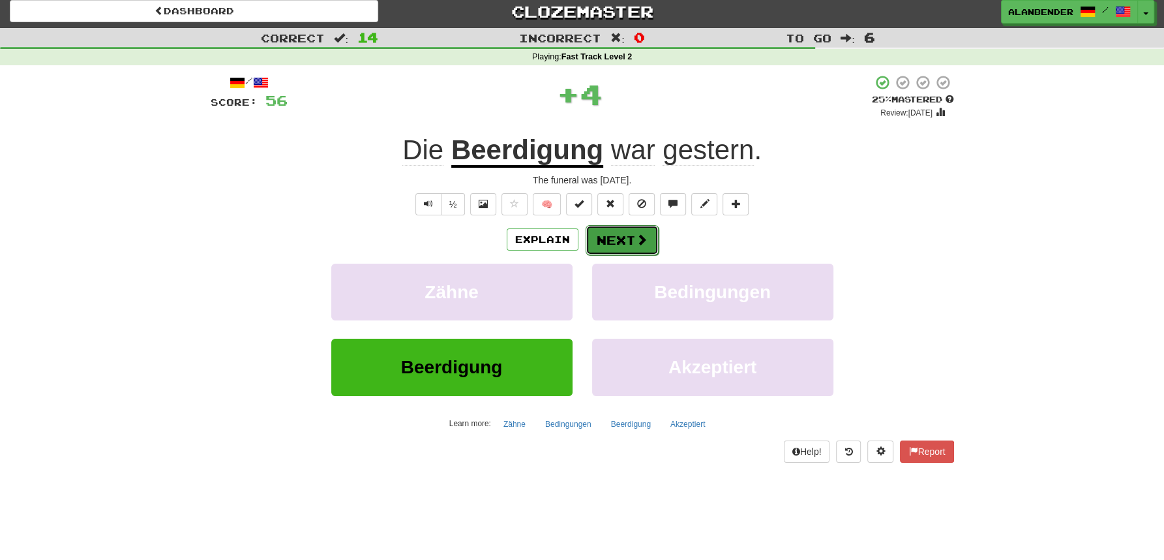
click at [637, 235] on span at bounding box center [642, 240] width 12 height 12
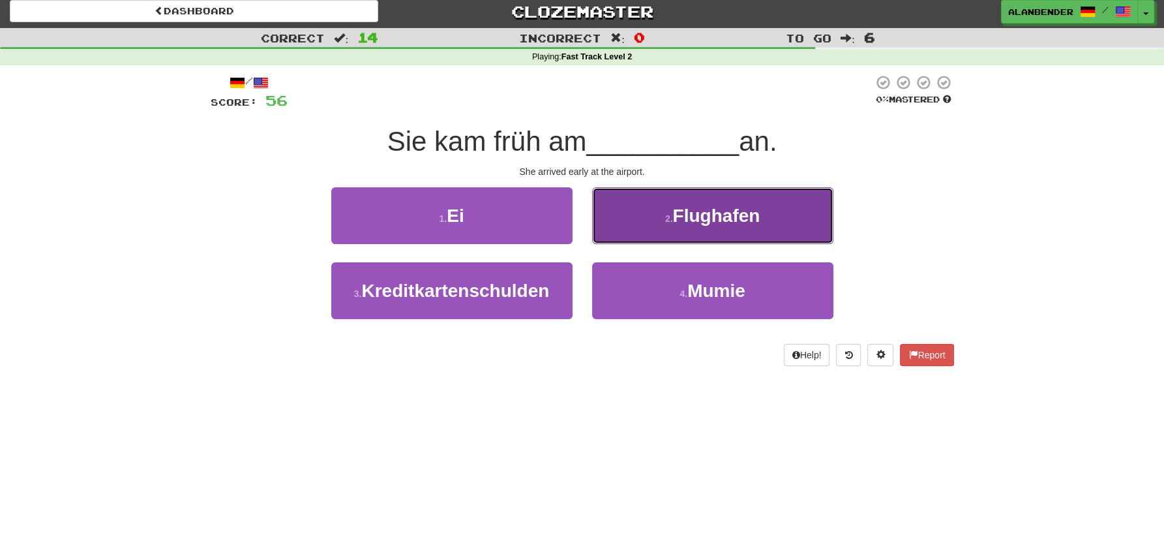
click at [723, 209] on span "Flughafen" at bounding box center [716, 215] width 87 height 20
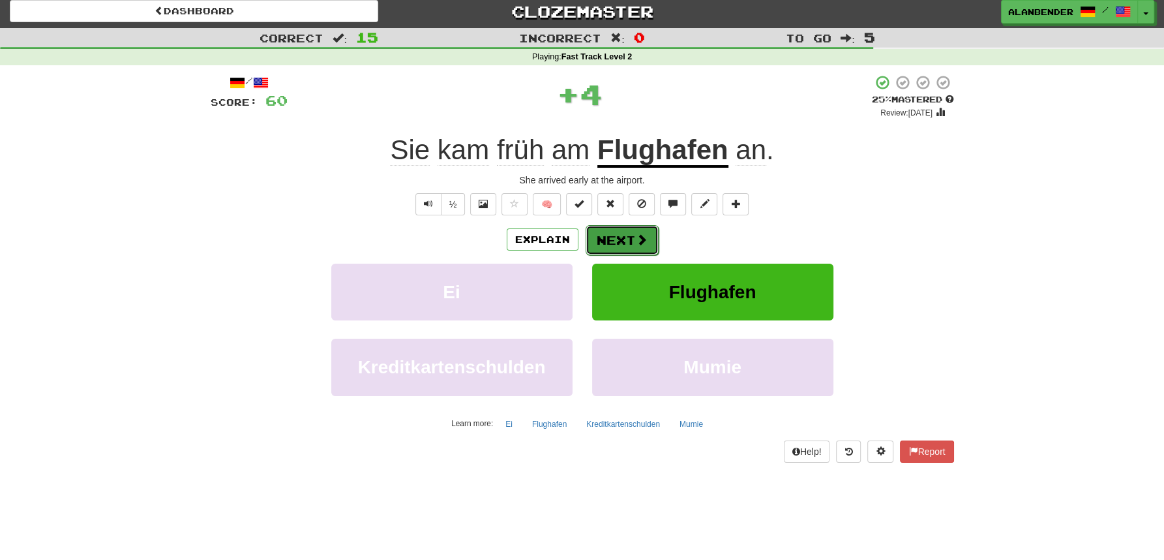
click at [620, 239] on button "Next" at bounding box center [622, 240] width 73 height 30
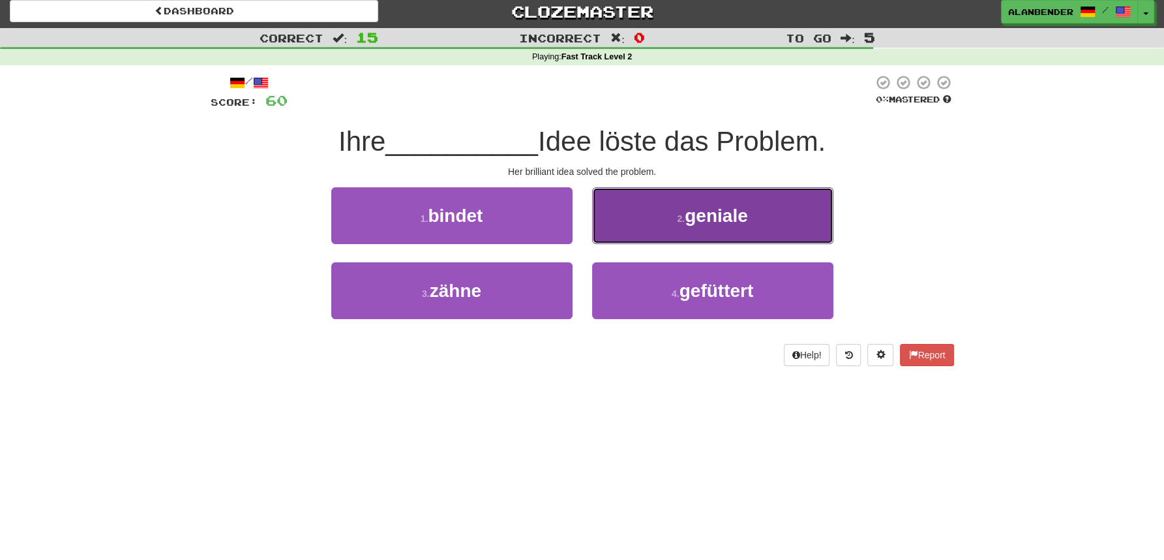
click at [748, 220] on span "geniale" at bounding box center [716, 215] width 63 height 20
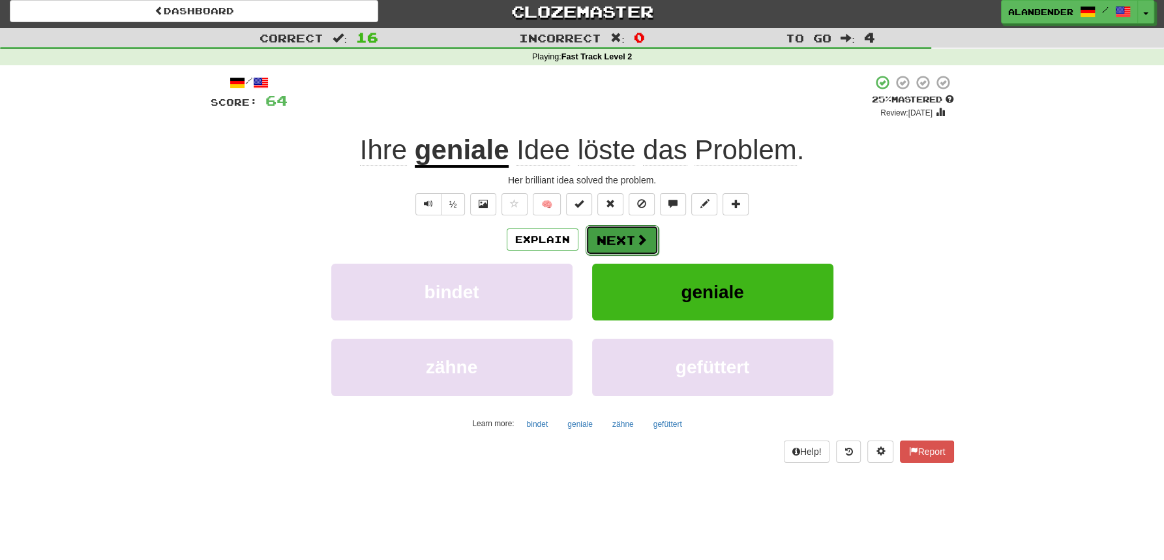
click at [627, 245] on button "Next" at bounding box center [622, 240] width 73 height 30
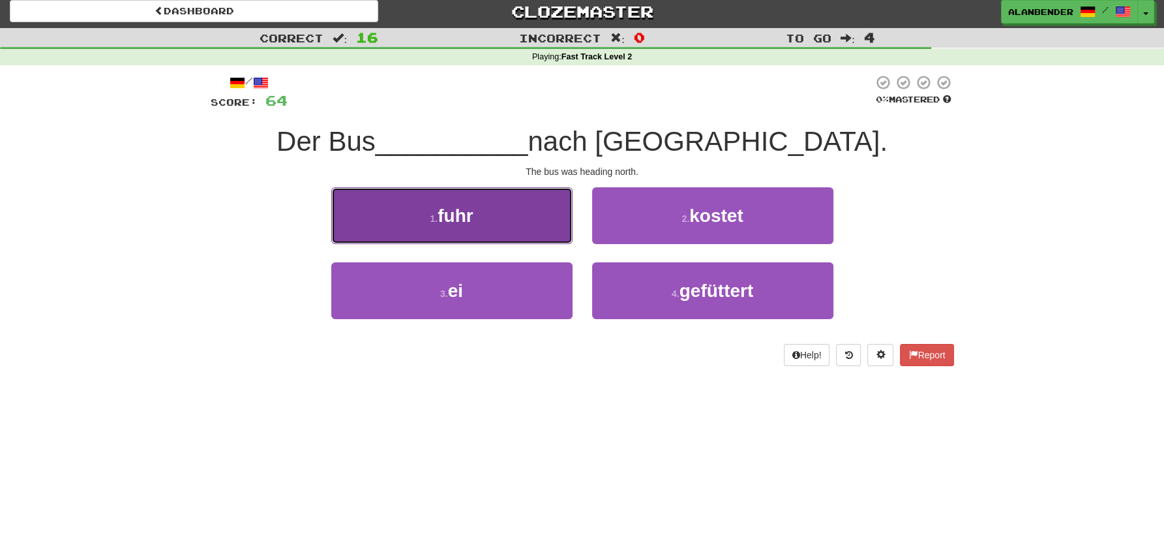
click at [444, 219] on span "fuhr" at bounding box center [455, 215] width 35 height 20
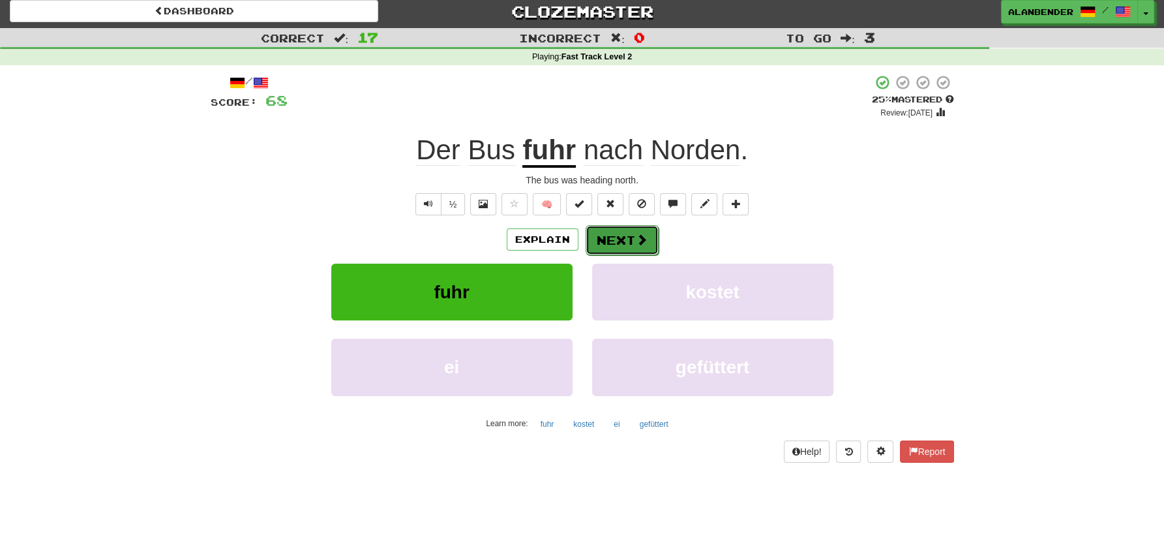
click at [619, 235] on button "Next" at bounding box center [622, 240] width 73 height 30
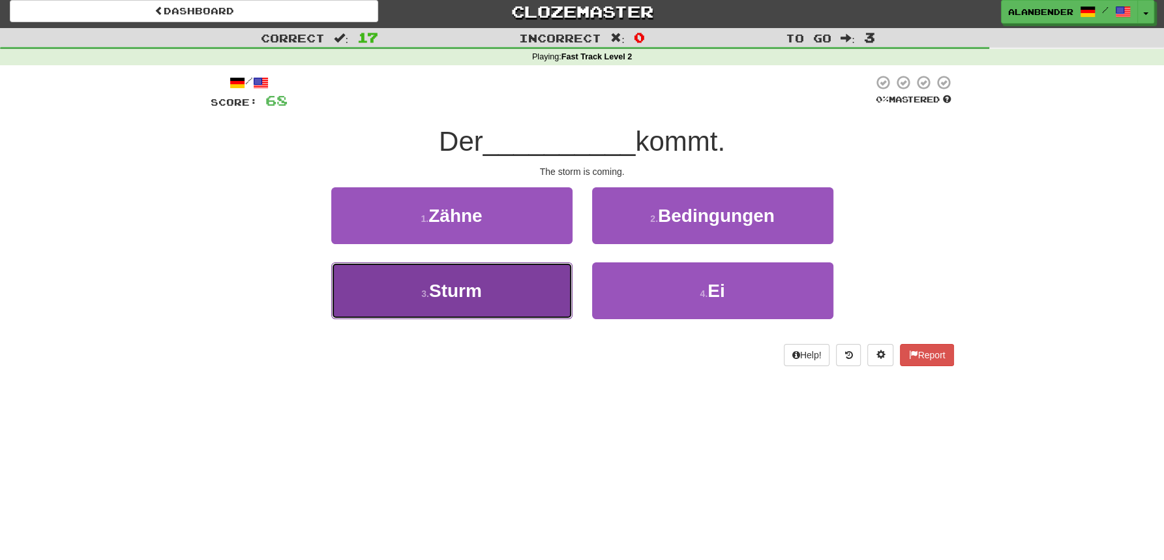
click at [459, 295] on span "Sturm" at bounding box center [455, 290] width 53 height 20
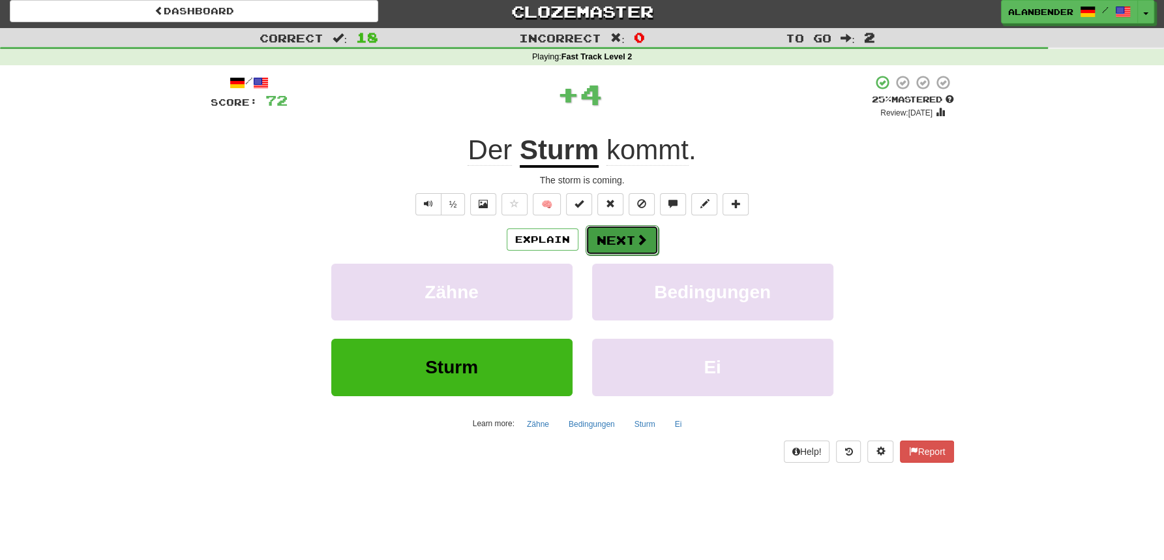
click at [636, 241] on span at bounding box center [642, 240] width 12 height 12
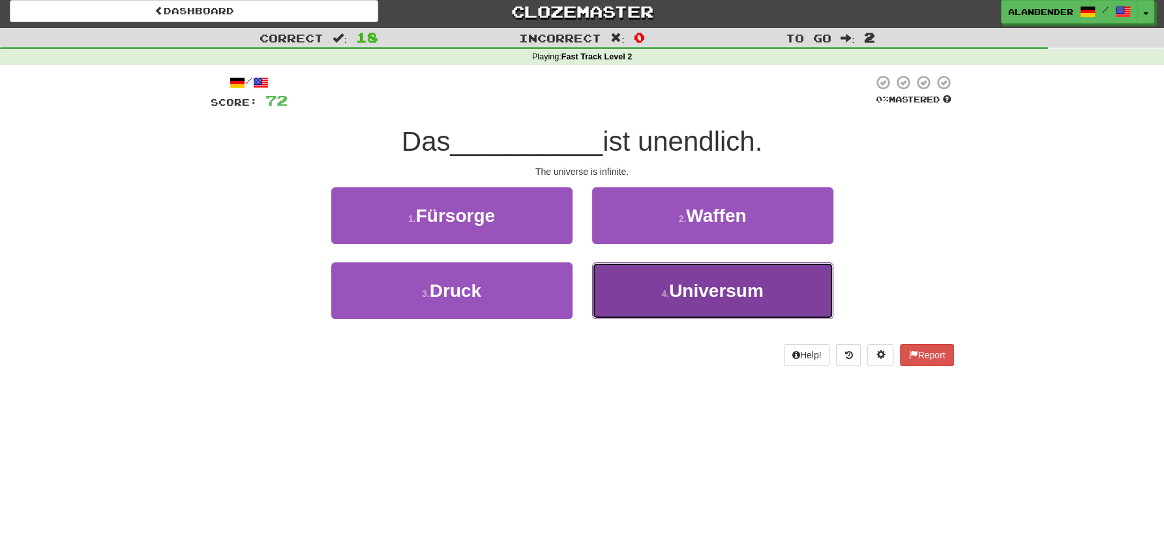
click at [714, 291] on span "Universum" at bounding box center [716, 290] width 95 height 20
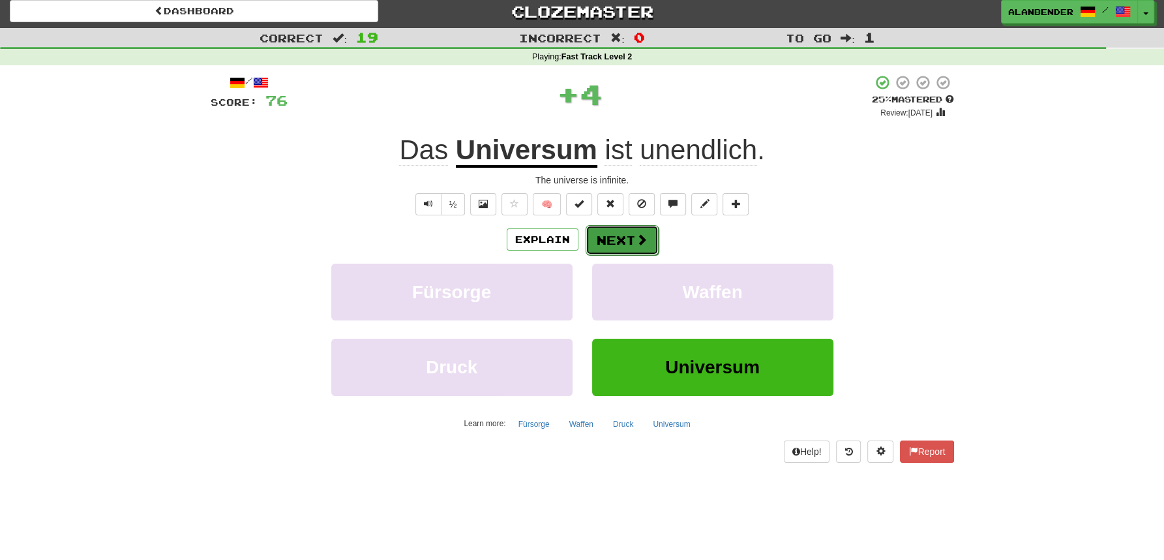
click at [619, 238] on button "Next" at bounding box center [622, 240] width 73 height 30
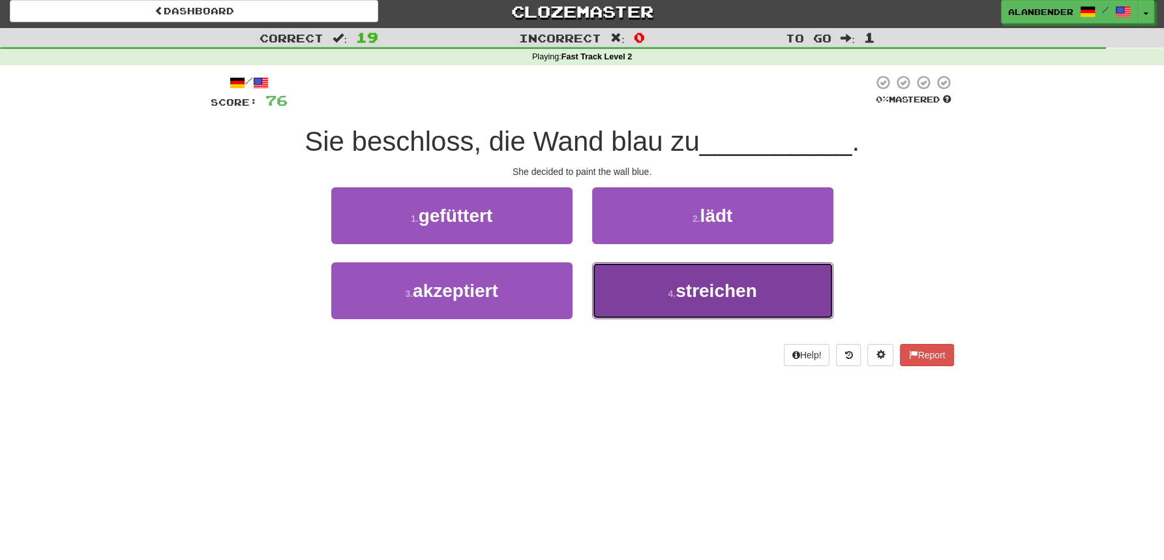
click at [721, 295] on span "streichen" at bounding box center [717, 290] width 82 height 20
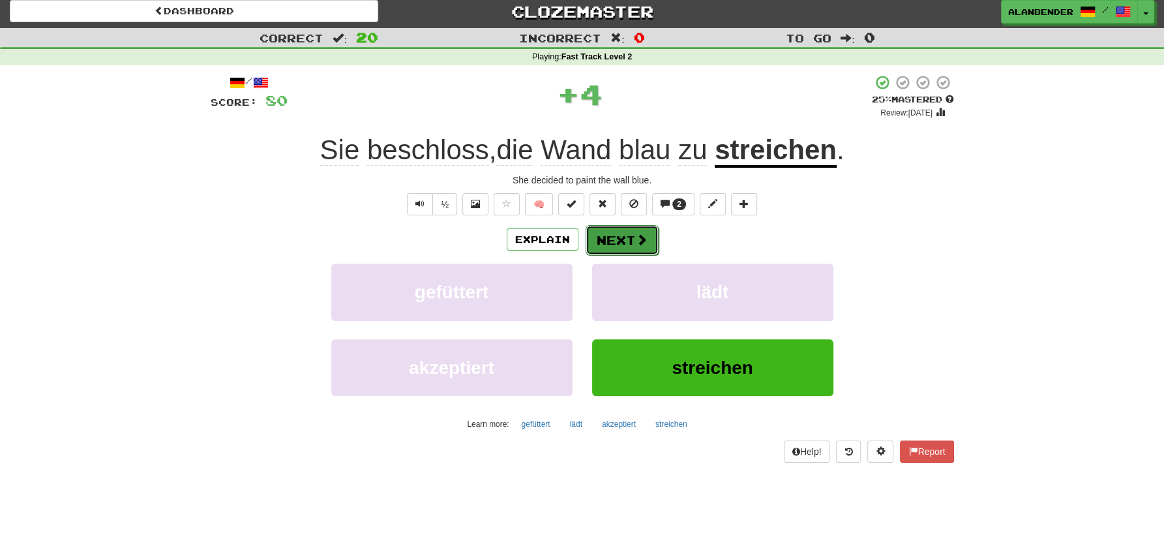
click at [622, 240] on button "Next" at bounding box center [622, 240] width 73 height 30
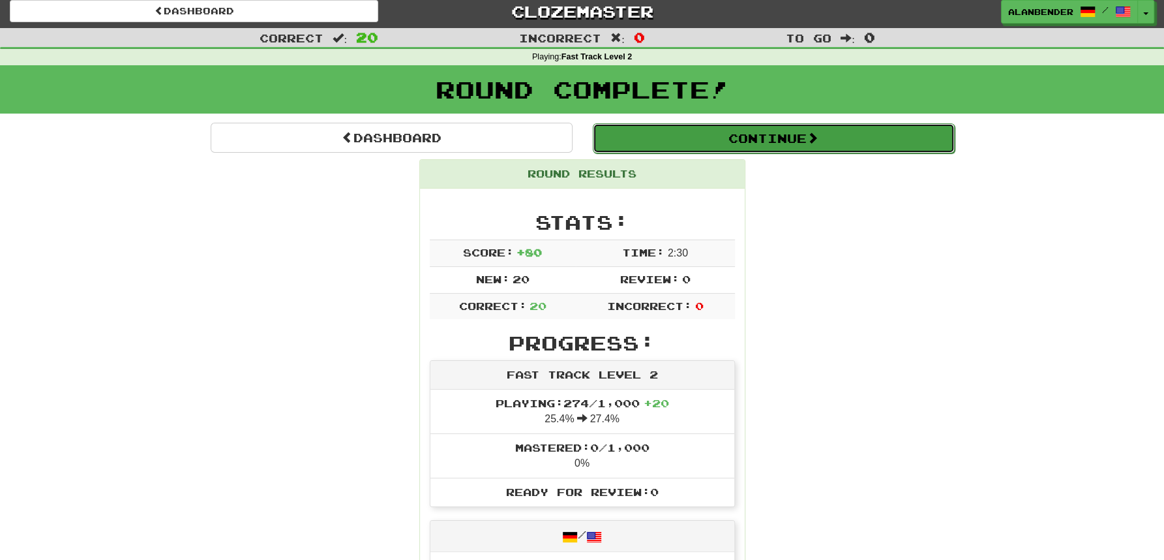
click at [697, 136] on button "Continue" at bounding box center [774, 138] width 362 height 30
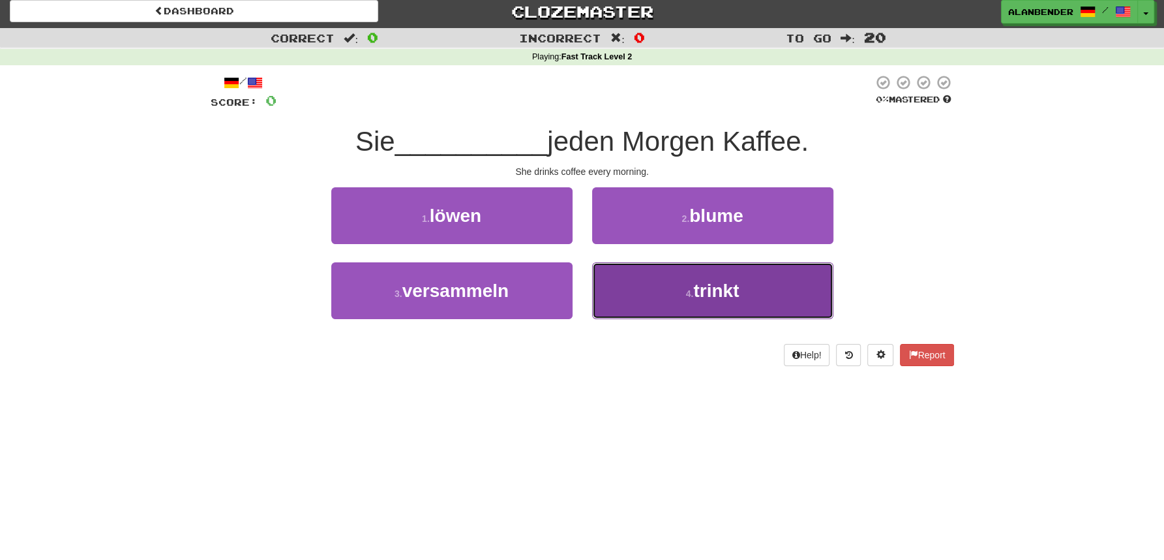
click at [721, 295] on span "trinkt" at bounding box center [716, 290] width 46 height 20
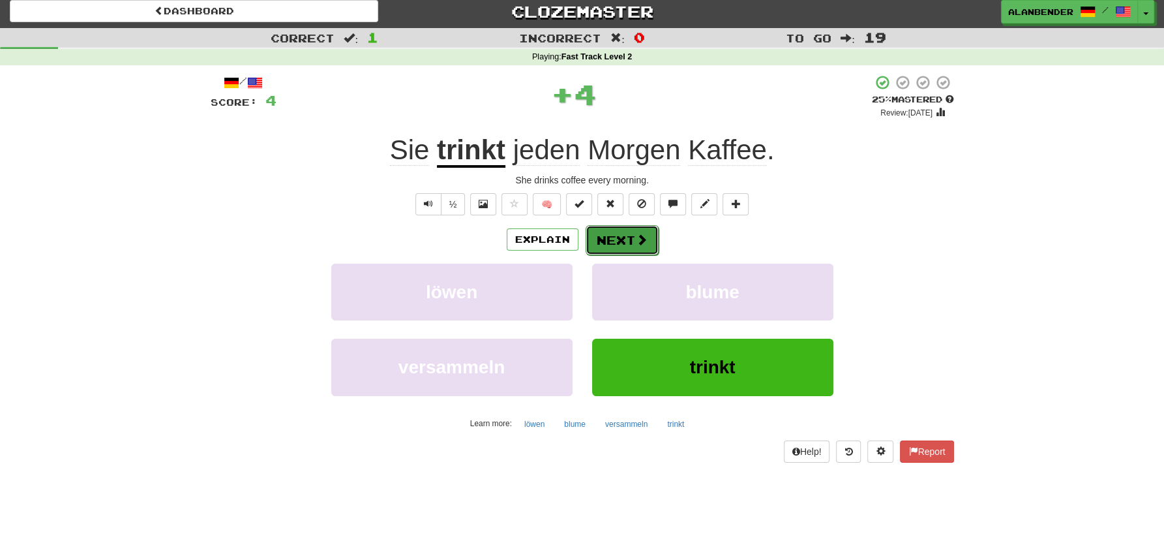
click at [624, 239] on button "Next" at bounding box center [622, 240] width 73 height 30
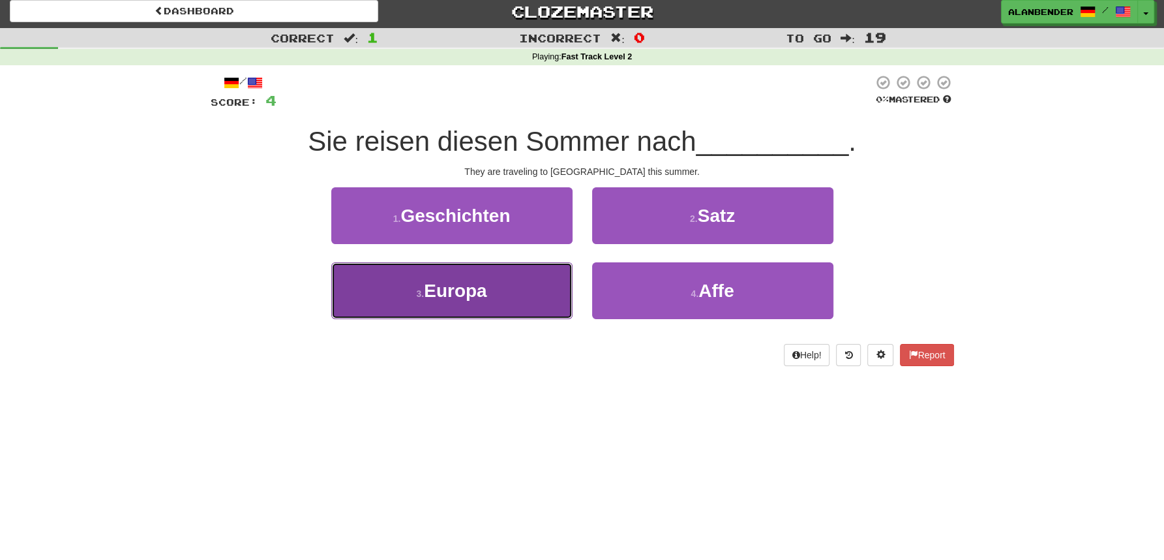
click at [453, 301] on span "Europa" at bounding box center [455, 290] width 63 height 20
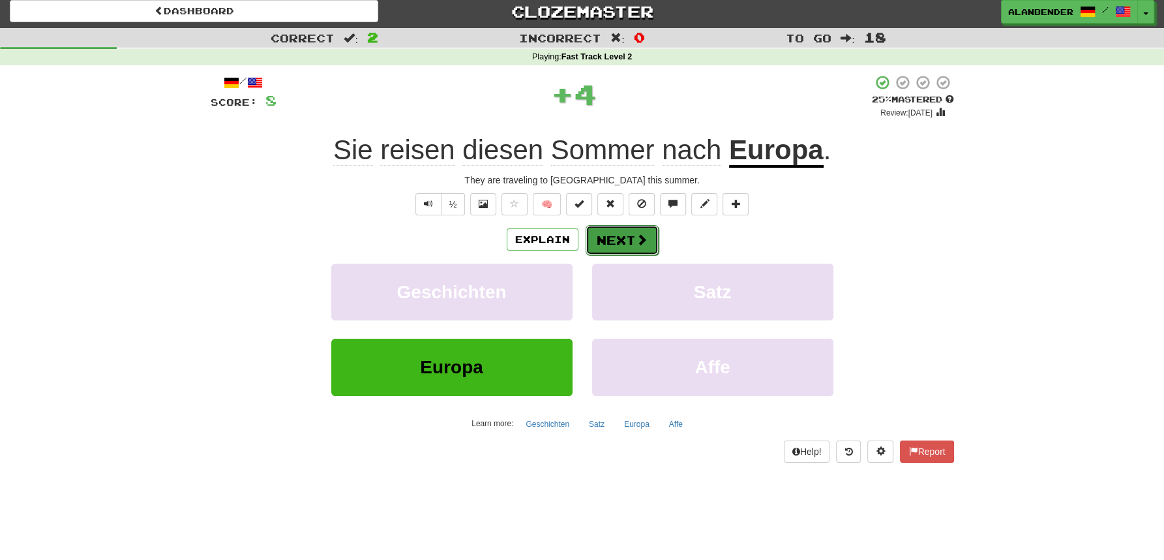
click at [637, 242] on span at bounding box center [642, 240] width 12 height 12
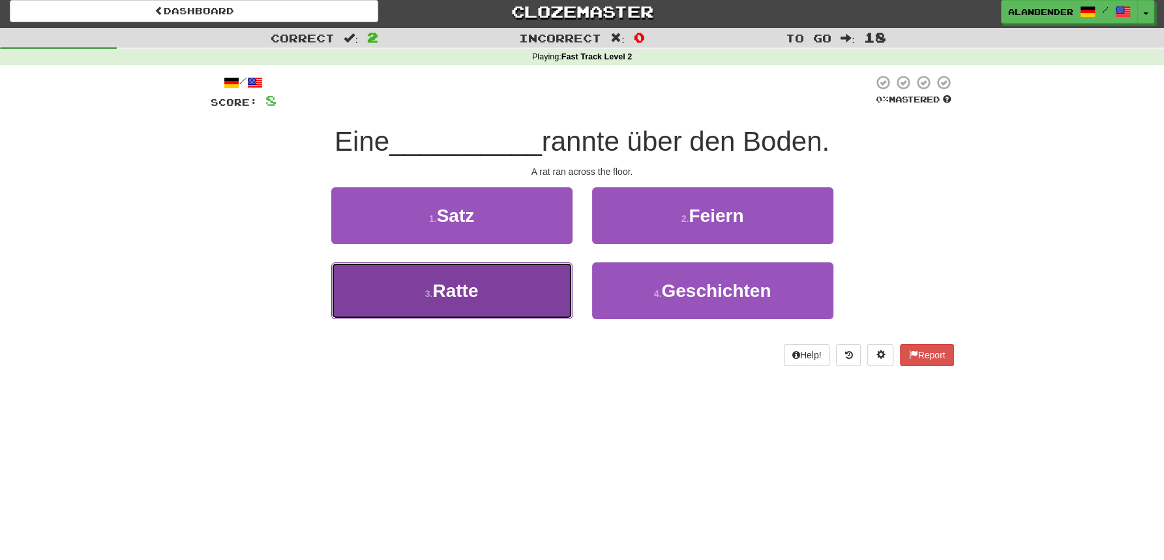
click at [463, 287] on span "Ratte" at bounding box center [455, 290] width 46 height 20
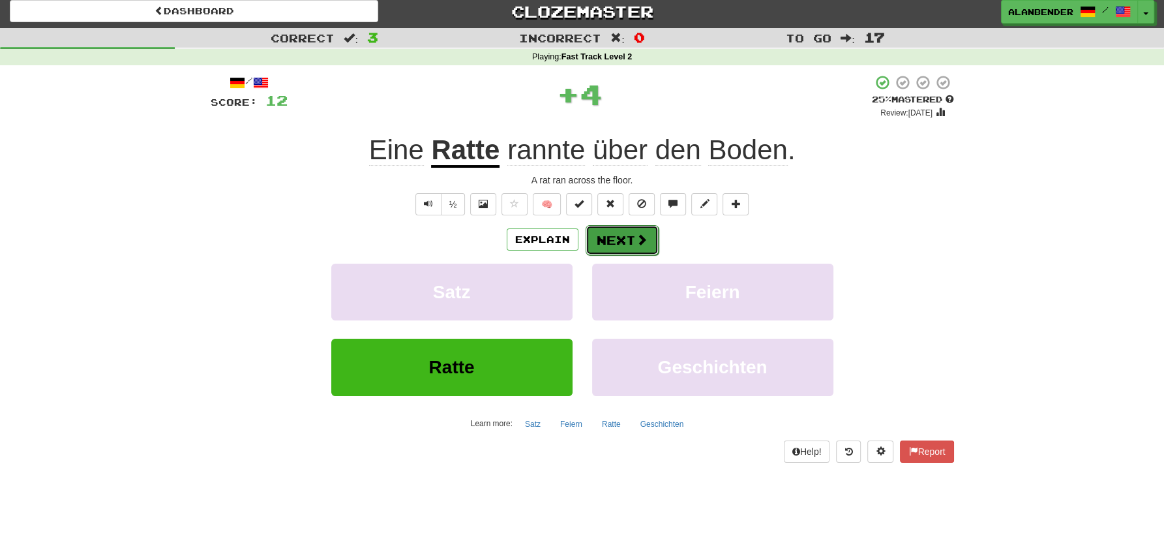
click at [630, 245] on button "Next" at bounding box center [622, 240] width 73 height 30
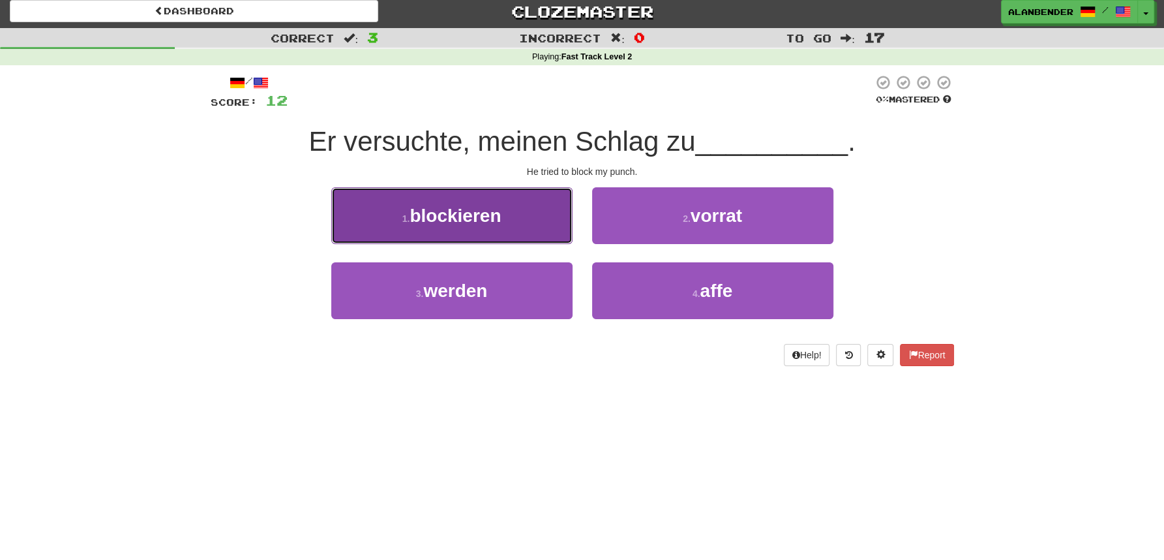
click at [508, 219] on button "1 . blockieren" at bounding box center [451, 215] width 241 height 57
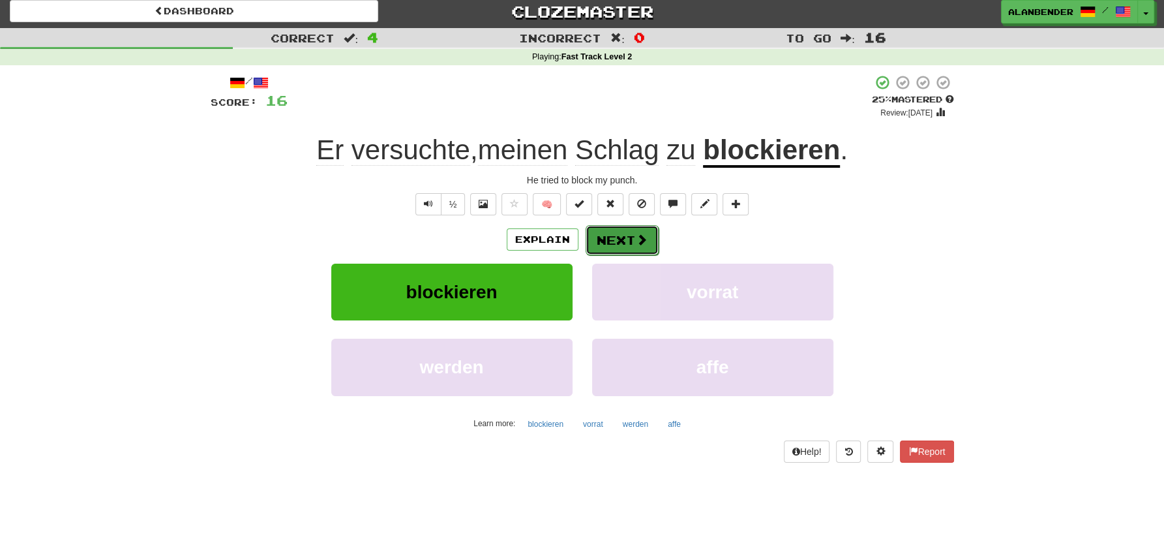
click at [624, 237] on button "Next" at bounding box center [622, 240] width 73 height 30
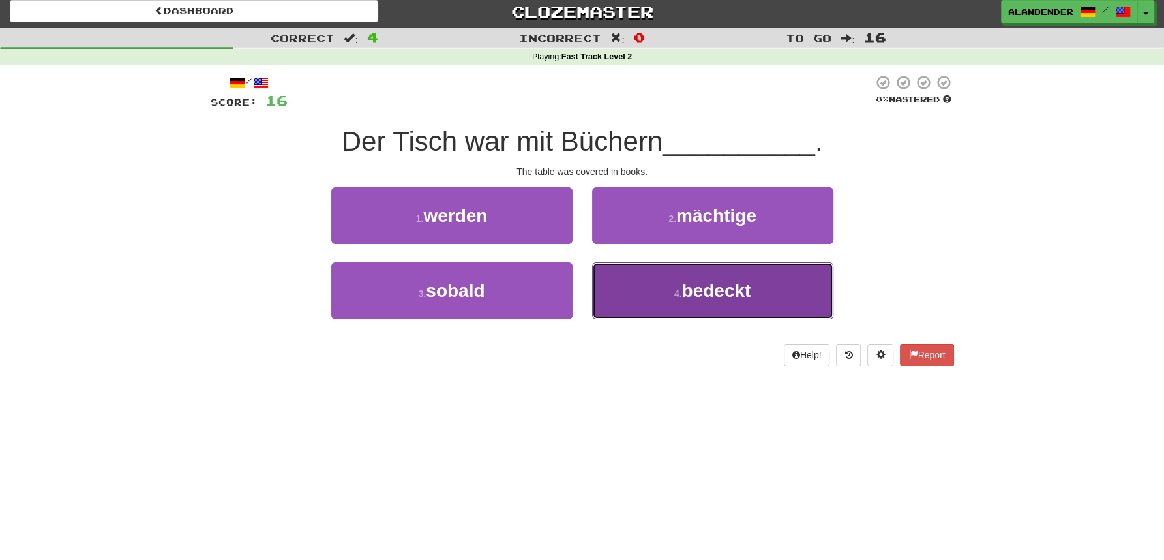
click at [735, 301] on button "4 . bedeckt" at bounding box center [712, 290] width 241 height 57
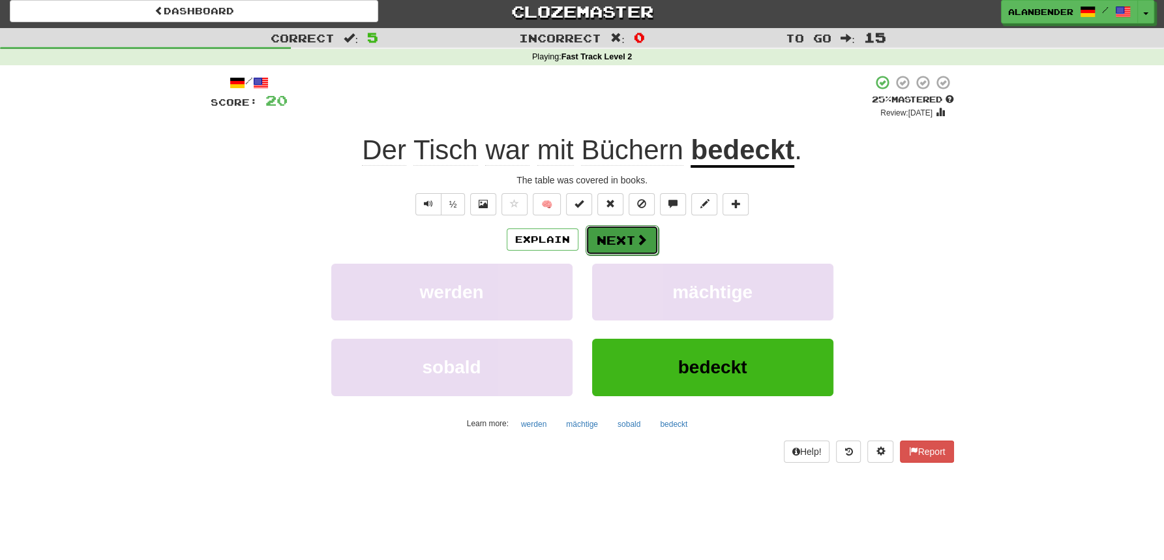
click at [616, 240] on button "Next" at bounding box center [622, 240] width 73 height 30
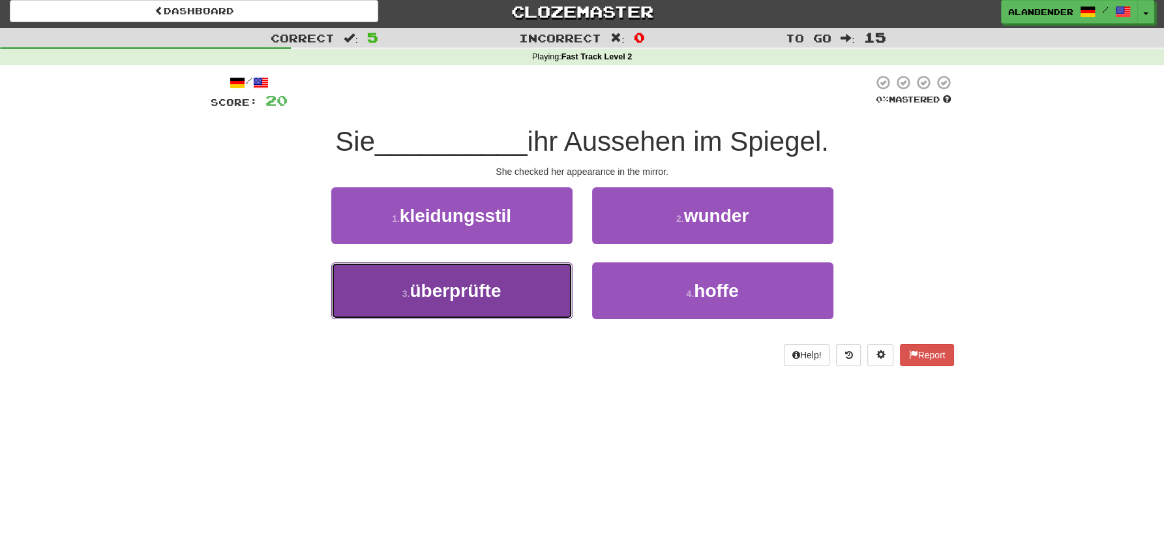
click at [487, 282] on span "überprüfte" at bounding box center [455, 290] width 91 height 20
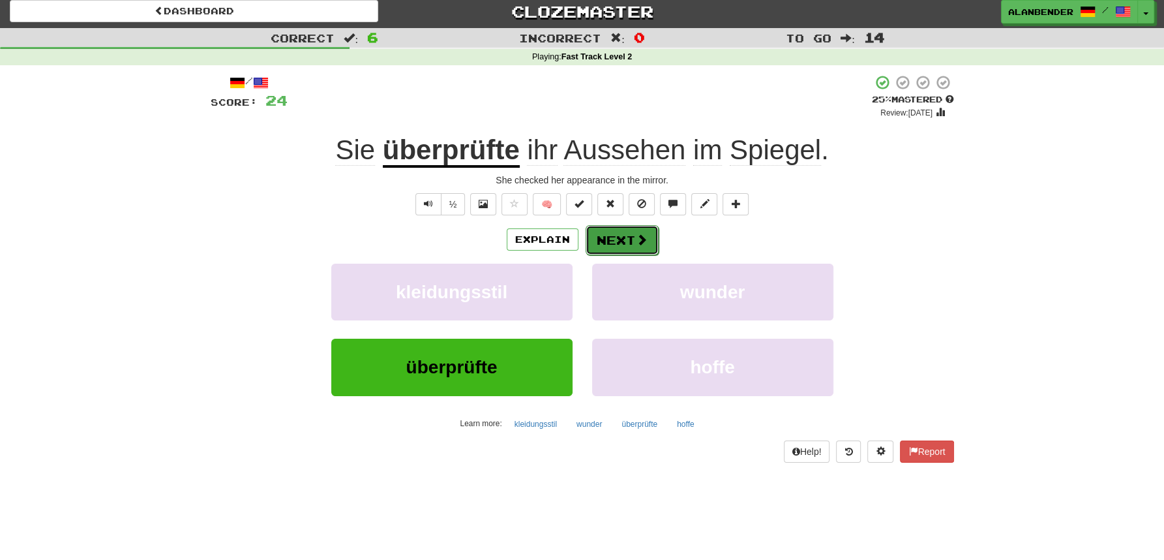
click at [603, 233] on button "Next" at bounding box center [622, 240] width 73 height 30
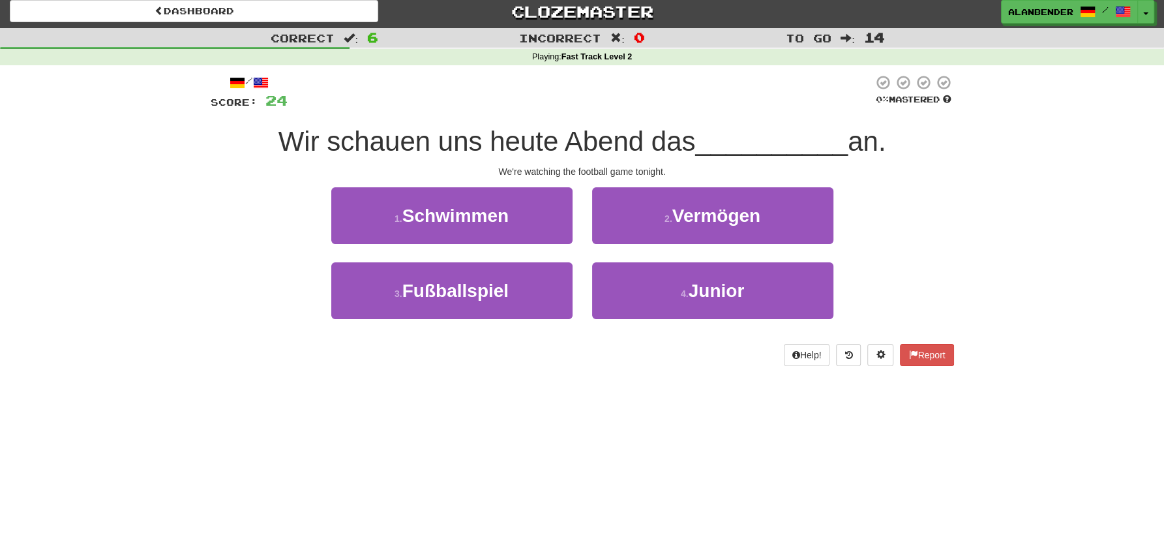
click at [127, 286] on div "Correct : 6 Incorrect : 0 To go : 14 Playing : Fast Track Level 2 / Score: 24 0…" at bounding box center [582, 206] width 1164 height 356
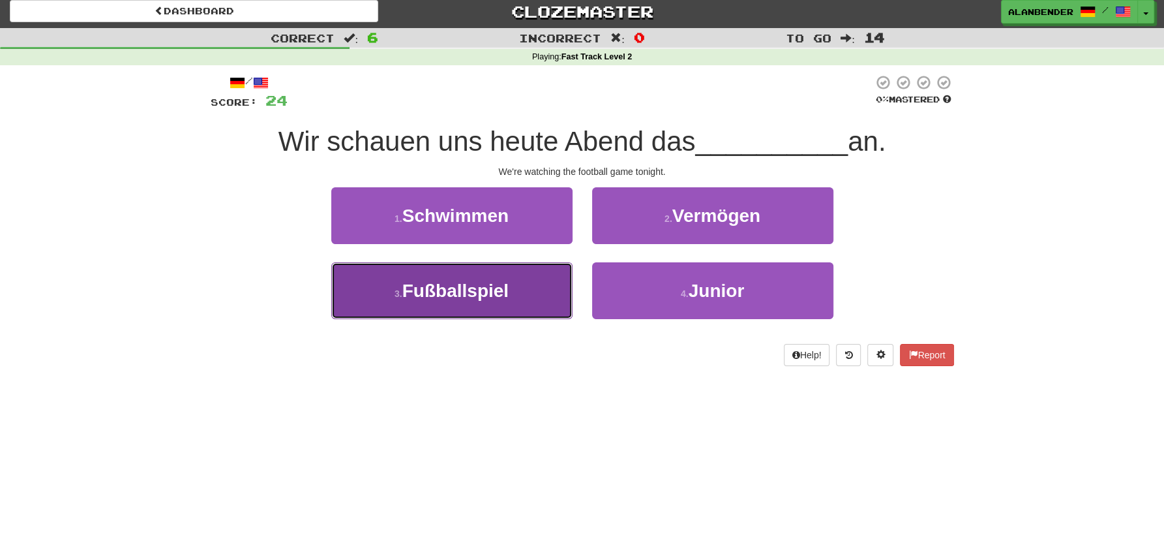
click at [448, 295] on span "Fußballspiel" at bounding box center [455, 290] width 106 height 20
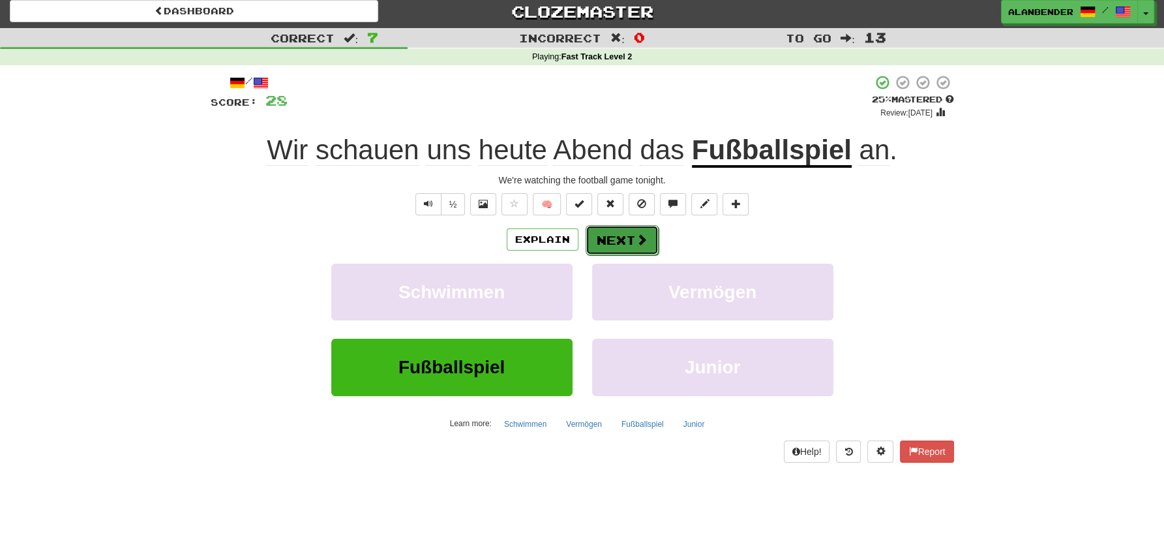
click at [610, 240] on button "Next" at bounding box center [622, 240] width 73 height 30
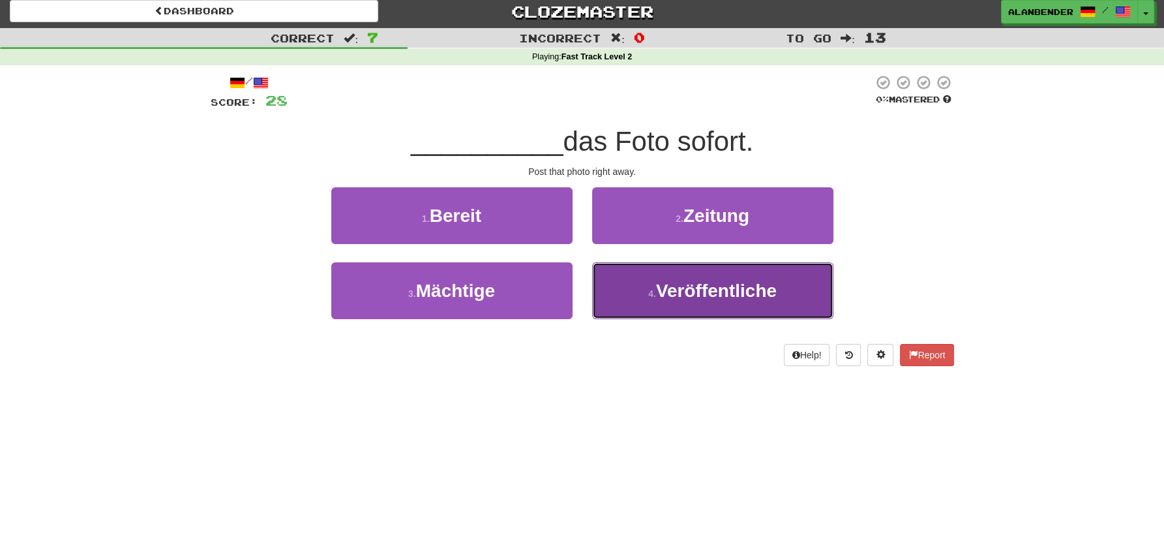
click at [749, 300] on span "Veröffentliche" at bounding box center [716, 290] width 121 height 20
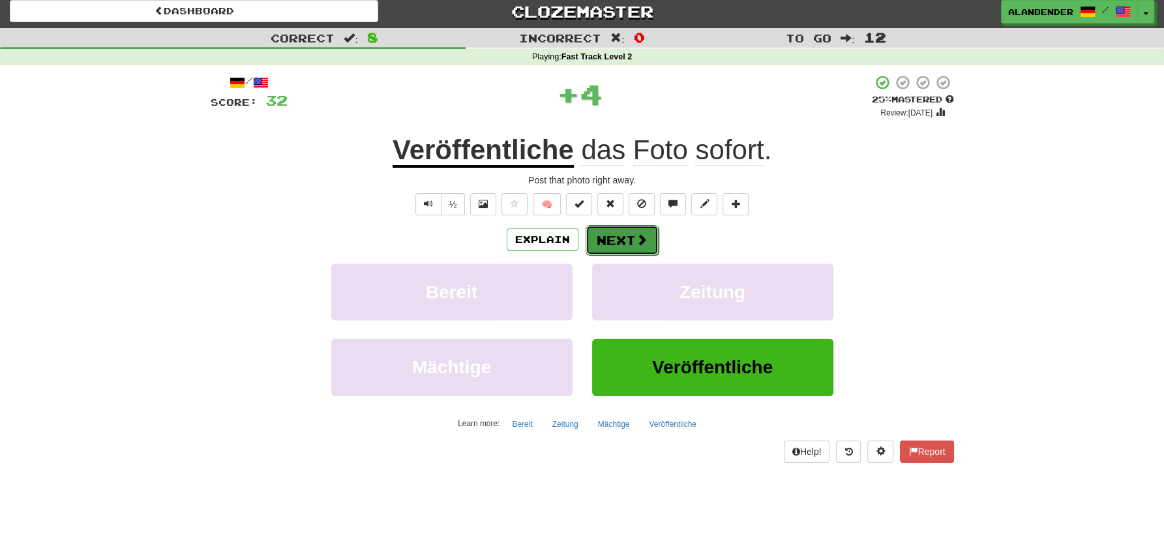
click at [623, 240] on button "Next" at bounding box center [622, 240] width 73 height 30
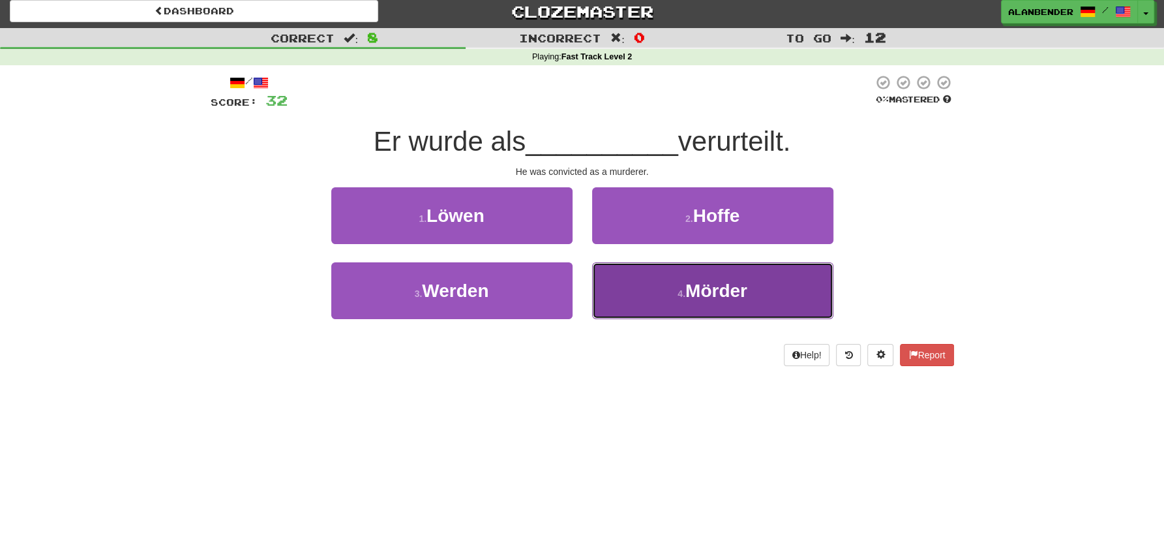
click at [697, 288] on span "Mörder" at bounding box center [717, 290] width 62 height 20
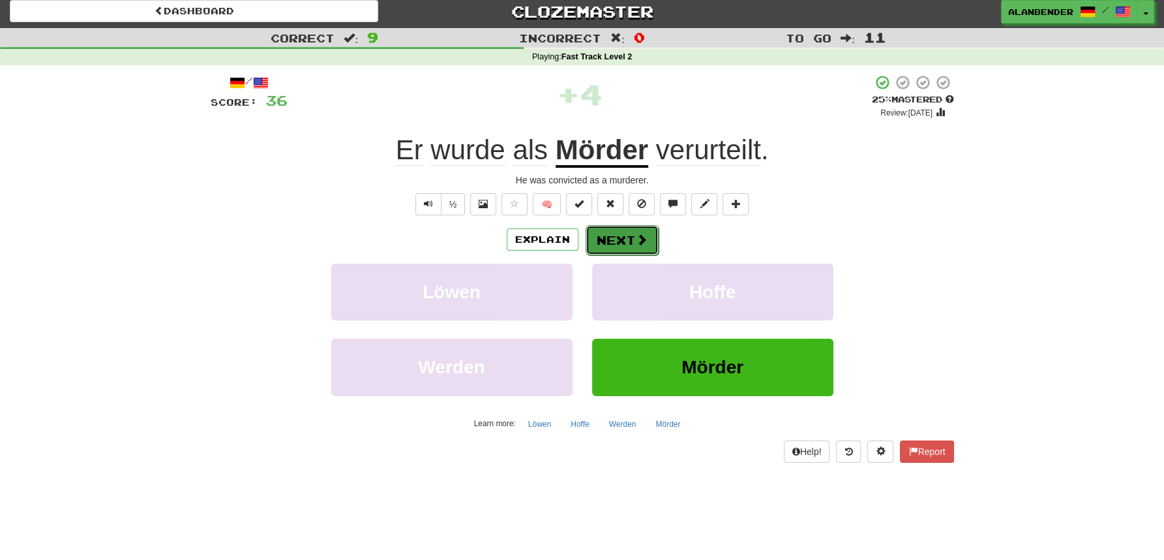
click at [636, 238] on span at bounding box center [642, 240] width 12 height 12
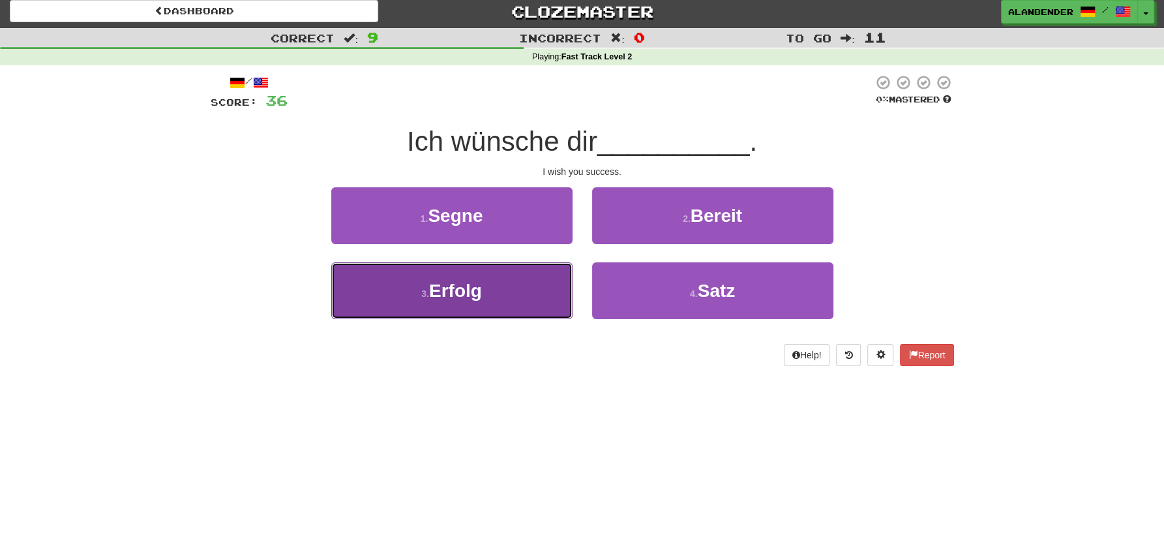
click at [453, 289] on span "Erfolg" at bounding box center [455, 290] width 53 height 20
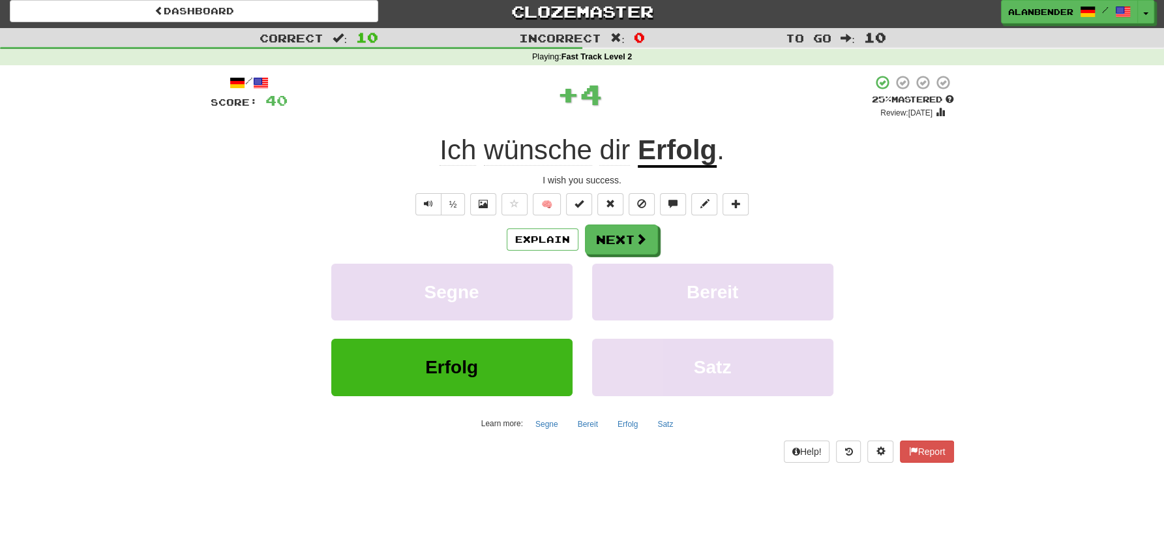
click at [685, 154] on u "Erfolg" at bounding box center [677, 150] width 79 height 33
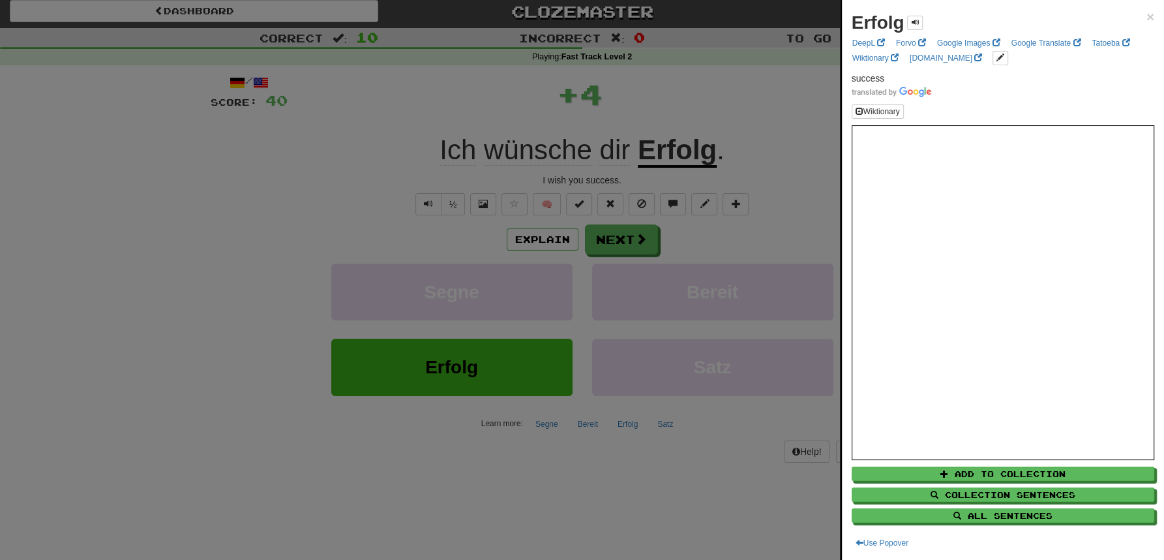
click at [725, 87] on div at bounding box center [582, 280] width 1164 height 560
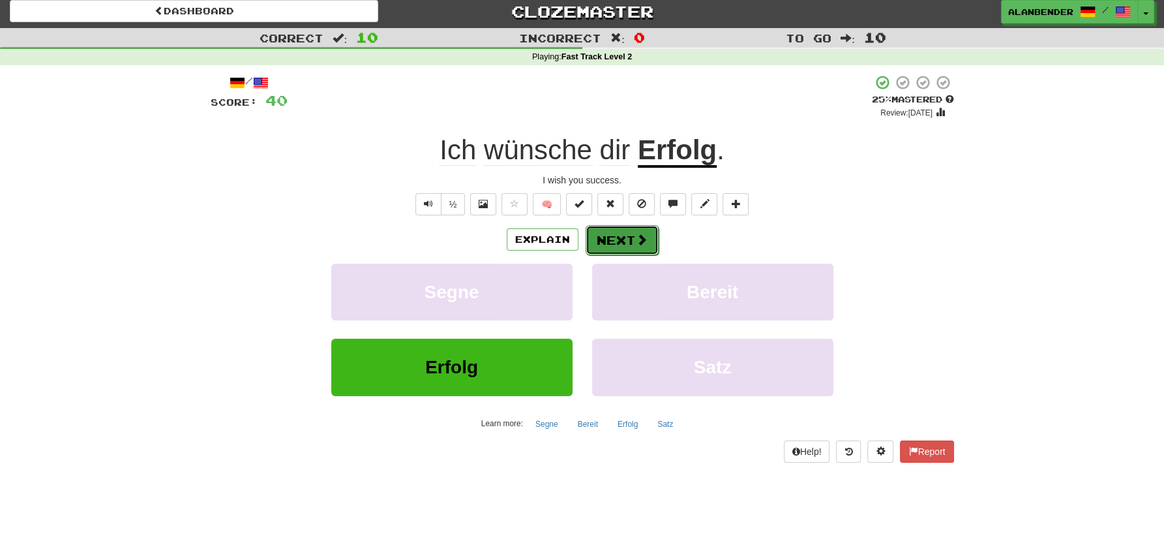
click at [643, 240] on span at bounding box center [642, 240] width 12 height 12
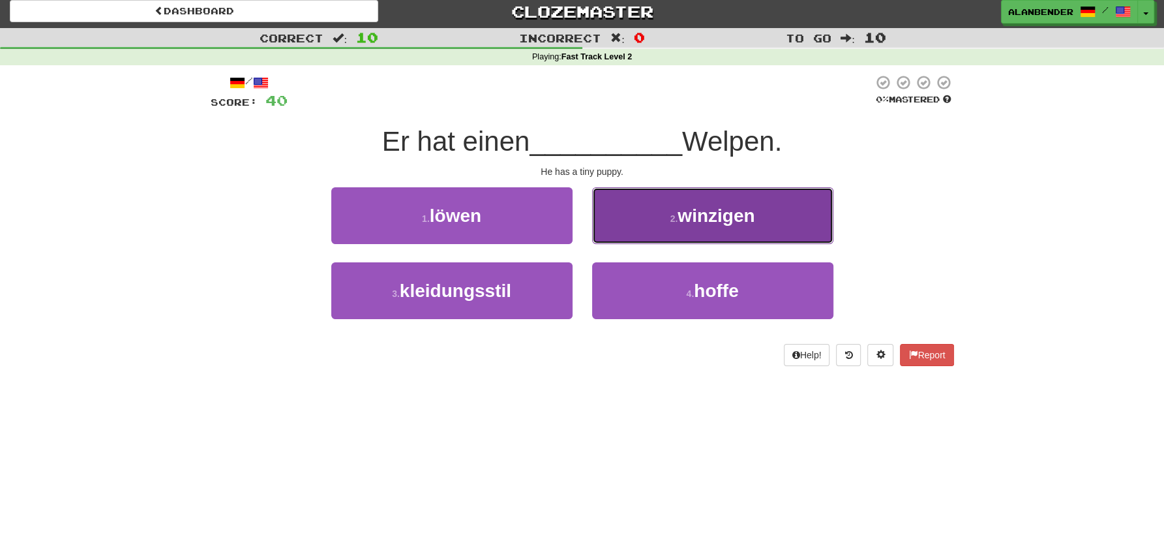
click at [718, 224] on span "winzigen" at bounding box center [716, 215] width 77 height 20
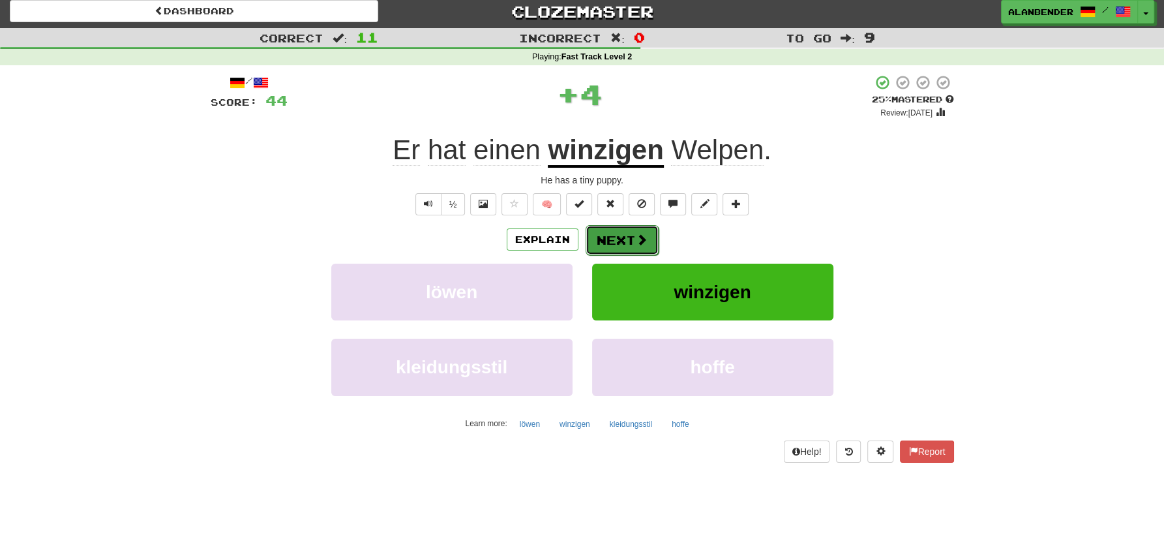
click at [618, 240] on button "Next" at bounding box center [622, 240] width 73 height 30
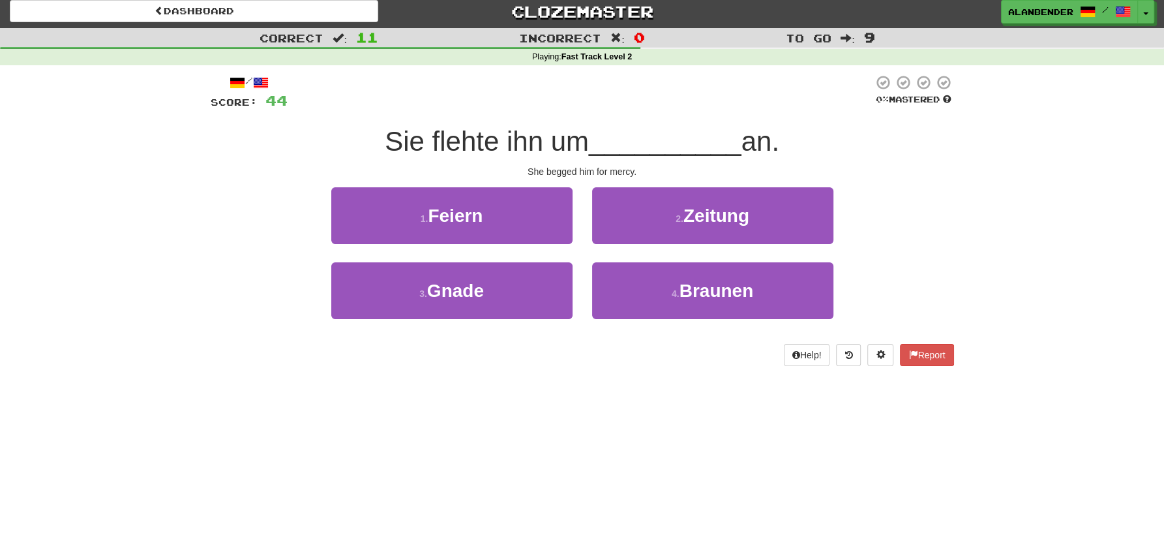
click at [48, 192] on div "Correct : 11 Incorrect : 0 To go : 9 Playing : Fast Track Level 2 / Score: 44 0…" at bounding box center [582, 206] width 1164 height 356
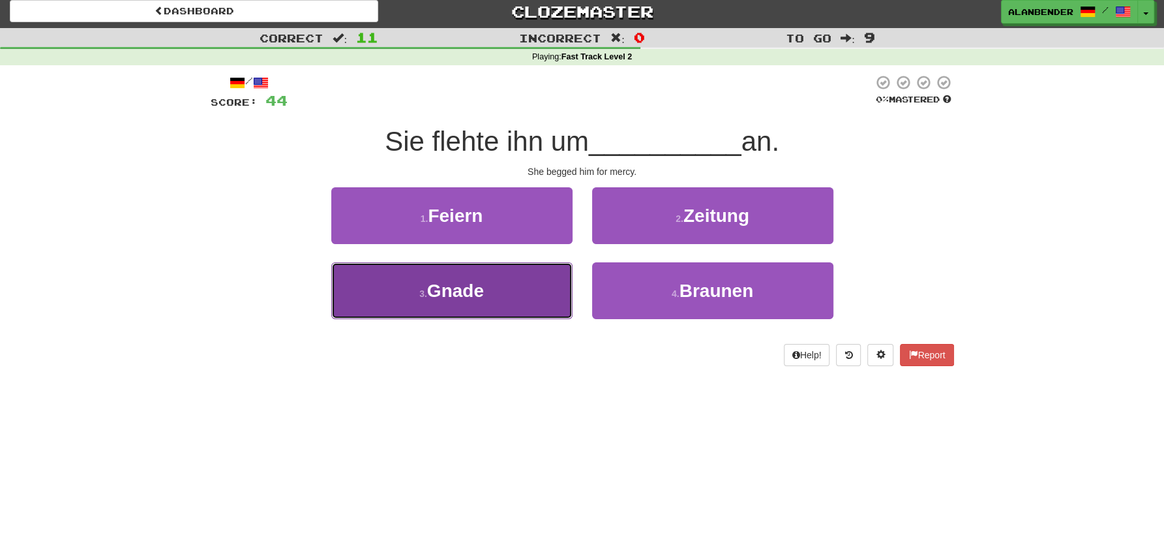
click at [485, 285] on button "3 . Gnade" at bounding box center [451, 290] width 241 height 57
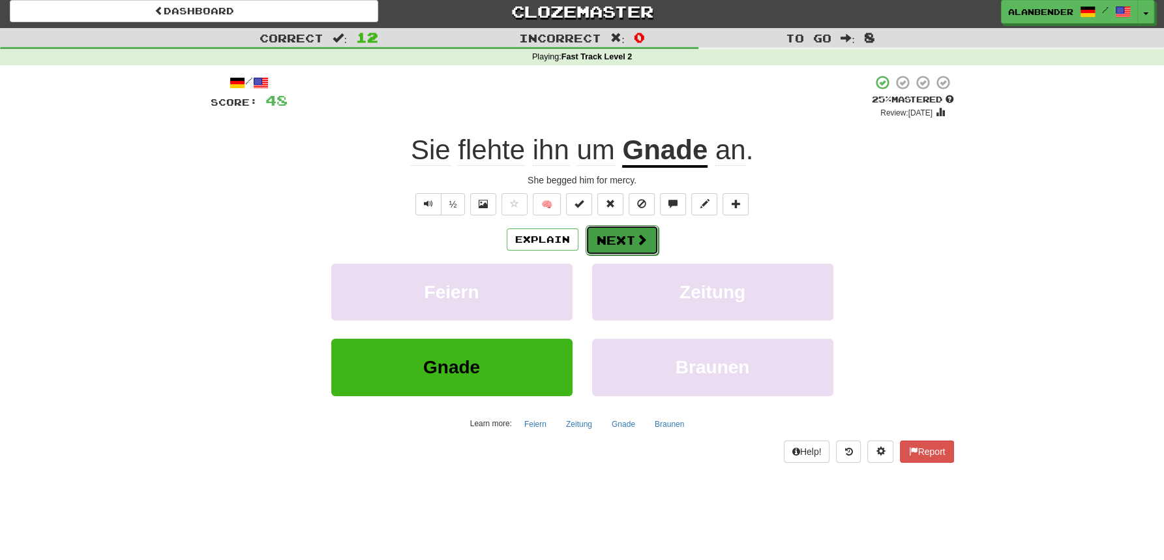
click at [622, 235] on button "Next" at bounding box center [622, 240] width 73 height 30
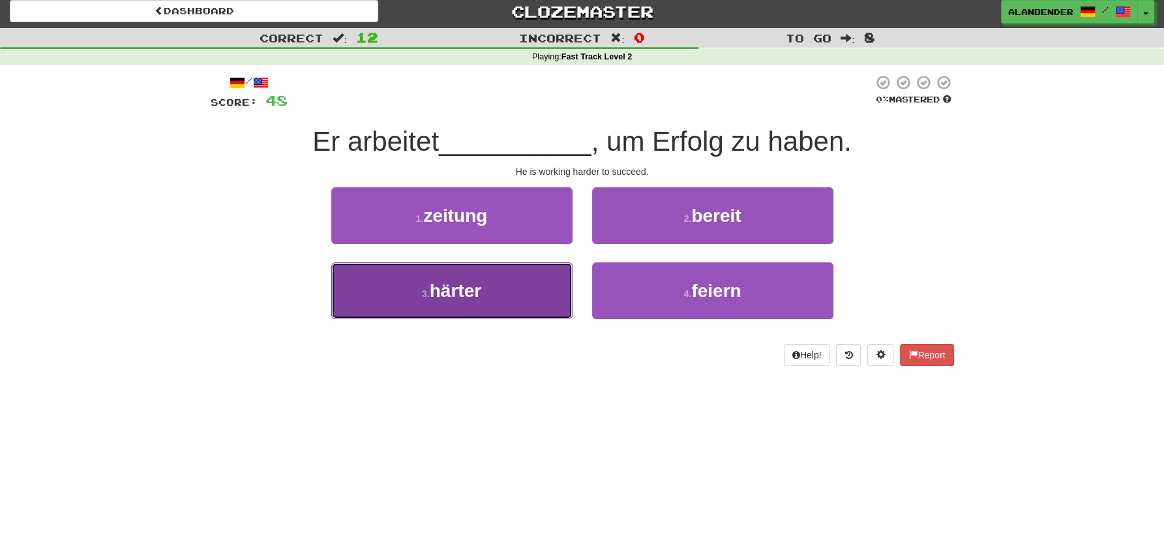
click at [453, 287] on span "härter" at bounding box center [456, 290] width 52 height 20
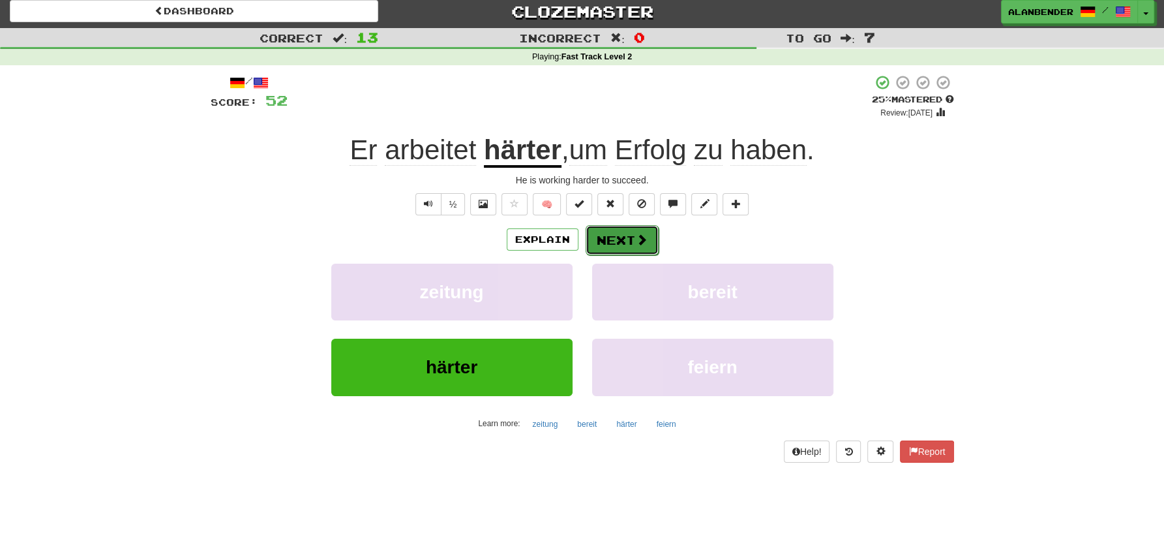
click at [622, 241] on button "Next" at bounding box center [622, 240] width 73 height 30
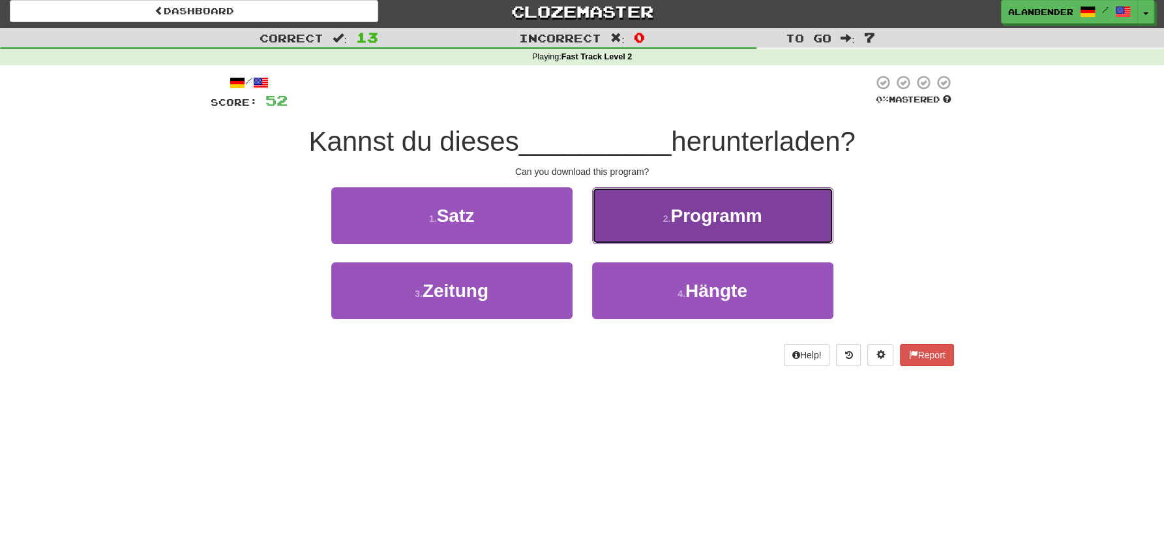
click at [731, 213] on span "Programm" at bounding box center [716, 215] width 91 height 20
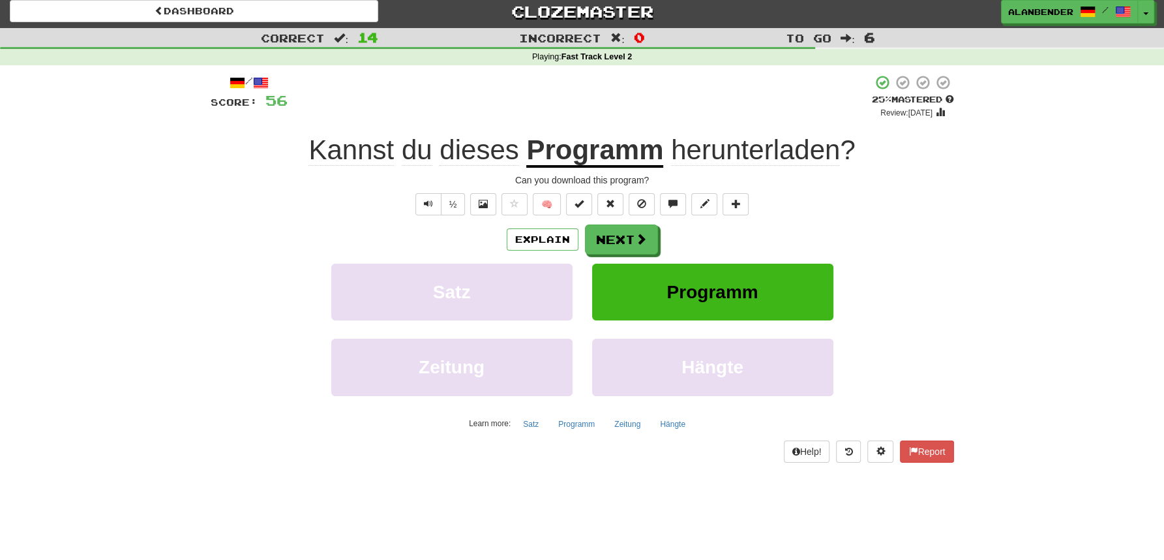
click at [744, 148] on span "herunterladen" at bounding box center [755, 149] width 169 height 31
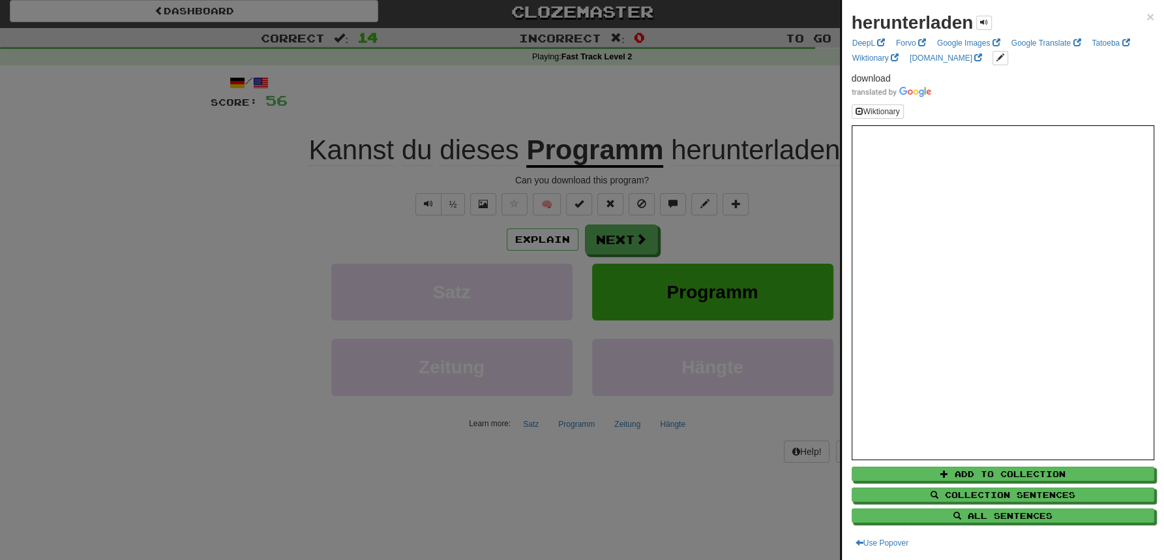
click at [744, 93] on div at bounding box center [582, 280] width 1164 height 560
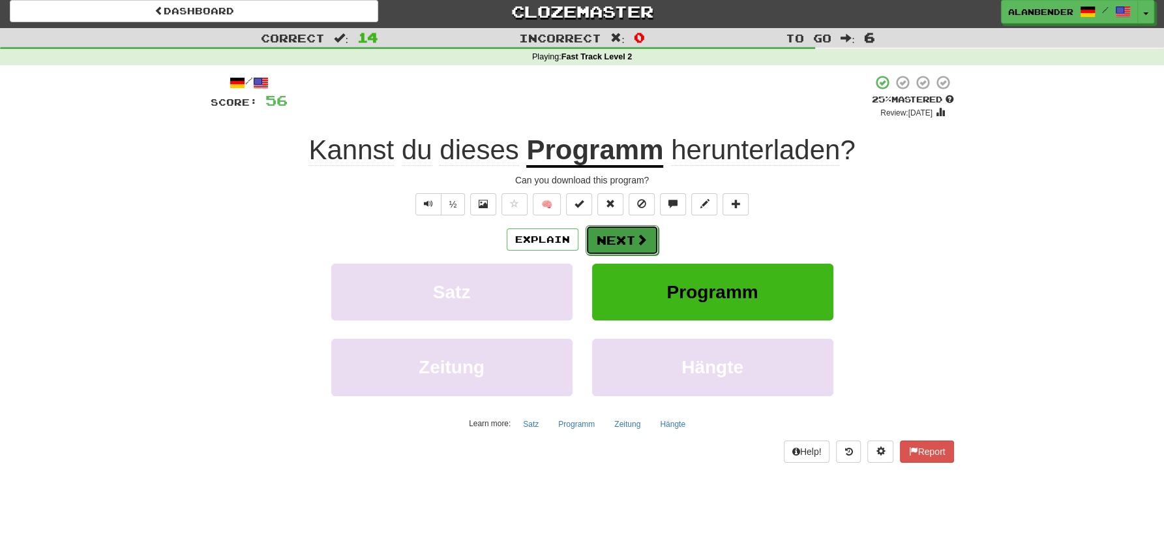
click at [624, 238] on button "Next" at bounding box center [622, 240] width 73 height 30
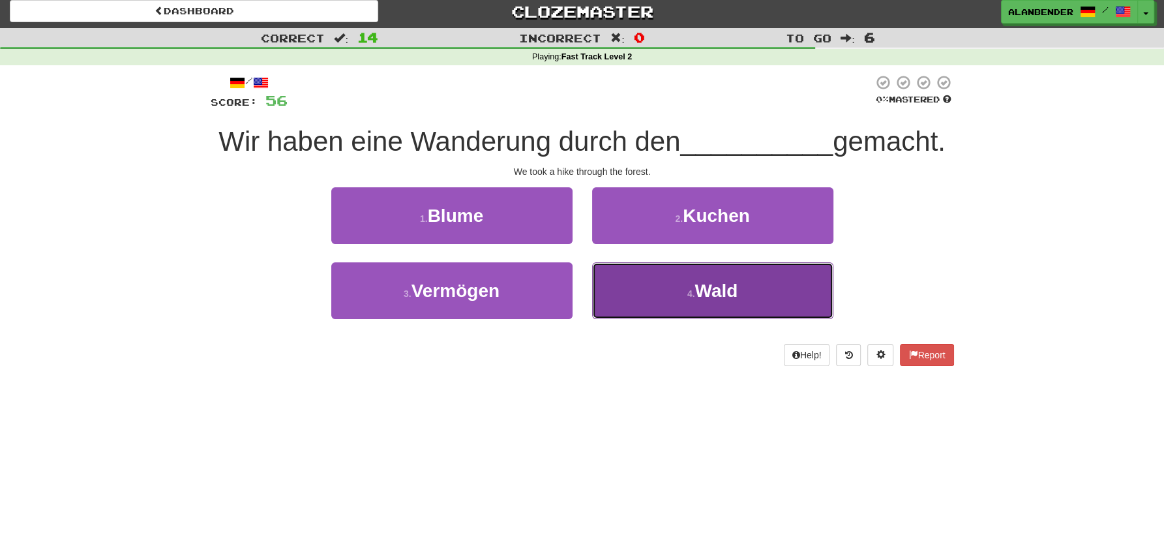
click at [710, 287] on span "Wald" at bounding box center [716, 290] width 43 height 20
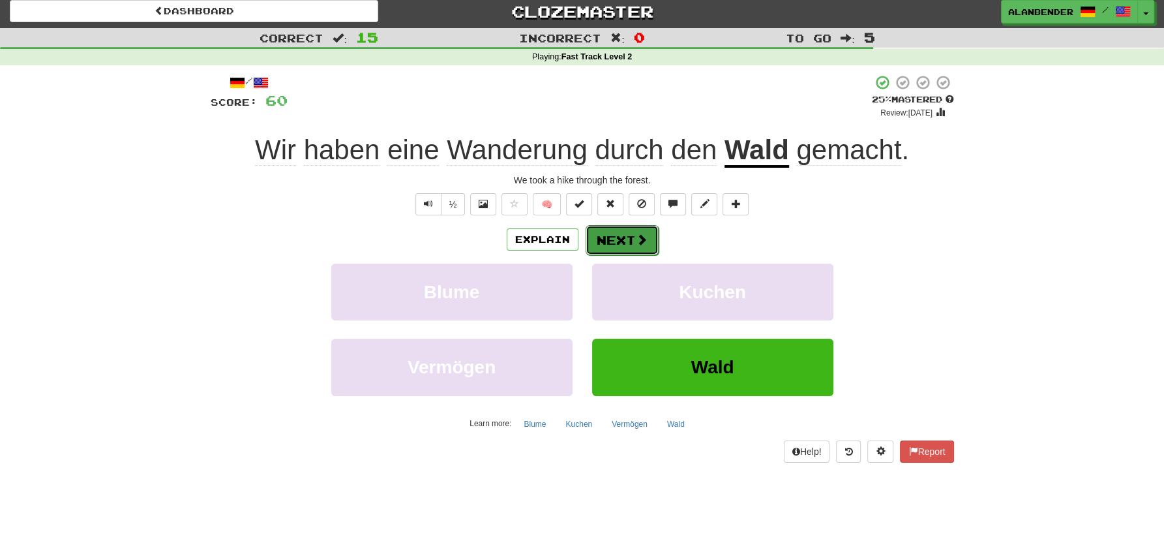
click at [622, 235] on button "Next" at bounding box center [622, 240] width 73 height 30
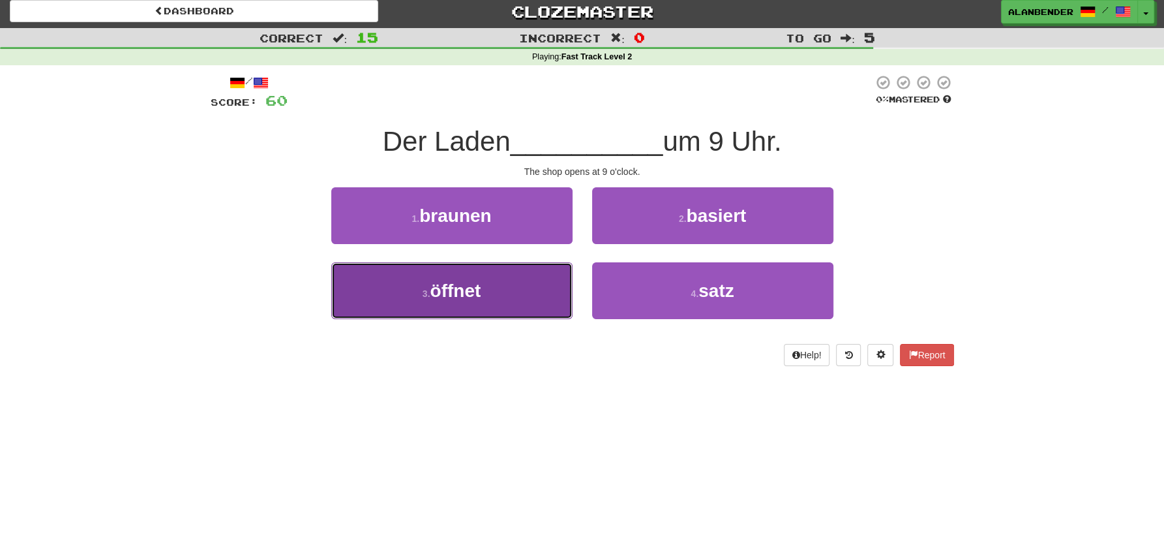
click at [477, 292] on span "öffnet" at bounding box center [455, 290] width 51 height 20
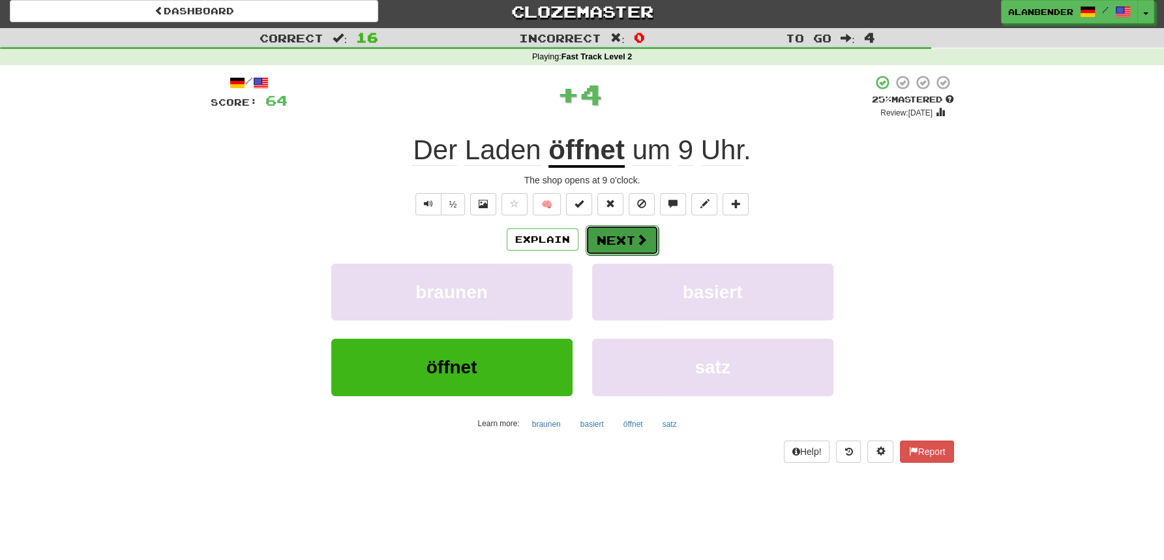
click at [622, 243] on button "Next" at bounding box center [622, 240] width 73 height 30
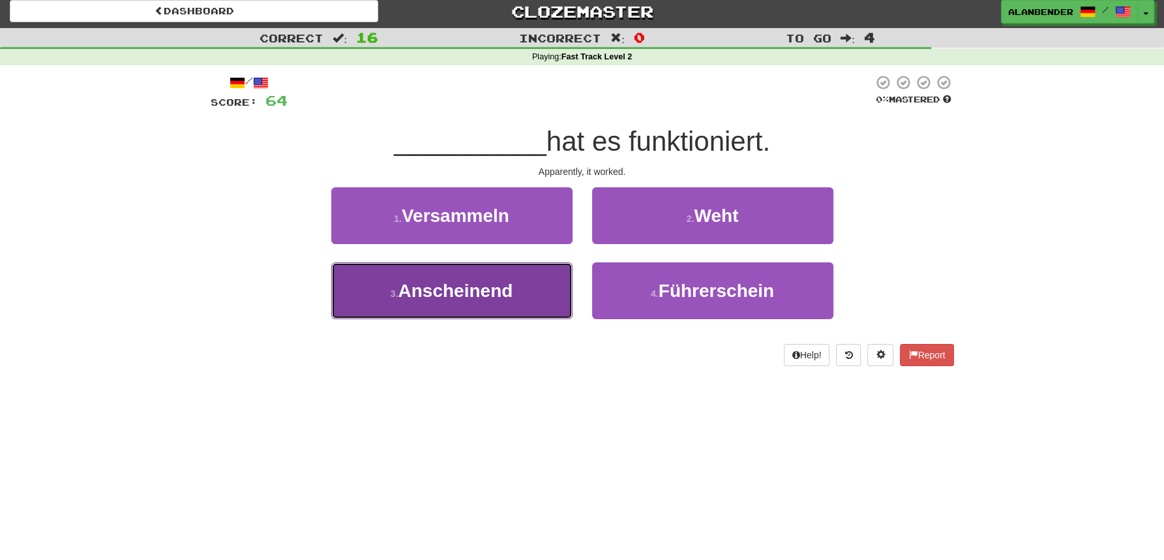
click at [494, 304] on button "3 . Anscheinend" at bounding box center [451, 290] width 241 height 57
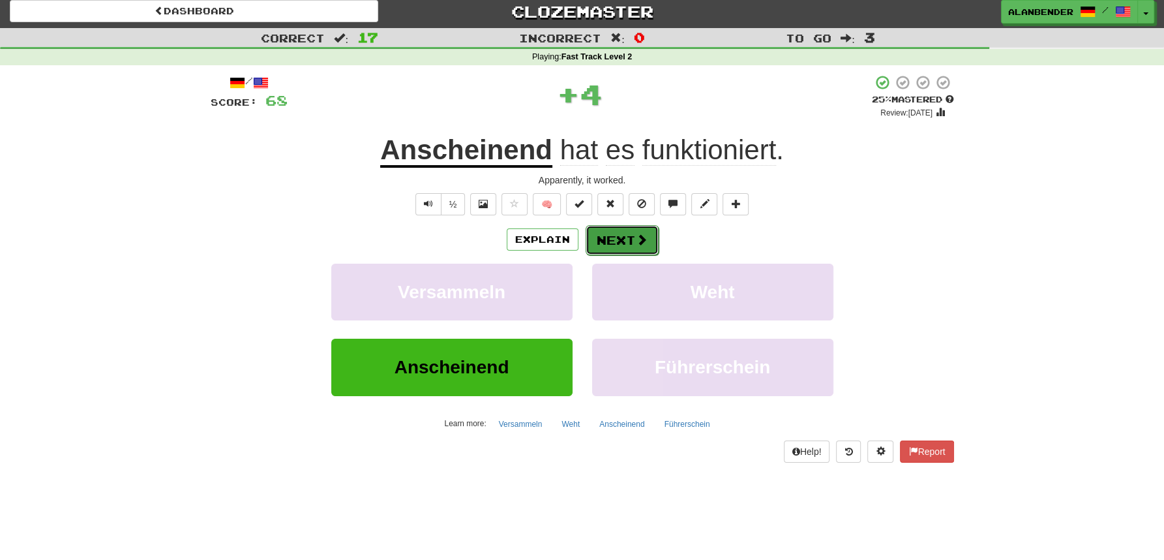
click at [622, 233] on button "Next" at bounding box center [622, 240] width 73 height 30
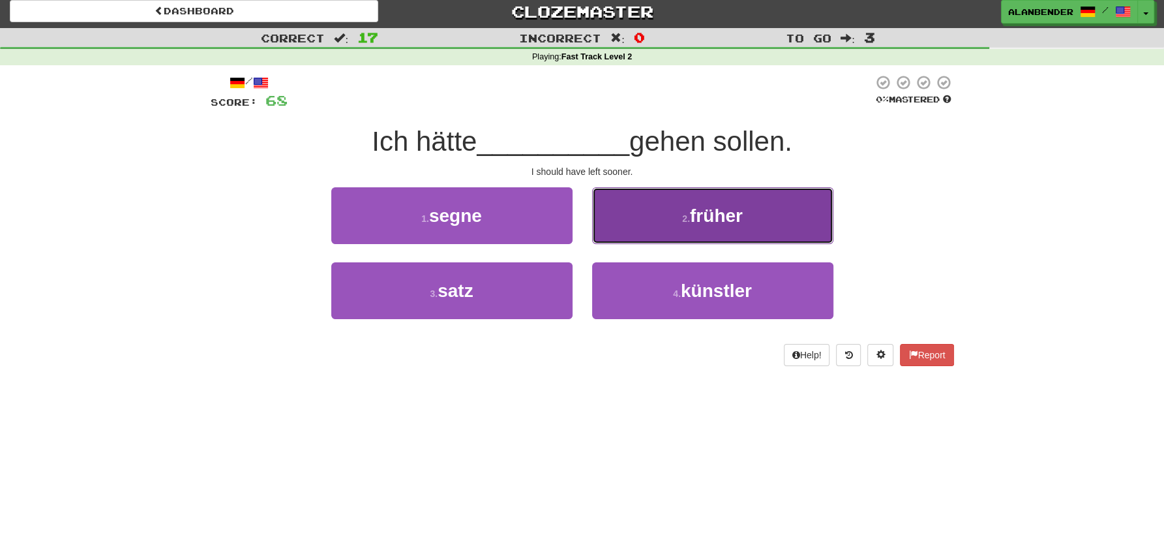
click at [733, 208] on span "früher" at bounding box center [716, 215] width 53 height 20
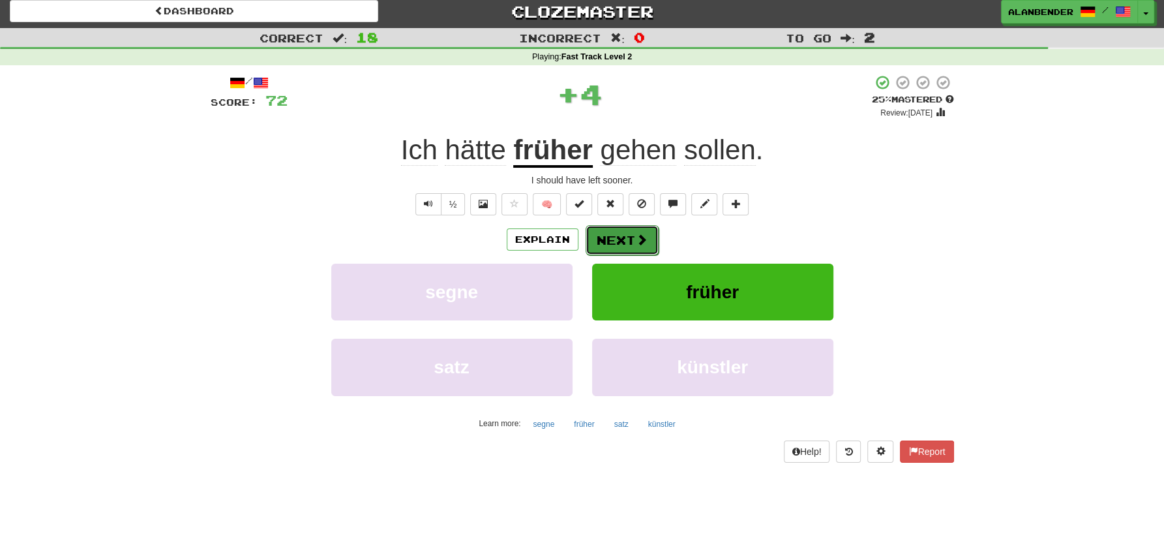
click at [613, 239] on button "Next" at bounding box center [622, 240] width 73 height 30
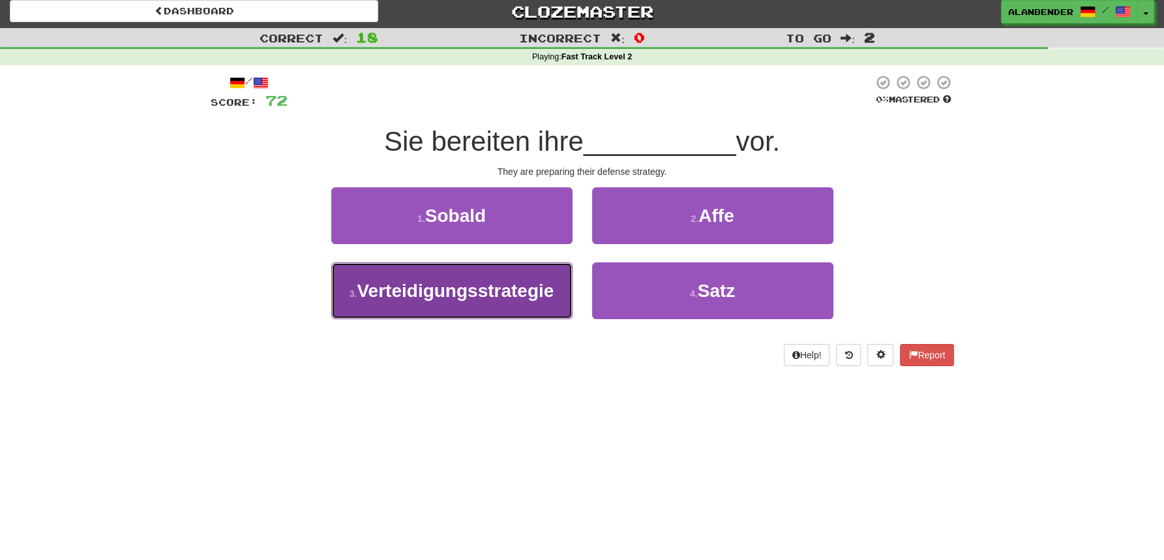
click at [455, 289] on span "Verteidigungsstrategie" at bounding box center [455, 290] width 197 height 20
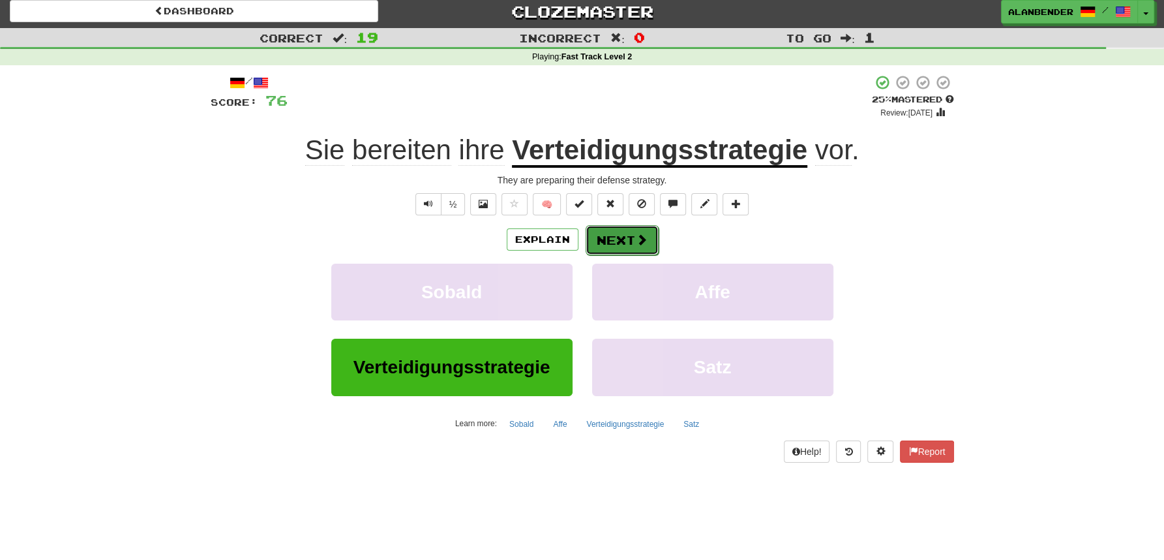
click at [625, 237] on button "Next" at bounding box center [622, 240] width 73 height 30
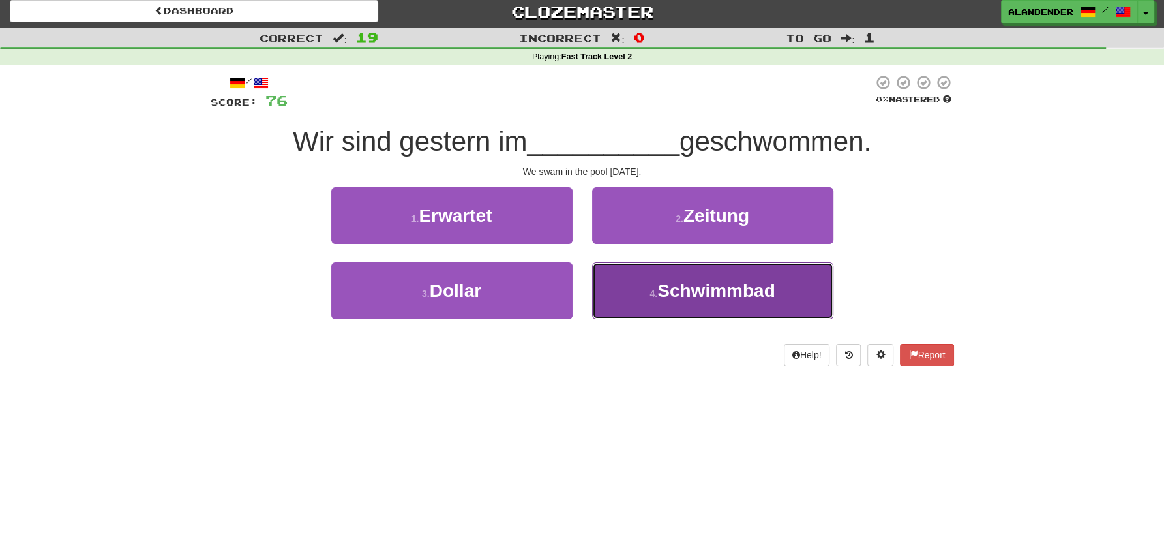
click at [729, 289] on span "Schwimmbad" at bounding box center [716, 290] width 117 height 20
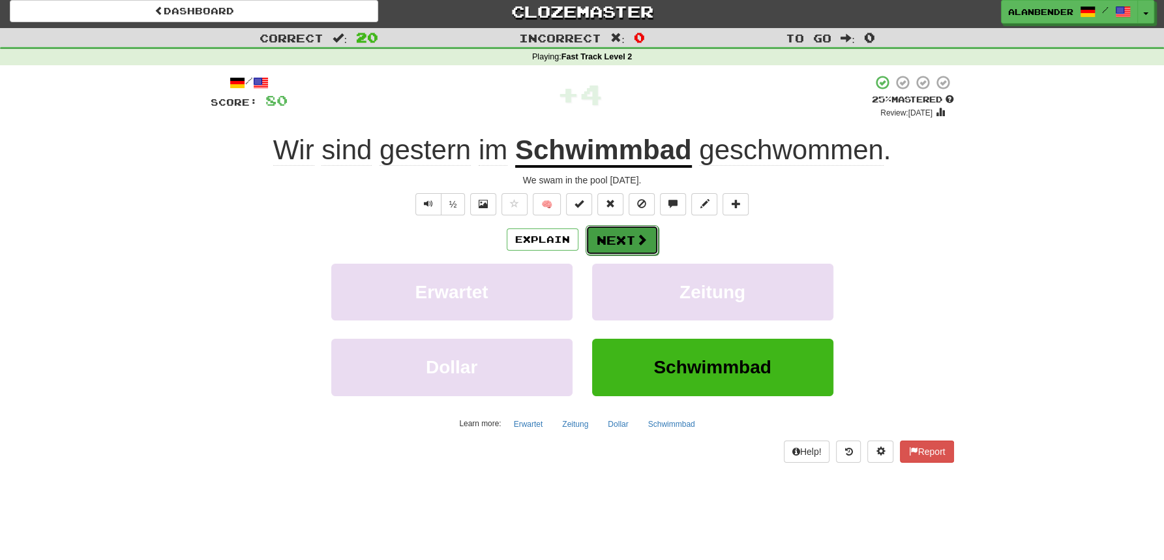
click at [629, 235] on button "Next" at bounding box center [622, 240] width 73 height 30
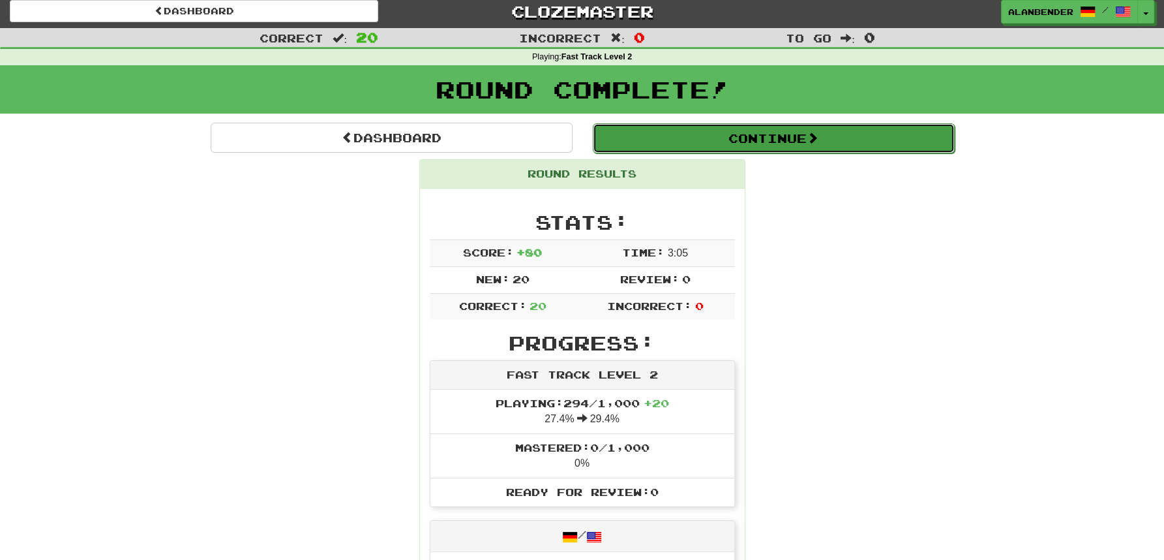
click at [688, 145] on button "Continue" at bounding box center [774, 138] width 362 height 30
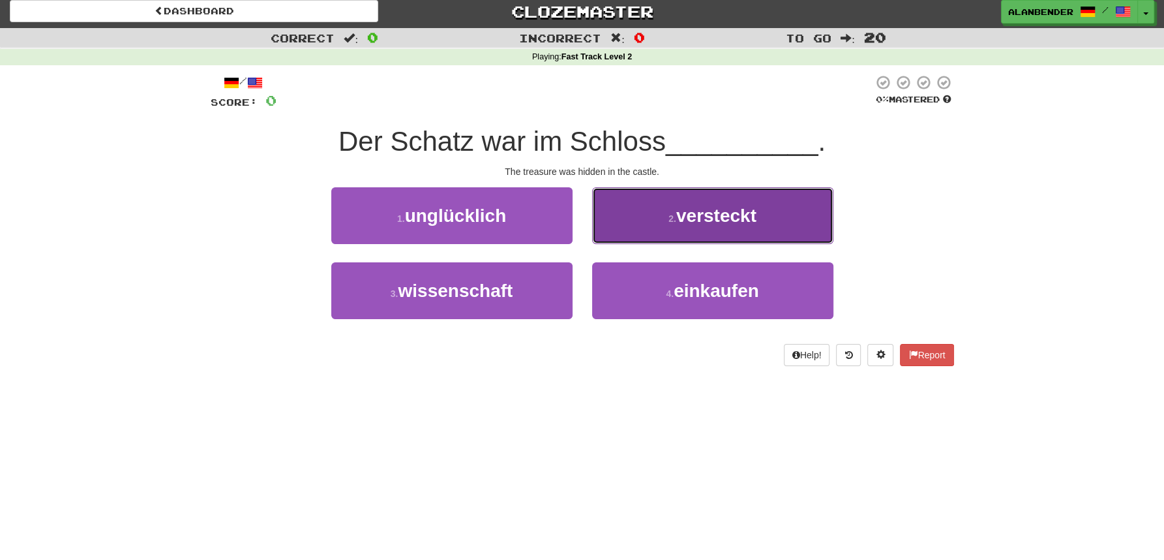
click at [716, 213] on span "versteckt" at bounding box center [716, 215] width 80 height 20
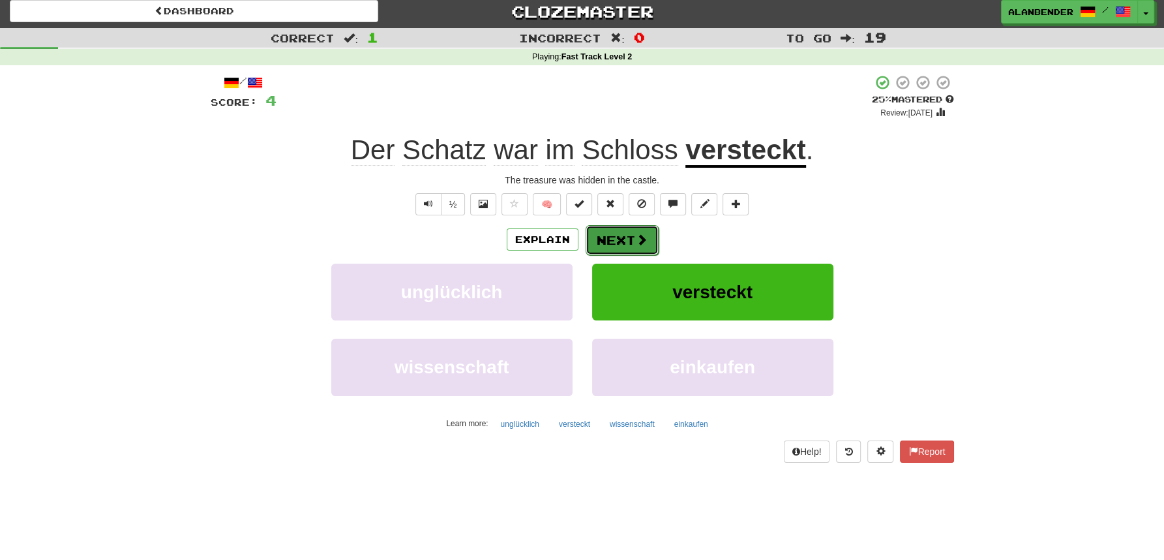
click at [608, 239] on button "Next" at bounding box center [622, 240] width 73 height 30
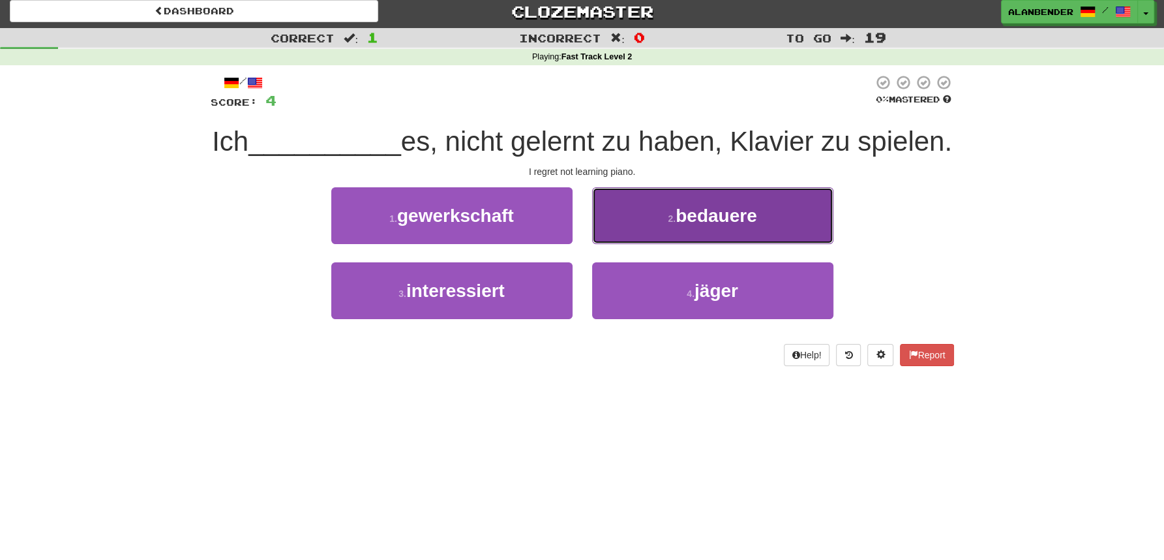
click at [727, 227] on button "2 . bedauere" at bounding box center [712, 215] width 241 height 57
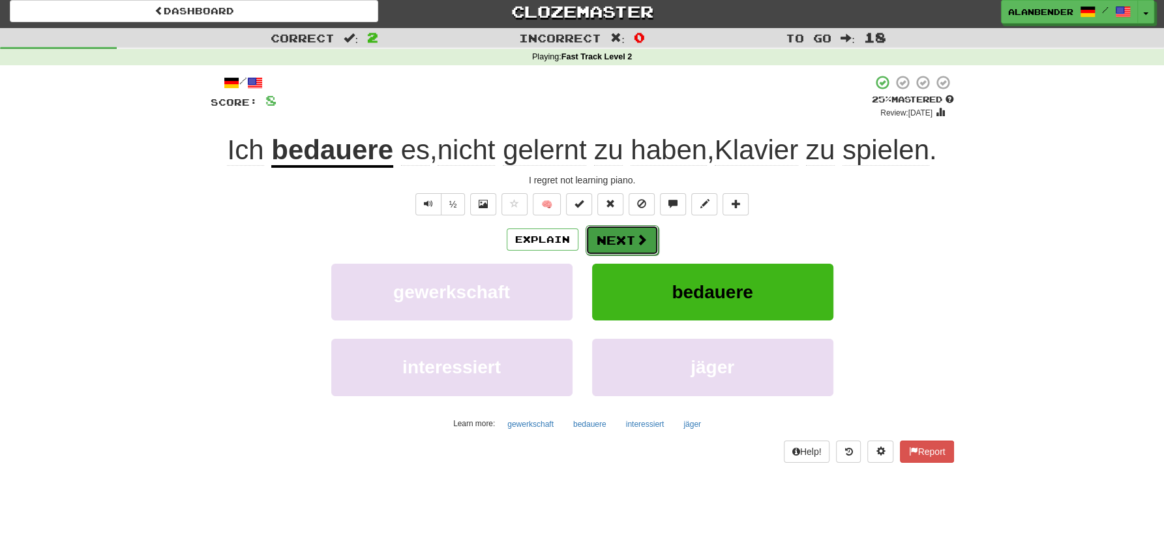
click at [633, 240] on button "Next" at bounding box center [622, 240] width 73 height 30
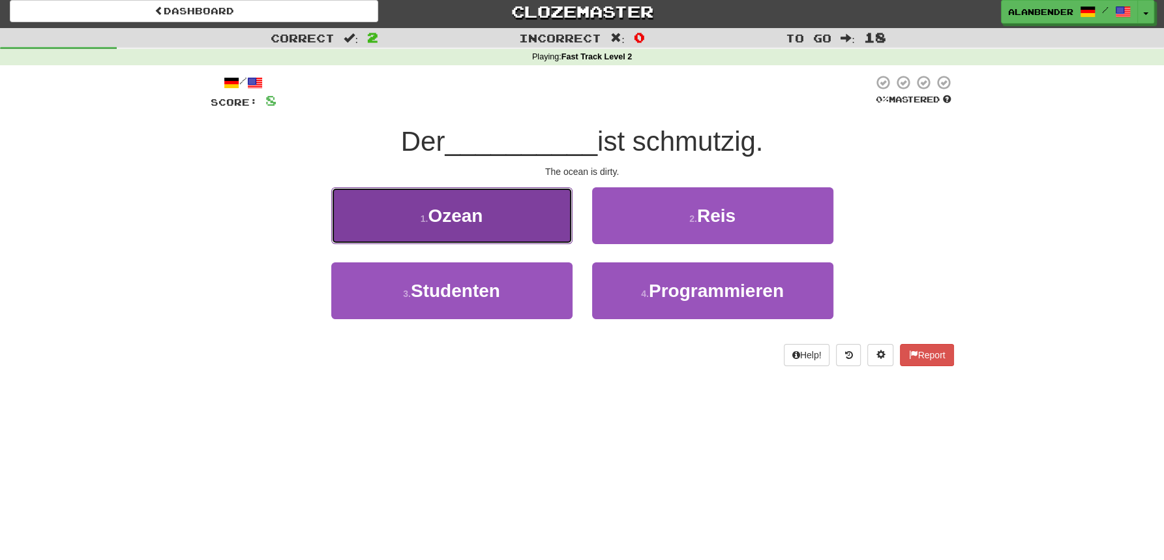
click at [475, 211] on span "Ozean" at bounding box center [455, 215] width 55 height 20
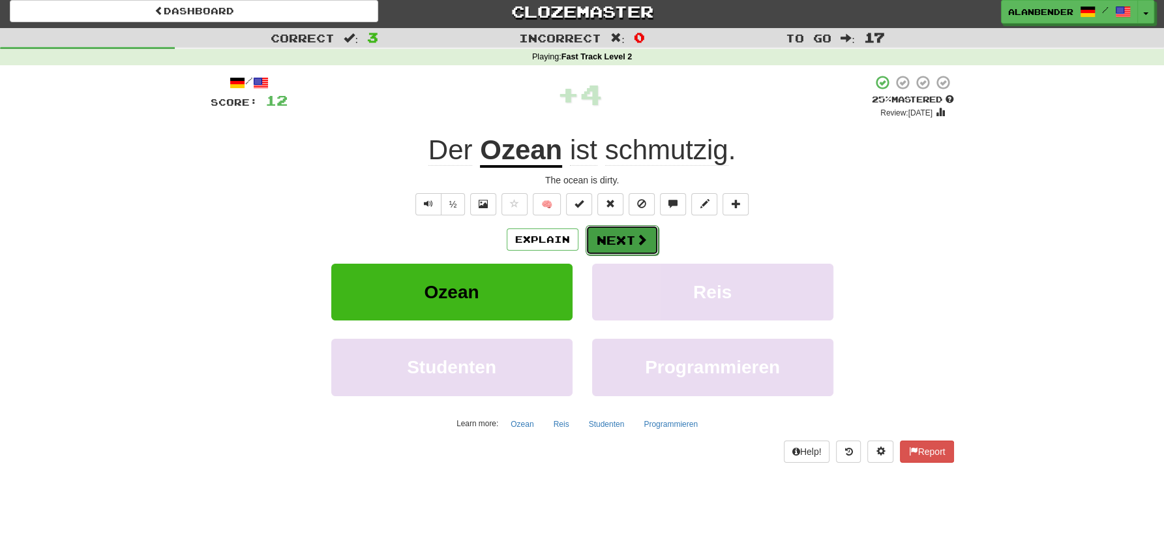
click at [616, 243] on button "Next" at bounding box center [622, 240] width 73 height 30
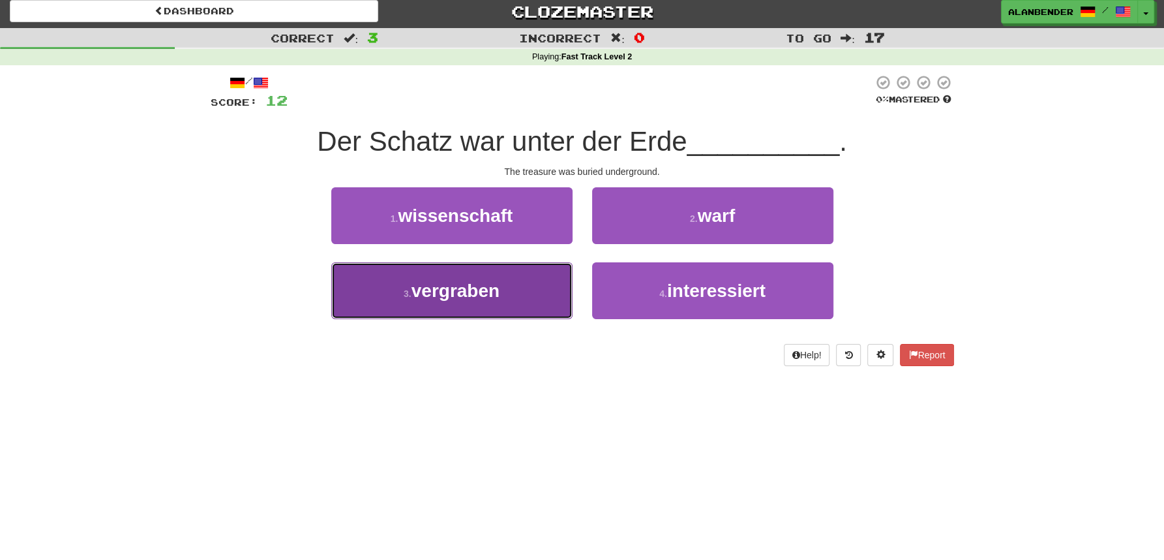
click at [487, 298] on span "vergraben" at bounding box center [456, 290] width 88 height 20
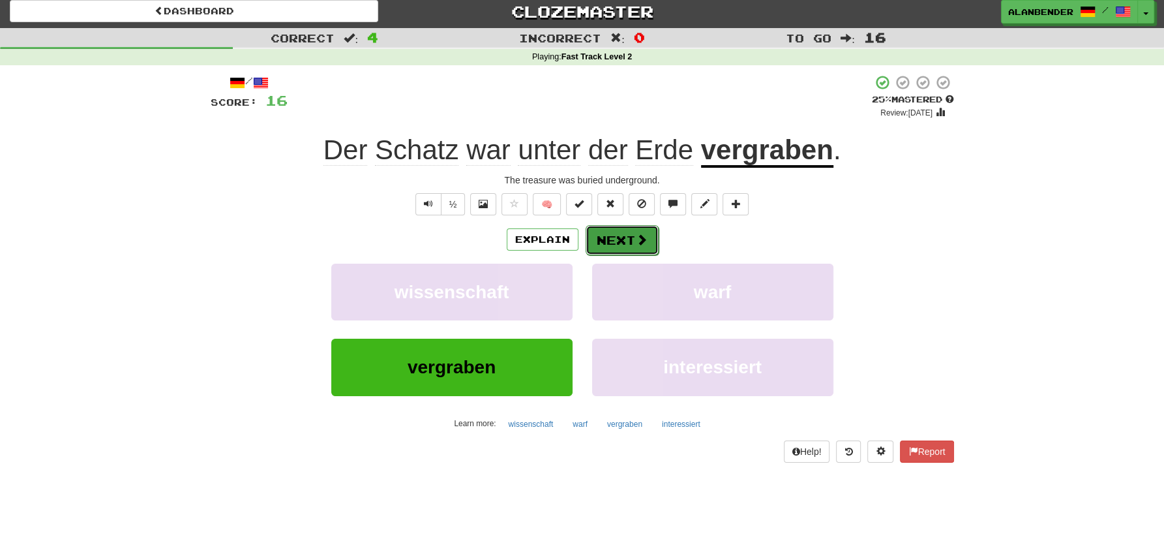
click at [623, 236] on button "Next" at bounding box center [622, 240] width 73 height 30
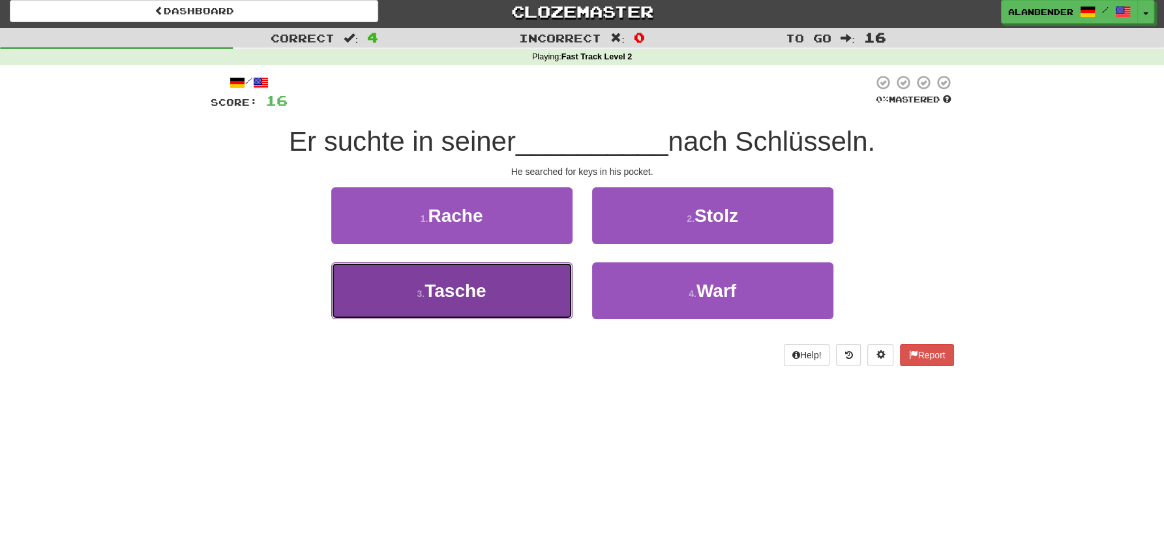
click at [486, 284] on span "Tasche" at bounding box center [455, 290] width 61 height 20
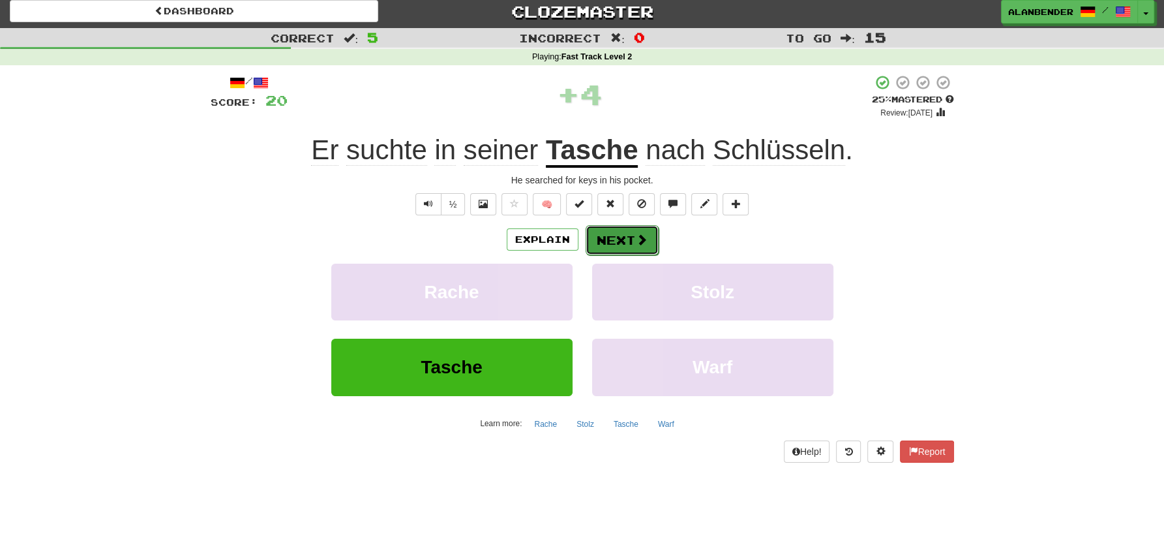
click at [629, 241] on button "Next" at bounding box center [622, 240] width 73 height 30
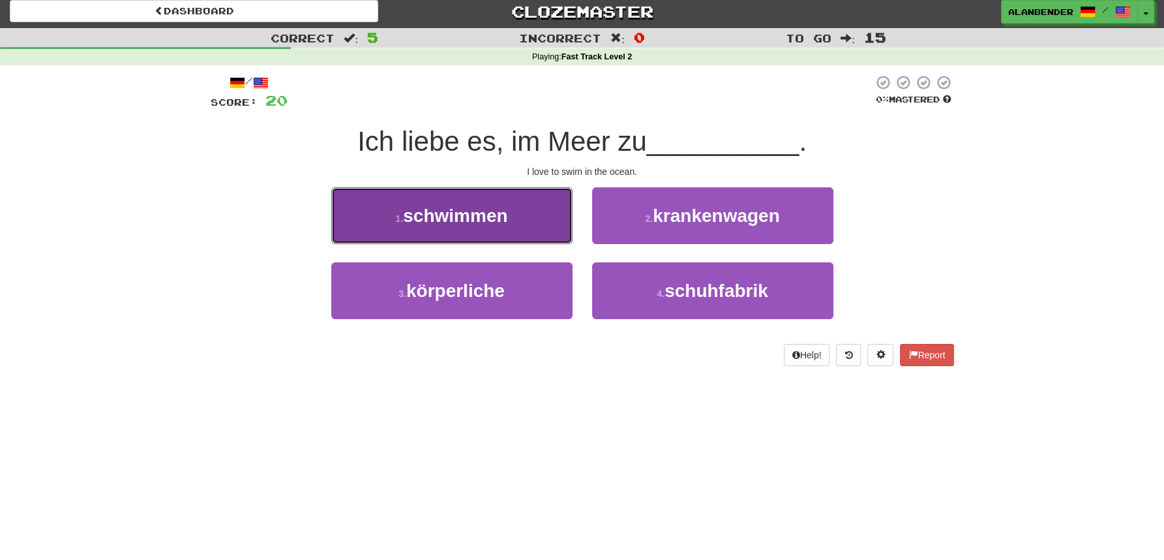
click at [507, 213] on span "schwimmen" at bounding box center [455, 215] width 104 height 20
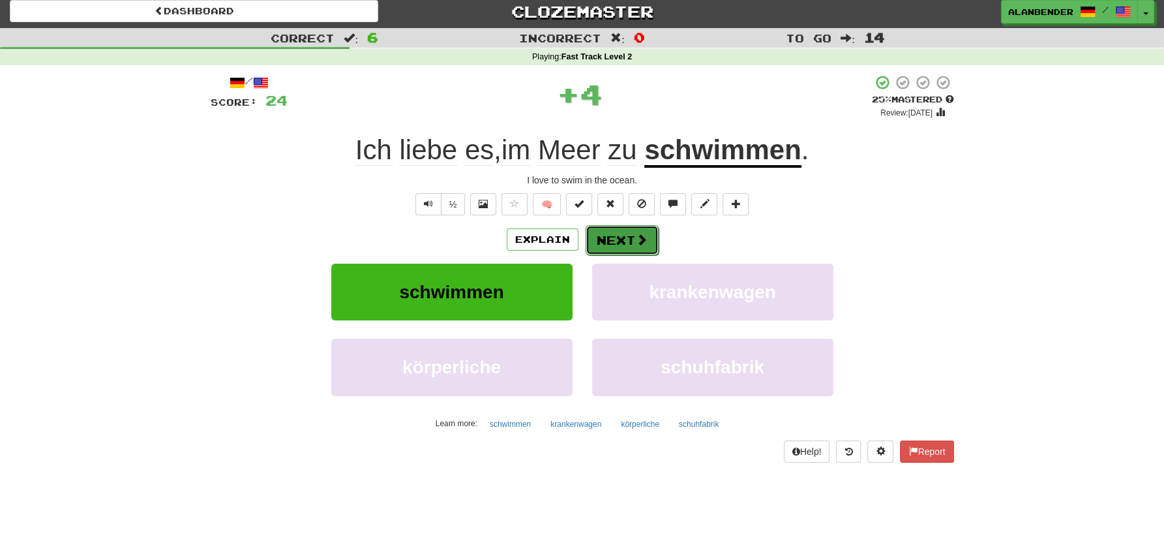
click at [636, 238] on span at bounding box center [642, 240] width 12 height 12
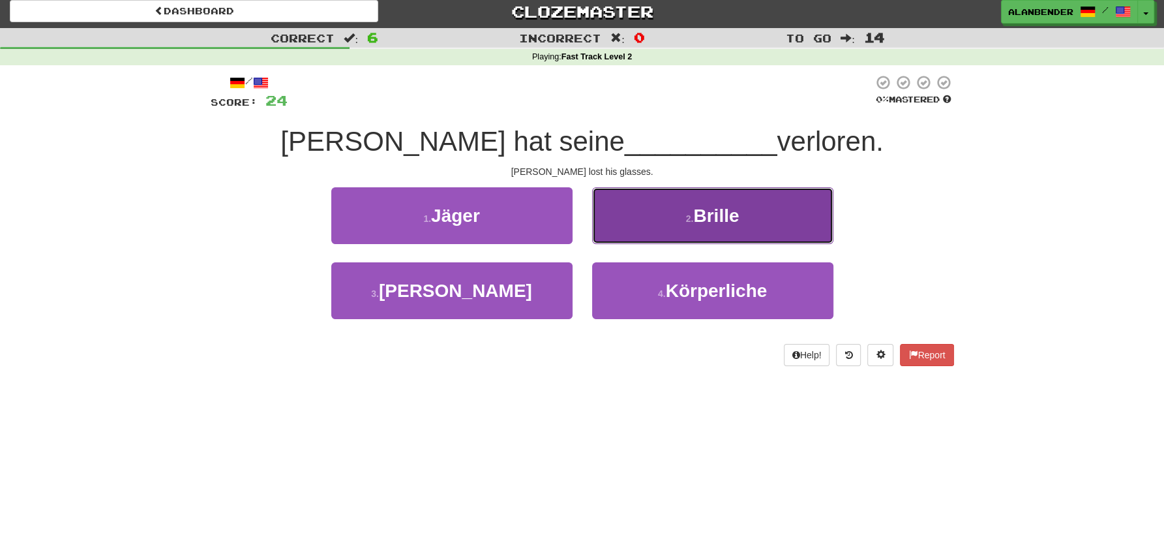
click at [736, 223] on span "Brille" at bounding box center [716, 215] width 46 height 20
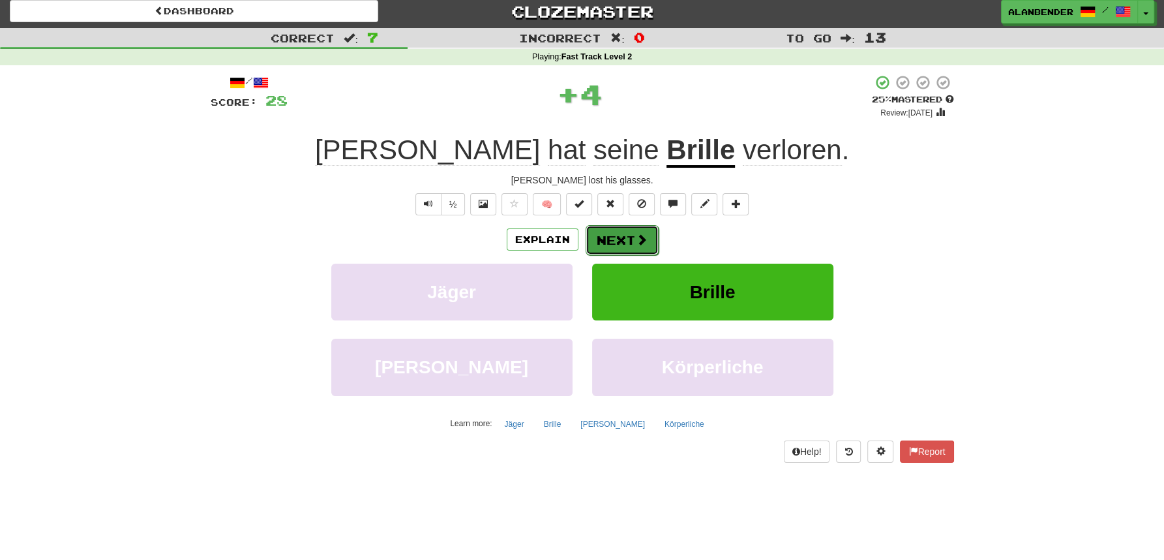
click at [629, 235] on button "Next" at bounding box center [622, 240] width 73 height 30
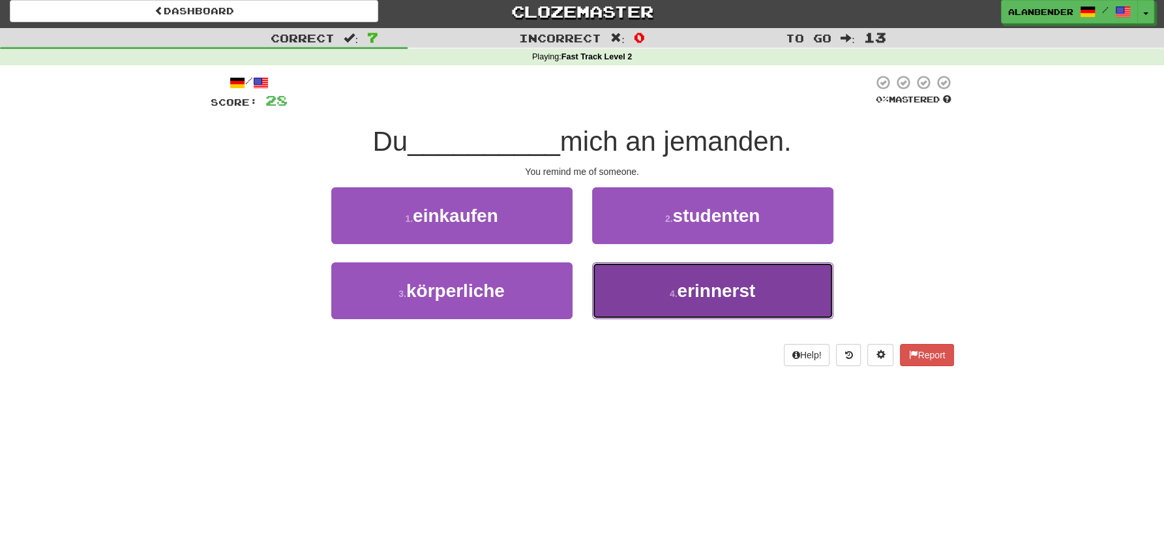
click at [713, 299] on span "erinnerst" at bounding box center [716, 290] width 78 height 20
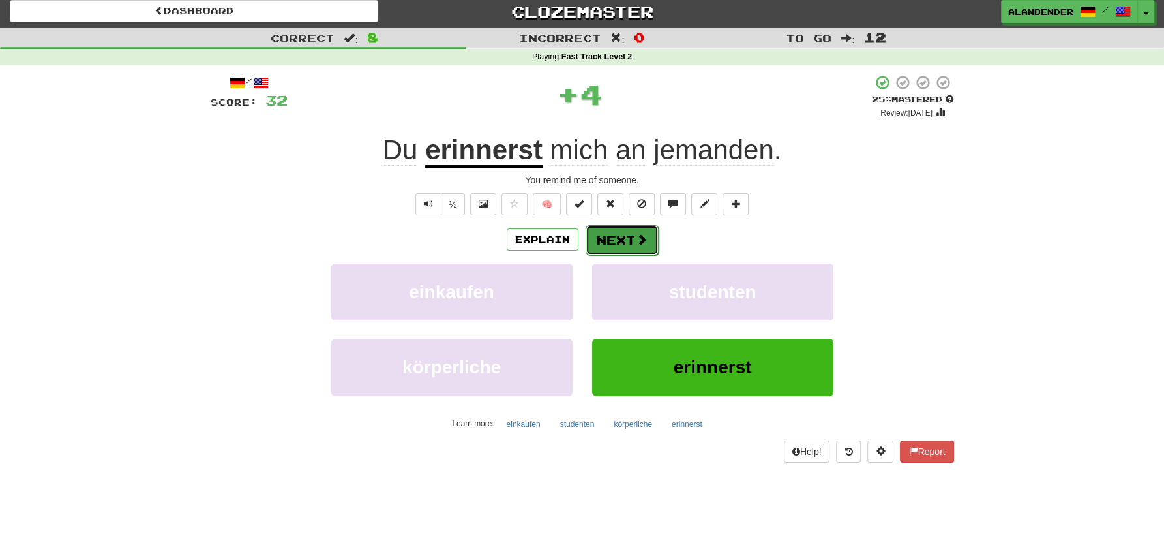
click at [625, 234] on button "Next" at bounding box center [622, 240] width 73 height 30
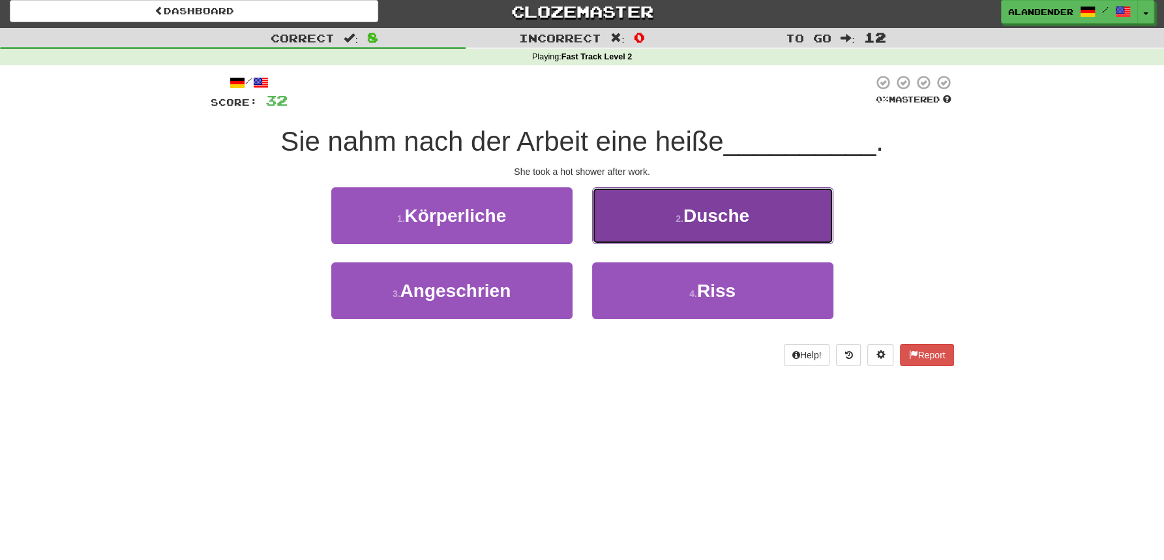
click at [729, 217] on span "Dusche" at bounding box center [717, 215] width 66 height 20
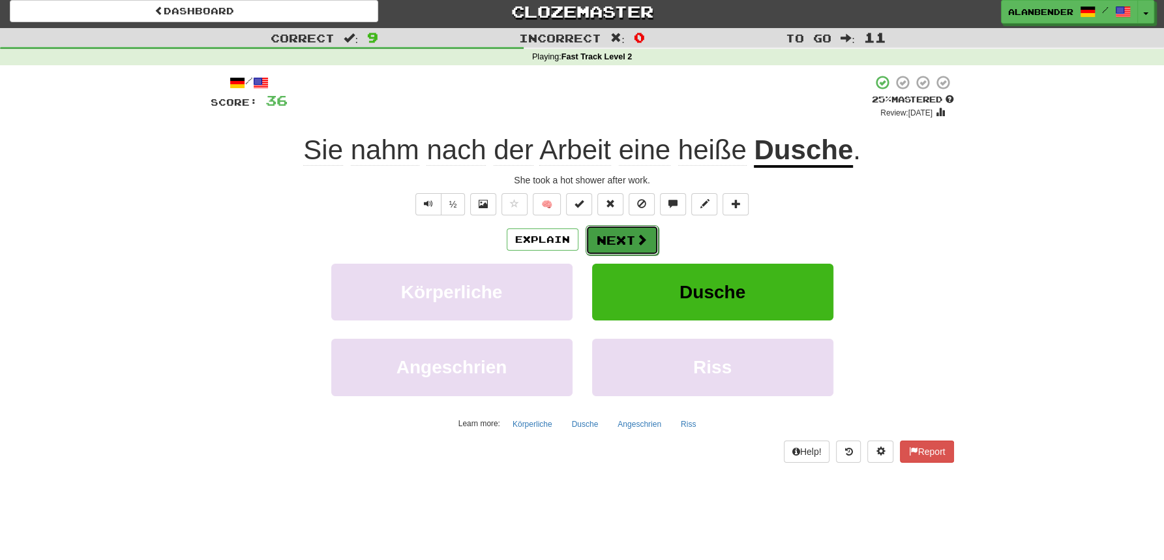
click at [620, 237] on button "Next" at bounding box center [622, 240] width 73 height 30
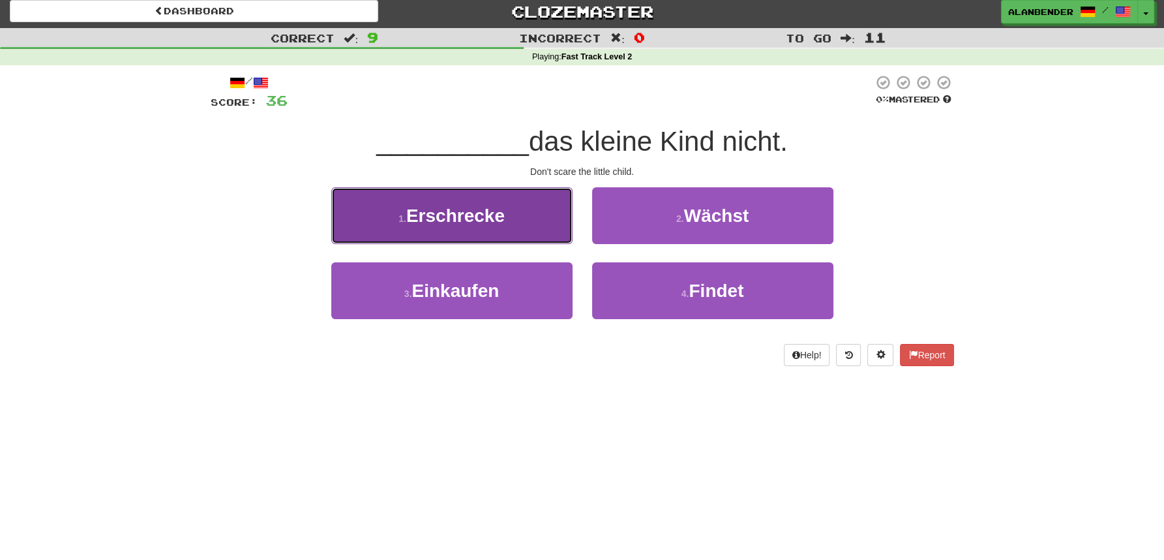
click at [517, 211] on button "1 . Erschrecke" at bounding box center [451, 215] width 241 height 57
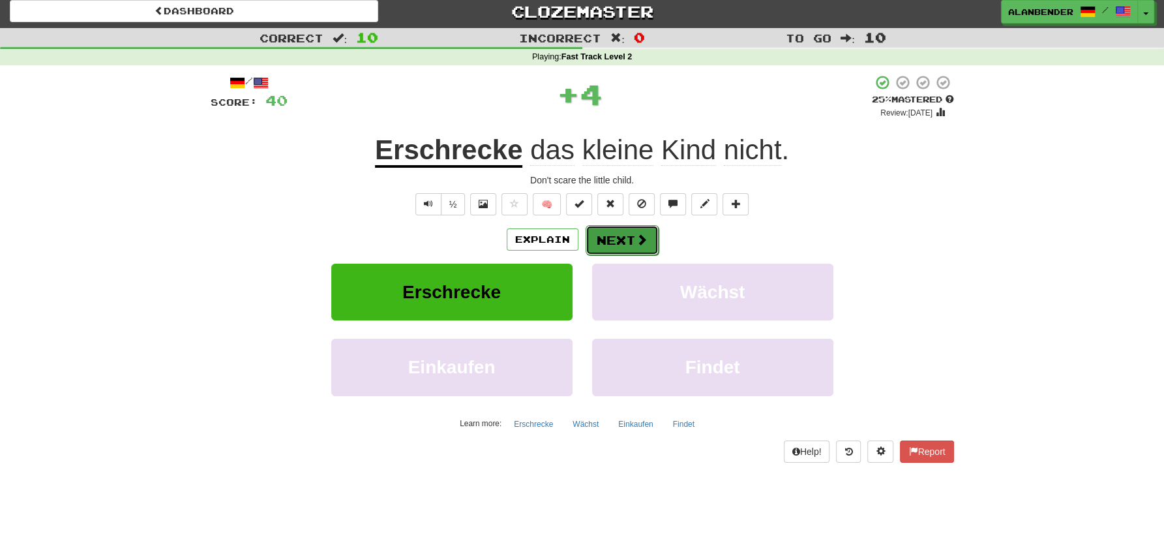
click at [631, 234] on button "Next" at bounding box center [622, 240] width 73 height 30
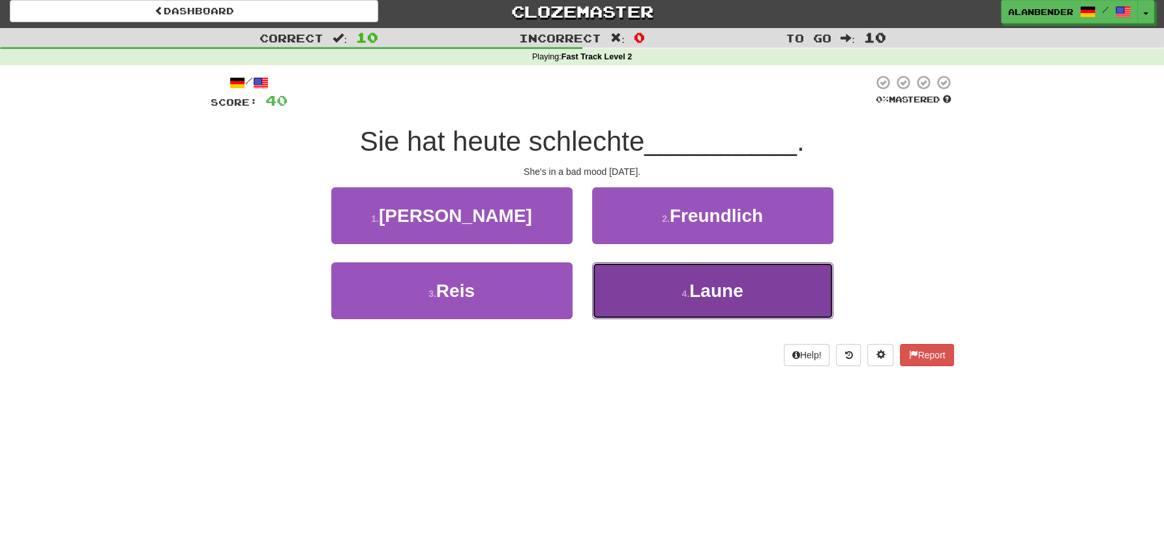
click at [743, 300] on span "Laune" at bounding box center [715, 290] width 53 height 20
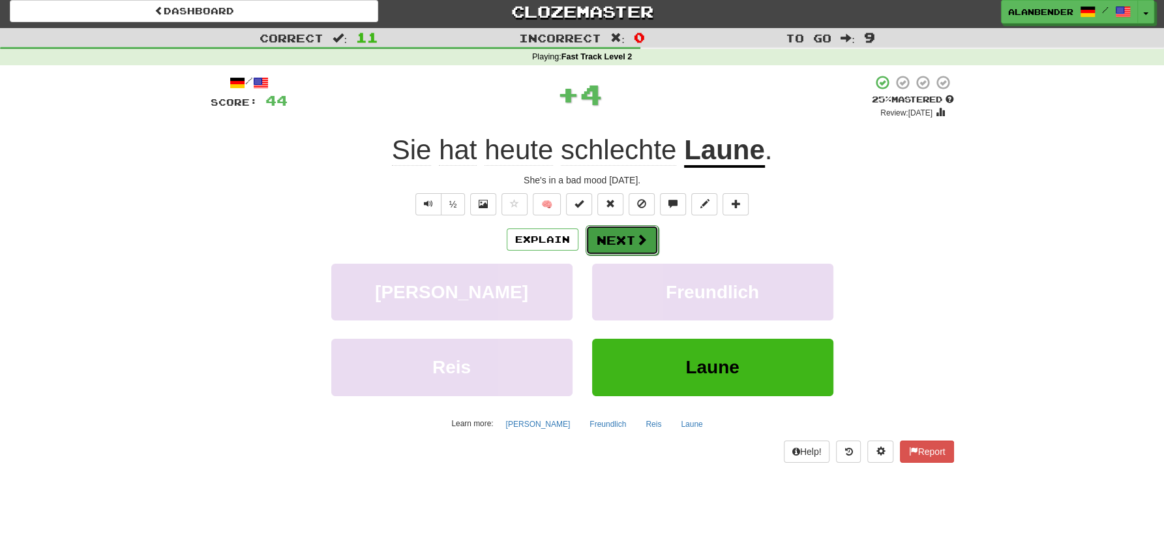
click at [629, 233] on button "Next" at bounding box center [622, 240] width 73 height 30
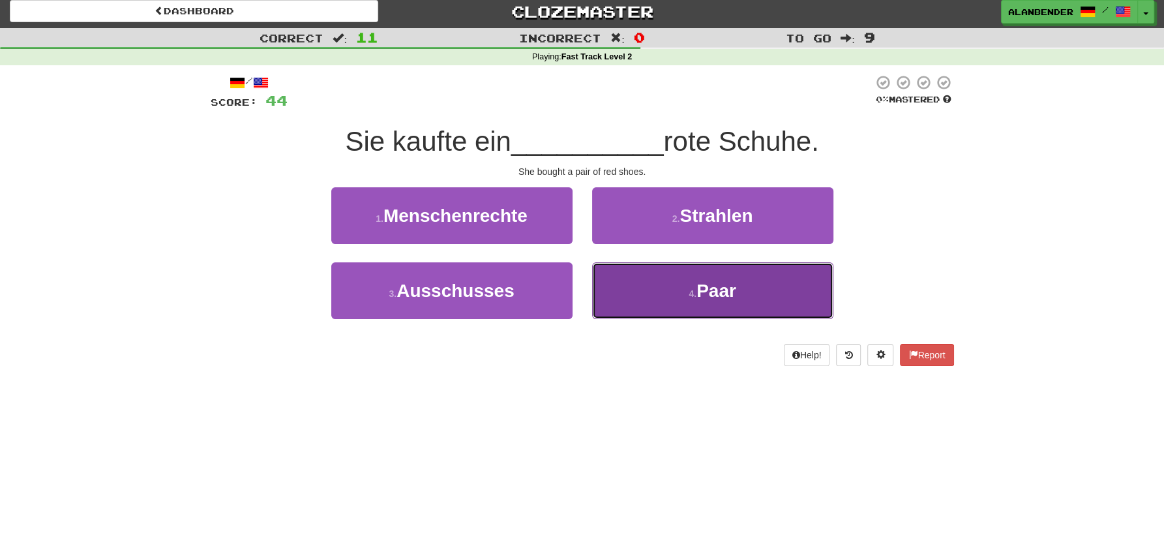
click at [734, 299] on span "Paar" at bounding box center [717, 290] width 40 height 20
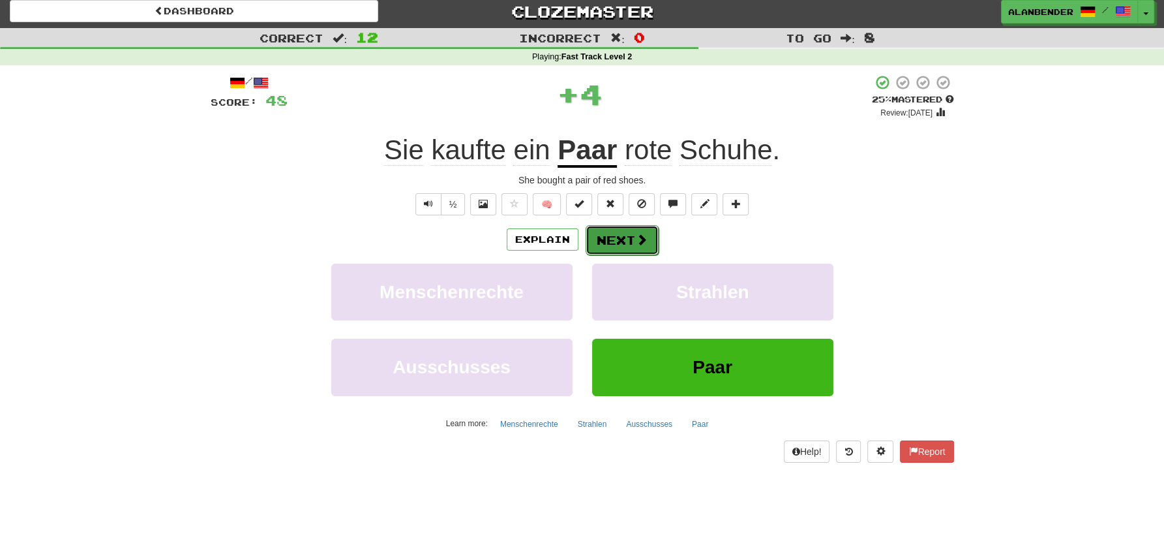
click at [631, 238] on button "Next" at bounding box center [622, 240] width 73 height 30
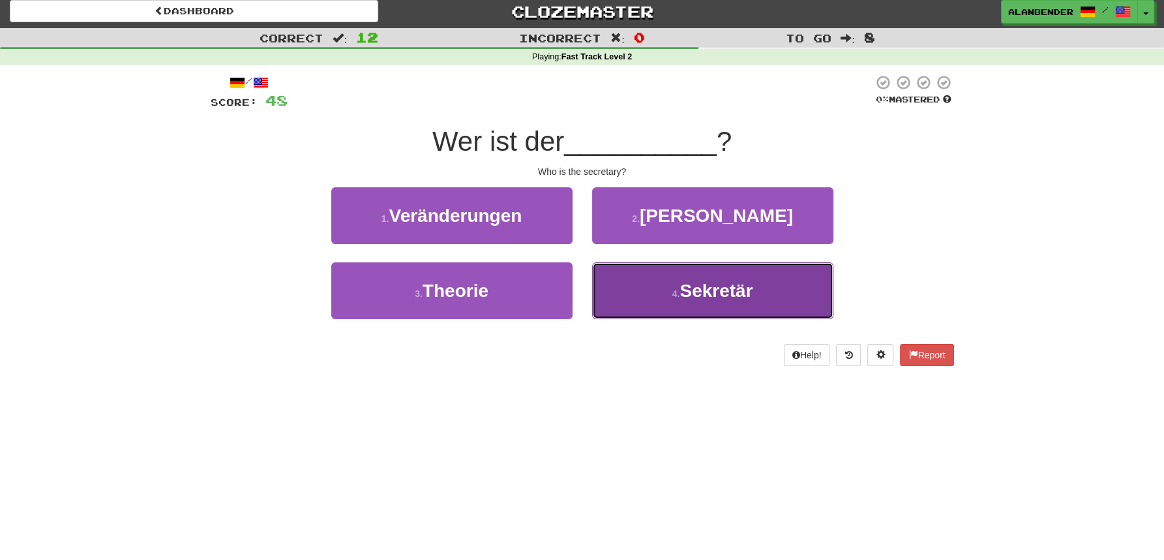
click at [710, 306] on button "4 . Sekretär" at bounding box center [712, 290] width 241 height 57
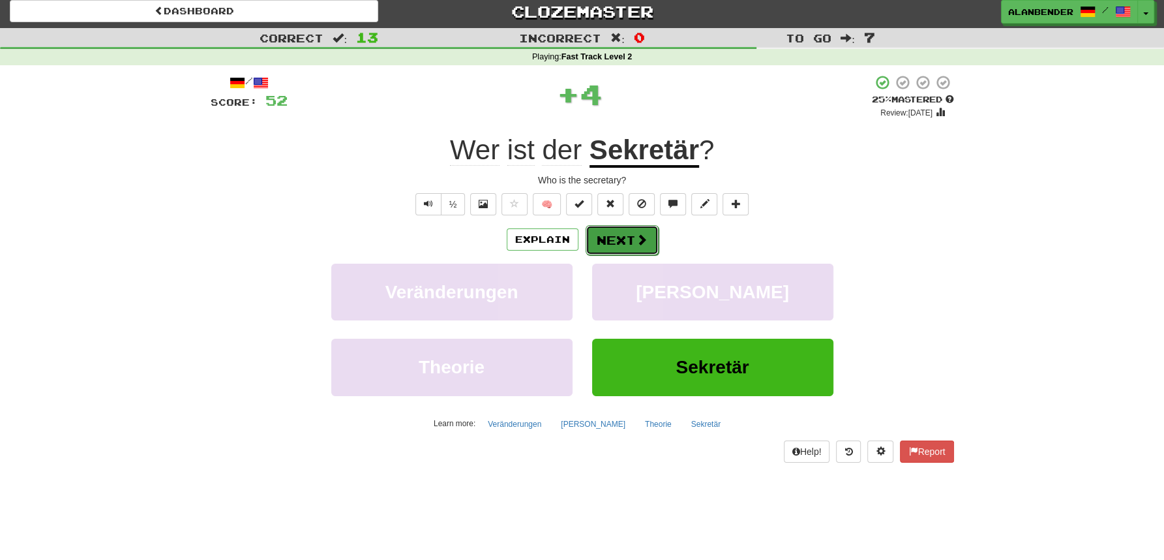
click at [646, 242] on span at bounding box center [642, 240] width 12 height 12
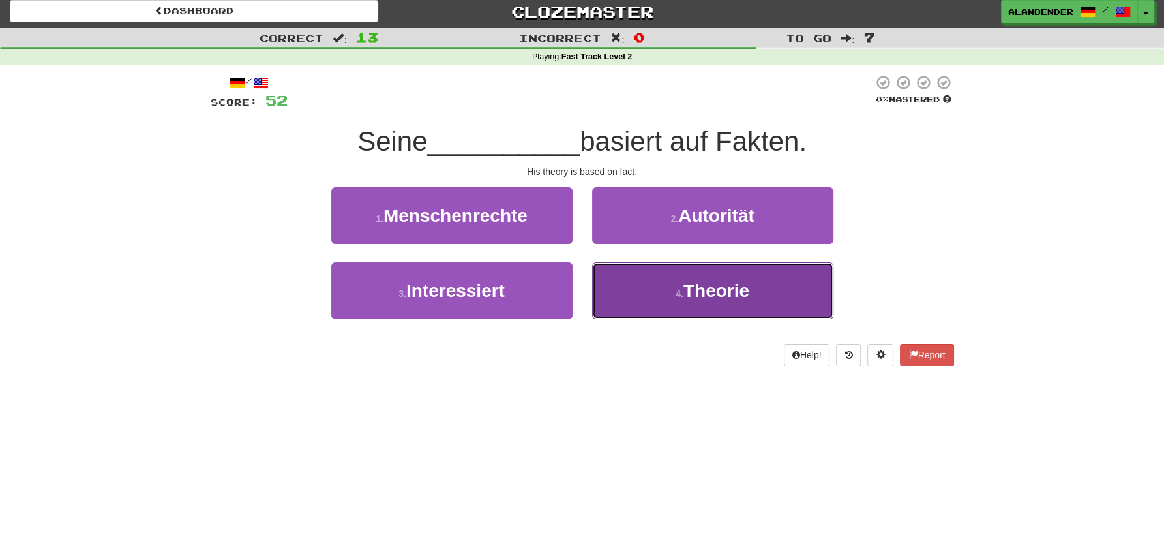
click at [720, 303] on button "4 . Theorie" at bounding box center [712, 290] width 241 height 57
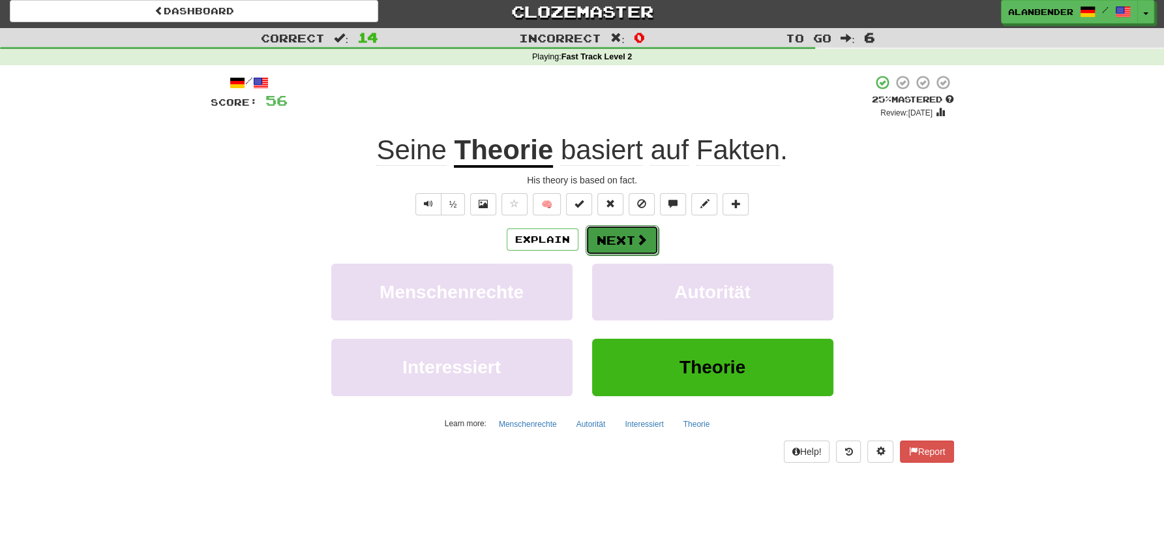
click at [613, 241] on button "Next" at bounding box center [622, 240] width 73 height 30
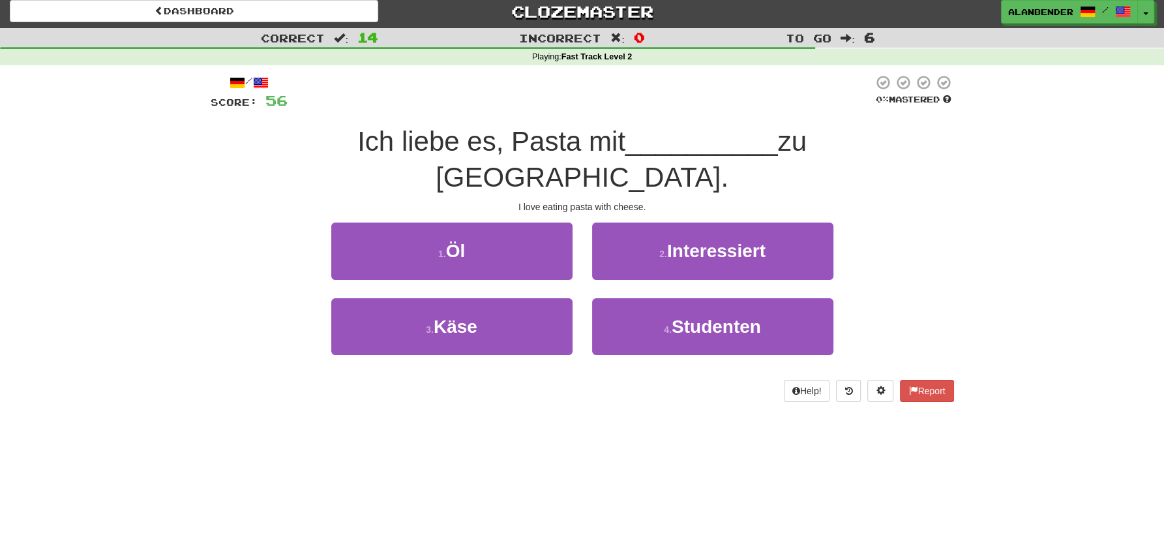
click at [702, 429] on div "Dashboard Clozemaster AlanBender / Toggle Dropdown Dashboard Leaderboard Activi…" at bounding box center [582, 275] width 1164 height 560
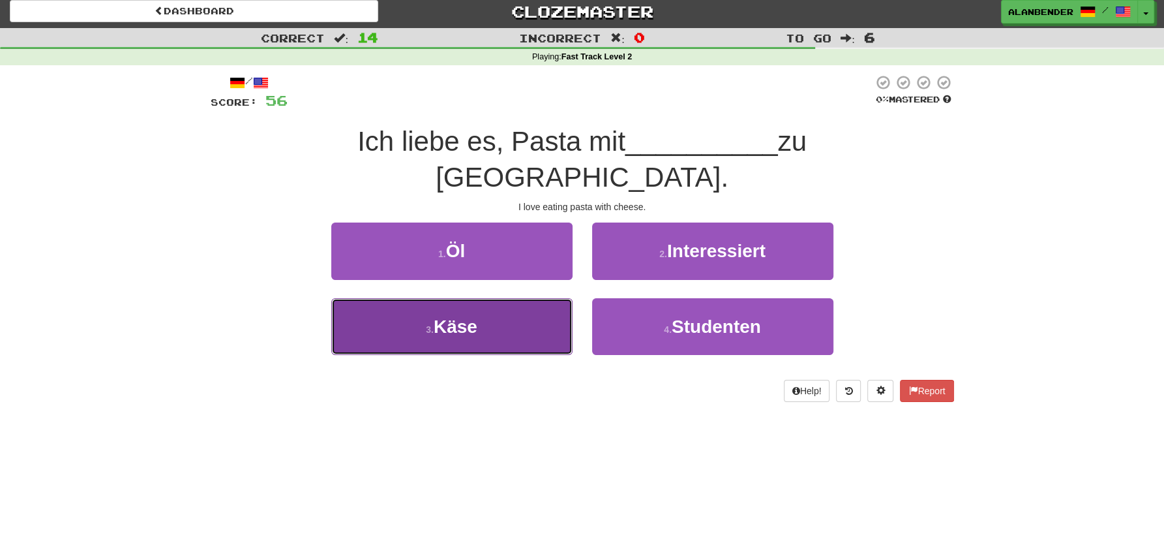
click at [486, 298] on button "3 . [GEOGRAPHIC_DATA]" at bounding box center [451, 326] width 241 height 57
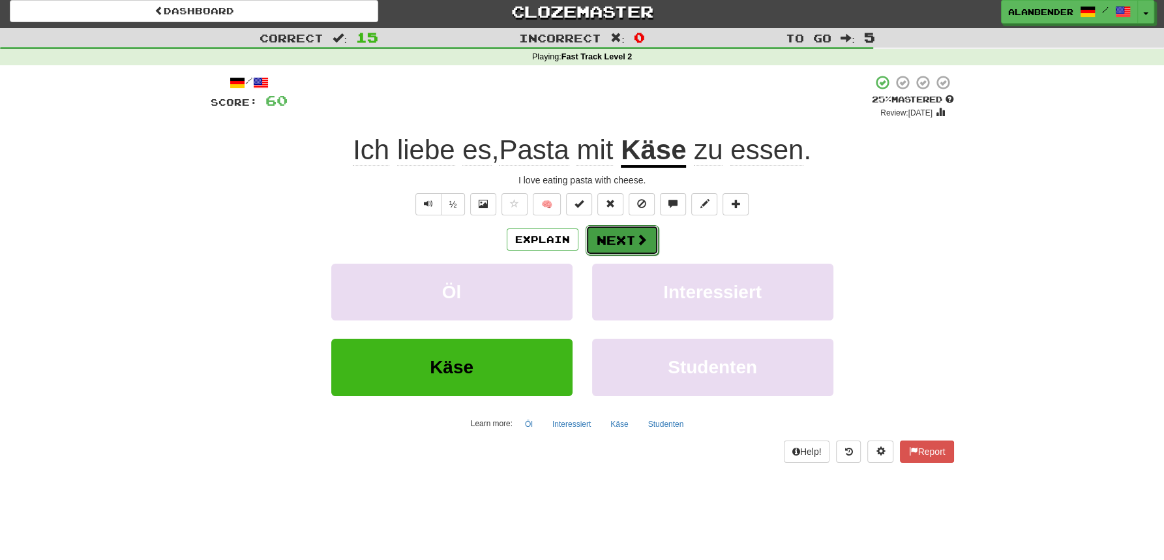
click at [639, 235] on span at bounding box center [642, 240] width 12 height 12
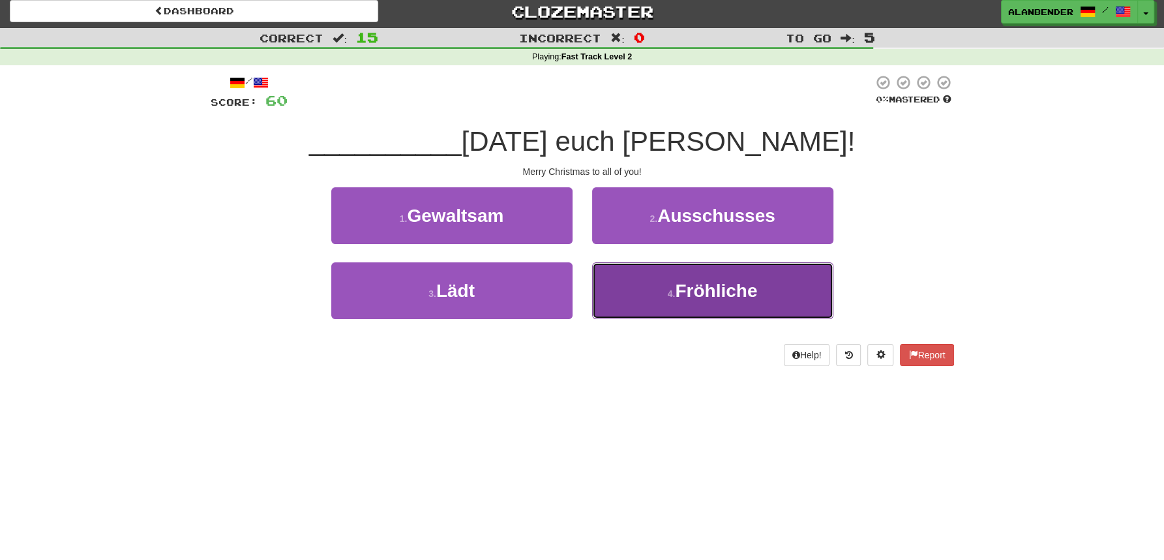
click at [717, 296] on span "Fröhliche" at bounding box center [716, 290] width 82 height 20
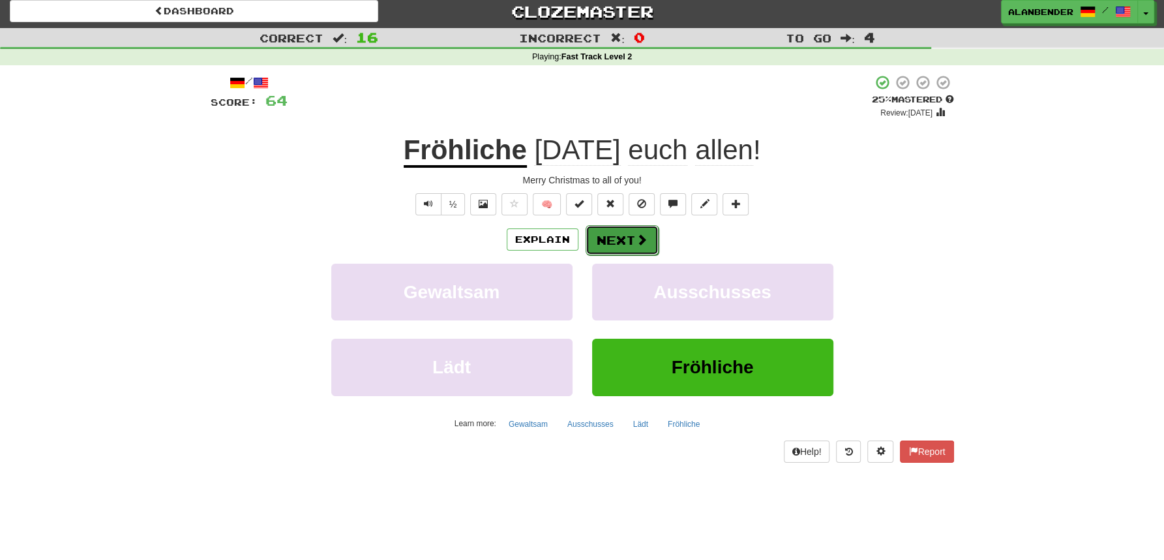
click at [625, 239] on button "Next" at bounding box center [622, 240] width 73 height 30
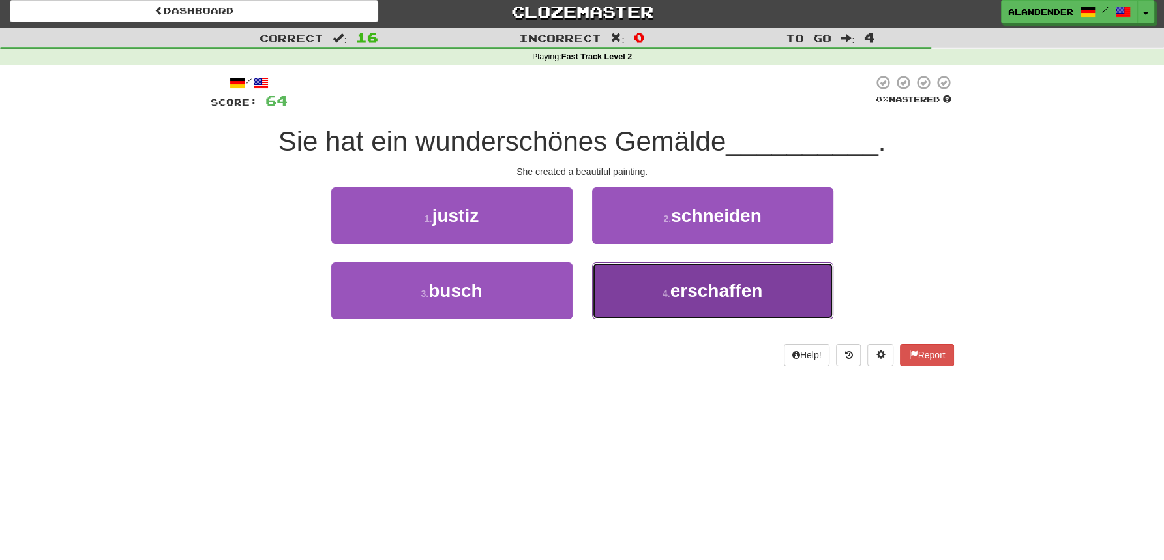
click at [726, 286] on span "erschaffen" at bounding box center [717, 290] width 93 height 20
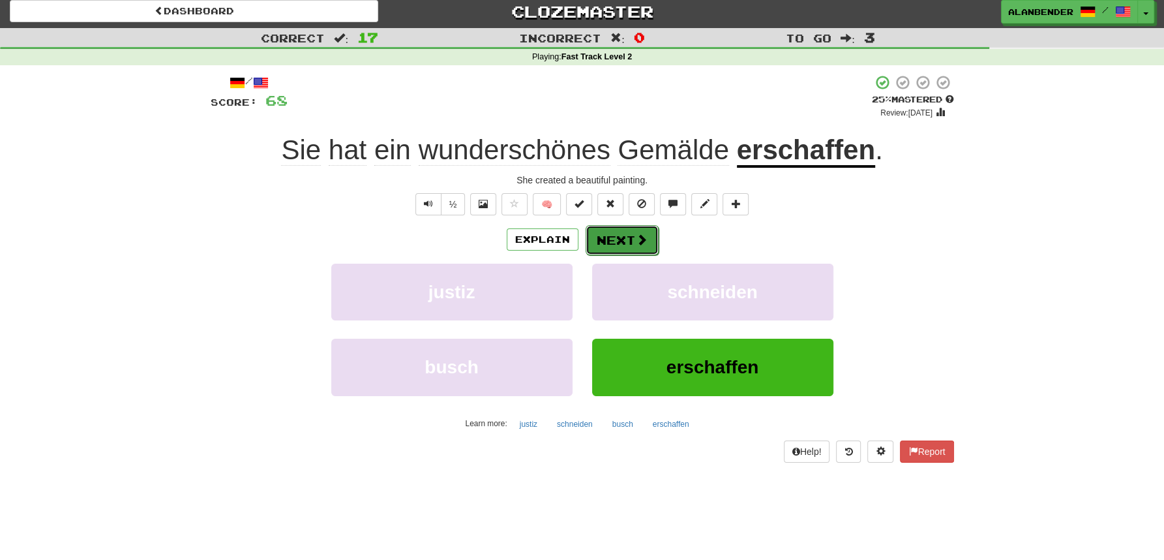
click at [607, 237] on button "Next" at bounding box center [622, 240] width 73 height 30
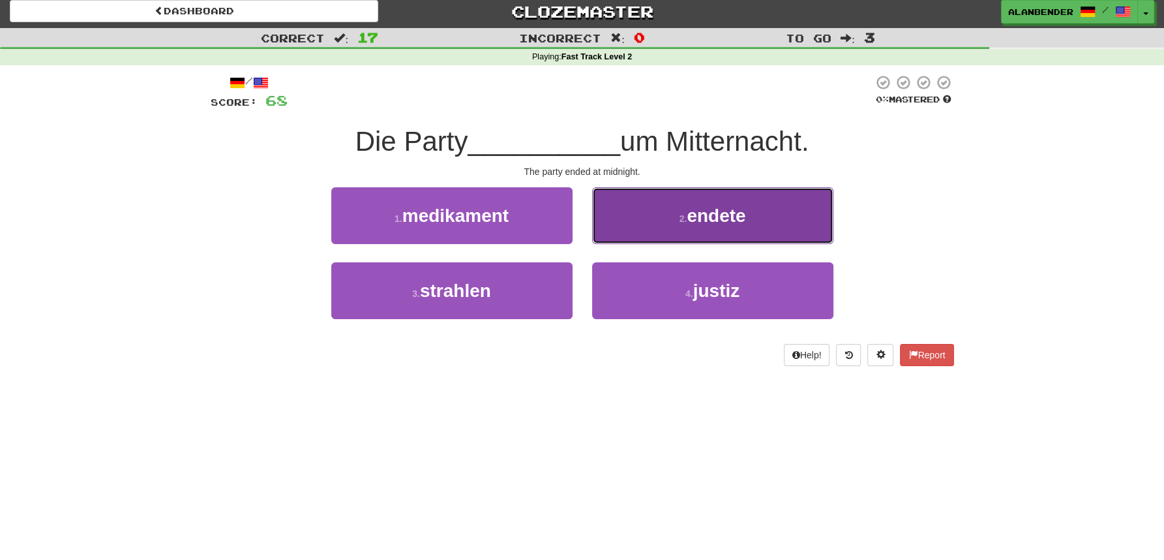
click at [735, 217] on span "endete" at bounding box center [716, 215] width 59 height 20
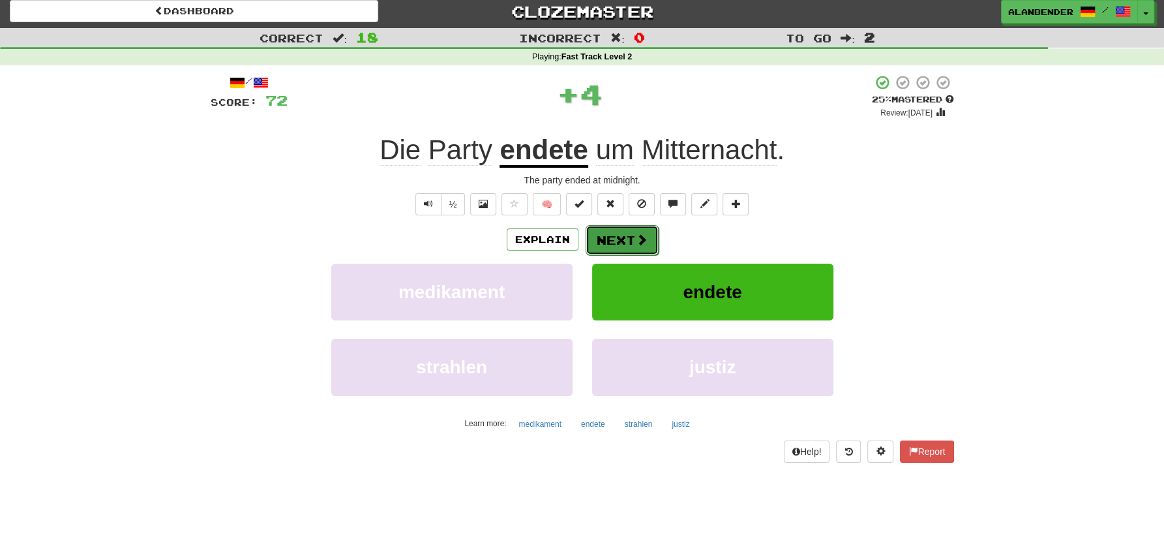
click at [636, 239] on span at bounding box center [642, 240] width 12 height 12
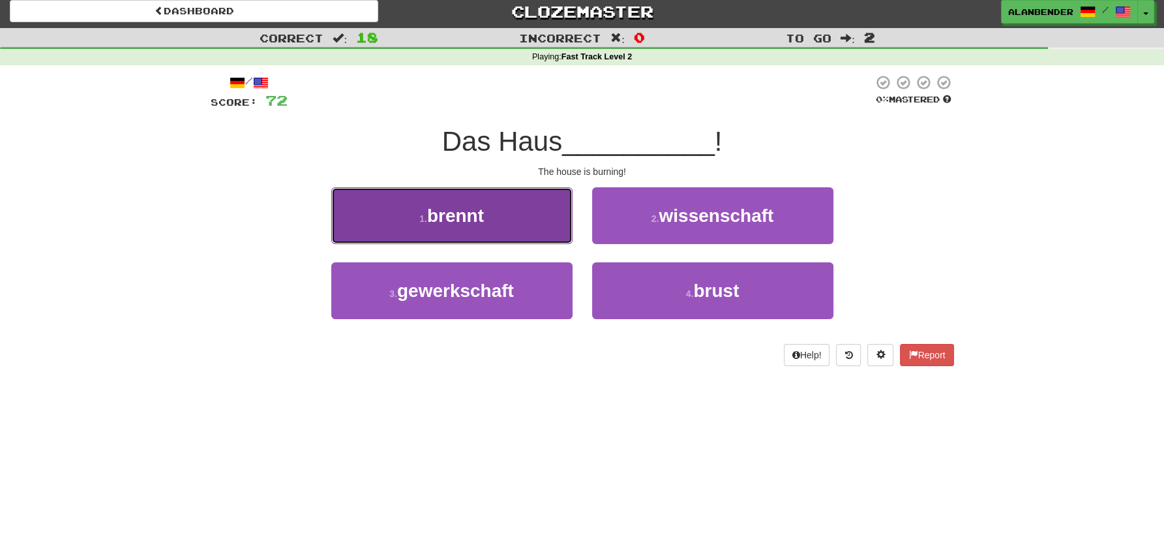
click at [475, 221] on span "brennt" at bounding box center [455, 215] width 57 height 20
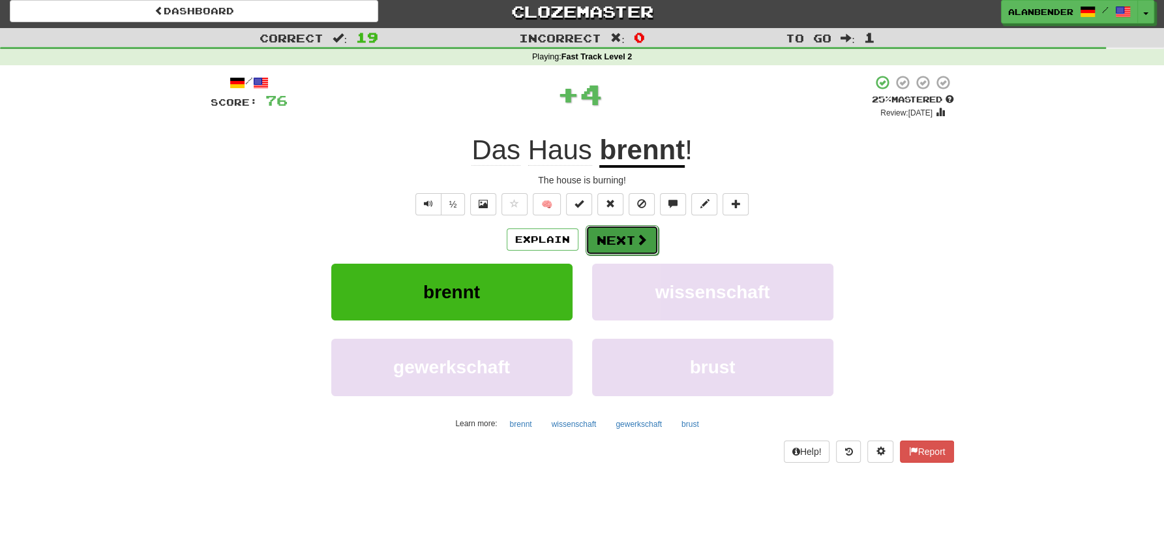
click at [629, 236] on button "Next" at bounding box center [622, 240] width 73 height 30
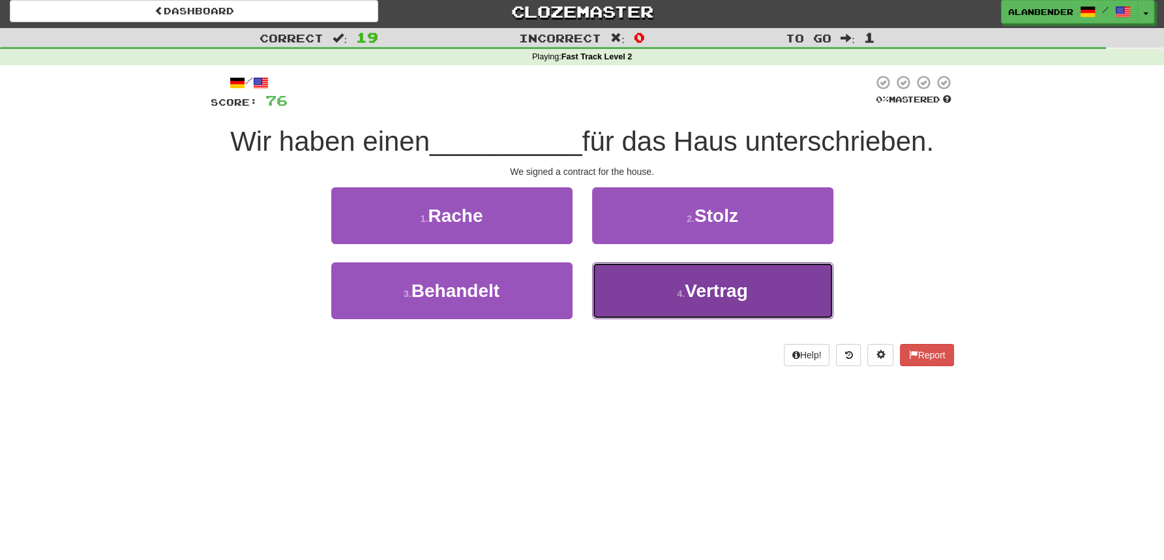
click at [738, 306] on button "4 . Vertrag" at bounding box center [712, 290] width 241 height 57
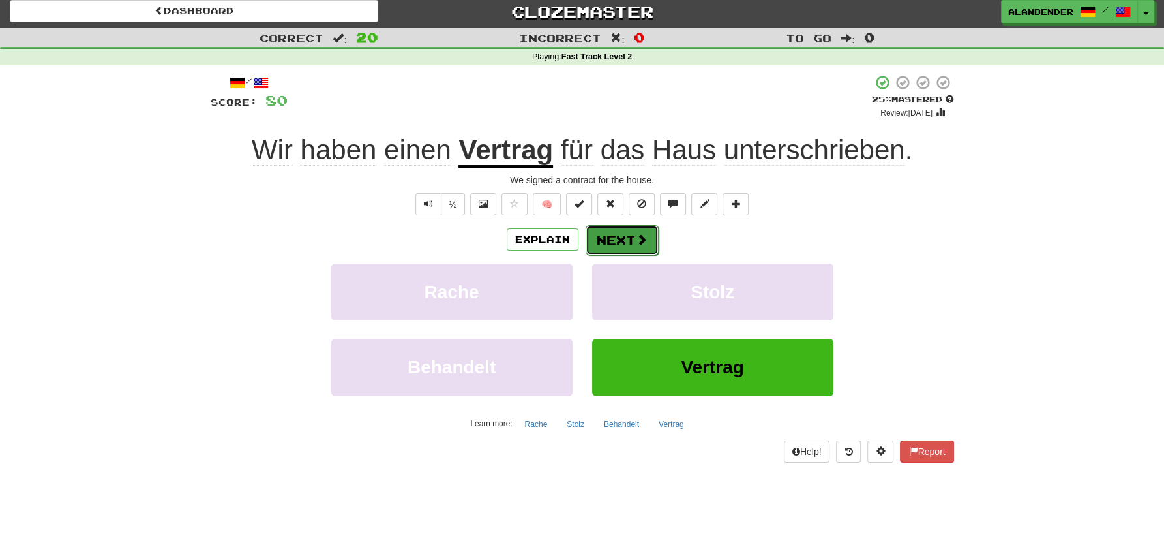
click at [625, 236] on button "Next" at bounding box center [622, 240] width 73 height 30
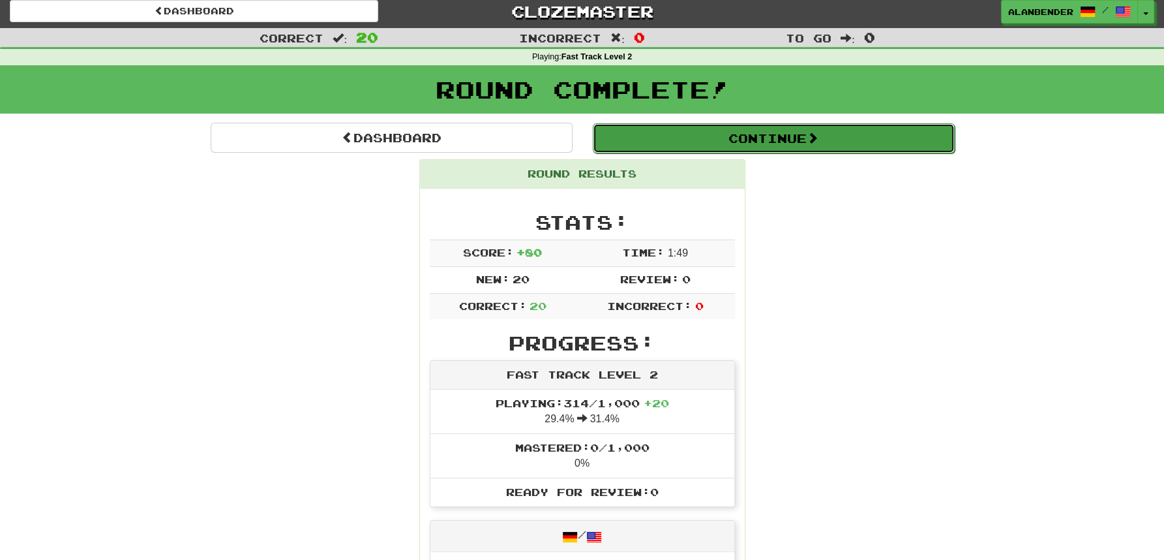
click at [724, 144] on button "Continue" at bounding box center [774, 138] width 362 height 30
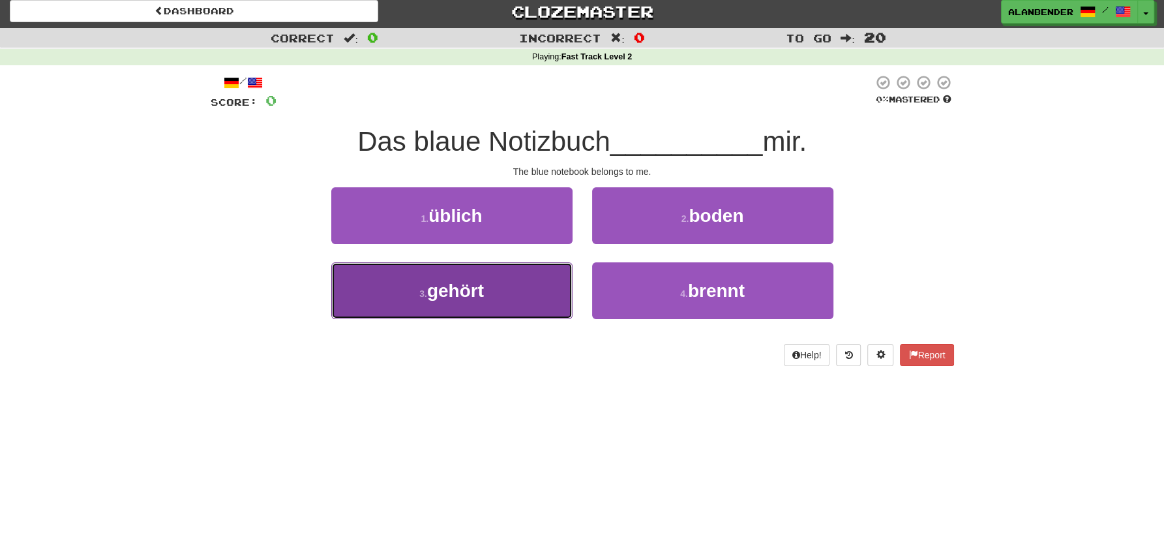
click at [490, 275] on button "3 . gehört" at bounding box center [451, 290] width 241 height 57
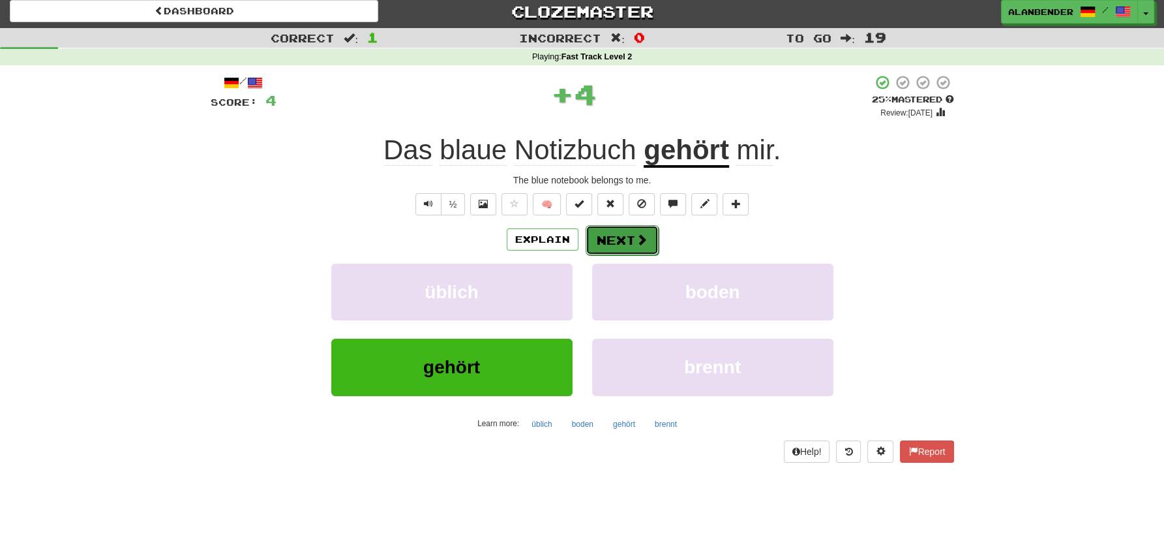
click at [605, 246] on button "Next" at bounding box center [622, 240] width 73 height 30
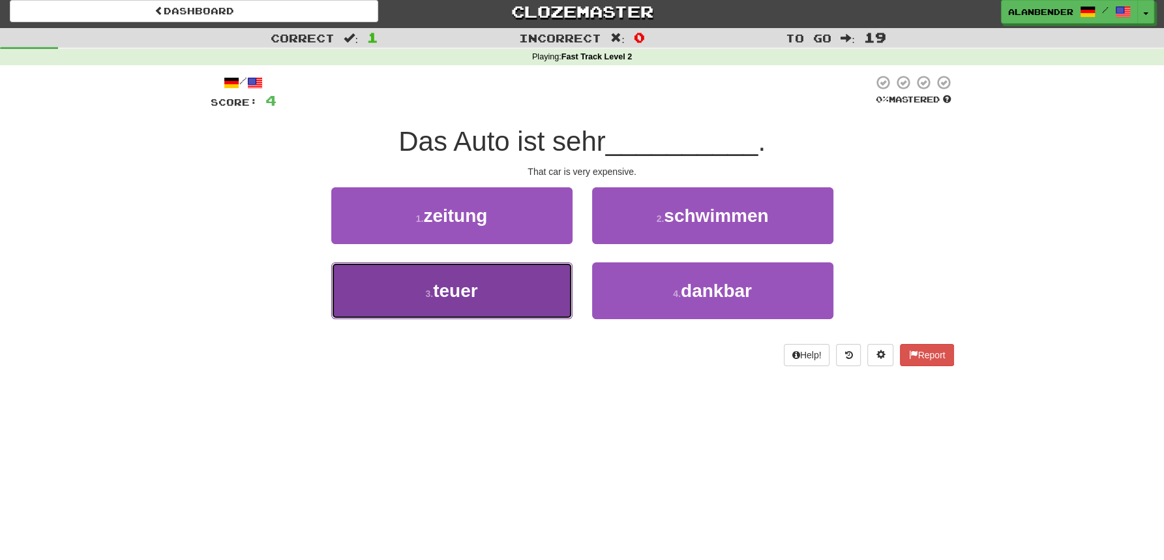
click at [456, 292] on span "teuer" at bounding box center [455, 290] width 44 height 20
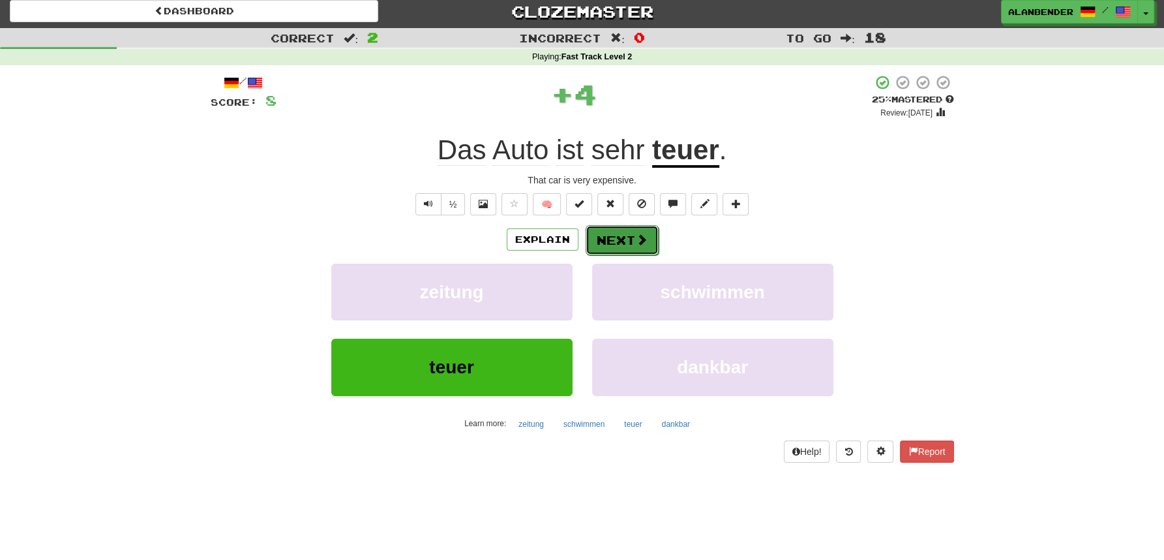
click at [624, 241] on button "Next" at bounding box center [622, 240] width 73 height 30
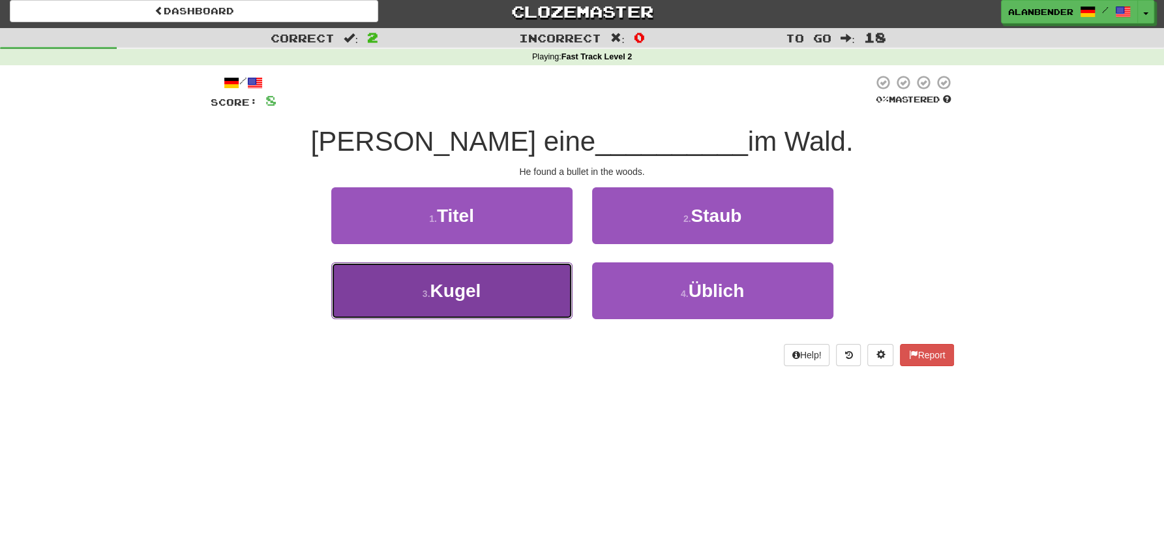
click at [474, 294] on span "Kugel" at bounding box center [455, 290] width 51 height 20
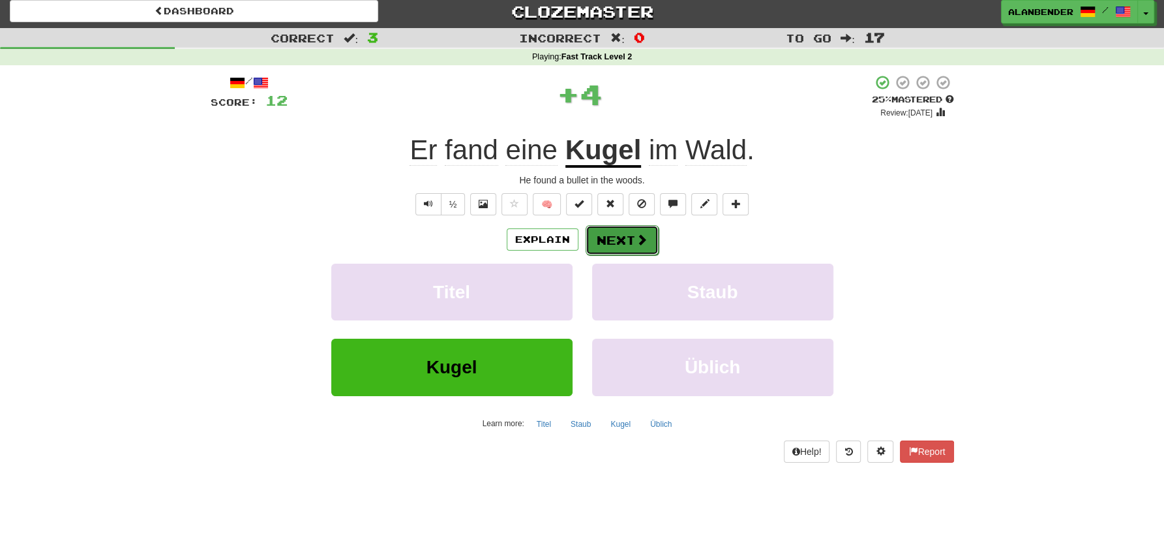
click at [622, 236] on button "Next" at bounding box center [622, 240] width 73 height 30
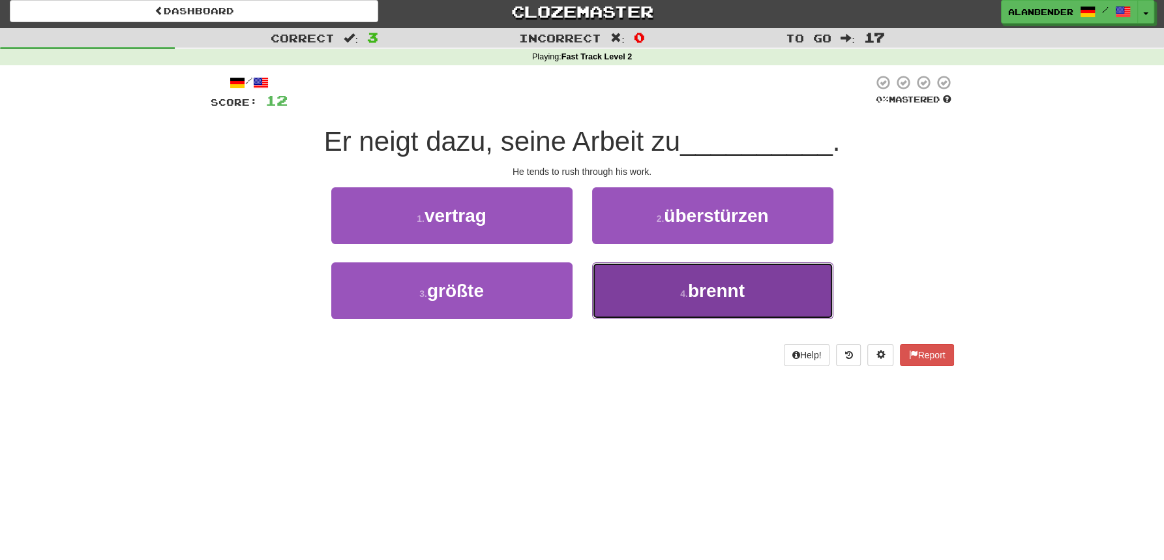
click at [712, 289] on span "brennt" at bounding box center [716, 290] width 57 height 20
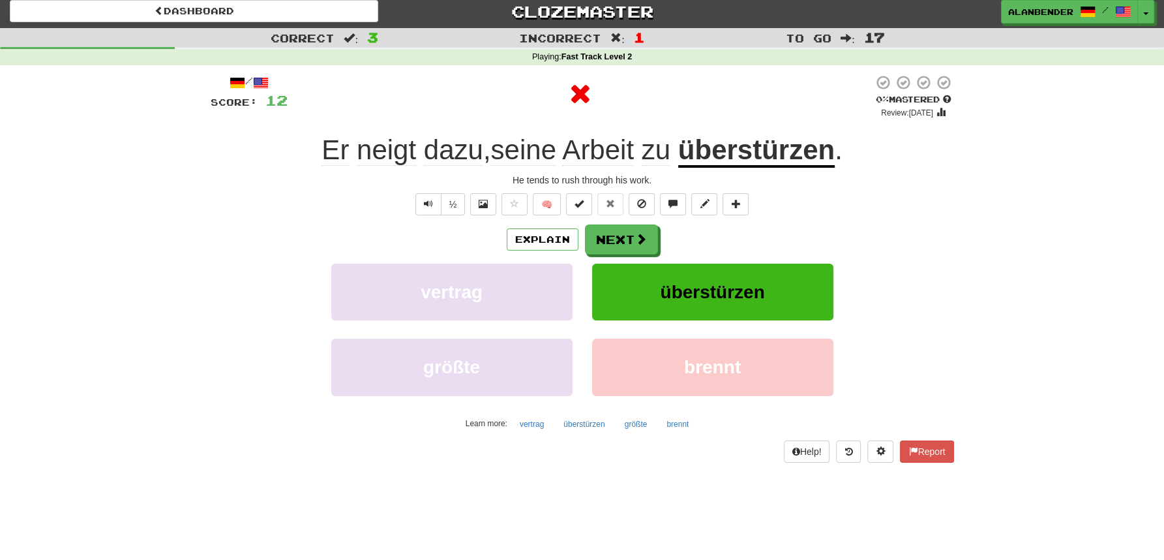
click at [769, 151] on u "überstürzen" at bounding box center [756, 150] width 157 height 33
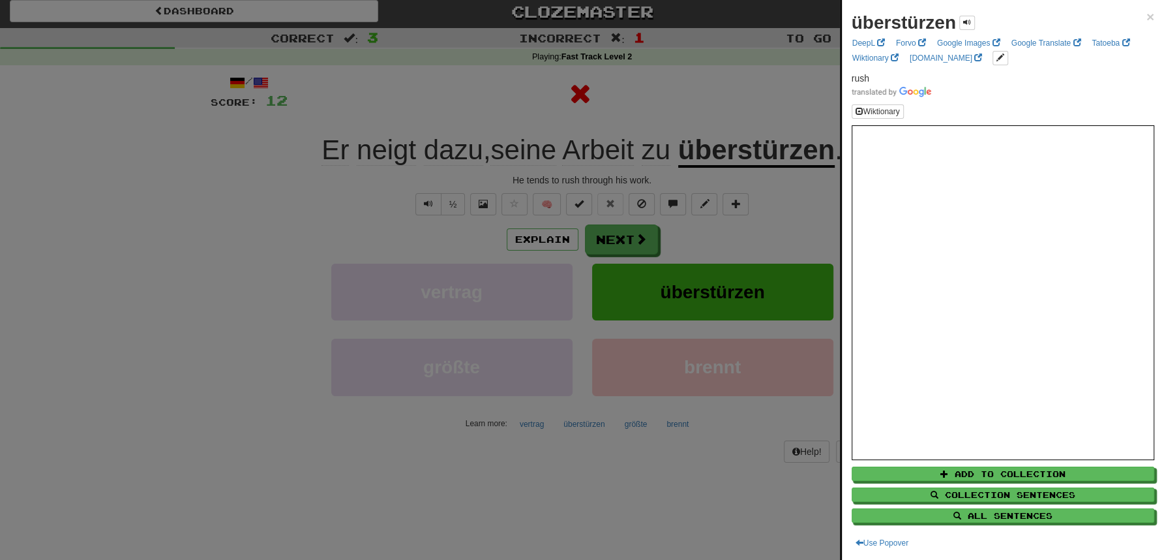
click at [762, 63] on div at bounding box center [582, 280] width 1164 height 560
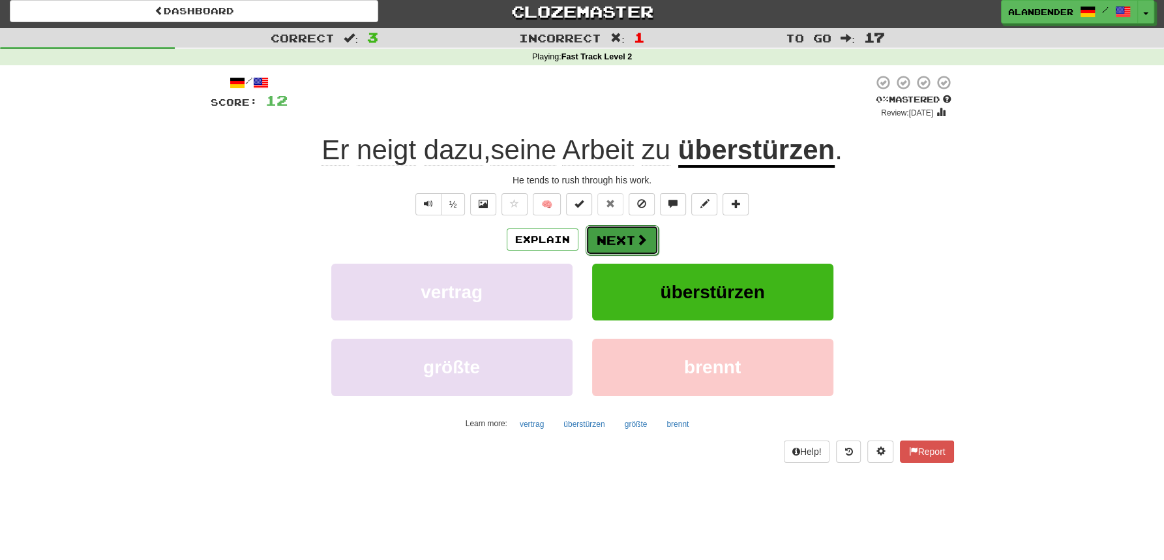
click at [628, 239] on button "Next" at bounding box center [622, 240] width 73 height 30
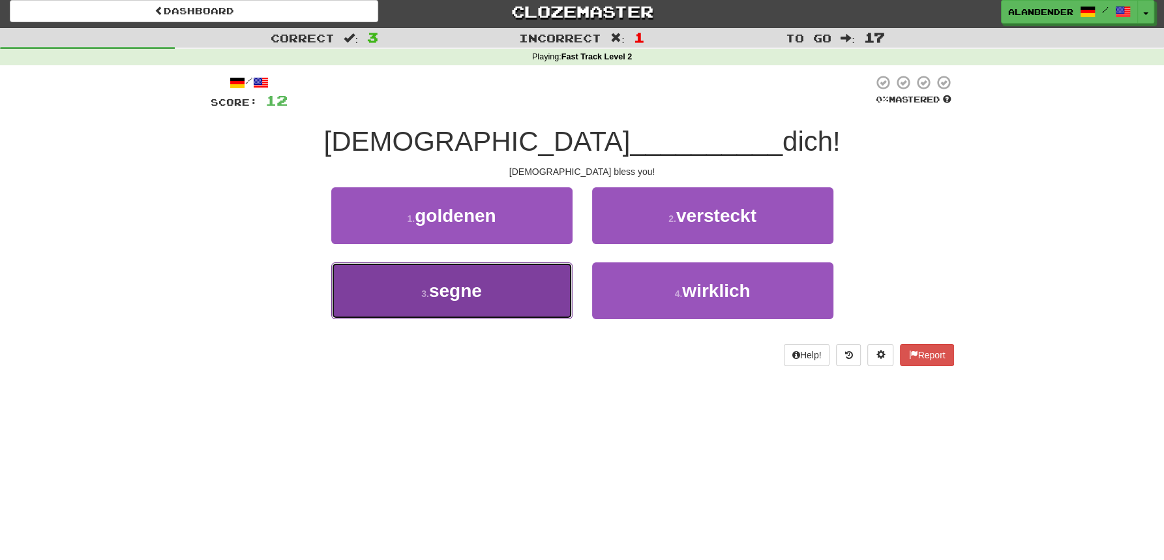
click at [471, 283] on span "segne" at bounding box center [455, 290] width 53 height 20
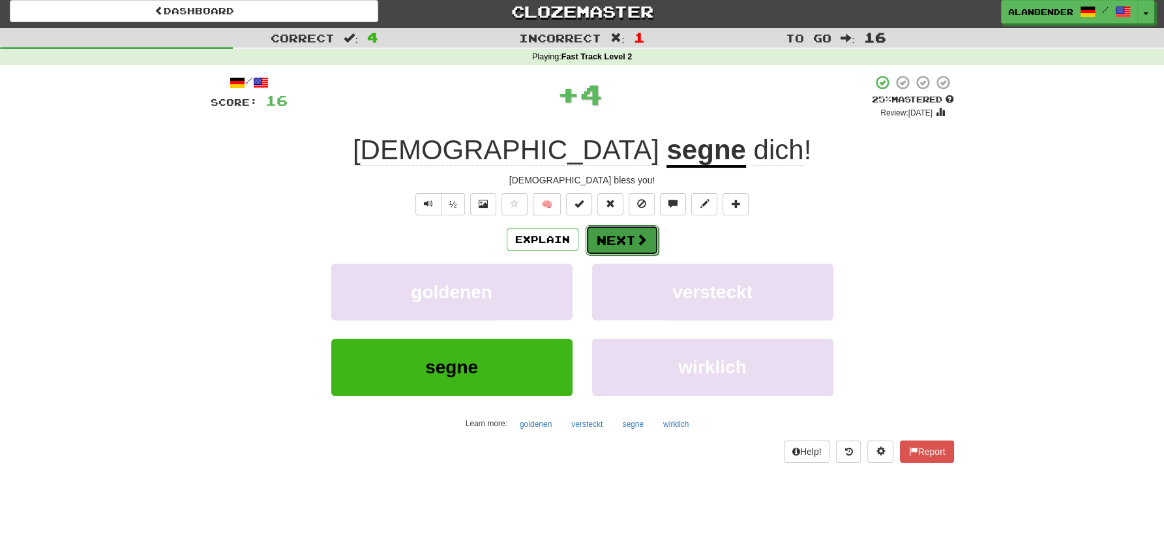
click at [618, 237] on button "Next" at bounding box center [622, 240] width 73 height 30
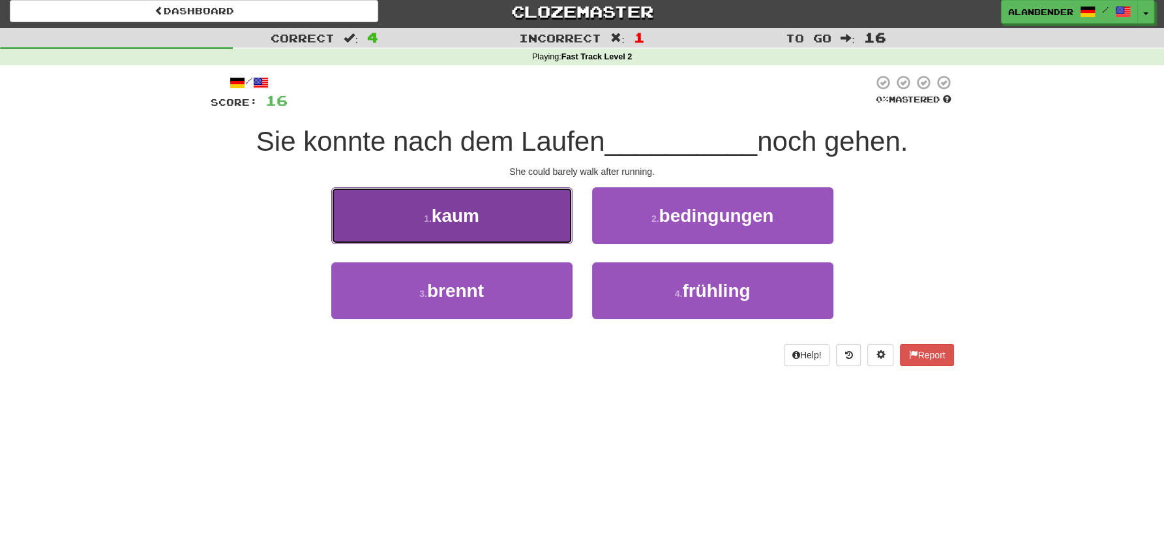
click at [464, 210] on span "kaum" at bounding box center [456, 215] width 48 height 20
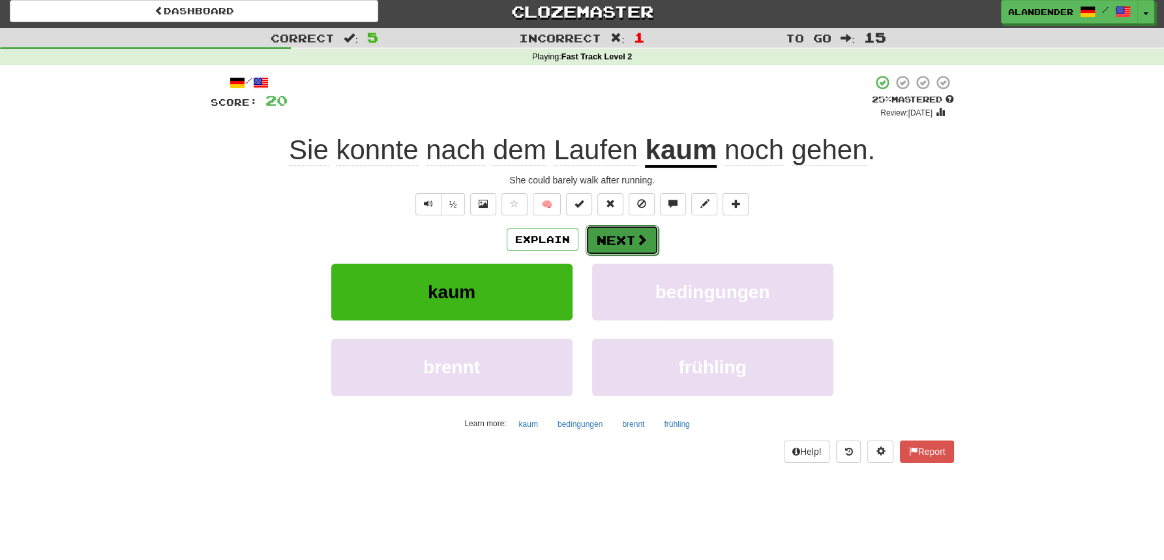
click at [615, 238] on button "Next" at bounding box center [622, 240] width 73 height 30
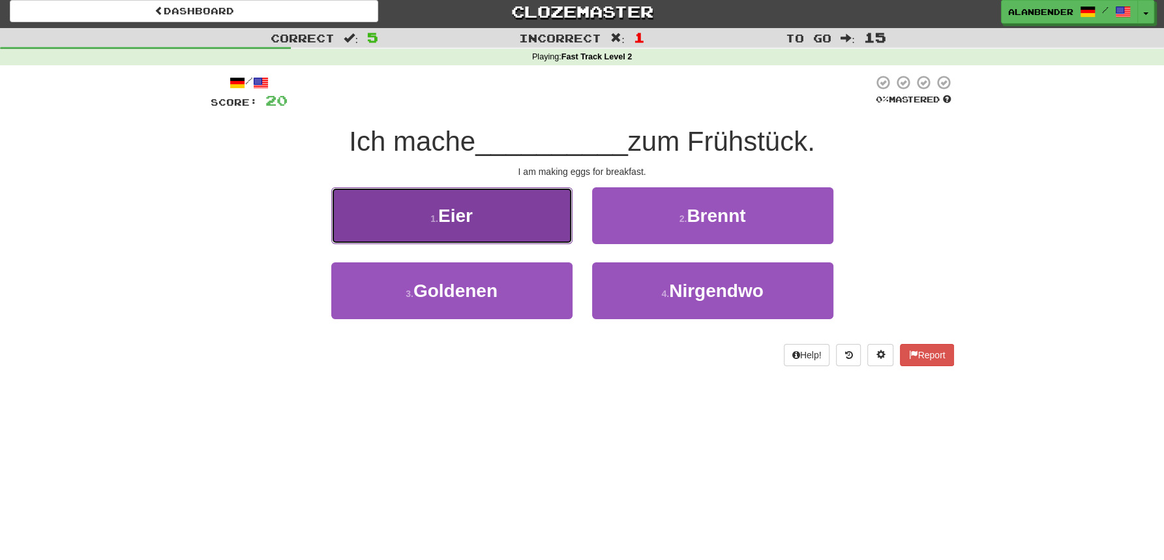
click at [470, 217] on span "Eier" at bounding box center [455, 215] width 35 height 20
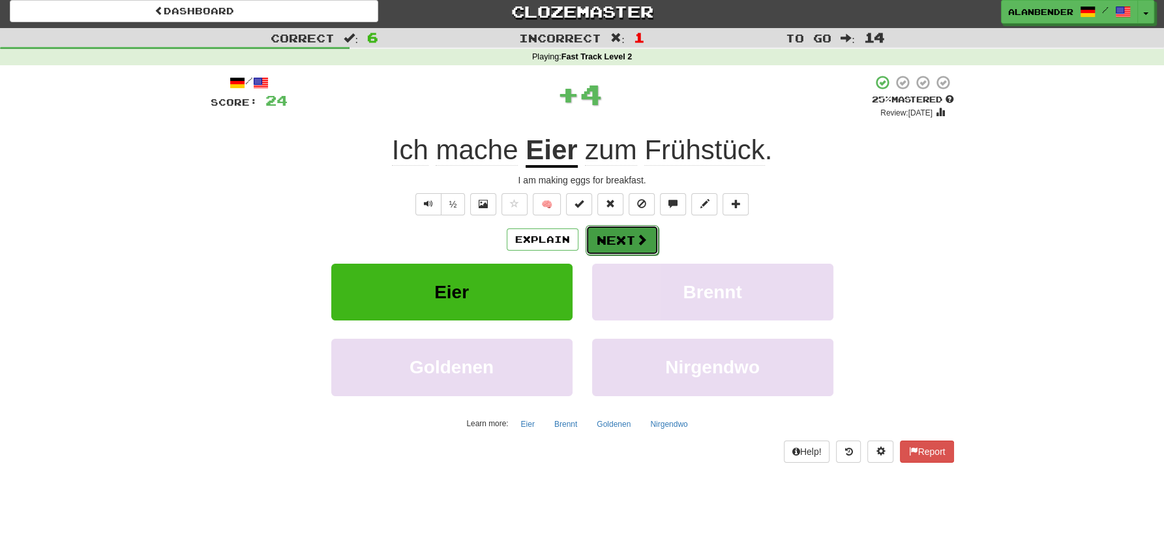
click at [632, 237] on button "Next" at bounding box center [622, 240] width 73 height 30
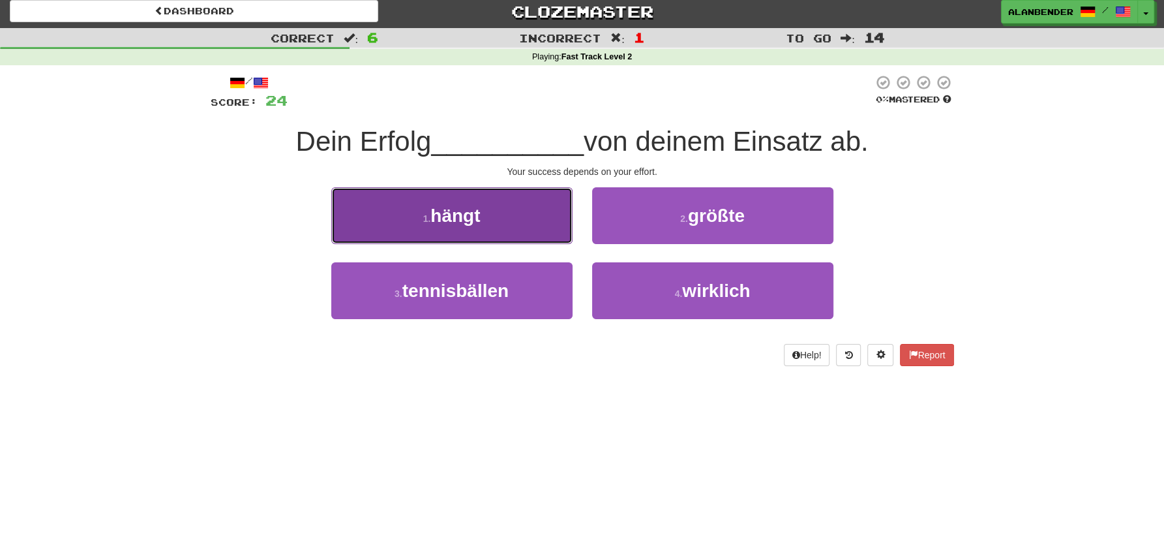
click at [477, 215] on span "hängt" at bounding box center [456, 215] width 50 height 20
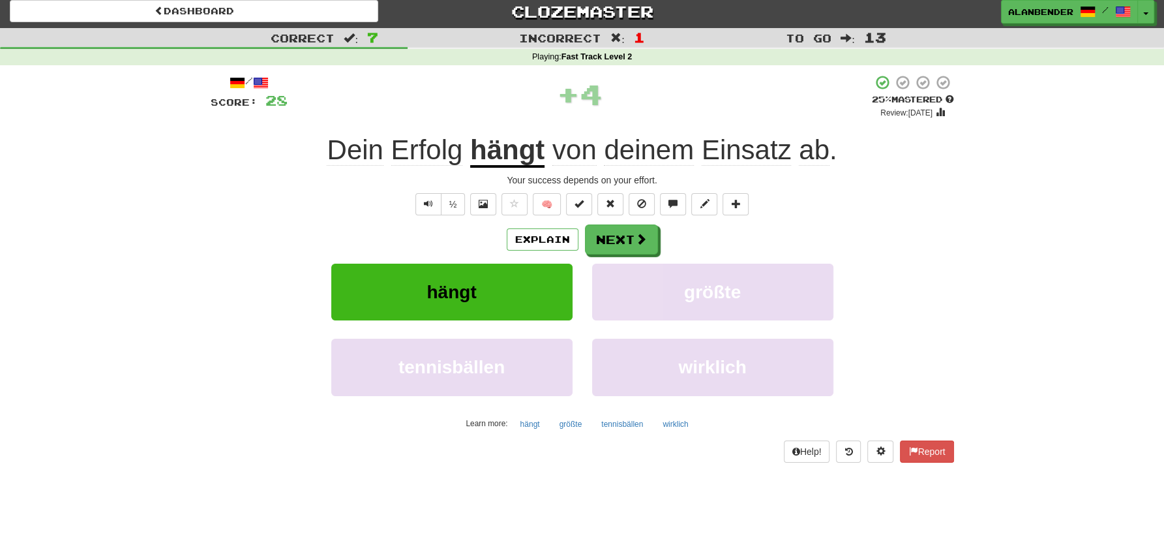
click at [740, 154] on span "Einsatz" at bounding box center [747, 149] width 90 height 31
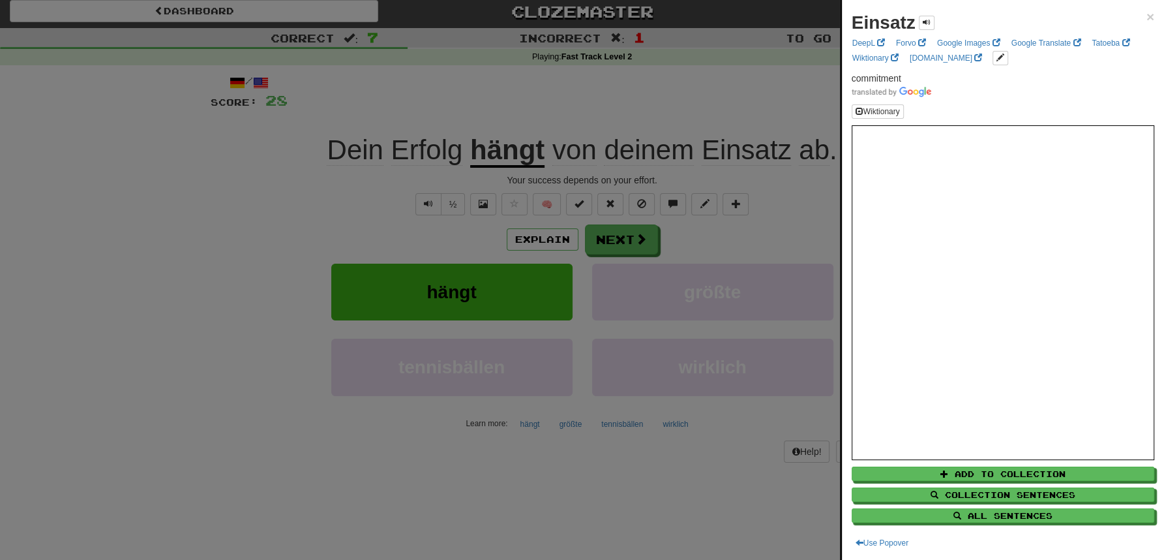
click at [753, 70] on div at bounding box center [582, 280] width 1164 height 560
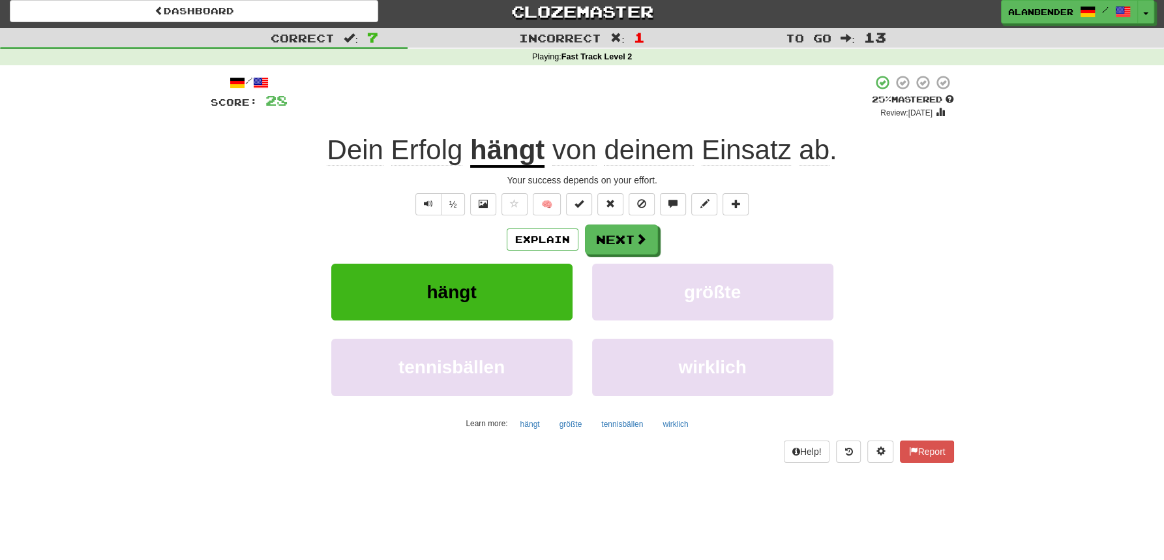
click at [738, 145] on span "Einsatz" at bounding box center [747, 149] width 90 height 31
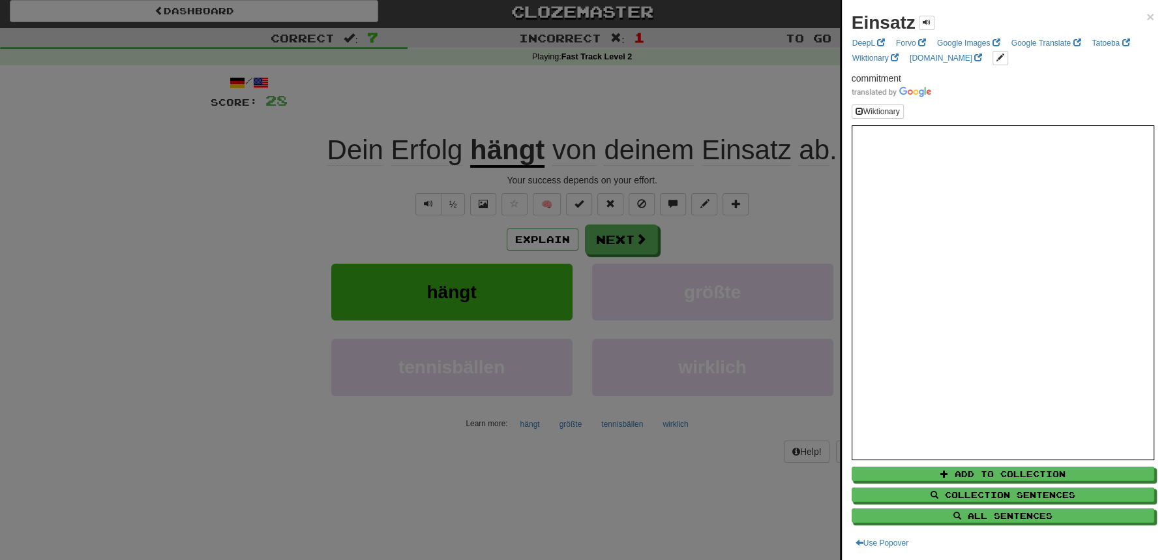
click at [704, 92] on div at bounding box center [582, 280] width 1164 height 560
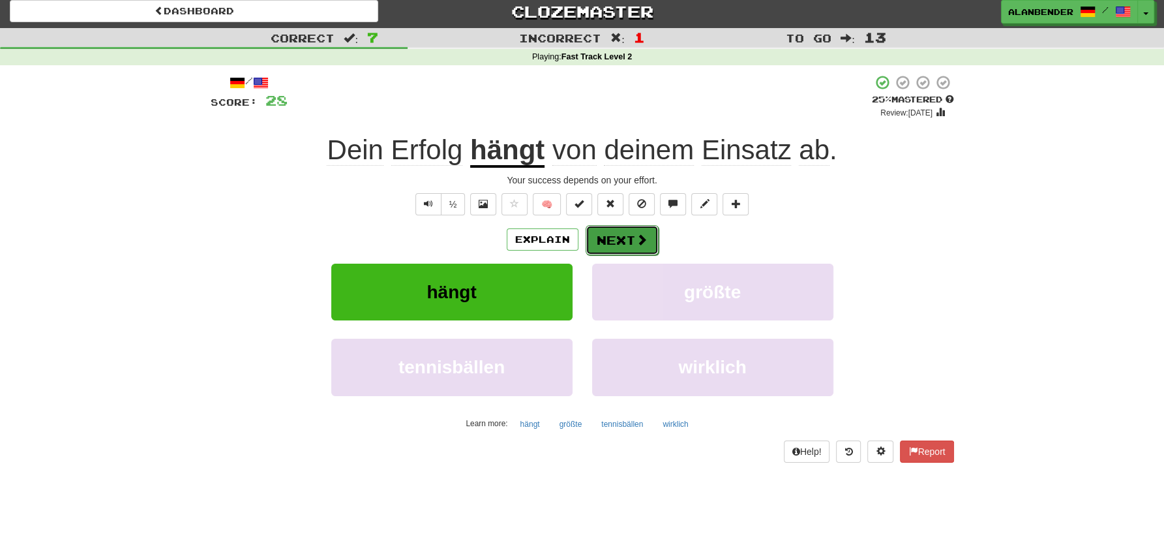
click at [610, 237] on button "Next" at bounding box center [622, 240] width 73 height 30
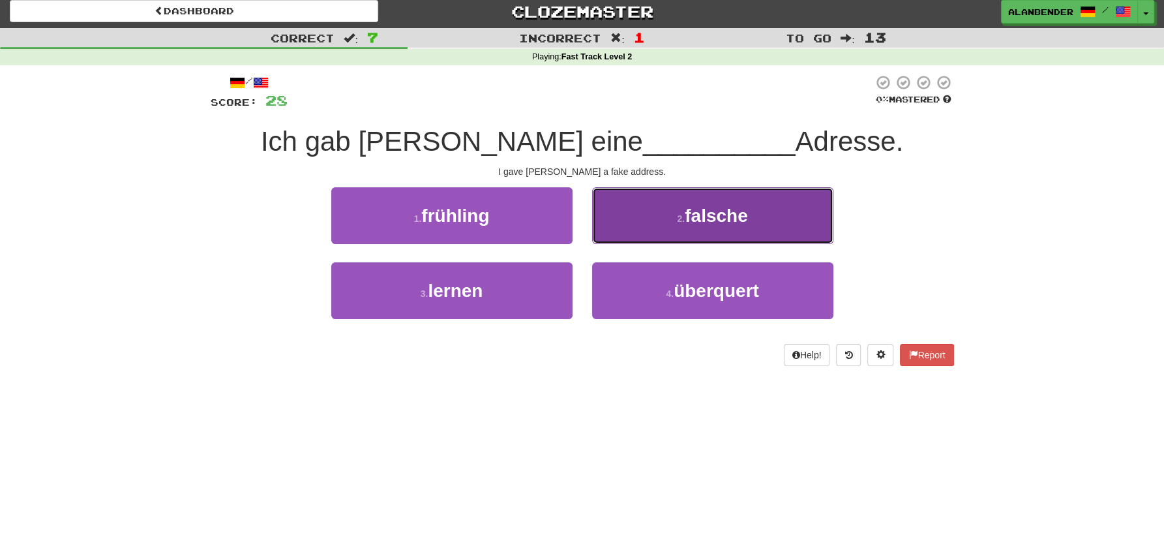
click at [712, 223] on span "falsche" at bounding box center [716, 215] width 63 height 20
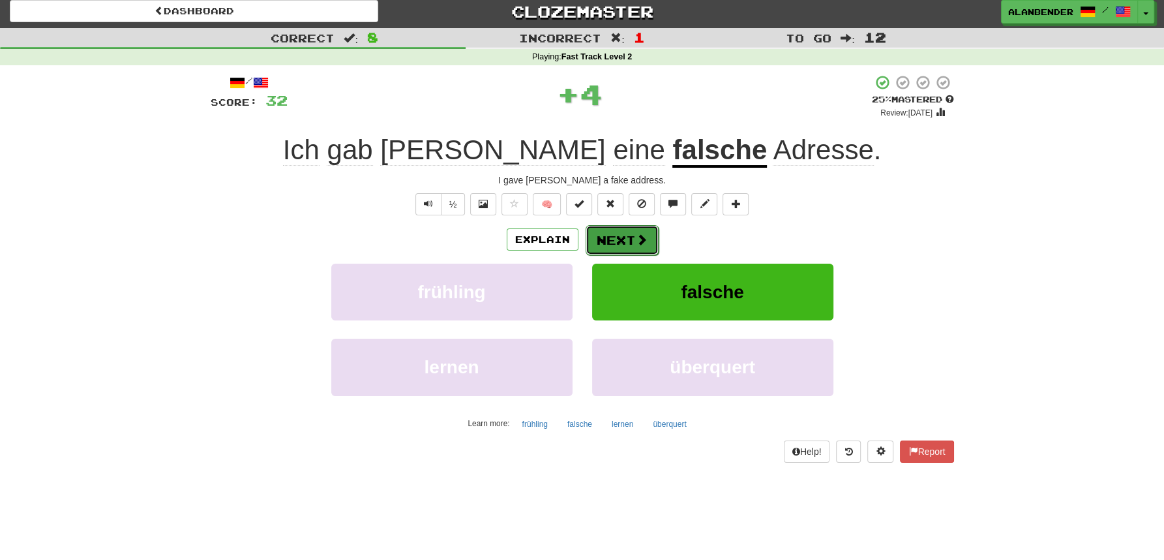
click at [610, 240] on button "Next" at bounding box center [622, 240] width 73 height 30
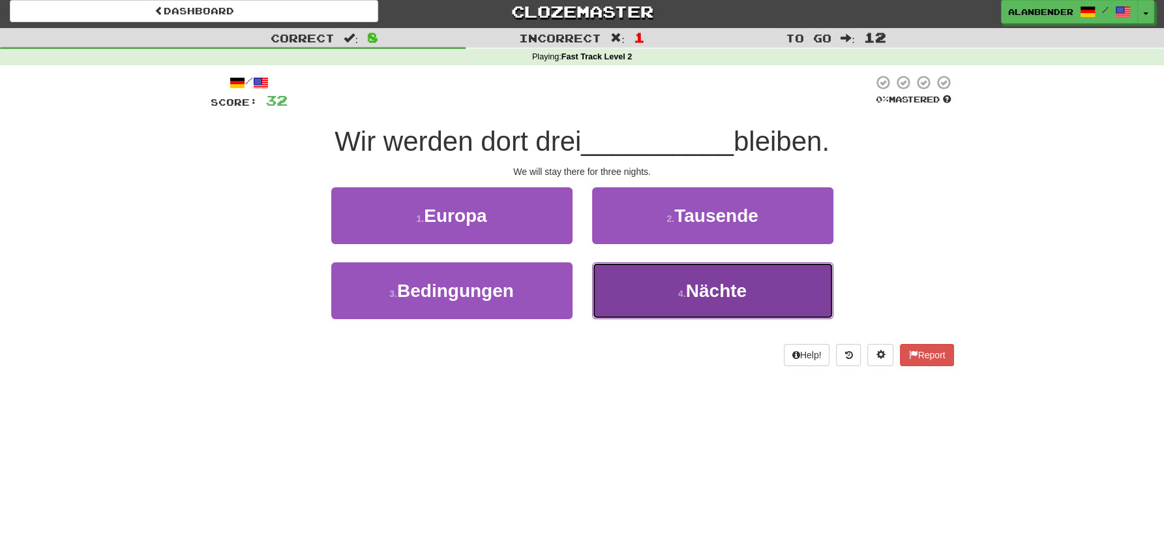
click at [707, 287] on span "Nächte" at bounding box center [716, 290] width 61 height 20
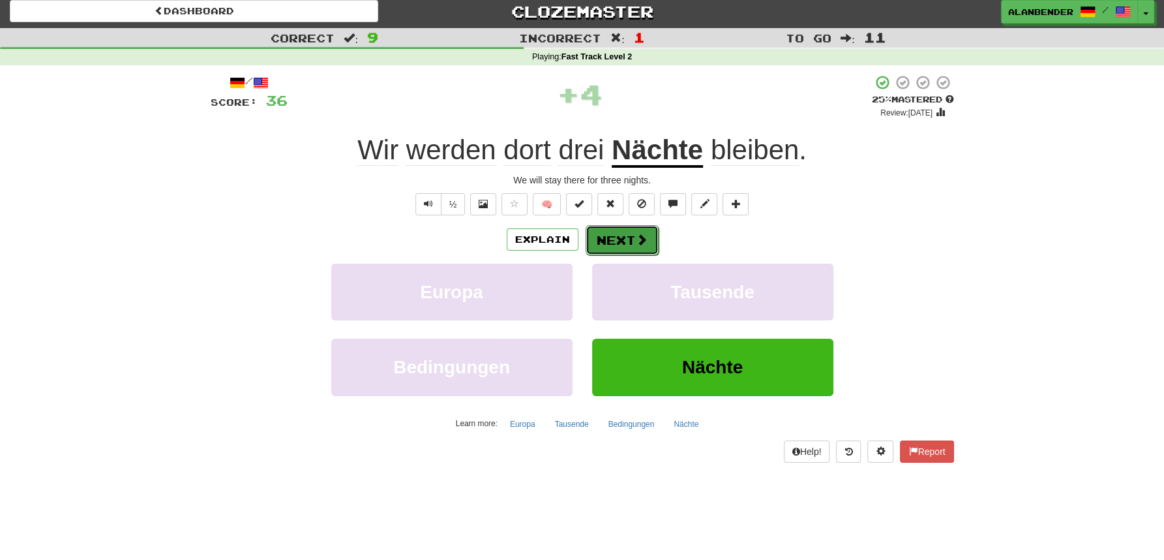
click at [612, 238] on button "Next" at bounding box center [622, 240] width 73 height 30
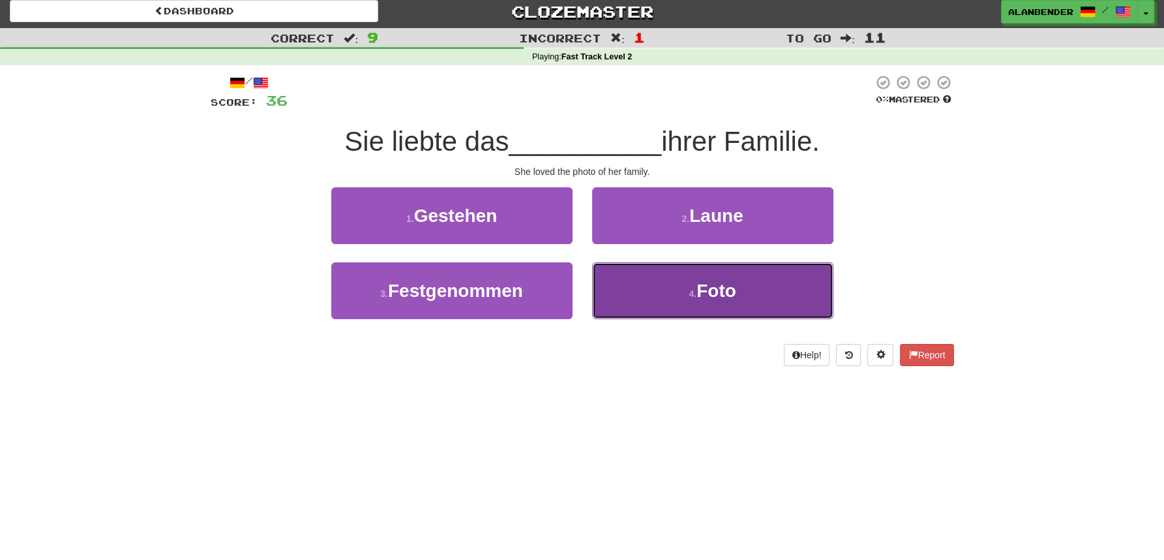
click at [716, 287] on span "Foto" at bounding box center [717, 290] width 40 height 20
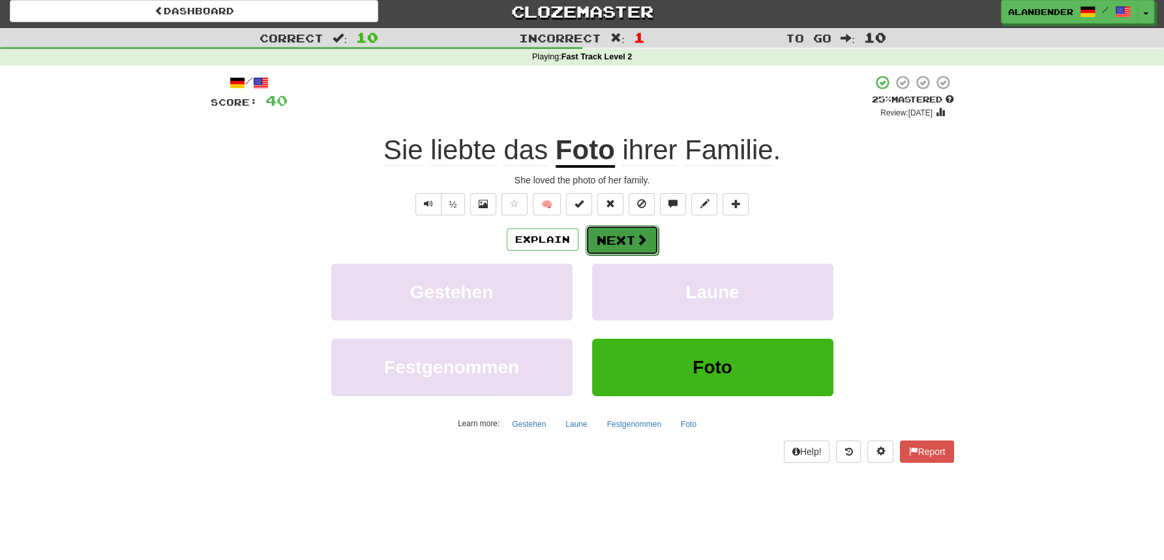
click at [628, 235] on button "Next" at bounding box center [622, 240] width 73 height 30
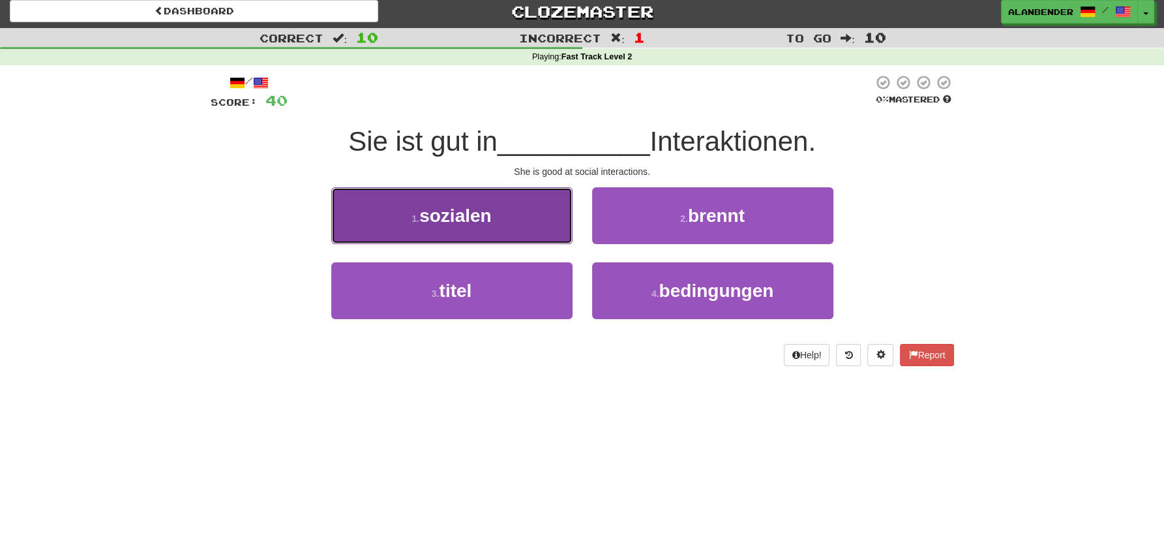
click at [462, 211] on span "sozialen" at bounding box center [455, 215] width 72 height 20
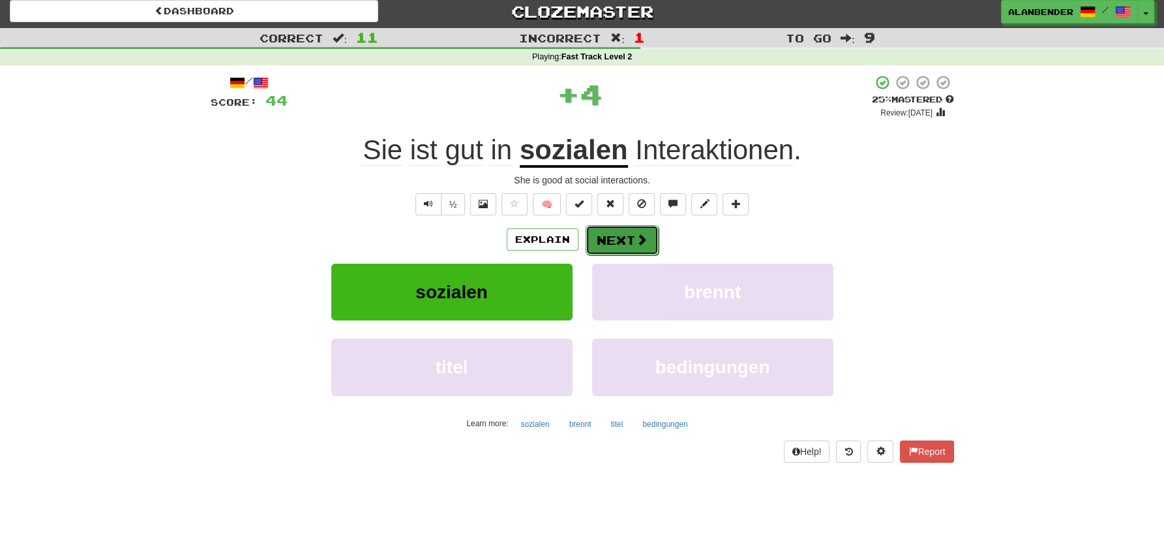
click at [639, 235] on span at bounding box center [642, 240] width 12 height 12
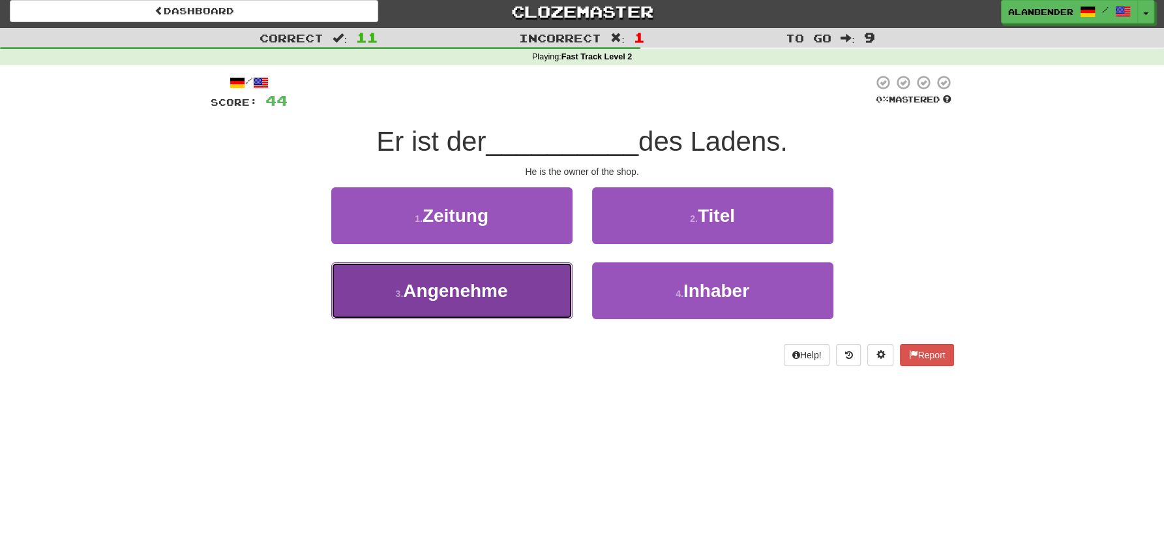
click at [491, 303] on button "3 . Angenehme" at bounding box center [451, 290] width 241 height 57
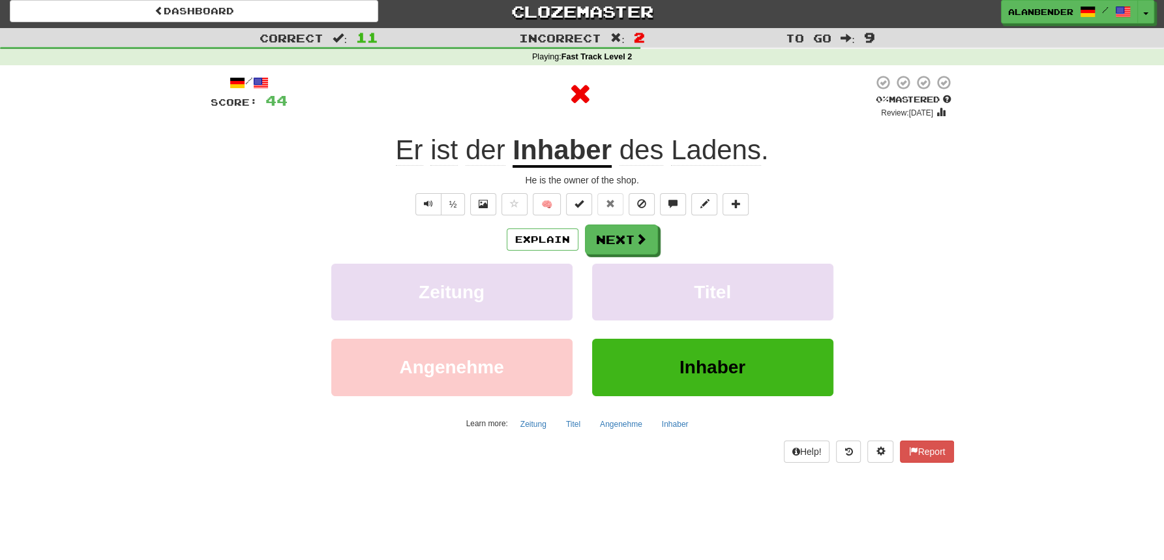
click at [589, 145] on u "Inhaber" at bounding box center [562, 150] width 99 height 33
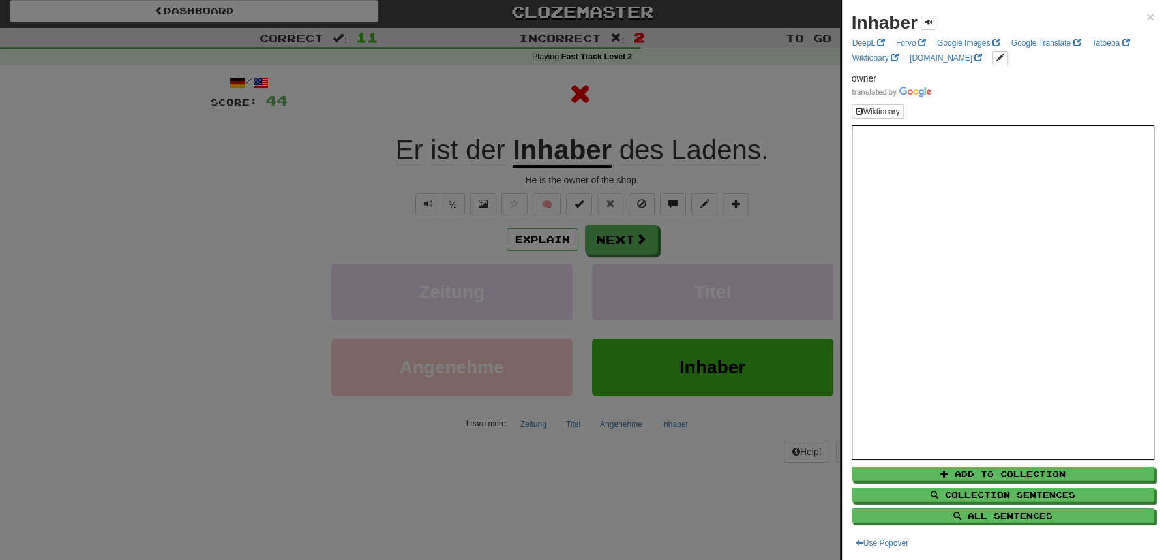
click at [671, 87] on div at bounding box center [582, 280] width 1164 height 560
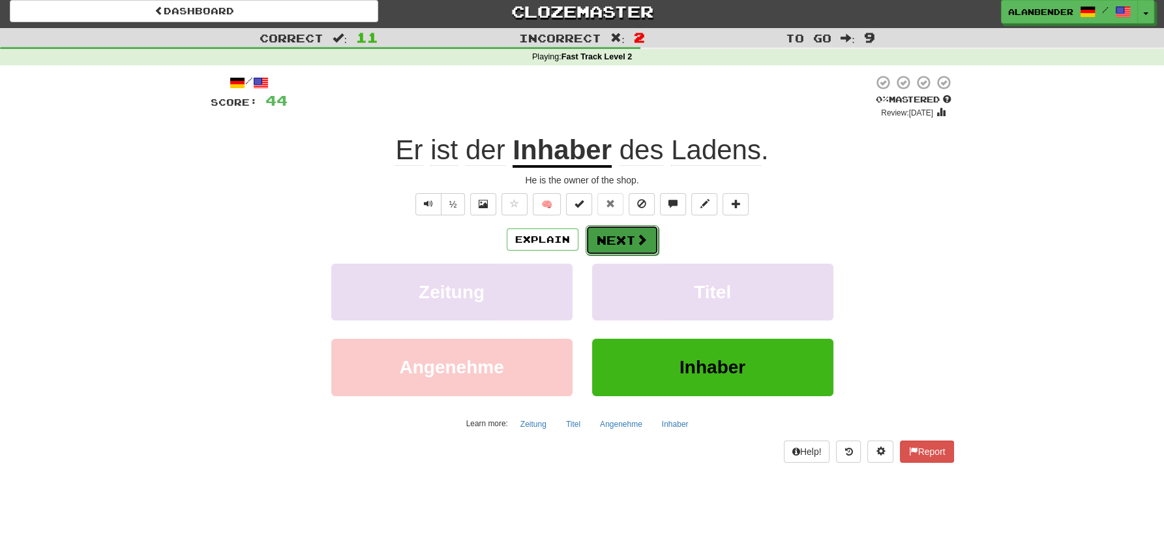
click at [624, 242] on button "Next" at bounding box center [622, 240] width 73 height 30
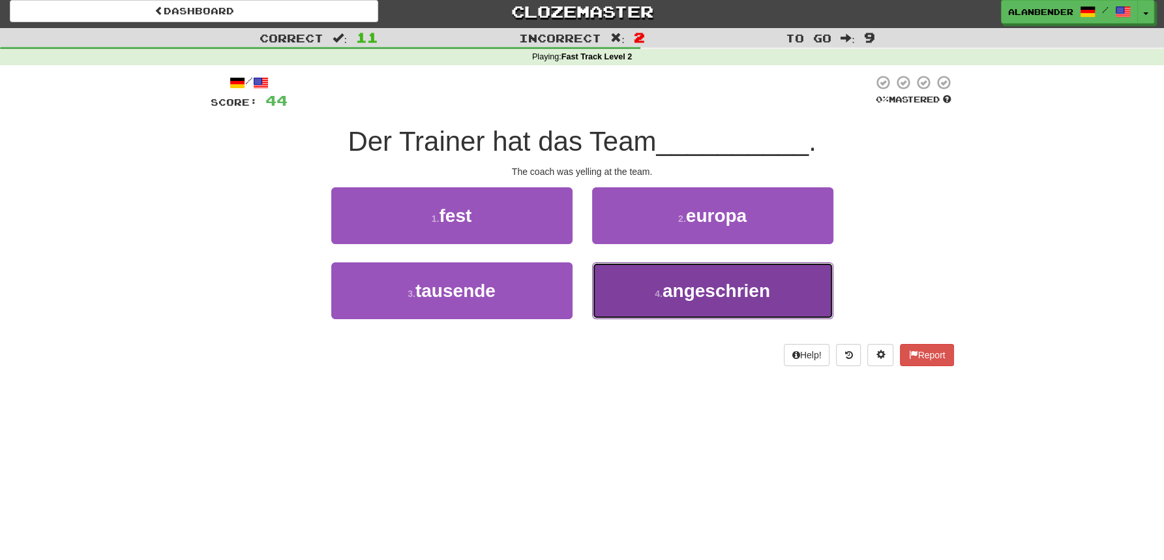
click at [763, 288] on span "angeschrien" at bounding box center [717, 290] width 108 height 20
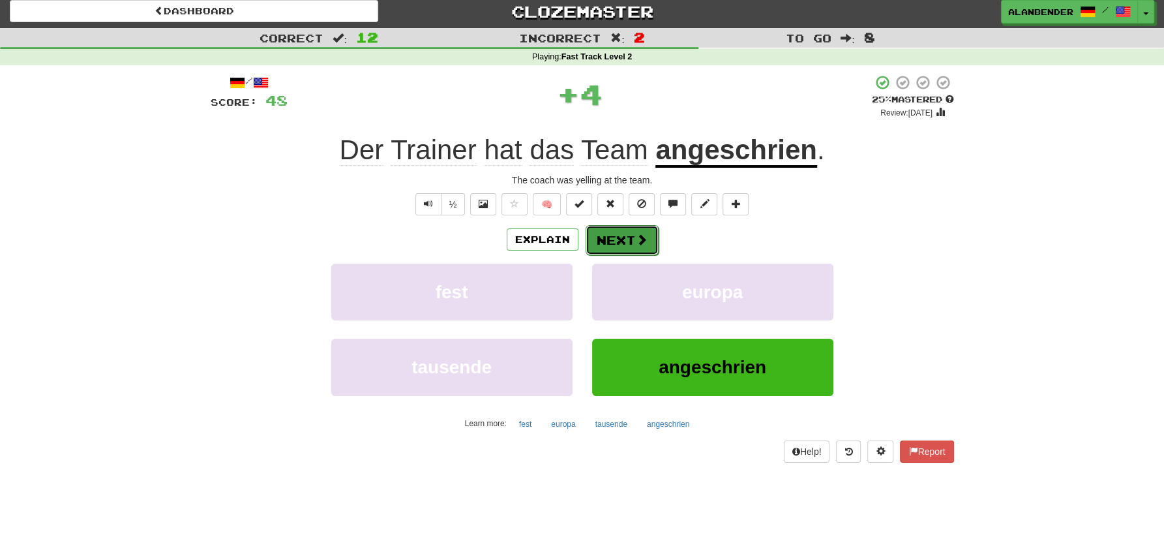
click at [622, 238] on button "Next" at bounding box center [622, 240] width 73 height 30
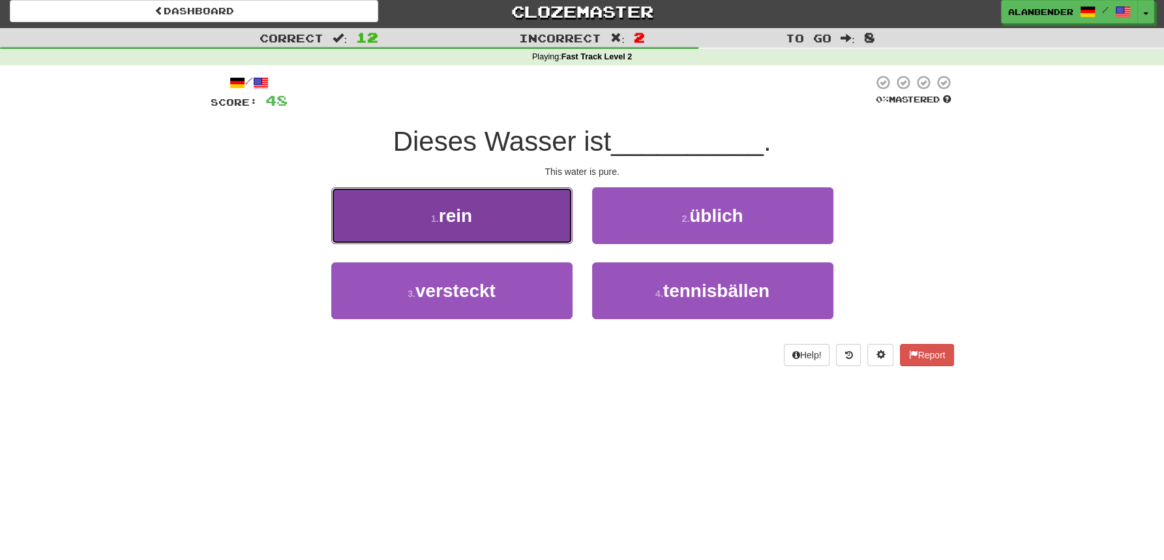
click at [464, 210] on span "rein" at bounding box center [455, 215] width 33 height 20
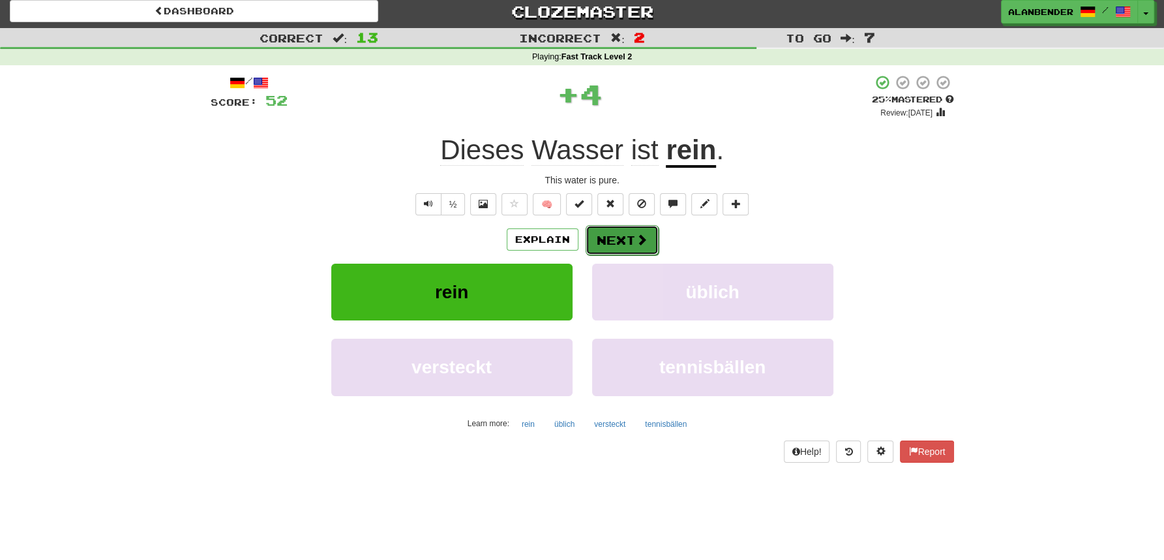
click at [634, 237] on button "Next" at bounding box center [622, 240] width 73 height 30
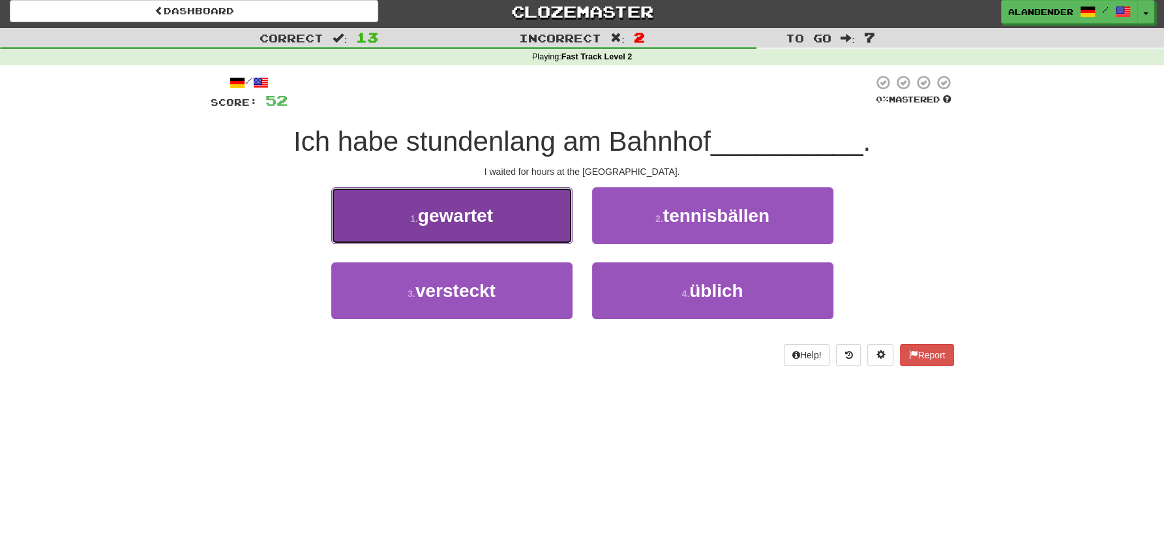
click at [481, 218] on span "gewartet" at bounding box center [455, 215] width 75 height 20
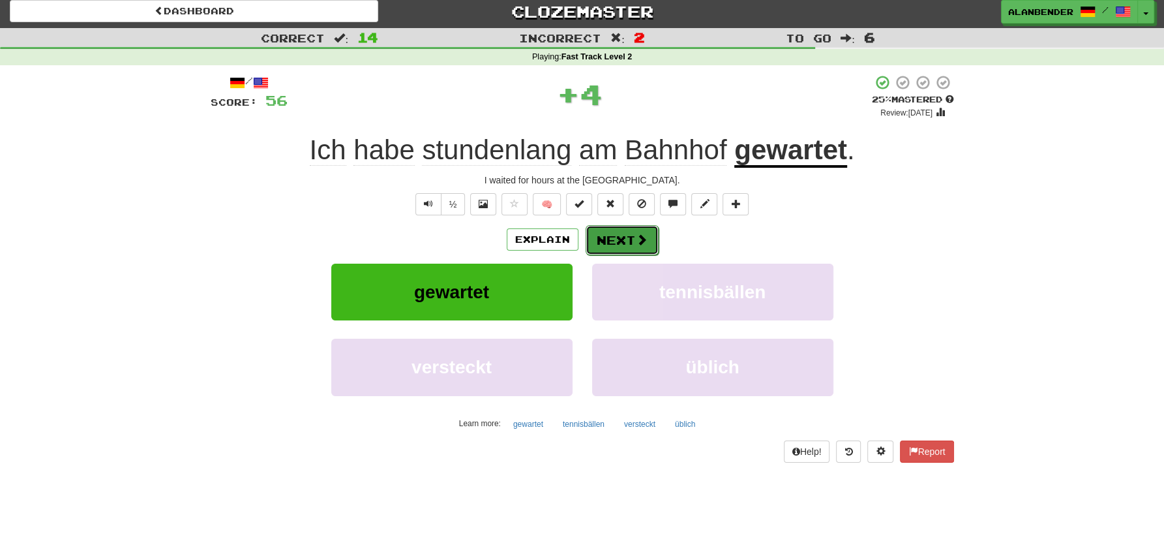
click at [627, 239] on button "Next" at bounding box center [622, 240] width 73 height 30
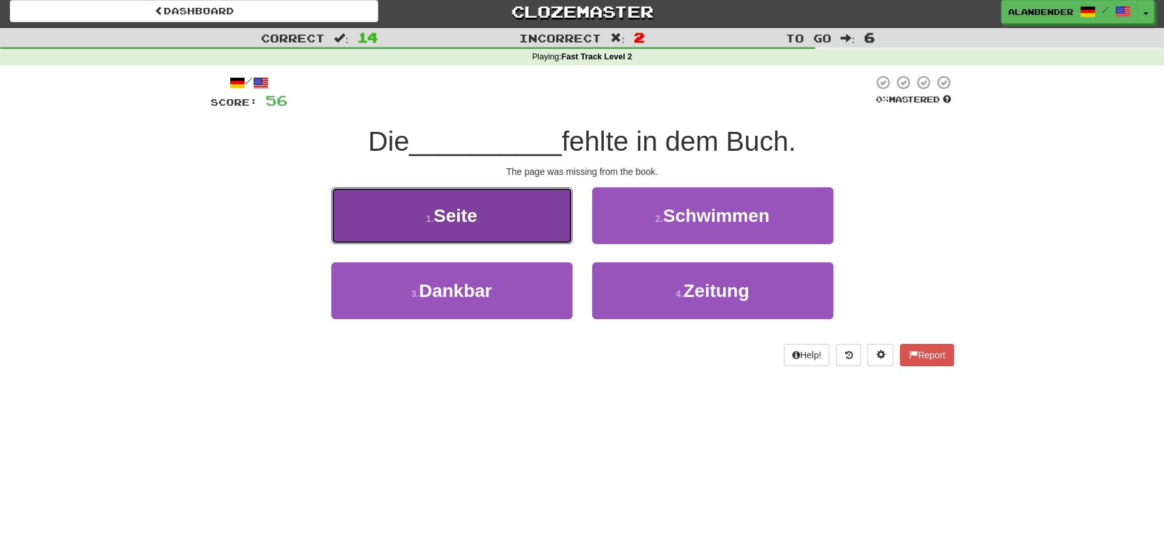
click at [462, 219] on span "Seite" at bounding box center [456, 215] width 44 height 20
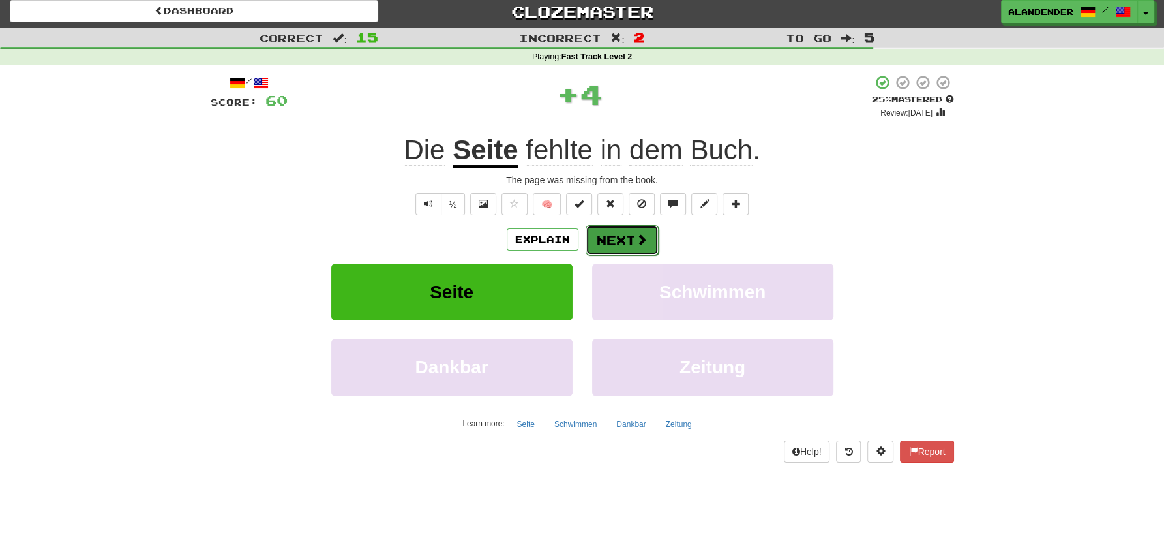
click at [617, 239] on button "Next" at bounding box center [622, 240] width 73 height 30
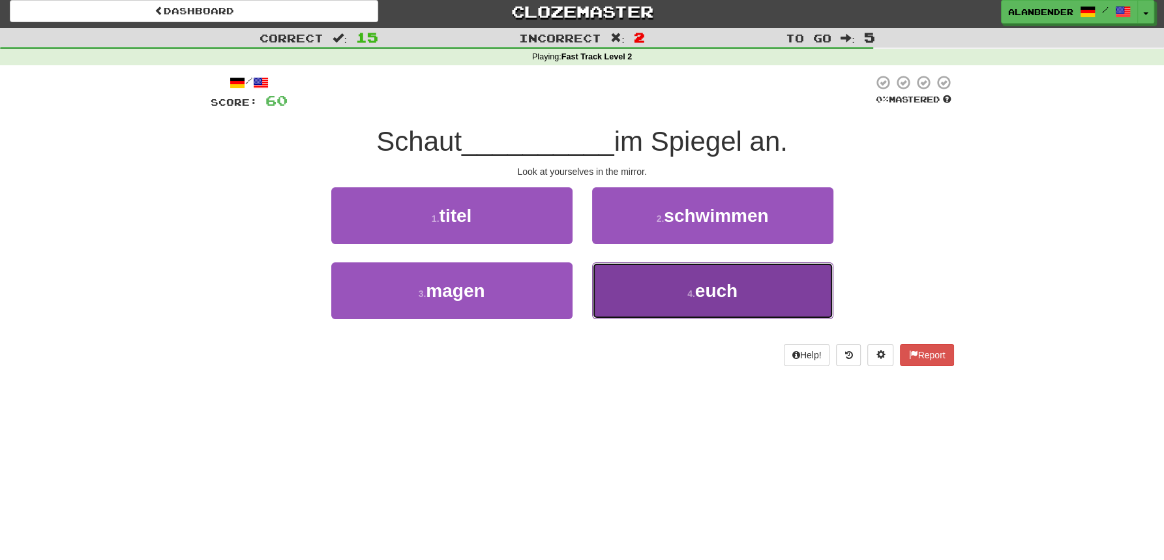
click at [723, 288] on span "euch" at bounding box center [716, 290] width 42 height 20
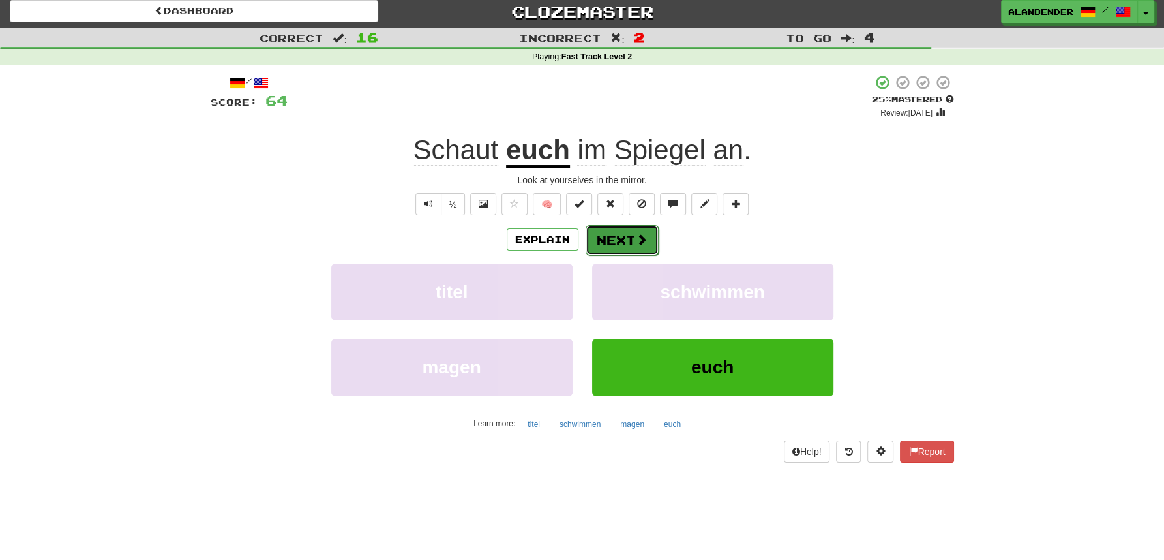
click at [627, 245] on button "Next" at bounding box center [622, 240] width 73 height 30
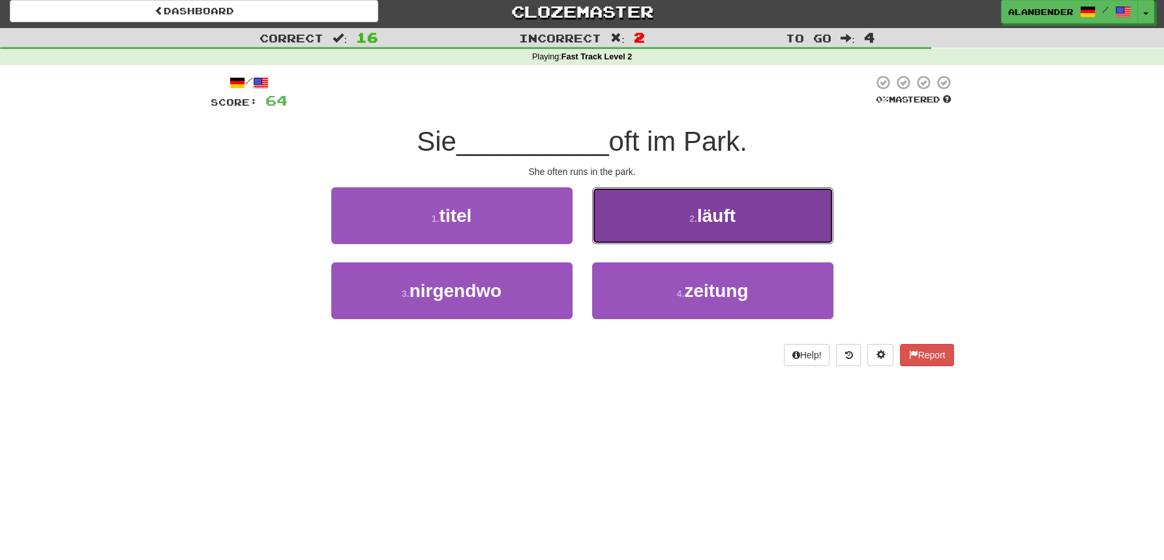
click at [716, 223] on span "läuft" at bounding box center [716, 215] width 38 height 20
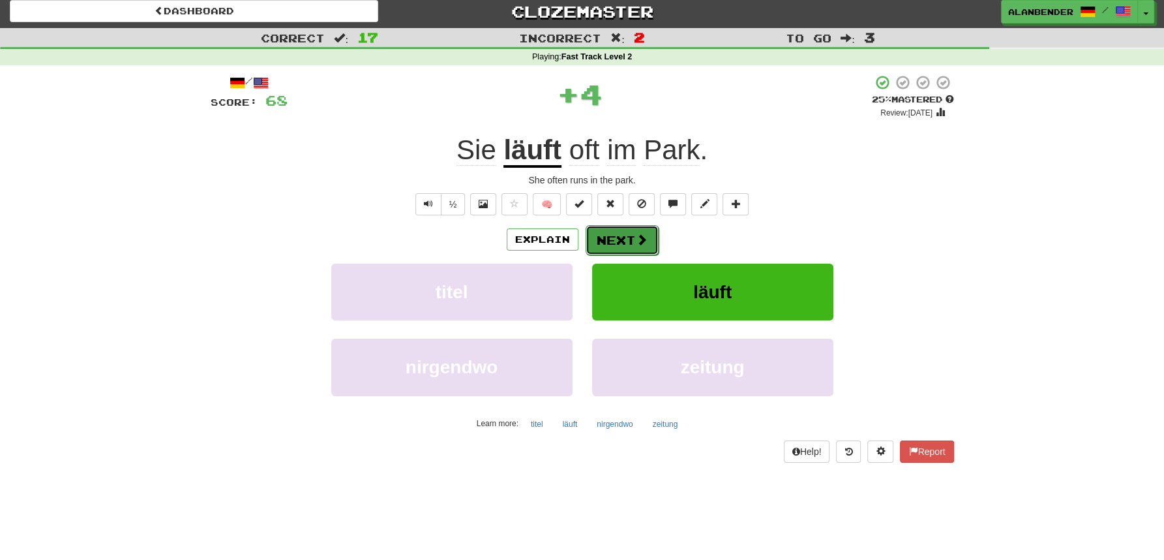
click at [614, 234] on button "Next" at bounding box center [622, 240] width 73 height 30
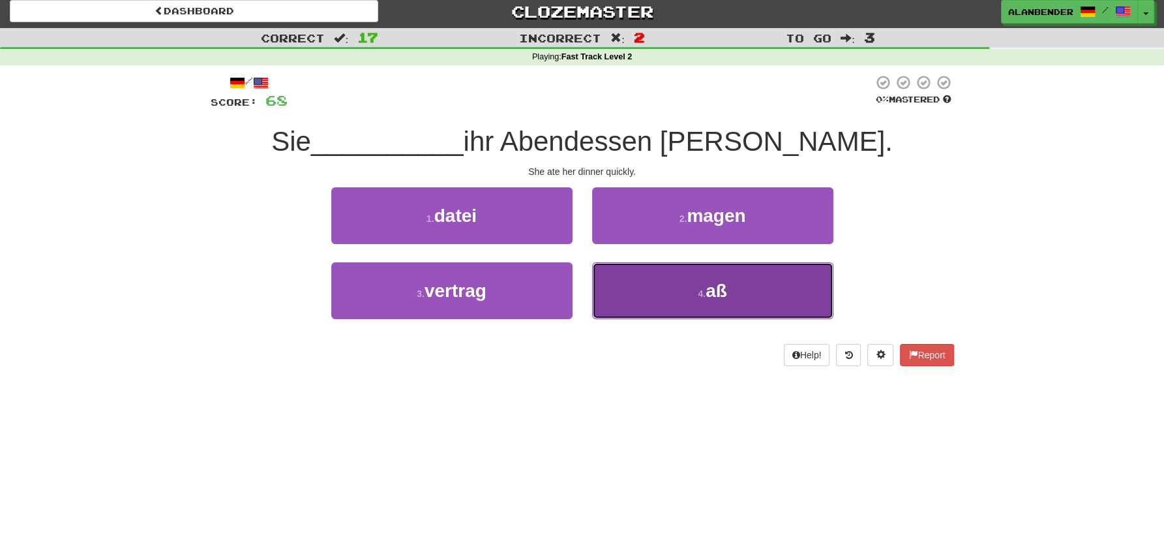
click at [725, 297] on span "aß" at bounding box center [717, 290] width 22 height 20
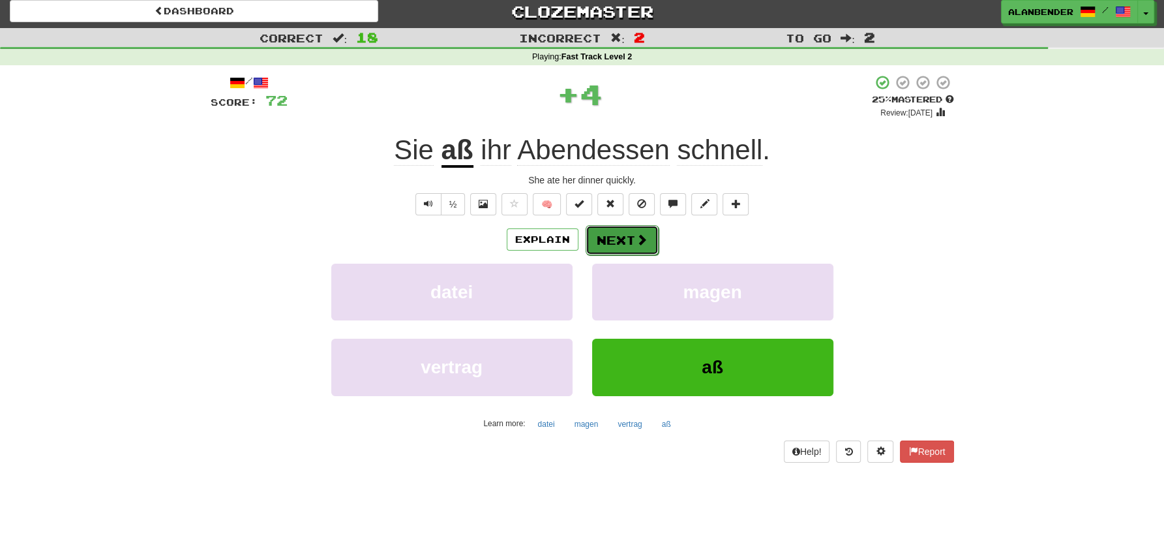
click at [603, 243] on button "Next" at bounding box center [622, 240] width 73 height 30
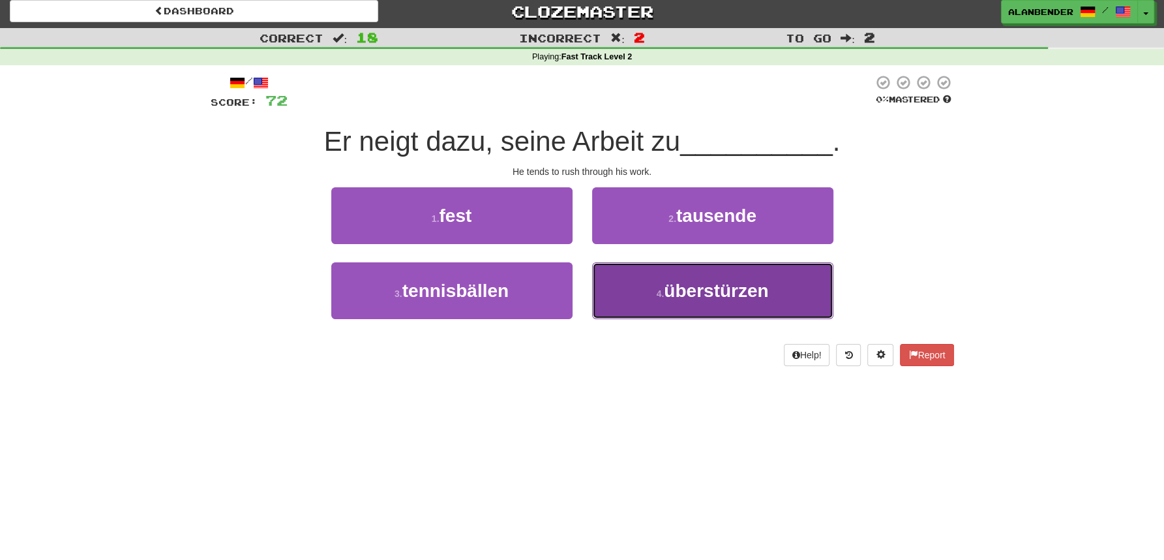
click at [711, 303] on button "4 . überstürzen" at bounding box center [712, 290] width 241 height 57
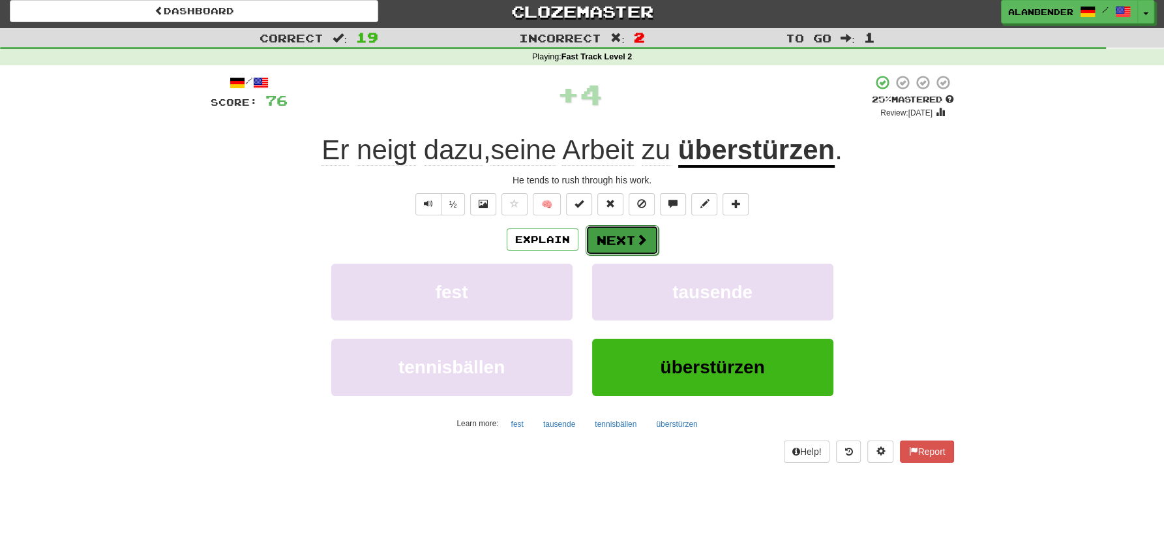
click at [628, 236] on button "Next" at bounding box center [622, 240] width 73 height 30
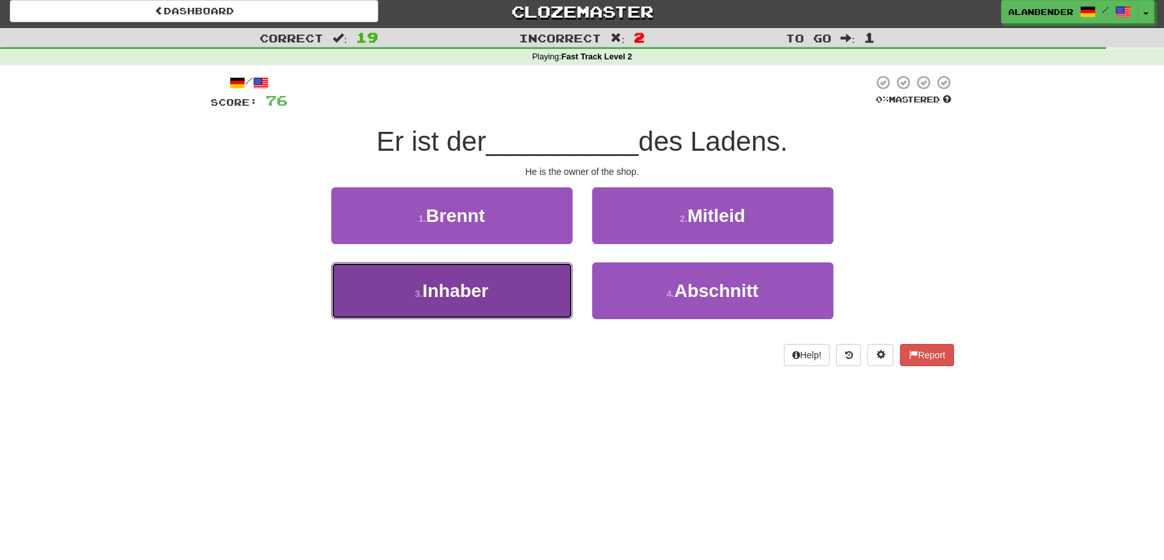
click at [475, 278] on button "3 . Inhaber" at bounding box center [451, 290] width 241 height 57
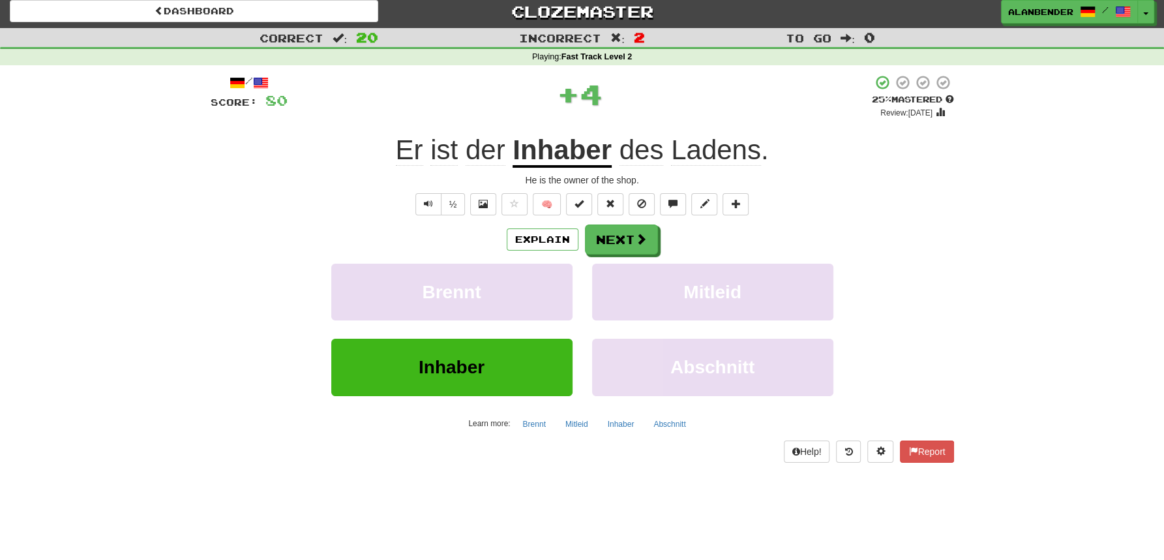
click at [567, 145] on u "Inhaber" at bounding box center [562, 150] width 99 height 33
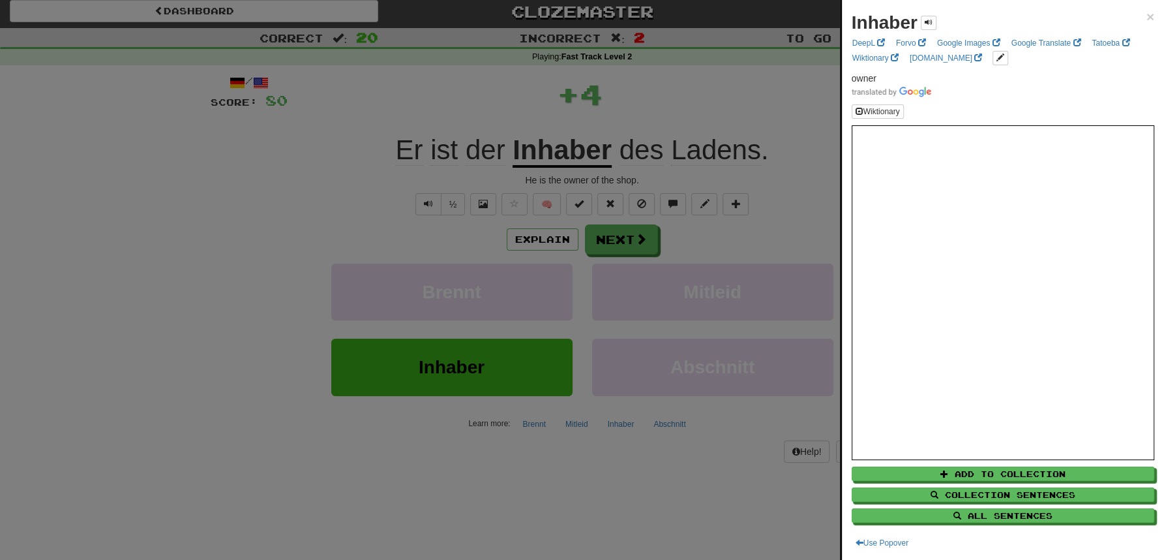
click at [662, 83] on div at bounding box center [582, 280] width 1164 height 560
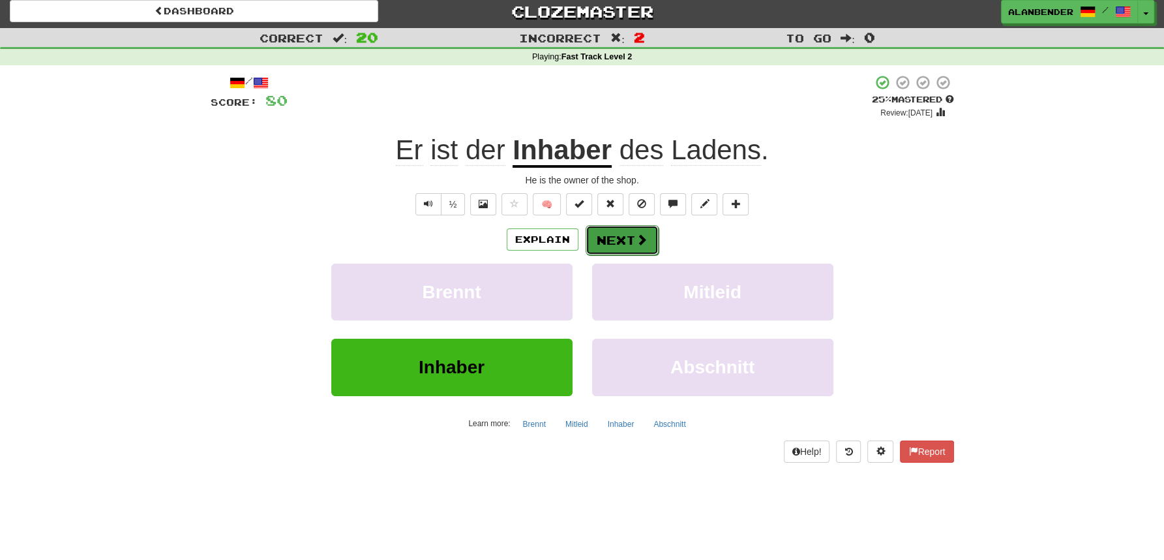
click at [643, 237] on span at bounding box center [642, 240] width 12 height 12
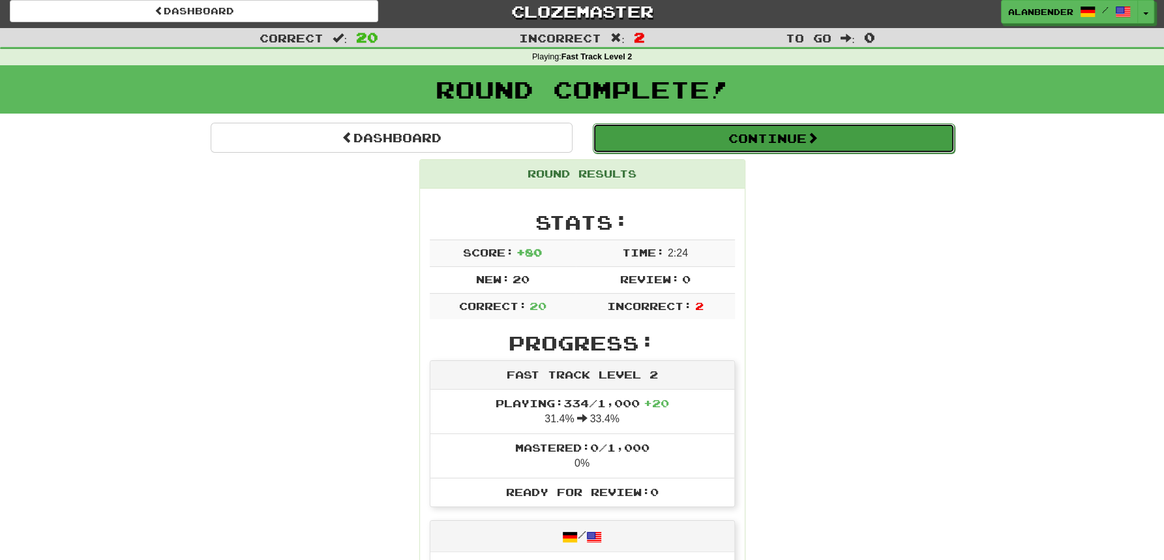
click at [673, 137] on button "Continue" at bounding box center [774, 138] width 362 height 30
